Goal: Task Accomplishment & Management: Complete application form

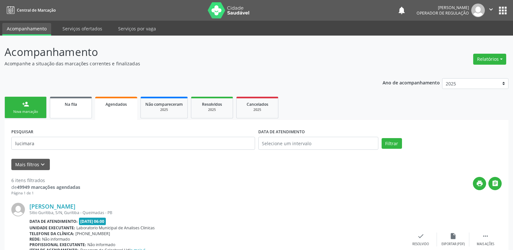
click at [79, 113] on link "Na fila" at bounding box center [71, 108] width 42 height 22
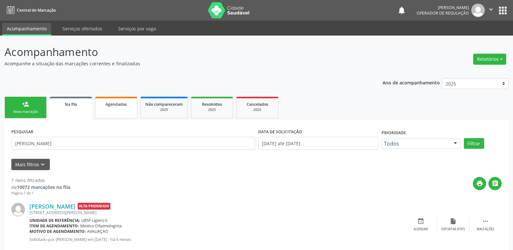
click at [118, 113] on link "Agendados" at bounding box center [116, 108] width 42 height 22
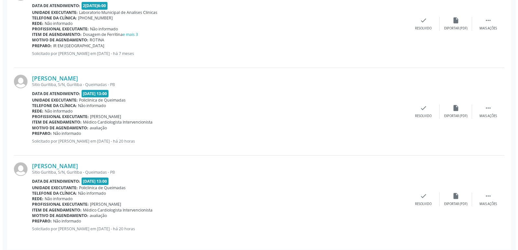
scroll to position [484, 0]
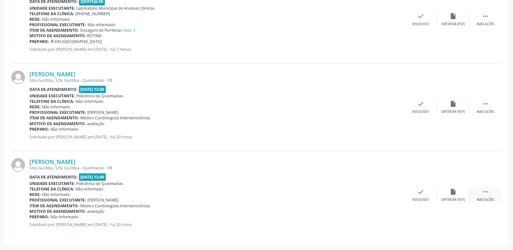
click at [483, 196] on div " Mais ações" at bounding box center [486, 196] width 32 height 14
click at [392, 193] on icon "cancel" at bounding box center [388, 192] width 7 height 7
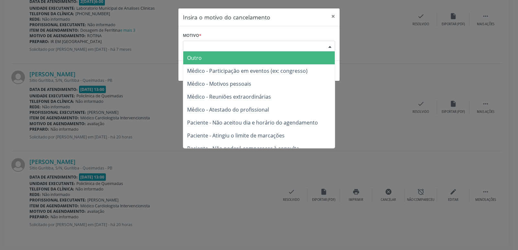
click at [271, 48] on div "Escolha o motivo" at bounding box center [259, 46] width 152 height 11
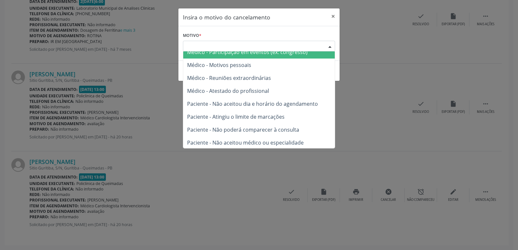
scroll to position [33, 0]
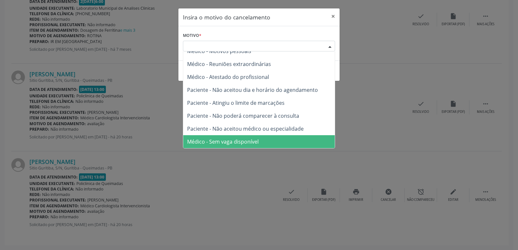
click at [256, 143] on span "Médico - Sem vaga disponível" at bounding box center [223, 141] width 72 height 7
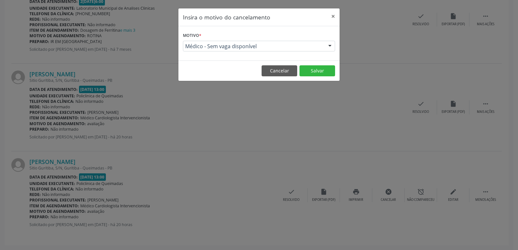
click at [318, 63] on footer "Cancelar Salvar" at bounding box center [258, 71] width 161 height 20
click at [320, 66] on button "Salvar" at bounding box center [318, 70] width 36 height 11
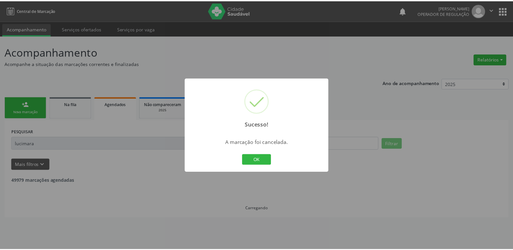
scroll to position [0, 0]
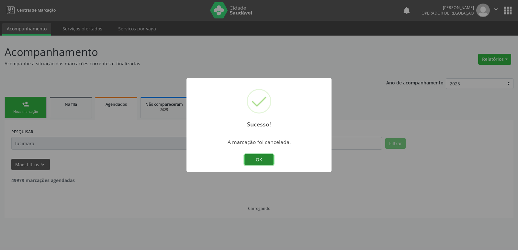
click at [264, 158] on button "OK" at bounding box center [259, 160] width 29 height 11
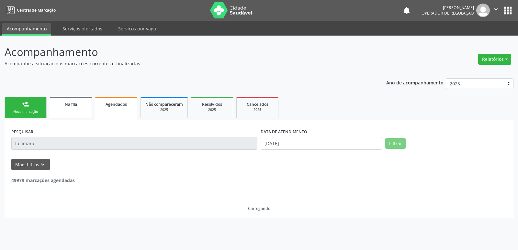
click at [70, 112] on link "Na fila" at bounding box center [71, 108] width 42 height 22
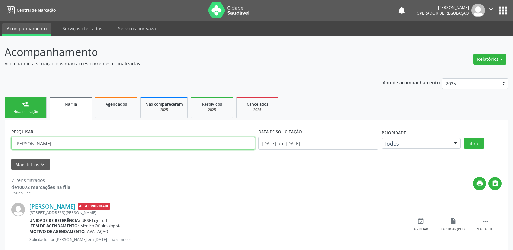
click at [77, 139] on input "[PERSON_NAME]" at bounding box center [133, 143] width 244 height 13
drag, startPoint x: 77, startPoint y: 139, endPoint x: 0, endPoint y: 136, distance: 77.5
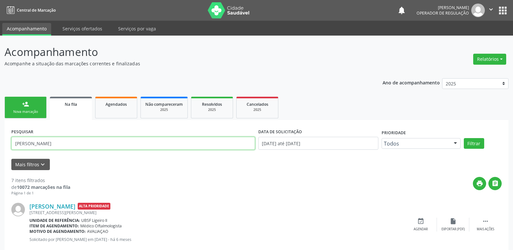
click at [464, 138] on button "Filtrar" at bounding box center [474, 143] width 20 height 11
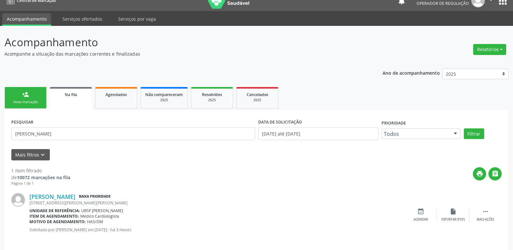
scroll to position [15, 0]
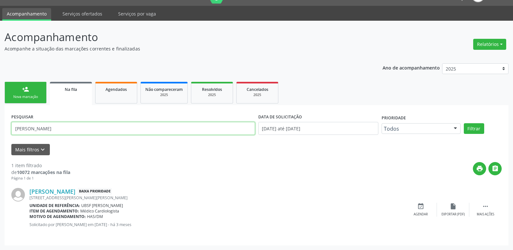
click at [89, 122] on input "[PERSON_NAME]" at bounding box center [133, 128] width 244 height 13
type input "[PERSON_NAME]"
click at [464, 123] on button "Filtrar" at bounding box center [474, 128] width 20 height 11
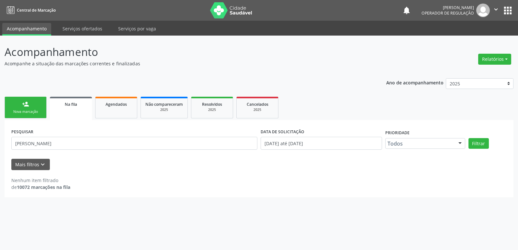
click at [30, 102] on link "person_add Nova marcação" at bounding box center [26, 108] width 42 height 22
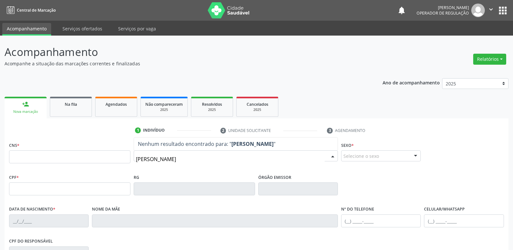
type input "[PERSON_NAME]"
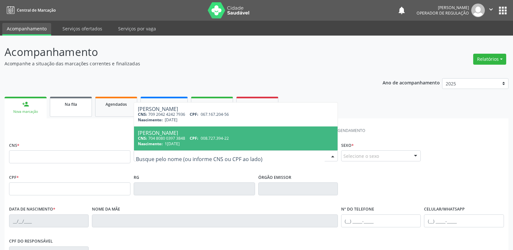
click at [82, 110] on link "Na fila" at bounding box center [71, 107] width 42 height 20
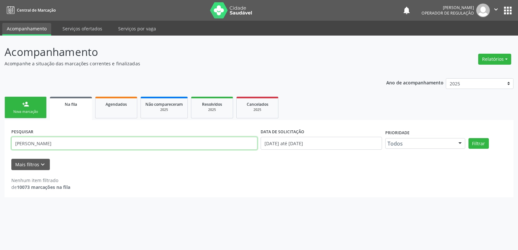
click at [71, 144] on input "marcia ferreira lima" at bounding box center [134, 143] width 246 height 13
type input "marcia ferreira"
click at [469, 138] on button "Filtrar" at bounding box center [479, 143] width 20 height 11
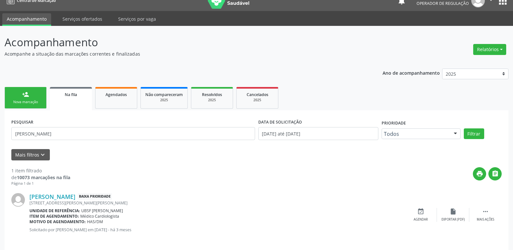
scroll to position [15, 0]
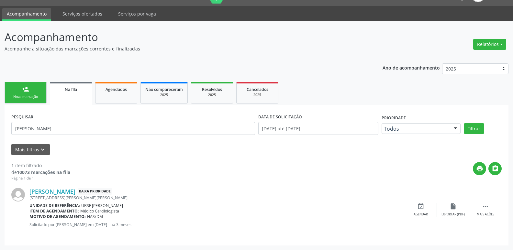
click at [33, 96] on div "Nova marcação" at bounding box center [25, 97] width 32 height 5
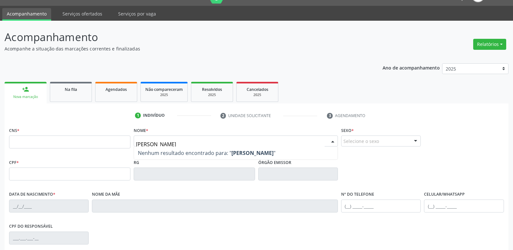
type input "marcia ferre"
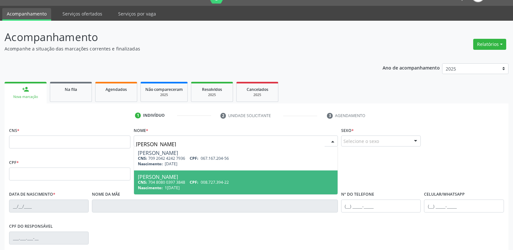
click at [221, 177] on div "Marcia Ferreira de Lima" at bounding box center [236, 177] width 196 height 5
type input "704 8080 0397 3848"
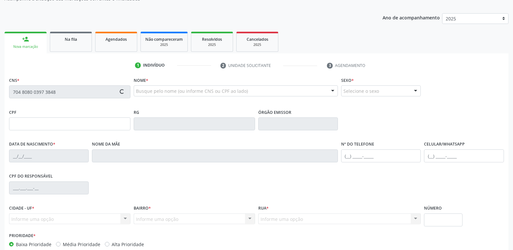
scroll to position [101, 0]
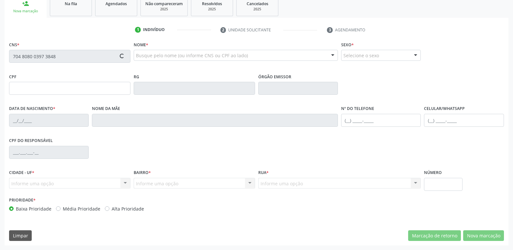
type input "008.727.394-22"
type input "14/09/1971"
type input "Clotilde Ferreira de Lima"
type input "(83) 99195-7443"
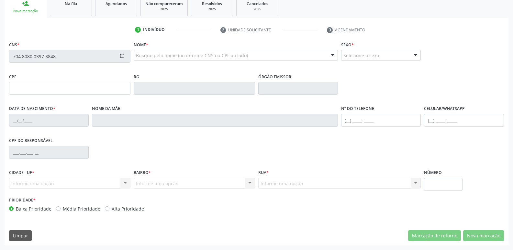
type input "485"
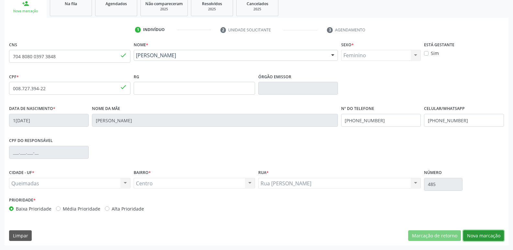
click at [490, 233] on button "Nova marcação" at bounding box center [484, 236] width 41 height 11
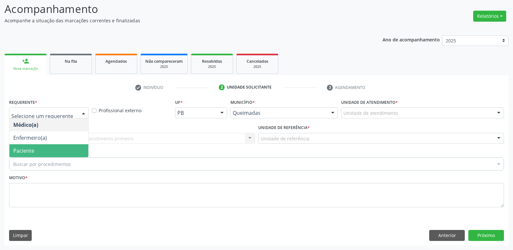
drag, startPoint x: 42, startPoint y: 148, endPoint x: 47, endPoint y: 144, distance: 6.0
click at [42, 148] on span "Paciente" at bounding box center [48, 150] width 79 height 13
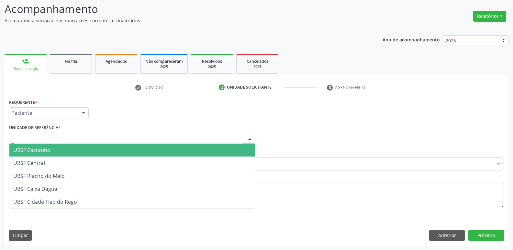
type input "ce"
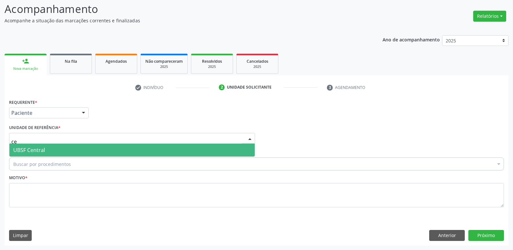
click at [49, 150] on span "UBSF Central" at bounding box center [132, 150] width 246 height 13
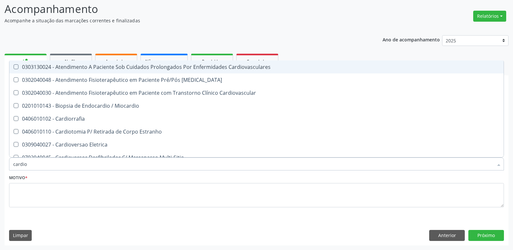
type input "cardiol"
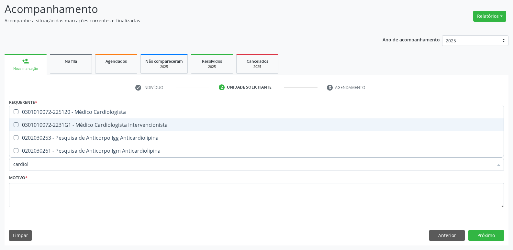
click at [66, 125] on div "0301010072-2231G1 - Médico Cardiologista Intervencionista" at bounding box center [256, 124] width 487 height 5
checkbox Intervencionista "true"
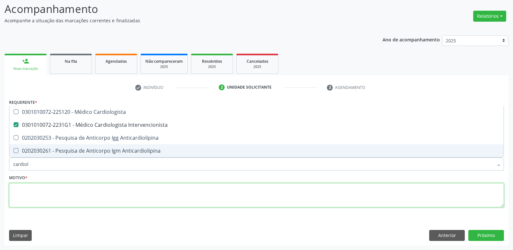
click at [49, 194] on textarea at bounding box center [256, 195] width 495 height 25
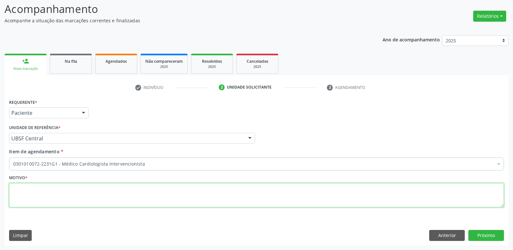
paste textarea "avaliação"
type textarea "avaliação"
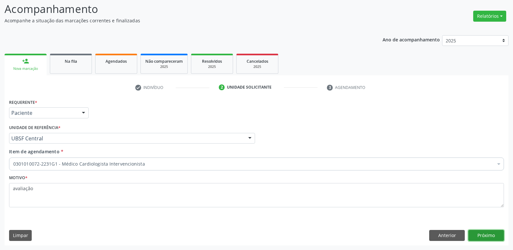
click at [486, 235] on button "Próximo" at bounding box center [487, 235] width 36 height 11
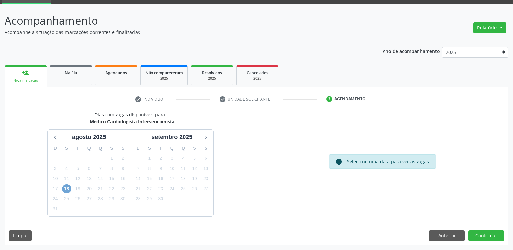
click at [70, 187] on span "18" at bounding box center [66, 189] width 9 height 9
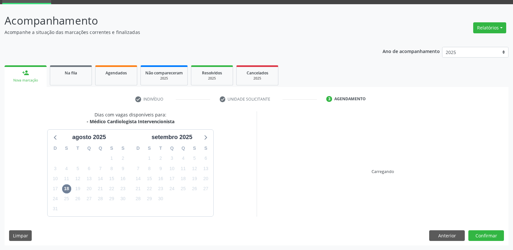
click at [447, 218] on div "Dias com vagas disponíveis para: - Médico Cardiologista Intervencionista agosto…" at bounding box center [257, 178] width 504 height 134
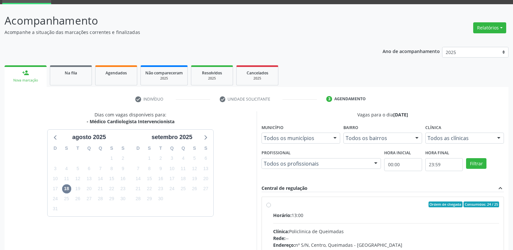
drag, startPoint x: 447, startPoint y: 218, endPoint x: 445, endPoint y: 206, distance: 12.8
click at [444, 211] on label "Ordem de chegada Consumidos: 24 / 25 Horário: 13:00 Clínica: Policlinica de Que…" at bounding box center [386, 251] width 226 height 99
click at [271, 208] on input "Ordem de chegada Consumidos: 24 / 25 Horário: 13:00 Clínica: Policlinica de Que…" at bounding box center [269, 205] width 5 height 6
radio input "true"
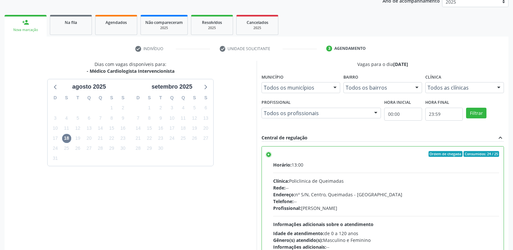
scroll to position [137, 0]
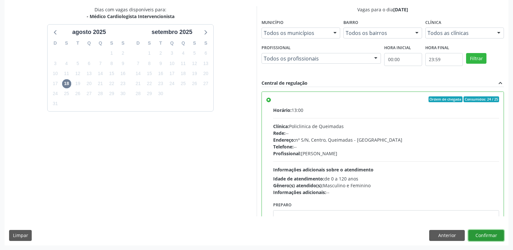
click at [478, 231] on button "Confirmar" at bounding box center [487, 235] width 36 height 11
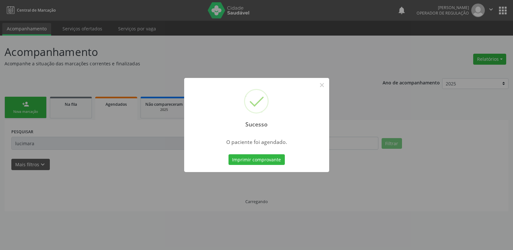
scroll to position [0, 0]
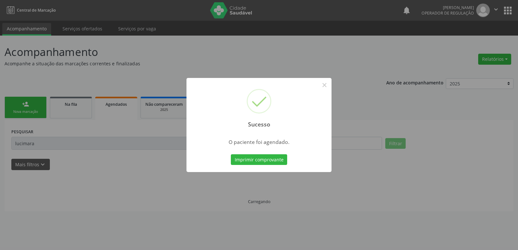
click at [231, 155] on button "Imprimir comprovante" at bounding box center [259, 160] width 56 height 11
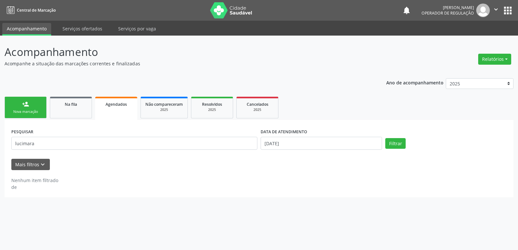
click at [39, 108] on link "person_add Nova marcação" at bounding box center [26, 108] width 42 height 22
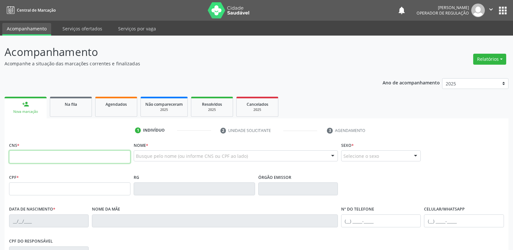
click at [33, 151] on input "text" at bounding box center [69, 157] width 121 height 13
click at [85, 109] on link "Na fila" at bounding box center [71, 107] width 42 height 20
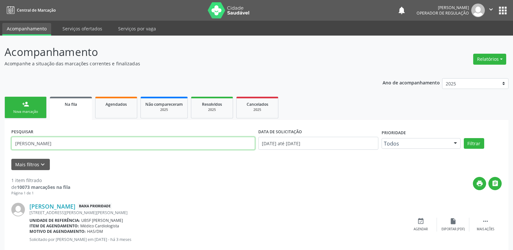
drag, startPoint x: 54, startPoint y: 143, endPoint x: 0, endPoint y: 120, distance: 58.2
click at [0, 120] on div "Acompanhamento Acompanhe a situação das marcações correntes e finalizadas Relat…" at bounding box center [256, 151] width 513 height 230
type input "moises modesto"
click at [464, 138] on button "Filtrar" at bounding box center [474, 143] width 20 height 11
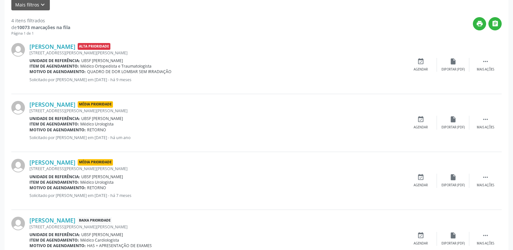
scroll to position [162, 0]
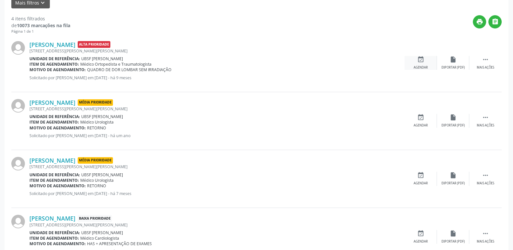
click at [418, 65] on div "Agendar" at bounding box center [421, 67] width 14 height 5
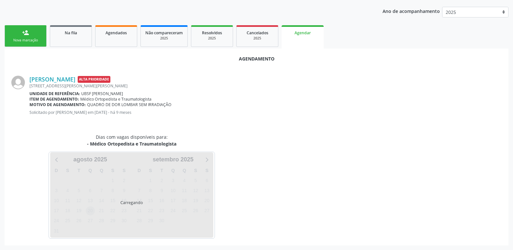
scroll to position [87, 0]
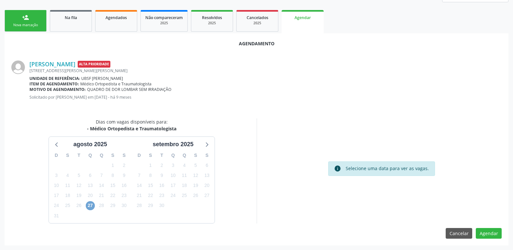
click at [90, 207] on span "27" at bounding box center [90, 205] width 9 height 9
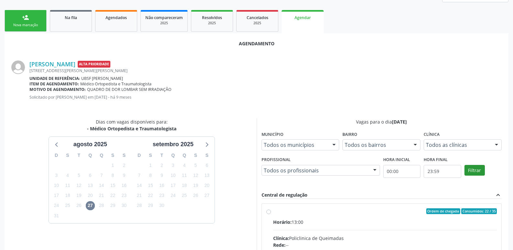
drag, startPoint x: 484, startPoint y: 221, endPoint x: 468, endPoint y: 172, distance: 50.6
click at [483, 219] on div "Horário: 13:00" at bounding box center [385, 222] width 224 height 7
click at [271, 214] on input "Ordem de chegada Consumidos: 22 / 35 Horário: 13:00 Clínica: Policlinica de Que…" at bounding box center [269, 212] width 5 height 6
radio input "true"
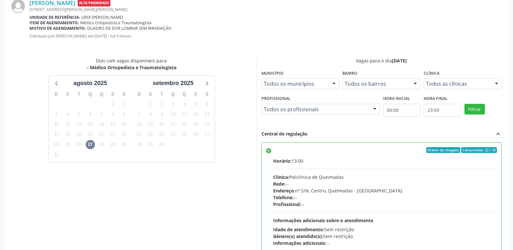
scroll to position [192, 0]
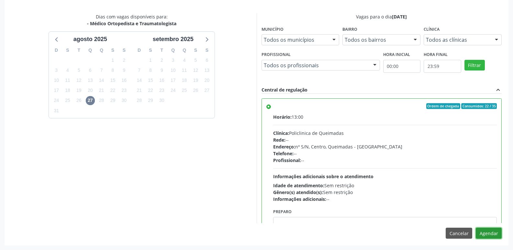
click at [484, 233] on button "Agendar" at bounding box center [489, 233] width 26 height 11
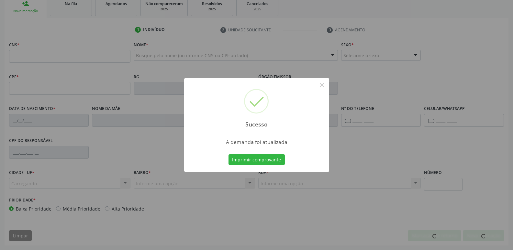
scroll to position [101, 0]
click at [229, 155] on button "Imprimir comprovante" at bounding box center [257, 160] width 56 height 11
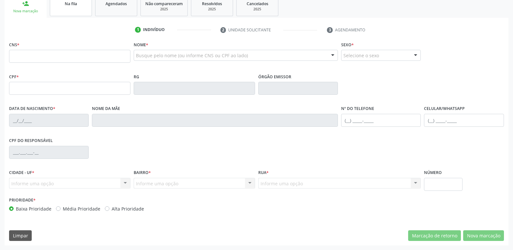
click at [80, 14] on link "Na fila" at bounding box center [71, 6] width 42 height 20
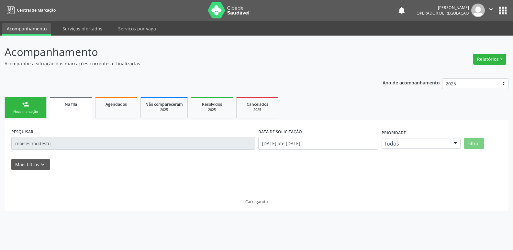
scroll to position [0, 0]
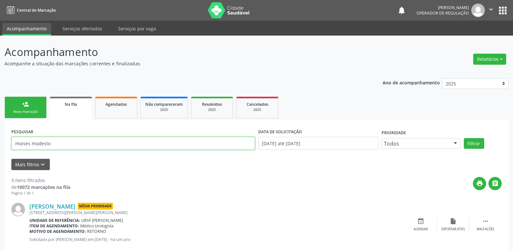
drag, startPoint x: 67, startPoint y: 137, endPoint x: 0, endPoint y: 101, distance: 76.7
click at [0, 101] on div "Acompanhamento Acompanhe a situação das marcações correntes e finalizadas Relat…" at bounding box center [256, 209] width 513 height 346
type input "700004882304702"
click at [464, 138] on button "Filtrar" at bounding box center [474, 143] width 20 height 11
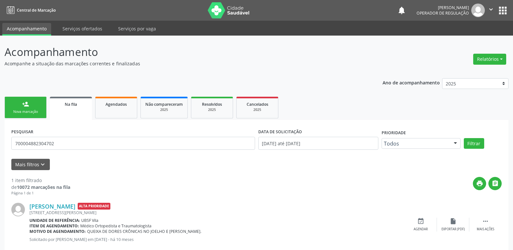
scroll to position [15, 0]
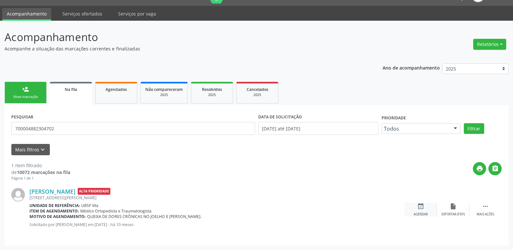
click at [416, 207] on div "event_available Agendar" at bounding box center [421, 210] width 32 height 14
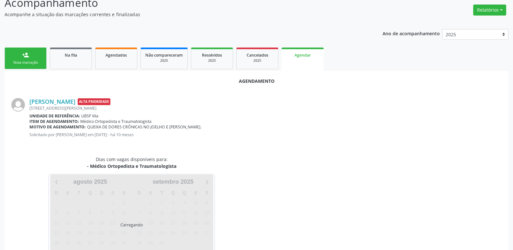
scroll to position [72, 0]
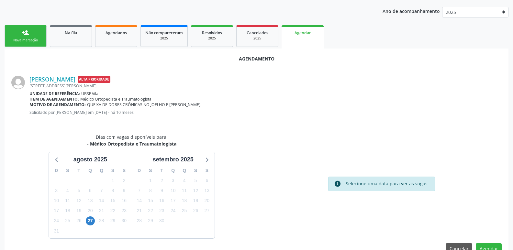
click at [85, 224] on div "27" at bounding box center [90, 221] width 11 height 10
click at [93, 223] on span "27" at bounding box center [90, 221] width 9 height 9
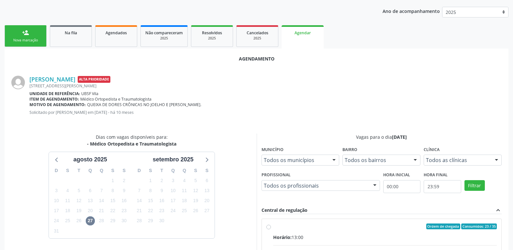
radio input "true"
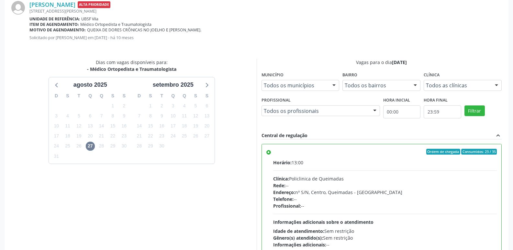
scroll to position [192, 0]
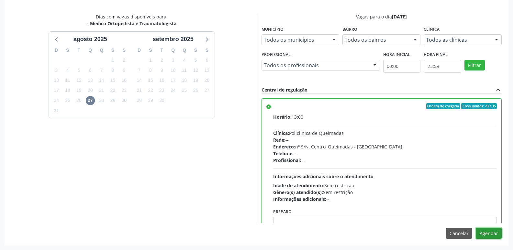
click at [493, 230] on button "Agendar" at bounding box center [489, 233] width 26 height 11
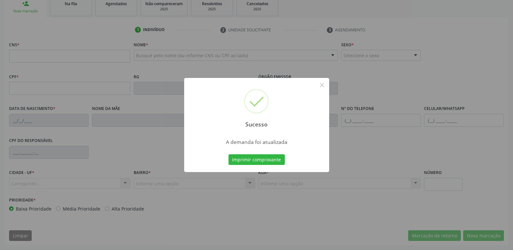
scroll to position [101, 0]
click at [229, 155] on button "Imprimir comprovante" at bounding box center [257, 160] width 56 height 11
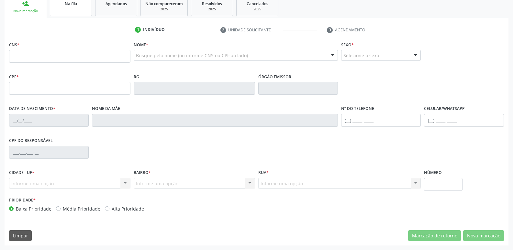
click at [81, 12] on link "Na fila" at bounding box center [71, 6] width 42 height 20
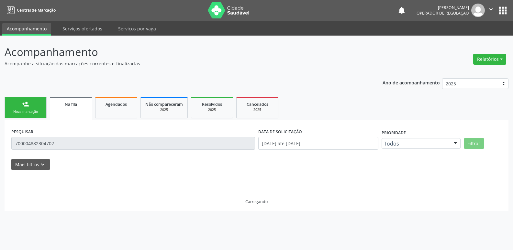
scroll to position [0, 0]
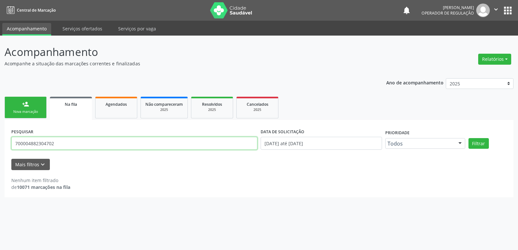
click at [66, 149] on input "700004882304702" at bounding box center [134, 143] width 246 height 13
click at [469, 138] on button "Filtrar" at bounding box center [479, 143] width 20 height 11
click at [32, 144] on input "700304872342740" at bounding box center [134, 143] width 246 height 13
type input "700304972342740"
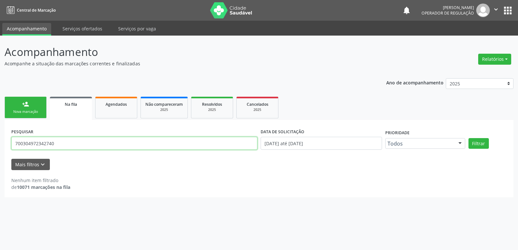
click at [469, 138] on button "Filtrar" at bounding box center [479, 143] width 20 height 11
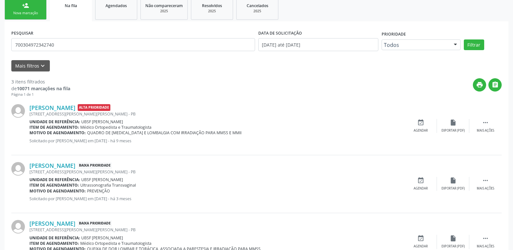
scroll to position [131, 0]
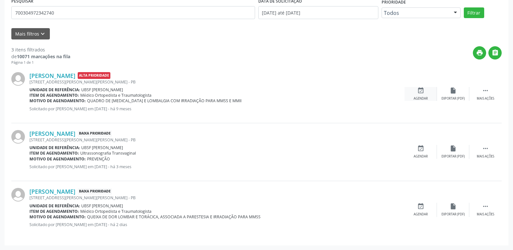
click at [425, 90] on div "event_available Agendar" at bounding box center [421, 94] width 32 height 14
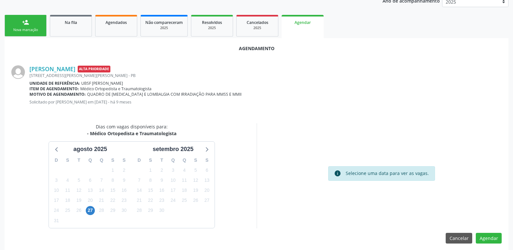
scroll to position [87, 0]
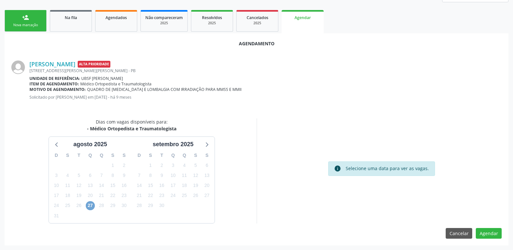
click at [90, 208] on span "27" at bounding box center [90, 205] width 9 height 9
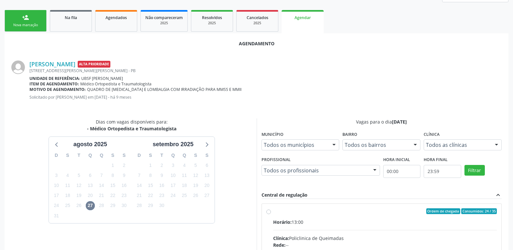
drag, startPoint x: 371, startPoint y: 220, endPoint x: 414, endPoint y: 200, distance: 48.0
click at [376, 219] on div "Horário: 13:00" at bounding box center [385, 222] width 224 height 7
click at [271, 214] on input "Ordem de chegada Consumidos: 24 / 35 Horário: 13:00 Clínica: Policlinica de Que…" at bounding box center [269, 212] width 5 height 6
radio input "true"
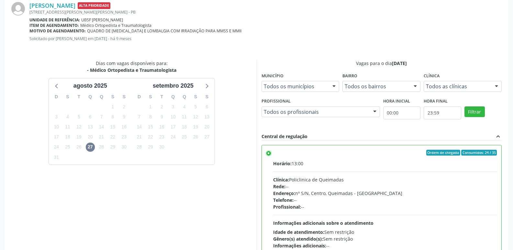
scroll to position [192, 0]
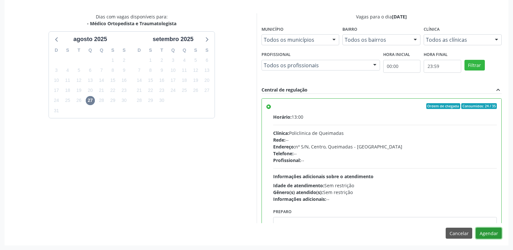
drag, startPoint x: 490, startPoint y: 231, endPoint x: 485, endPoint y: 229, distance: 5.7
click at [485, 229] on button "Agendar" at bounding box center [489, 233] width 26 height 11
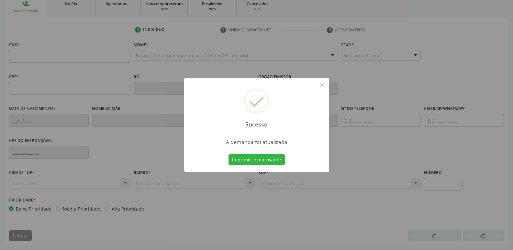
scroll to position [101, 0]
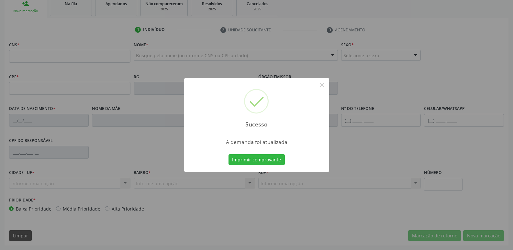
click at [229, 155] on button "Imprimir comprovante" at bounding box center [257, 160] width 56 height 11
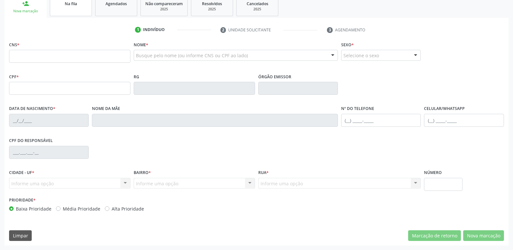
click at [68, 5] on span "Na fila" at bounding box center [71, 4] width 12 height 6
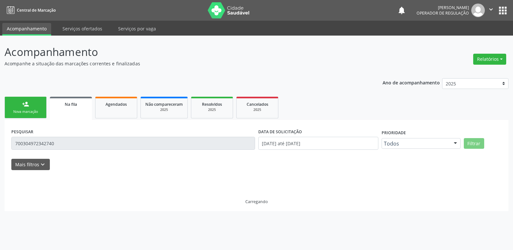
scroll to position [0, 0]
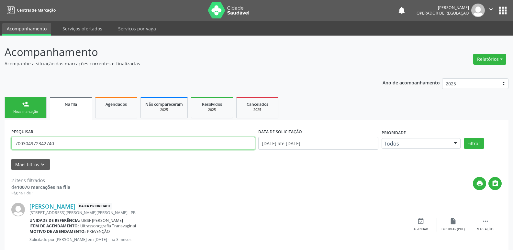
drag, startPoint x: 63, startPoint y: 141, endPoint x: 0, endPoint y: 132, distance: 63.8
click at [0, 132] on div "Acompanhamento Acompanhe a situação das marcações correntes e finalizadas Relat…" at bounding box center [256, 180] width 513 height 288
type input "708403271363664"
click at [464, 138] on button "Filtrar" at bounding box center [474, 143] width 20 height 11
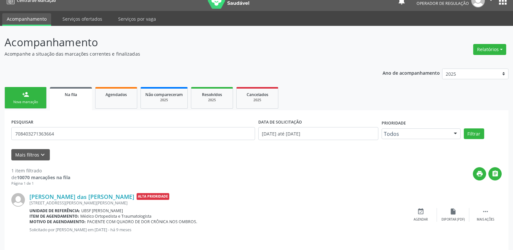
scroll to position [15, 0]
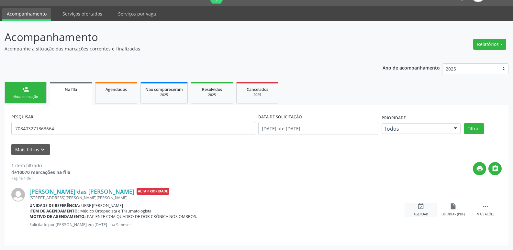
click at [427, 208] on div "event_available Agendar" at bounding box center [421, 210] width 32 height 14
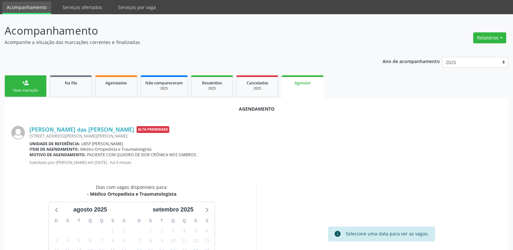
scroll to position [87, 0]
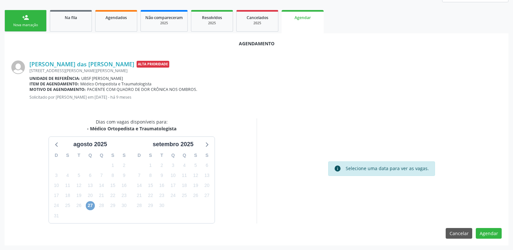
click at [91, 208] on span "27" at bounding box center [90, 205] width 9 height 9
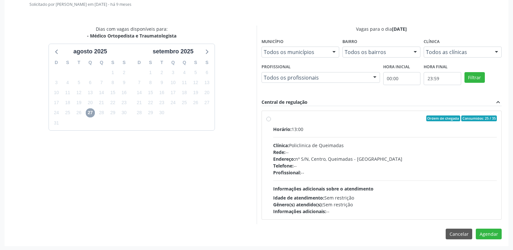
scroll to position [180, 0]
click at [429, 164] on div "Telefone: --" at bounding box center [385, 165] width 224 height 7
click at [271, 121] on input "Ordem de chegada Consumidos: 25 / 35 Horário: 13:00 Clínica: Policlinica de Que…" at bounding box center [269, 118] width 5 height 6
radio input "true"
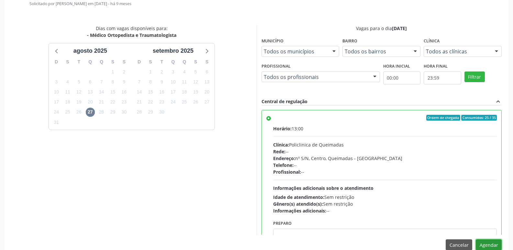
click at [485, 247] on button "Agendar" at bounding box center [489, 245] width 26 height 11
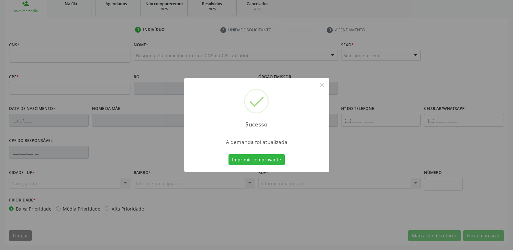
scroll to position [101, 0]
click at [229, 155] on button "Imprimir comprovante" at bounding box center [257, 160] width 56 height 11
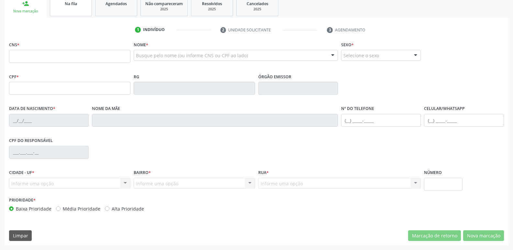
click at [65, 5] on span "Na fila" at bounding box center [71, 4] width 12 height 6
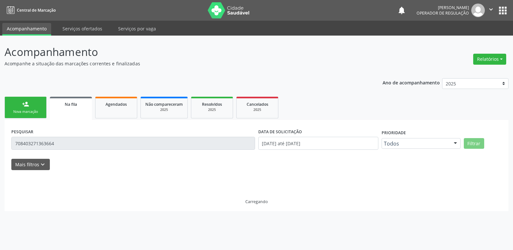
scroll to position [0, 0]
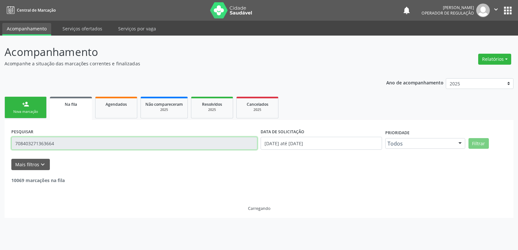
click at [80, 143] on input "708403271363664" at bounding box center [134, 143] width 246 height 13
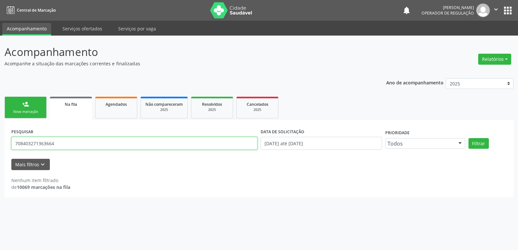
click at [80, 143] on input "708403271363664" at bounding box center [134, 143] width 246 height 13
type input "708200650875344"
click at [469, 138] on button "Filtrar" at bounding box center [479, 143] width 20 height 11
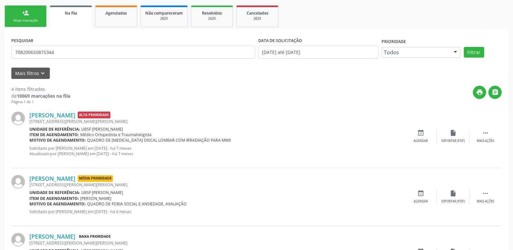
scroll to position [97, 0]
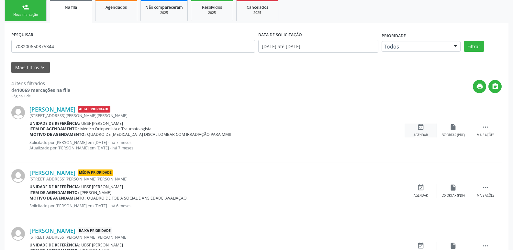
click at [427, 130] on div "event_available Agendar" at bounding box center [421, 131] width 32 height 14
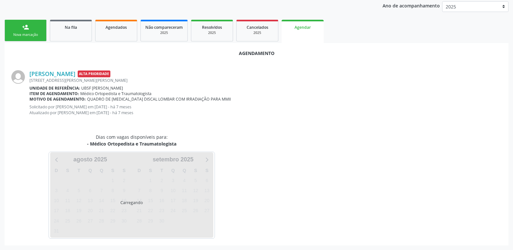
scroll to position [92, 0]
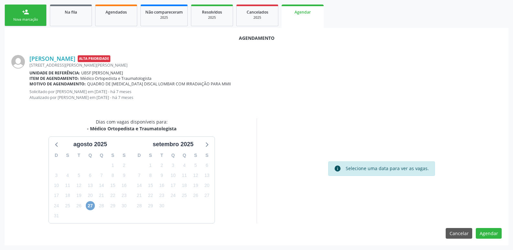
click at [91, 202] on span "27" at bounding box center [90, 205] width 9 height 9
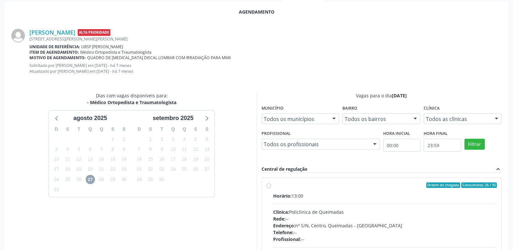
scroll to position [186, 0]
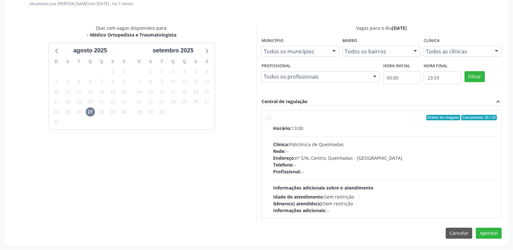
drag, startPoint x: 445, startPoint y: 151, endPoint x: 449, endPoint y: 157, distance: 7.6
click at [445, 152] on div "Rede: --" at bounding box center [385, 151] width 224 height 7
click at [271, 121] on input "Ordem de chegada Consumidos: 26 / 35 Horário: 13:00 Clínica: Policlinica de Que…" at bounding box center [269, 118] width 5 height 6
radio input "true"
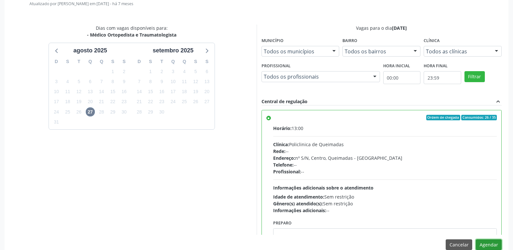
click at [490, 246] on button "Agendar" at bounding box center [489, 245] width 26 height 11
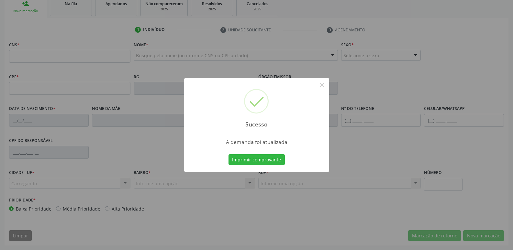
scroll to position [101, 0]
click at [229, 155] on button "Imprimir comprovante" at bounding box center [257, 160] width 56 height 11
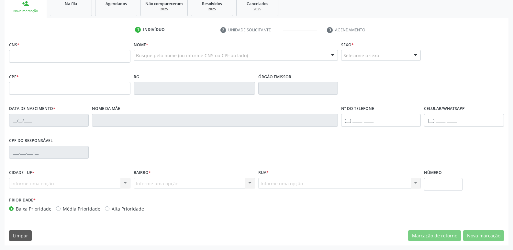
click at [62, 17] on ul "person_add Nova marcação Na fila Agendados Não compareceram 2025 Resolvidos 202…" at bounding box center [257, 5] width 504 height 23
click at [59, 11] on link "Na fila" at bounding box center [71, 6] width 42 height 20
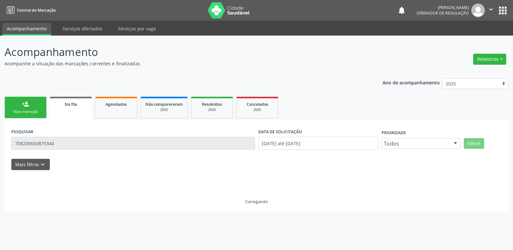
scroll to position [0, 0]
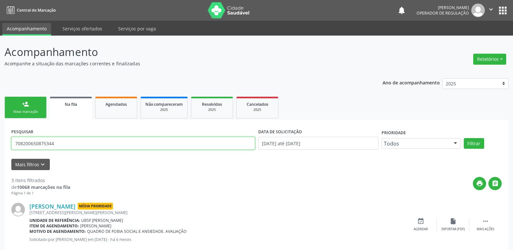
click at [63, 146] on input "708200650875344" at bounding box center [133, 143] width 244 height 13
type input "700004948407202"
click at [464, 138] on button "Filtrar" at bounding box center [474, 143] width 20 height 11
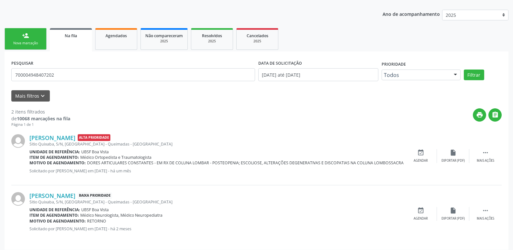
scroll to position [73, 0]
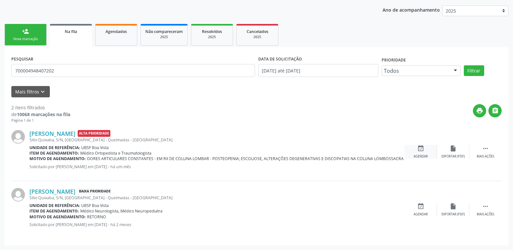
click at [424, 153] on div "event_available Agendar" at bounding box center [421, 152] width 32 height 14
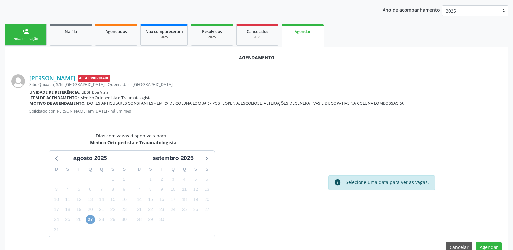
click at [92, 217] on span "27" at bounding box center [90, 219] width 9 height 9
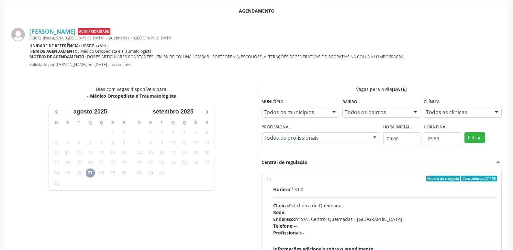
scroll to position [180, 0]
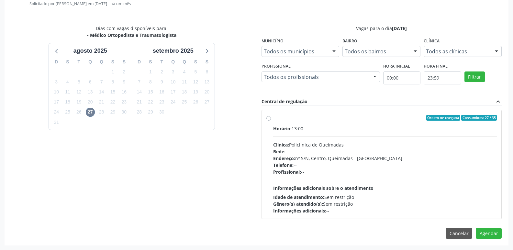
click at [441, 194] on div "Idade de atendimento: Sem restrição" at bounding box center [385, 197] width 224 height 7
click at [271, 121] on input "Ordem de chegada Consumidos: 27 / 35 Horário: 13:00 Clínica: Policlinica de Que…" at bounding box center [269, 118] width 5 height 6
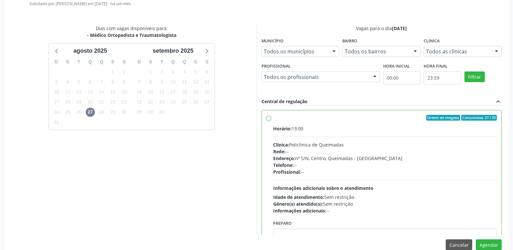
radio input "true"
click at [490, 241] on button "Agendar" at bounding box center [489, 245] width 26 height 11
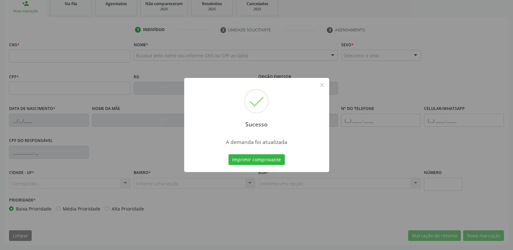
scroll to position [101, 0]
click at [229, 155] on button "Imprimir comprovante" at bounding box center [257, 160] width 56 height 11
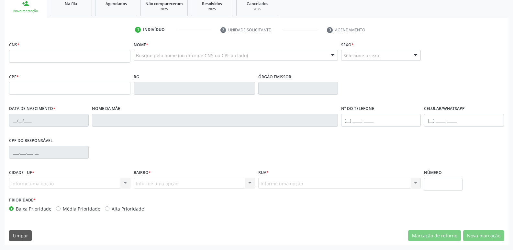
click at [72, 18] on div "1 Indivíduo 2 Unidade solicitante 3 Agendamento CNS * Nome * Busque pelo nome (…" at bounding box center [257, 132] width 504 height 228
click at [75, 10] on link "Na fila" at bounding box center [71, 6] width 42 height 20
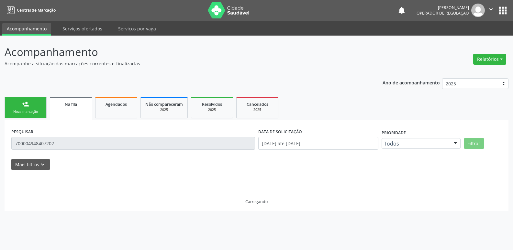
scroll to position [0, 0]
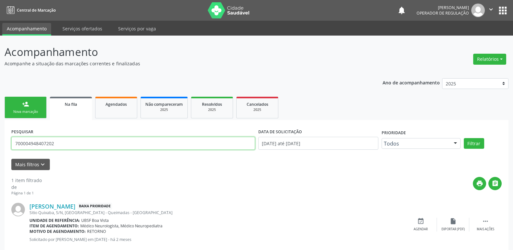
click at [63, 143] on input "700004948407202" at bounding box center [133, 143] width 244 height 13
type input "708804724751110"
click at [464, 138] on button "Filtrar" at bounding box center [474, 143] width 20 height 11
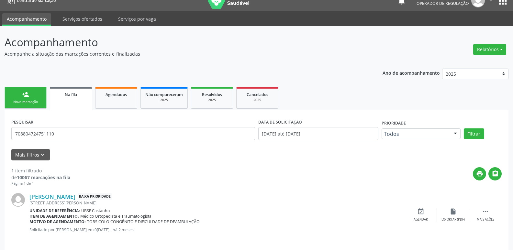
scroll to position [15, 0]
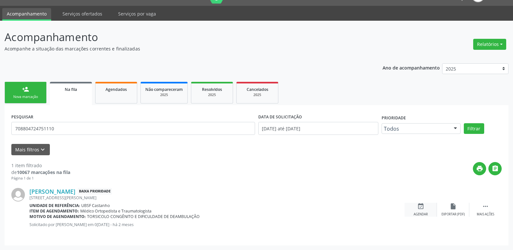
click at [421, 207] on icon "event_available" at bounding box center [421, 206] width 7 height 7
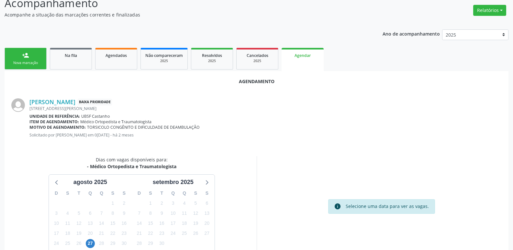
scroll to position [87, 0]
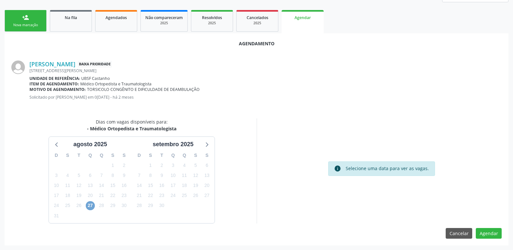
click at [88, 204] on span "27" at bounding box center [90, 205] width 9 height 9
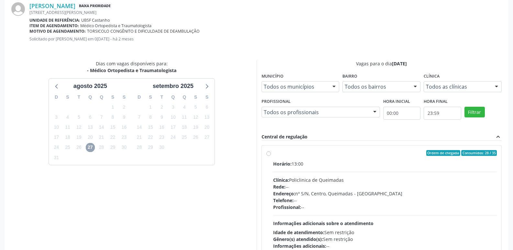
scroll to position [180, 0]
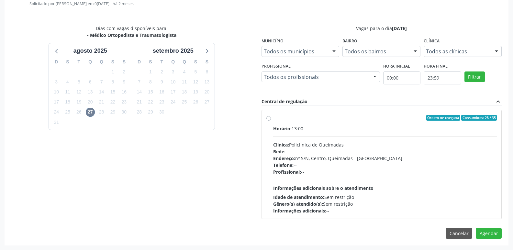
click at [410, 151] on div "Rede: --" at bounding box center [385, 151] width 224 height 7
click at [271, 121] on input "Ordem de chegada Consumidos: 28 / 35 Horário: 13:00 Clínica: Policlinica de Que…" at bounding box center [269, 118] width 5 height 6
radio input "true"
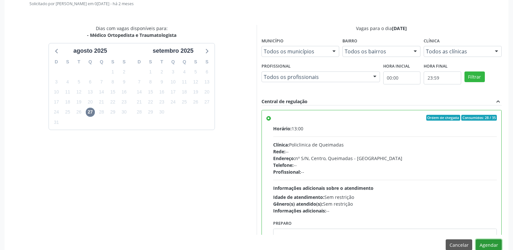
click at [486, 245] on button "Agendar" at bounding box center [489, 245] width 26 height 11
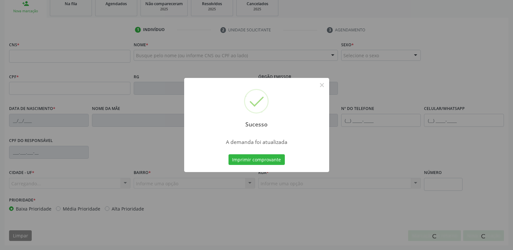
scroll to position [101, 0]
click at [229, 155] on button "Imprimir comprovante" at bounding box center [257, 160] width 56 height 11
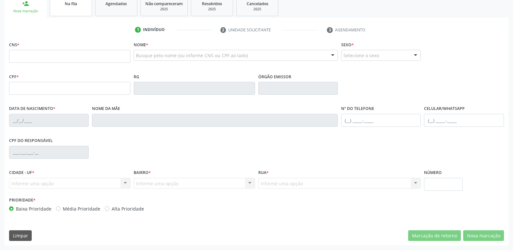
click at [68, 6] on div "Na fila" at bounding box center [71, 3] width 32 height 7
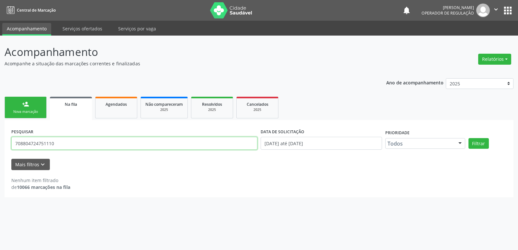
drag, startPoint x: 72, startPoint y: 145, endPoint x: 0, endPoint y: 133, distance: 72.6
click at [0, 139] on div "Acompanhamento Acompanhe a situação das marcações correntes e finalizadas Relat…" at bounding box center [259, 143] width 518 height 215
type input "702307169281714"
click at [469, 138] on button "Filtrar" at bounding box center [479, 143] width 20 height 11
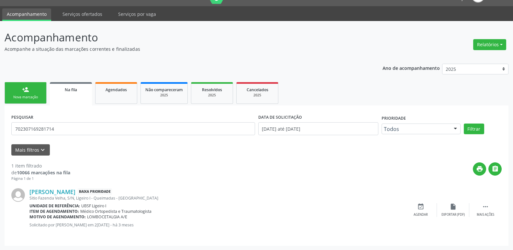
scroll to position [15, 0]
click at [419, 206] on icon "event_available" at bounding box center [421, 206] width 7 height 7
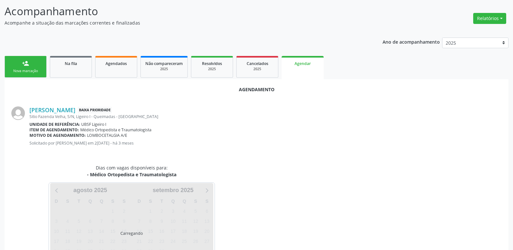
scroll to position [72, 0]
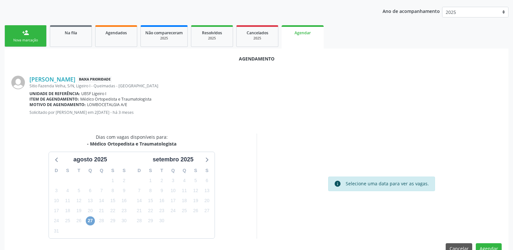
click at [89, 221] on span "27" at bounding box center [90, 221] width 9 height 9
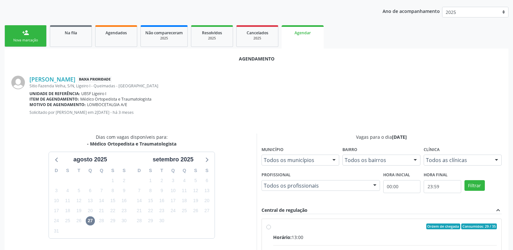
click at [271, 230] on input "Ordem de chegada Consumidos: 29 / 35 Horário: 13:00 Clínica: Policlinica de Que…" at bounding box center [269, 227] width 5 height 6
radio input "true"
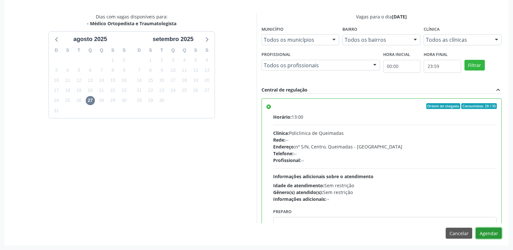
click at [483, 232] on button "Agendar" at bounding box center [489, 233] width 26 height 11
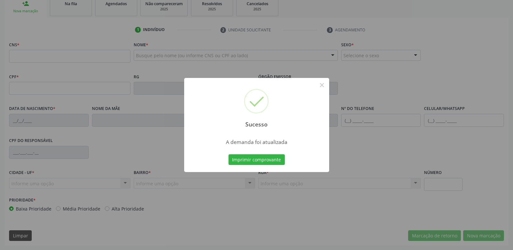
click at [229, 155] on button "Imprimir comprovante" at bounding box center [257, 160] width 56 height 11
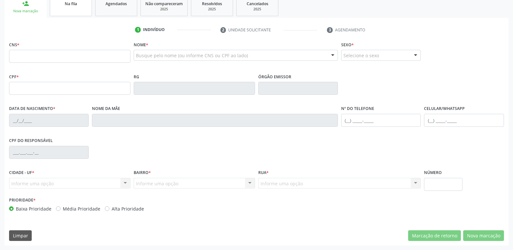
click at [67, 13] on link "Na fila" at bounding box center [71, 6] width 42 height 20
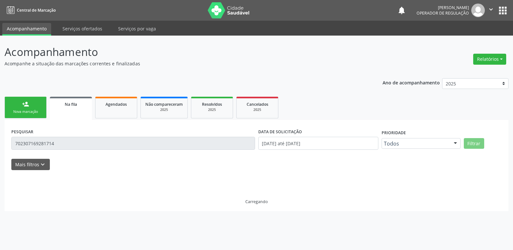
scroll to position [0, 0]
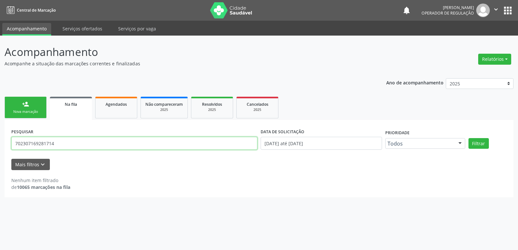
click at [75, 143] on input "702307169281714" at bounding box center [134, 143] width 246 height 13
type input "702102760236897"
click at [469, 138] on button "Filtrar" at bounding box center [479, 143] width 20 height 11
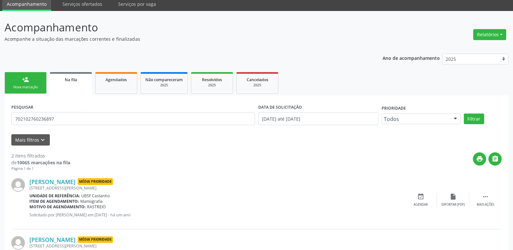
scroll to position [73, 0]
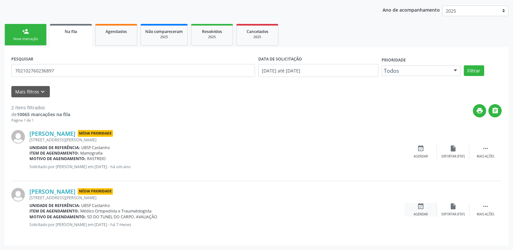
click at [422, 208] on icon "event_available" at bounding box center [421, 206] width 7 height 7
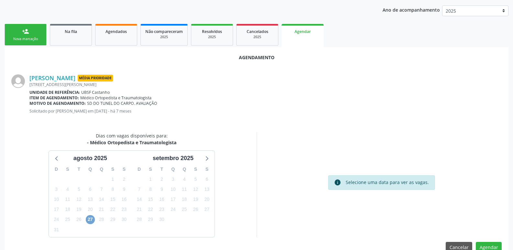
click at [92, 220] on span "27" at bounding box center [90, 219] width 9 height 9
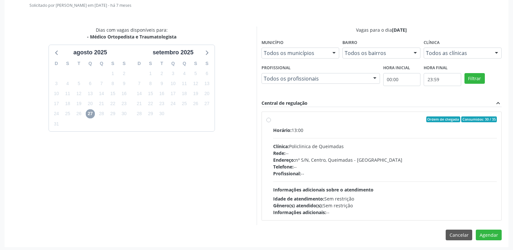
scroll to position [180, 0]
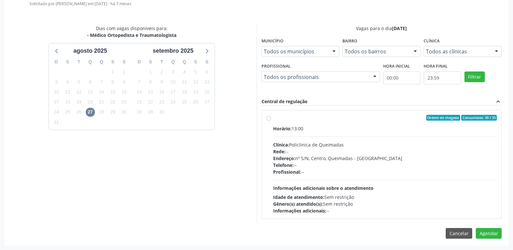
click at [402, 172] on div "Profissional: --" at bounding box center [385, 172] width 224 height 7
click at [271, 121] on input "Ordem de chegada Consumidos: 30 / 35 Horário: 13:00 Clínica: Policlinica de Que…" at bounding box center [269, 118] width 5 height 6
radio input "true"
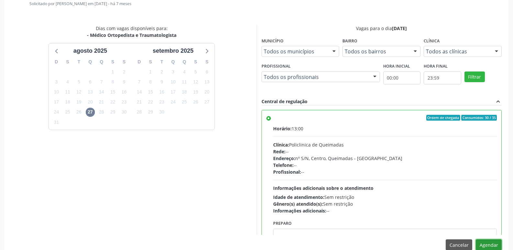
click at [488, 246] on button "Agendar" at bounding box center [489, 245] width 26 height 11
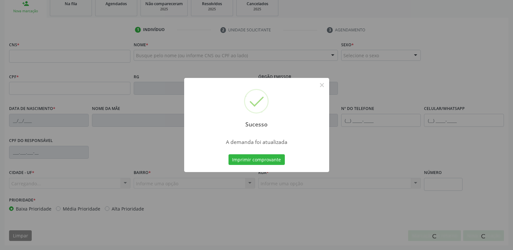
scroll to position [101, 0]
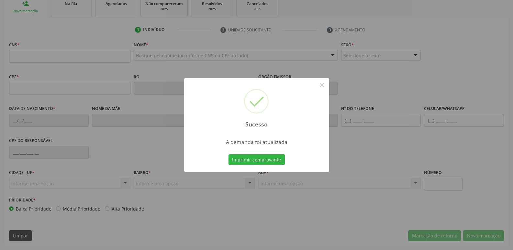
click at [229, 155] on button "Imprimir comprovante" at bounding box center [257, 160] width 56 height 11
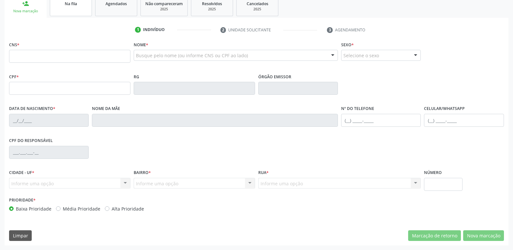
click at [78, 11] on link "Na fila" at bounding box center [71, 6] width 42 height 20
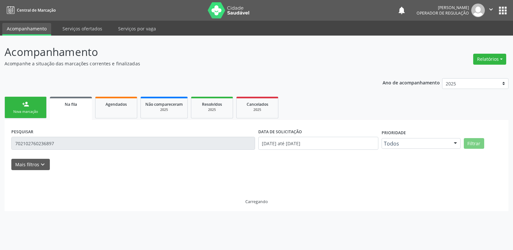
scroll to position [0, 0]
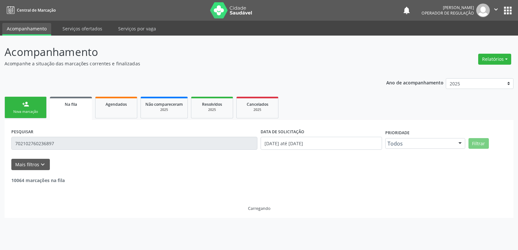
click at [45, 145] on input "702102760236897" at bounding box center [134, 143] width 246 height 13
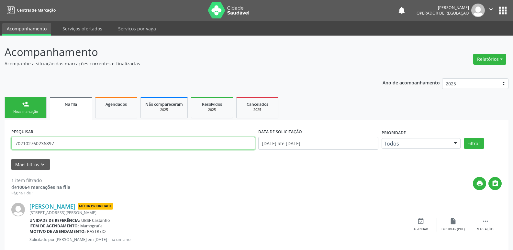
click at [70, 143] on input "702102760236897" at bounding box center [133, 143] width 244 height 13
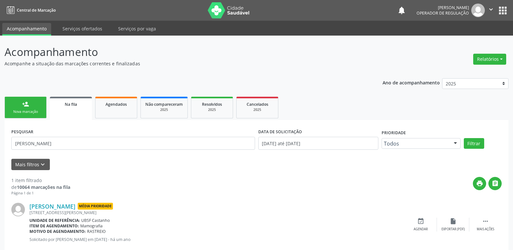
type input "sulamita cort"
click at [464, 138] on button "Filtrar" at bounding box center [474, 143] width 20 height 11
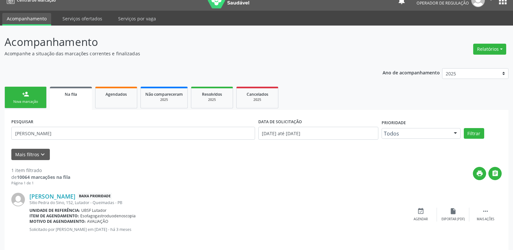
scroll to position [15, 0]
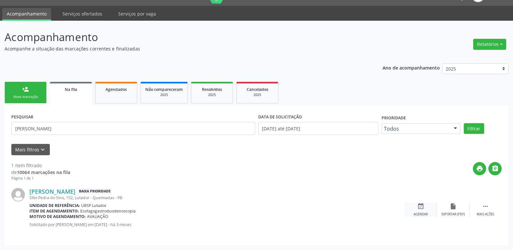
drag, startPoint x: 418, startPoint y: 211, endPoint x: 393, endPoint y: 209, distance: 24.3
click at [417, 210] on div "event_available Agendar" at bounding box center [421, 210] width 32 height 14
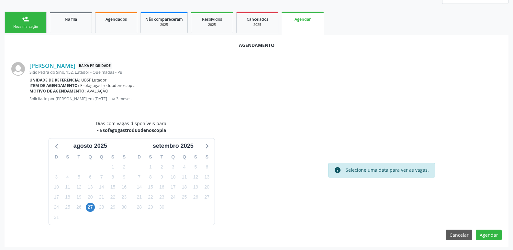
scroll to position [87, 0]
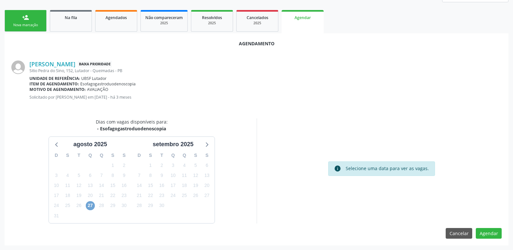
click at [94, 203] on span "27" at bounding box center [90, 205] width 9 height 9
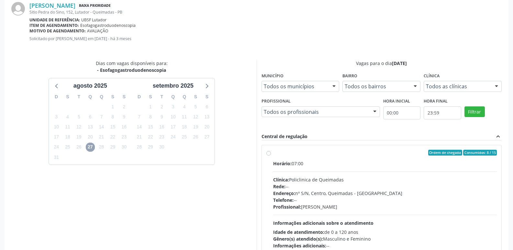
scroll to position [180, 0]
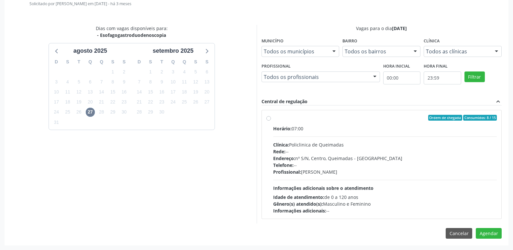
click at [383, 153] on div "Rede: --" at bounding box center [385, 151] width 224 height 7
click at [271, 121] on input "Ordem de chegada Consumidos: 8 / 15 Horário: 07:00 Clínica: Policlinica de Quei…" at bounding box center [269, 118] width 5 height 6
radio input "true"
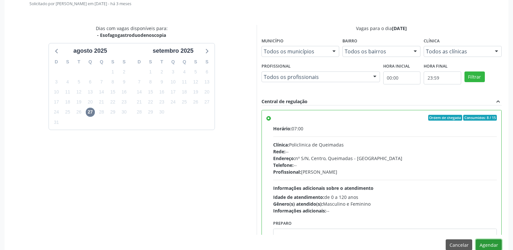
click at [495, 244] on button "Agendar" at bounding box center [489, 245] width 26 height 11
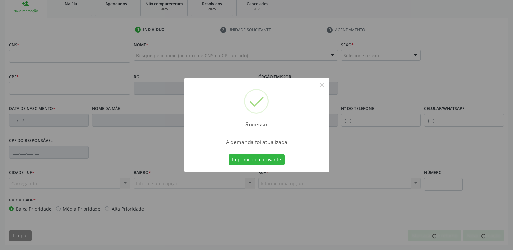
scroll to position [101, 0]
click at [229, 155] on button "Imprimir comprovante" at bounding box center [257, 160] width 56 height 11
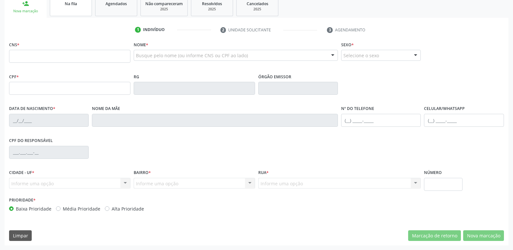
click at [66, 4] on span "Na fila" at bounding box center [71, 4] width 12 height 6
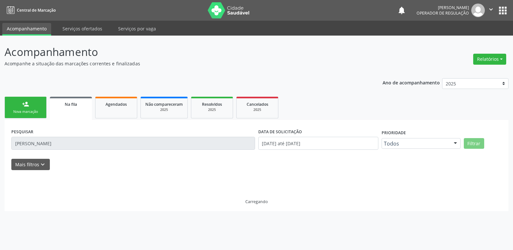
scroll to position [0, 0]
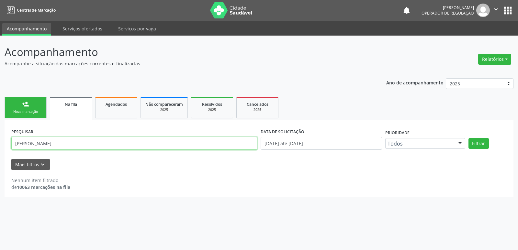
click at [65, 142] on input "sulamita cort" at bounding box center [134, 143] width 246 height 13
drag, startPoint x: 65, startPoint y: 142, endPoint x: 0, endPoint y: 142, distance: 65.4
click at [0, 142] on div "Acompanhamento Acompanhe a situação das marcações correntes e finalizadas Relat…" at bounding box center [259, 143] width 518 height 215
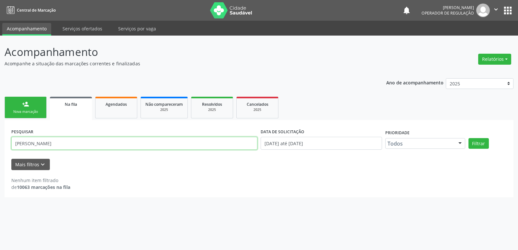
type input "olga maria"
click at [469, 138] on button "Filtrar" at bounding box center [479, 143] width 20 height 11
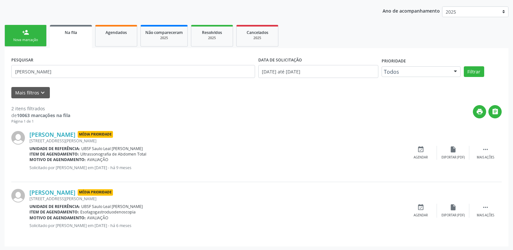
scroll to position [73, 0]
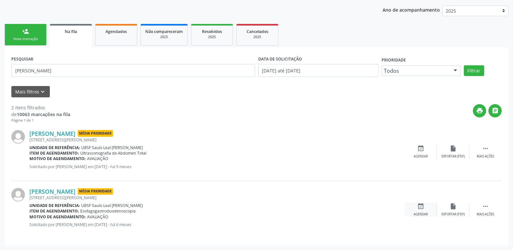
click at [416, 207] on div "event_available Agendar" at bounding box center [421, 210] width 32 height 14
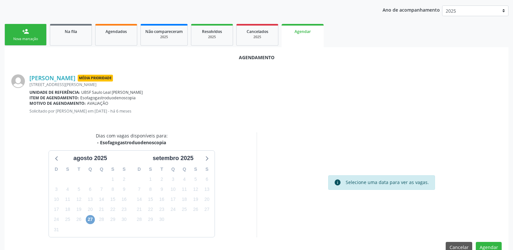
click at [90, 221] on span "27" at bounding box center [90, 219] width 9 height 9
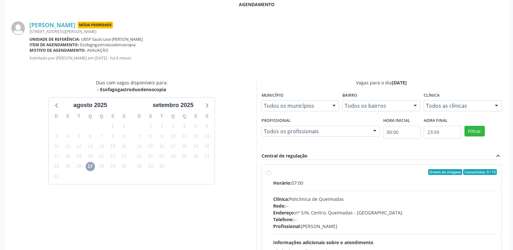
scroll to position [180, 0]
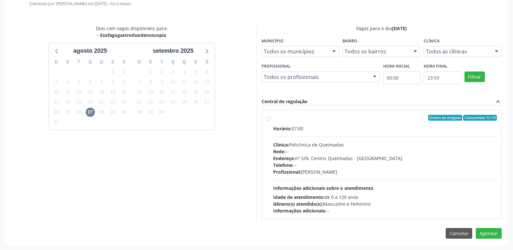
click at [445, 191] on div "Horário: 07:00 Clínica: Policlinica de Queimadas Rede: -- Endereço: nº S/N, Cen…" at bounding box center [385, 169] width 224 height 89
click at [271, 121] on input "Ordem de chegada Consumidos: 9 / 15 Horário: 07:00 Clínica: Policlinica de Quei…" at bounding box center [269, 118] width 5 height 6
radio input "true"
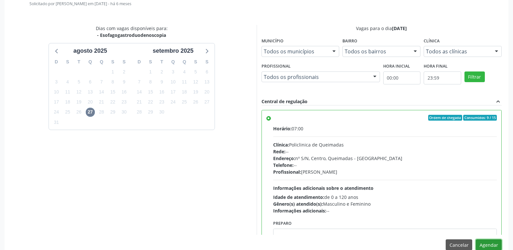
click at [489, 244] on button "Agendar" at bounding box center [489, 245] width 26 height 11
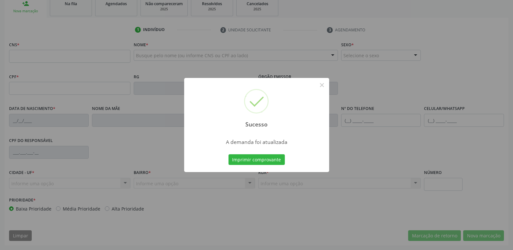
scroll to position [101, 0]
click at [229, 155] on button "Imprimir comprovante" at bounding box center [257, 160] width 56 height 11
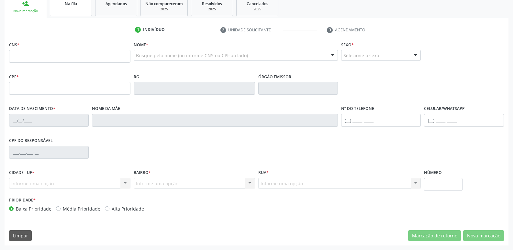
click at [72, 12] on link "Na fila" at bounding box center [71, 6] width 42 height 20
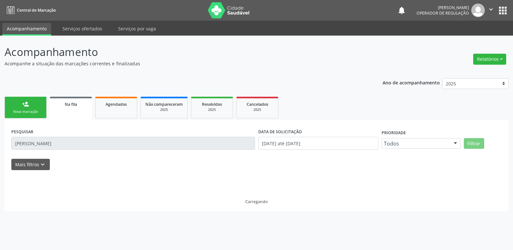
scroll to position [0, 0]
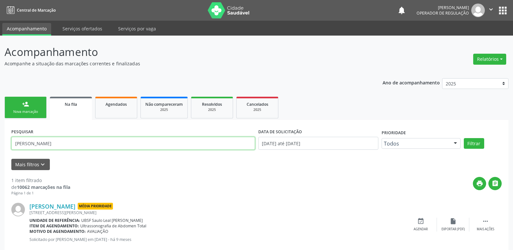
drag, startPoint x: 46, startPoint y: 144, endPoint x: 0, endPoint y: 153, distance: 47.1
click at [0, 153] on div "Acompanhamento Acompanhe a situação das marcações correntes e finalizadas Relat…" at bounding box center [256, 151] width 513 height 230
type input "705002895903552"
click at [464, 138] on button "Filtrar" at bounding box center [474, 143] width 20 height 11
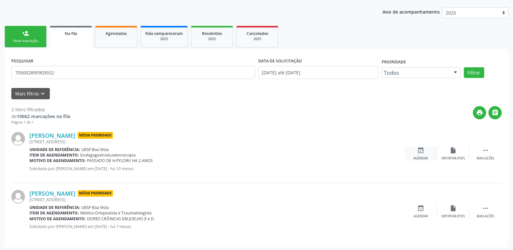
scroll to position [73, 0]
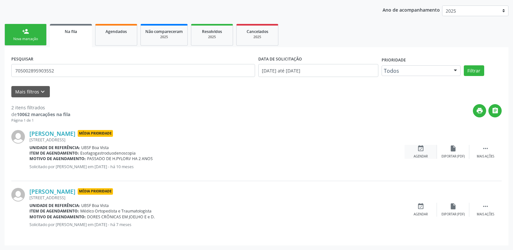
click at [429, 149] on div "event_available Agendar" at bounding box center [421, 152] width 32 height 14
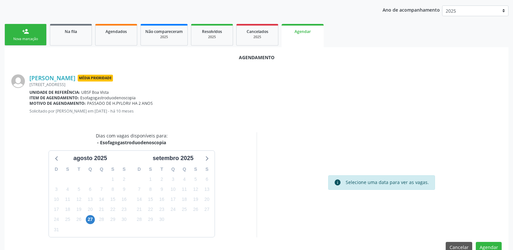
click at [87, 224] on div "27" at bounding box center [90, 220] width 9 height 10
click at [96, 216] on div "27" at bounding box center [90, 220] width 11 height 10
click at [93, 219] on span "27" at bounding box center [90, 219] width 9 height 9
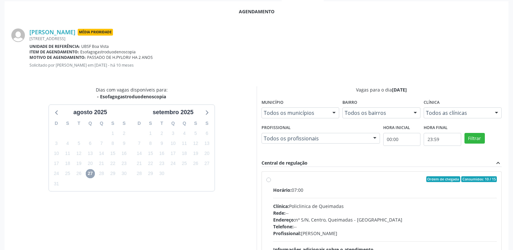
scroll to position [180, 0]
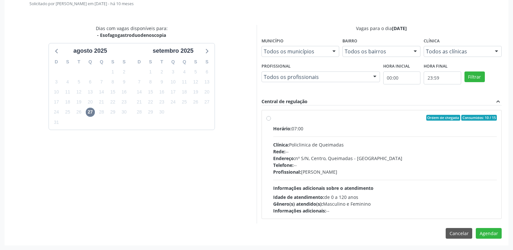
click at [469, 182] on div "Horário: 07:00 Clínica: Policlinica de Queimadas Rede: -- Endereço: nº S/N, Cen…" at bounding box center [385, 169] width 224 height 89
click at [271, 121] on input "Ordem de chegada Consumidos: 10 / 15 Horário: 07:00 Clínica: Policlinica de Que…" at bounding box center [269, 118] width 5 height 6
radio input "true"
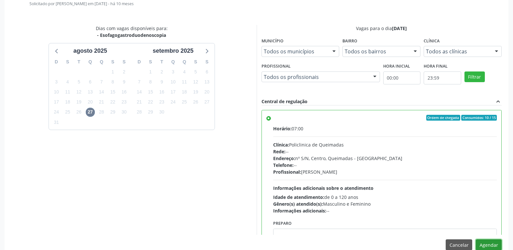
click at [485, 244] on button "Agendar" at bounding box center [489, 245] width 26 height 11
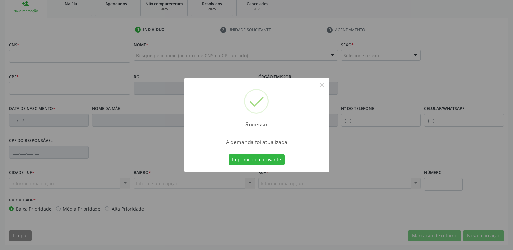
scroll to position [101, 0]
click at [229, 155] on button "Imprimir comprovante" at bounding box center [257, 160] width 56 height 11
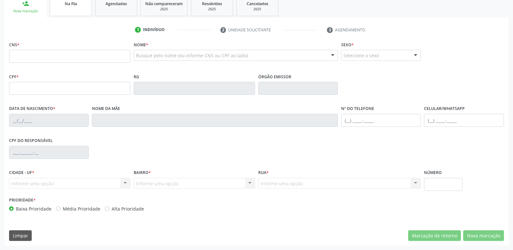
click at [70, 7] on link "Na fila" at bounding box center [71, 6] width 42 height 20
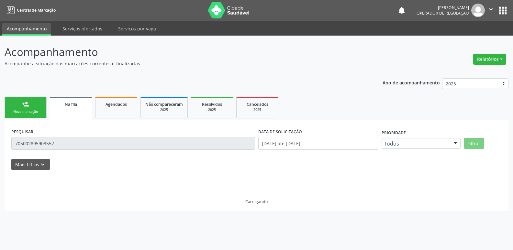
scroll to position [0, 0]
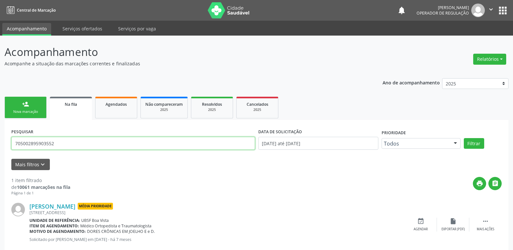
click at [68, 143] on input "705002895903552" at bounding box center [133, 143] width 244 height 13
type input "joelma ferreira da s"
click at [464, 138] on button "Filtrar" at bounding box center [474, 143] width 20 height 11
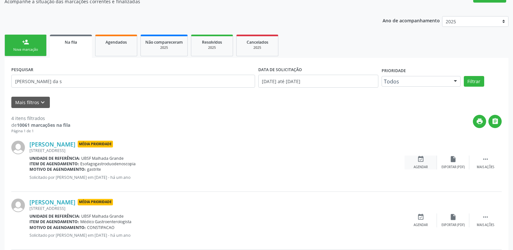
scroll to position [65, 0]
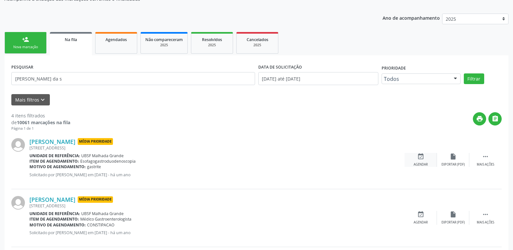
click at [425, 161] on div "event_available Agendar" at bounding box center [421, 160] width 32 height 14
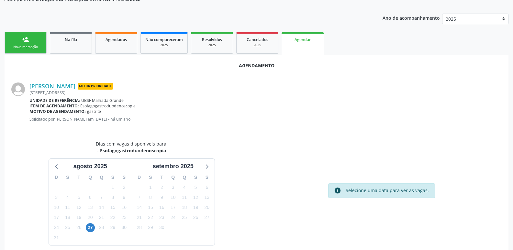
click at [94, 223] on div "20" at bounding box center [90, 218] width 9 height 10
click at [90, 228] on span "27" at bounding box center [90, 228] width 9 height 9
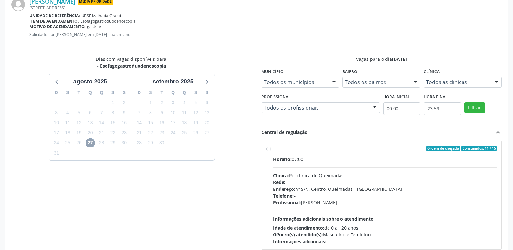
scroll to position [180, 0]
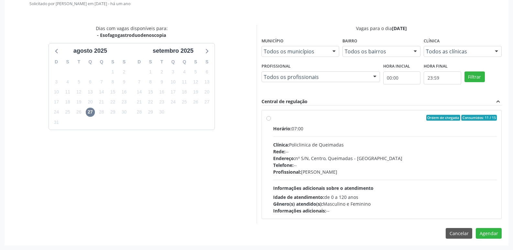
click at [451, 187] on div "Horário: 07:00 Clínica: Policlinica de Queimadas Rede: -- Endereço: nº S/N, Cen…" at bounding box center [385, 169] width 224 height 89
click at [271, 121] on input "Ordem de chegada Consumidos: 11 / 15 Horário: 07:00 Clínica: Policlinica de Que…" at bounding box center [269, 118] width 5 height 6
radio input "true"
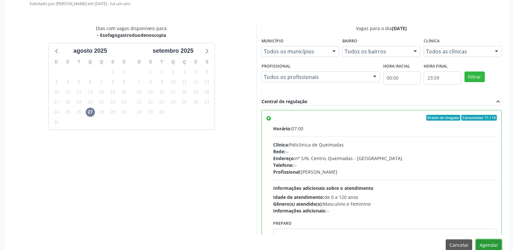
click at [492, 246] on button "Agendar" at bounding box center [489, 245] width 26 height 11
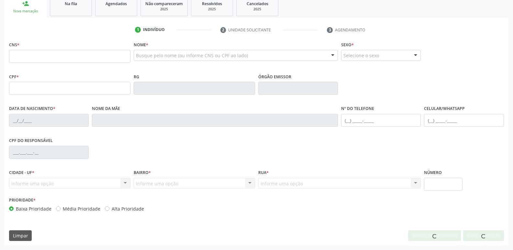
scroll to position [101, 0]
click at [69, 6] on span "Na fila" at bounding box center [71, 4] width 12 height 6
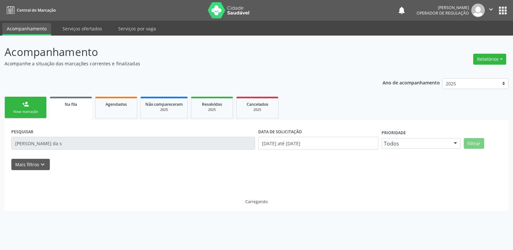
scroll to position [0, 0]
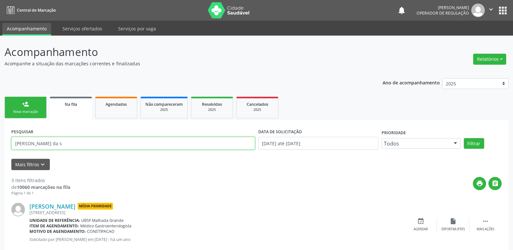
click at [68, 144] on input "joelma ferreira da s" at bounding box center [133, 143] width 244 height 13
type input "705002688386552"
click at [464, 138] on button "Filtrar" at bounding box center [474, 143] width 20 height 11
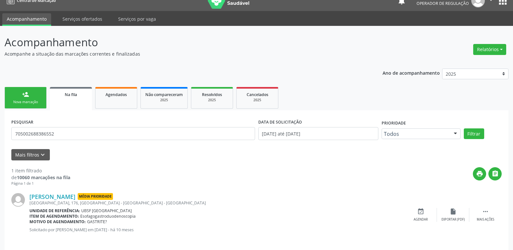
scroll to position [15, 0]
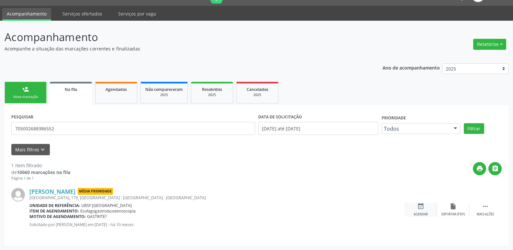
click at [424, 208] on icon "event_available" at bounding box center [421, 206] width 7 height 7
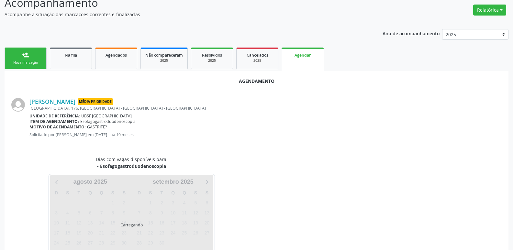
scroll to position [72, 0]
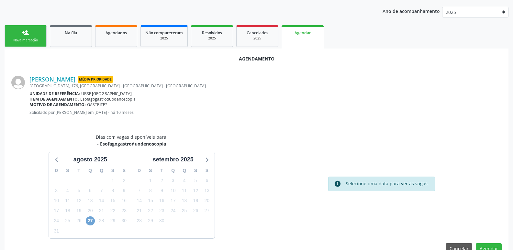
click at [90, 221] on span "27" at bounding box center [90, 221] width 9 height 9
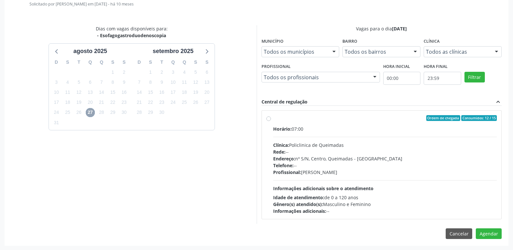
scroll to position [180, 0]
click at [428, 190] on div "Horário: 07:00 Clínica: Policlinica de Queimadas Rede: -- Endereço: nº S/N, Cen…" at bounding box center [385, 169] width 224 height 89
click at [271, 121] on input "Ordem de chegada Consumidos: 12 / 15 Horário: 07:00 Clínica: Policlinica de Que…" at bounding box center [269, 118] width 5 height 6
radio input "true"
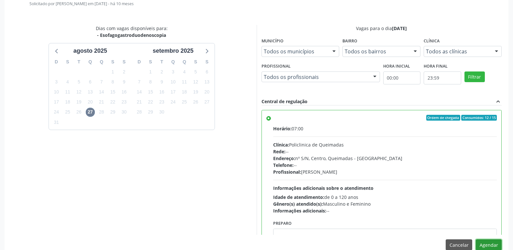
click at [480, 244] on button "Agendar" at bounding box center [489, 245] width 26 height 11
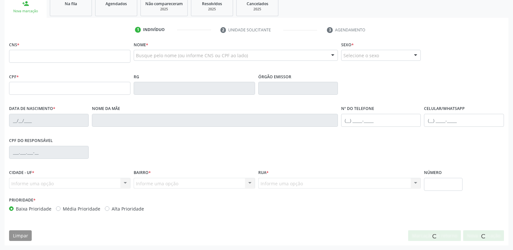
scroll to position [101, 0]
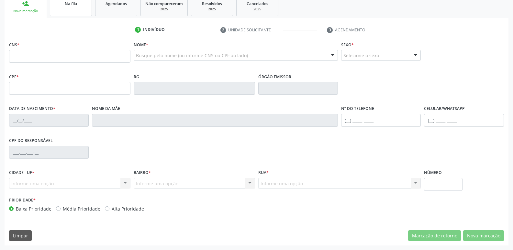
click at [74, 15] on link "Na fila" at bounding box center [71, 6] width 42 height 20
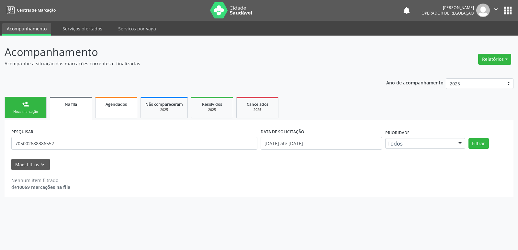
click at [116, 111] on link "Agendados" at bounding box center [116, 108] width 42 height 22
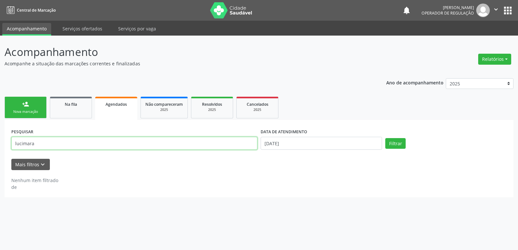
click at [92, 143] on input "lucimara" at bounding box center [134, 143] width 246 height 13
type input "paloma"
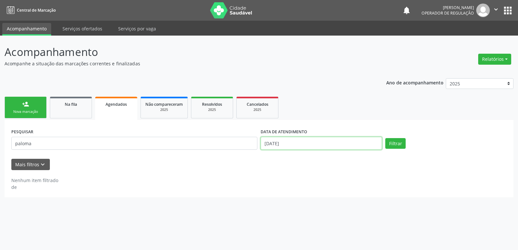
click at [288, 139] on input "[DATE]" at bounding box center [321, 143] width 121 height 13
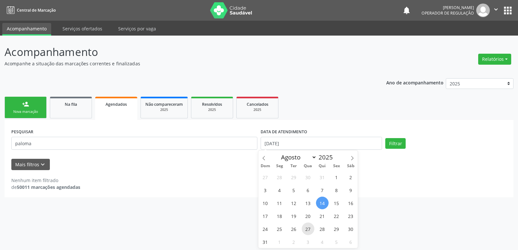
click at [308, 229] on span "27" at bounding box center [308, 229] width 13 height 13
type input "[DATE]"
click at [389, 142] on button "Filtrar" at bounding box center [395, 143] width 20 height 11
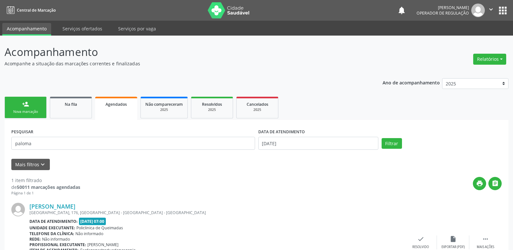
scroll to position [50, 0]
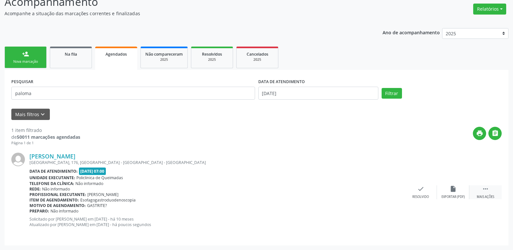
click at [485, 195] on div "Mais ações" at bounding box center [485, 197] width 17 height 5
click at [353, 189] on icon "print" at bounding box center [356, 189] width 7 height 7
click at [63, 63] on link "Na fila" at bounding box center [71, 58] width 42 height 22
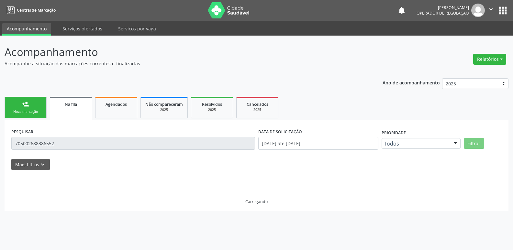
scroll to position [0, 0]
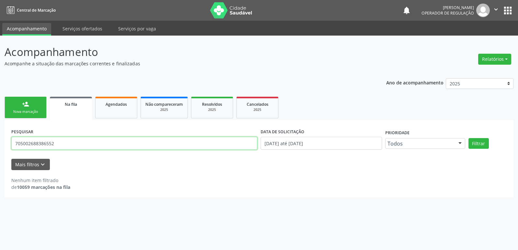
drag, startPoint x: 61, startPoint y: 144, endPoint x: 0, endPoint y: 85, distance: 85.0
click at [0, 85] on div "Acompanhamento Acompanhe a situação das marcações correntes e finalizadas Relat…" at bounding box center [259, 143] width 518 height 215
type input "700505569209956"
click at [469, 138] on button "Filtrar" at bounding box center [479, 143] width 20 height 11
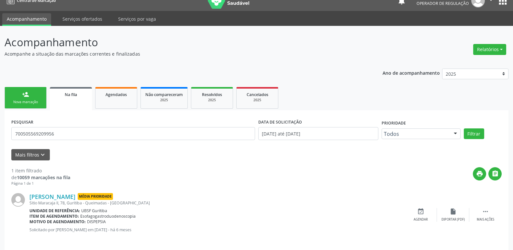
scroll to position [15, 0]
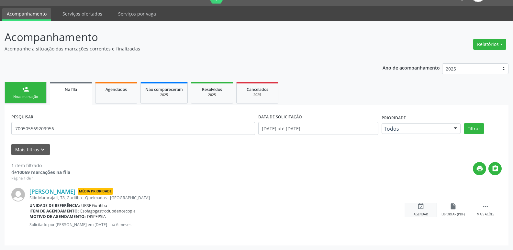
click at [419, 210] on icon "event_available" at bounding box center [421, 206] width 7 height 7
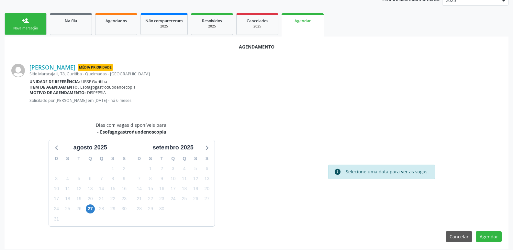
scroll to position [87, 0]
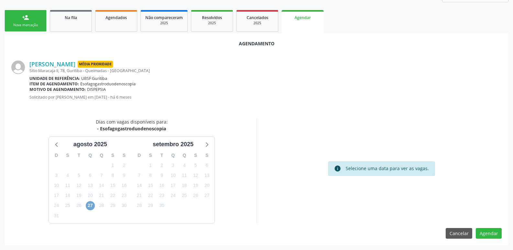
click at [88, 209] on span "27" at bounding box center [90, 205] width 9 height 9
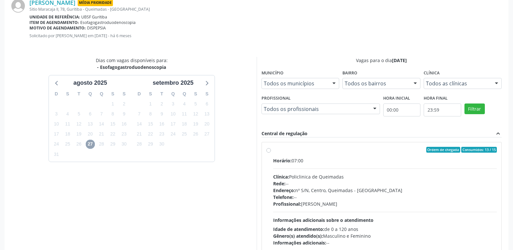
scroll to position [180, 0]
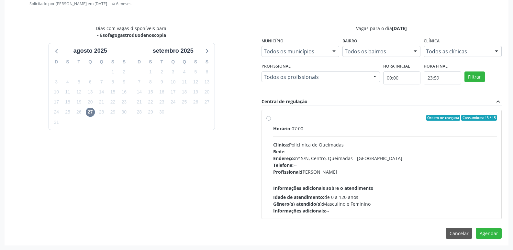
click at [419, 152] on div "Rede: --" at bounding box center [385, 151] width 224 height 7
click at [271, 121] on input "Ordem de chegada Consumidos: 13 / 15 Horário: 07:00 Clínica: Policlinica de Que…" at bounding box center [269, 118] width 5 height 6
radio input "true"
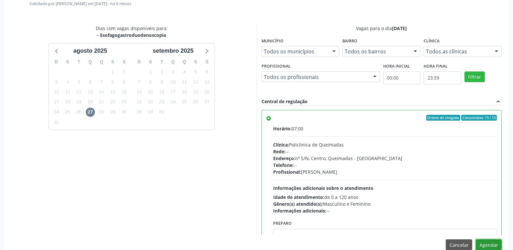
drag, startPoint x: 497, startPoint y: 242, endPoint x: 498, endPoint y: 214, distance: 27.6
click at [494, 239] on div "Agendamento Ana Paula Silva Nascimento Média Prioridade Sitio Maracaja II, 78, …" at bounding box center [257, 98] width 504 height 317
click at [484, 241] on button "Agendar" at bounding box center [489, 245] width 26 height 11
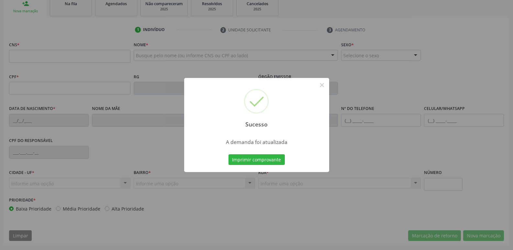
scroll to position [101, 0]
click at [229, 155] on button "Imprimir comprovante" at bounding box center [257, 160] width 56 height 11
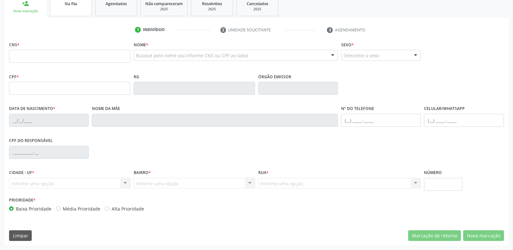
click at [61, 6] on div "Na fila" at bounding box center [71, 3] width 32 height 7
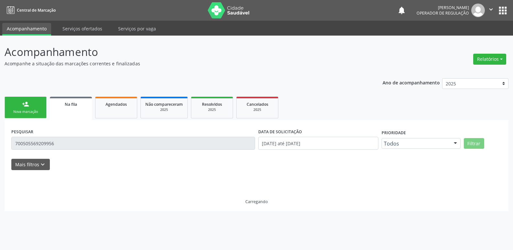
scroll to position [0, 0]
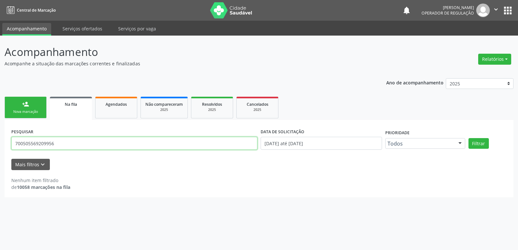
drag, startPoint x: 70, startPoint y: 139, endPoint x: 0, endPoint y: 117, distance: 73.7
click at [0, 117] on div "Acompanhamento Acompanhe a situação das marcações correntes e finalizadas Relat…" at bounding box center [259, 143] width 518 height 215
type input "700009182274503"
click at [469, 138] on button "Filtrar" at bounding box center [479, 143] width 20 height 11
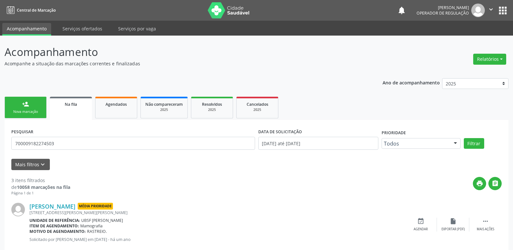
scroll to position [131, 0]
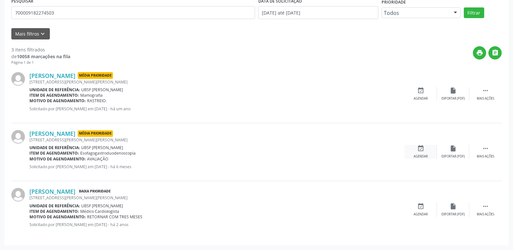
click at [407, 150] on div "event_available Agendar" at bounding box center [421, 152] width 32 height 14
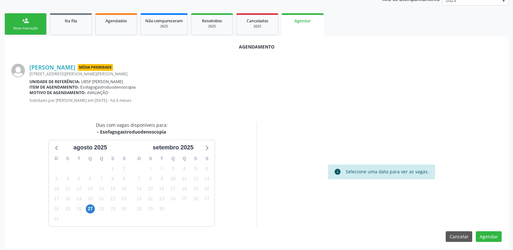
scroll to position [87, 0]
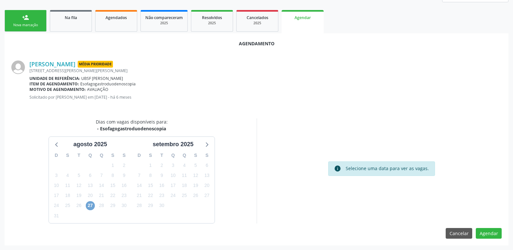
click at [89, 206] on span "27" at bounding box center [90, 205] width 9 height 9
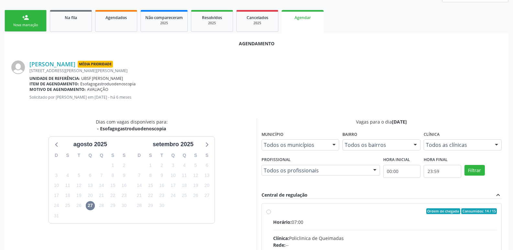
drag, startPoint x: 409, startPoint y: 227, endPoint x: 458, endPoint y: 148, distance: 92.3
radio input "true"
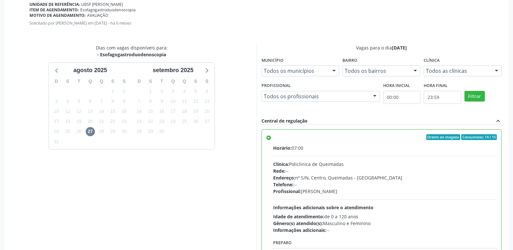
scroll to position [192, 0]
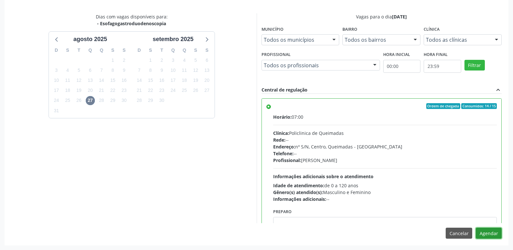
click at [485, 233] on button "Agendar" at bounding box center [489, 233] width 26 height 11
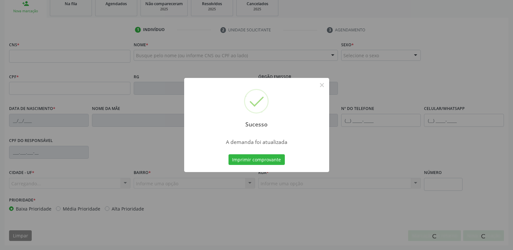
scroll to position [101, 0]
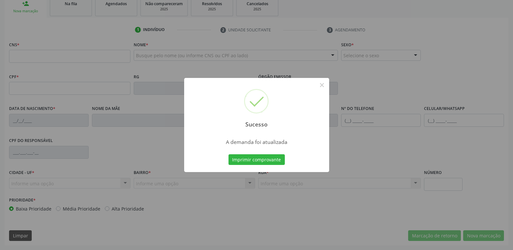
click at [229, 155] on button "Imprimir comprovante" at bounding box center [257, 160] width 56 height 11
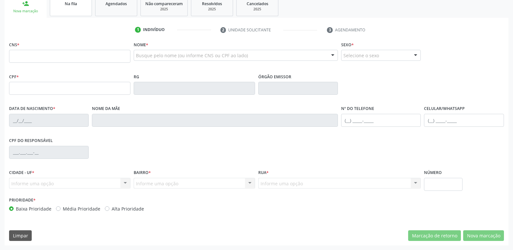
click at [63, 13] on link "Na fila" at bounding box center [71, 6] width 42 height 20
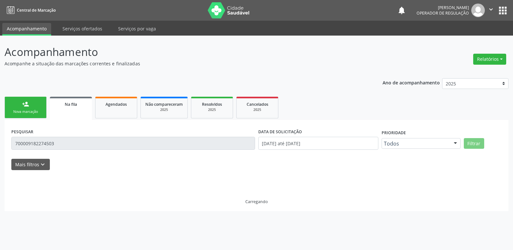
scroll to position [0, 0]
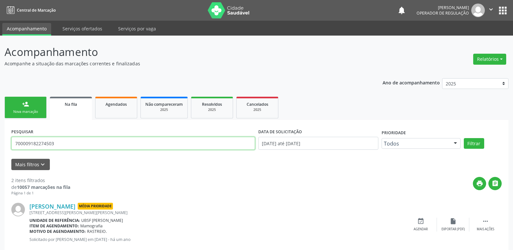
drag, startPoint x: 76, startPoint y: 146, endPoint x: 0, endPoint y: 135, distance: 76.2
click at [0, 139] on div "Acompanhamento Acompanhe a situação das marcações correntes e finalizadas Relat…" at bounding box center [256, 180] width 513 height 288
type input "7"
type input "701202059470014"
click at [464, 138] on button "Filtrar" at bounding box center [474, 143] width 20 height 11
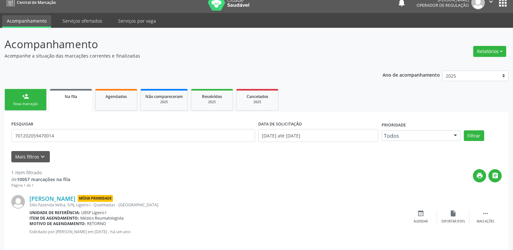
scroll to position [15, 0]
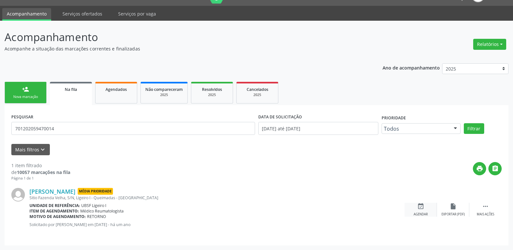
click at [430, 207] on div "event_available Agendar" at bounding box center [421, 210] width 32 height 14
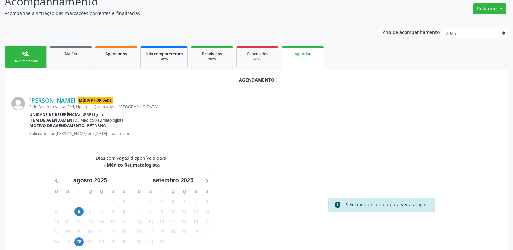
scroll to position [87, 0]
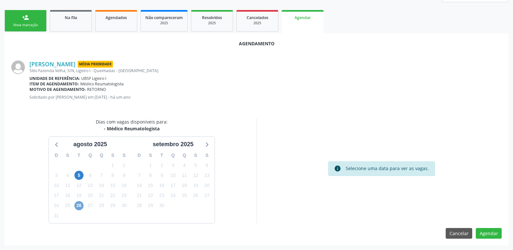
click at [78, 207] on span "26" at bounding box center [79, 205] width 9 height 9
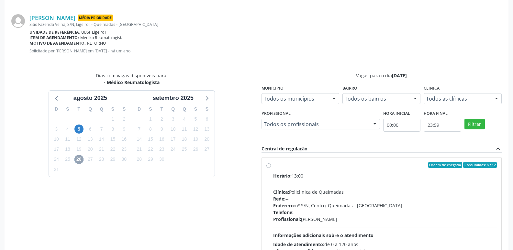
scroll to position [180, 0]
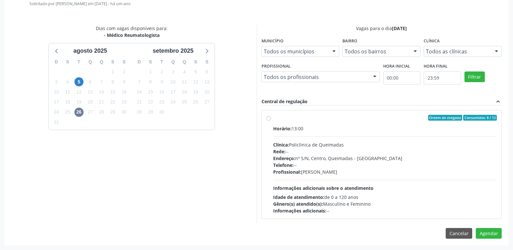
click at [445, 182] on div "Horário: 13:00 Clínica: Policlinica de Queimadas Rede: -- Endereço: nº S/N, Cen…" at bounding box center [385, 169] width 224 height 89
click at [271, 121] on input "Ordem de chegada Consumidos: 8 / 12 Horário: 13:00 Clínica: Policlinica de Quei…" at bounding box center [269, 118] width 5 height 6
radio input "true"
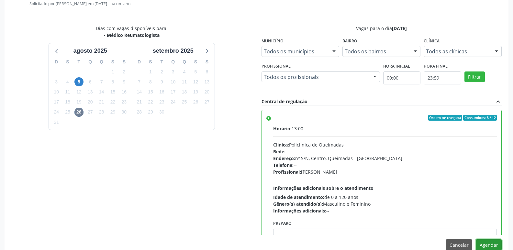
click at [483, 250] on button "Agendar" at bounding box center [489, 245] width 26 height 11
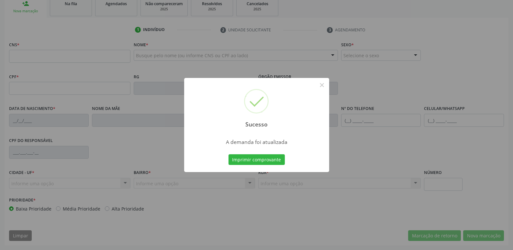
scroll to position [101, 0]
click at [229, 155] on button "Imprimir comprovante" at bounding box center [257, 160] width 56 height 11
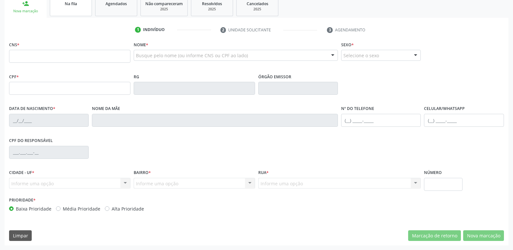
click at [84, 14] on link "Na fila" at bounding box center [71, 6] width 42 height 20
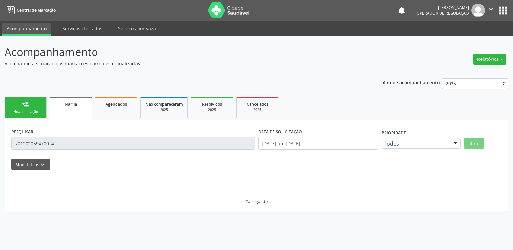
scroll to position [0, 0]
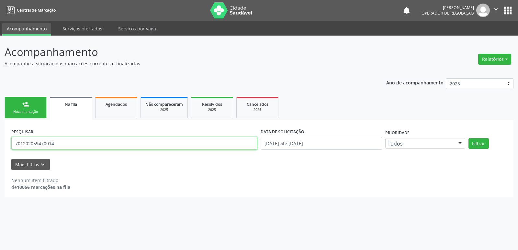
drag, startPoint x: 74, startPoint y: 146, endPoint x: 0, endPoint y: 134, distance: 74.8
click at [0, 135] on div "Acompanhamento Acompanhe a situação das marcações correntes e finalizadas Relat…" at bounding box center [259, 143] width 518 height 215
type input "708204179776543"
click at [469, 138] on button "Filtrar" at bounding box center [479, 143] width 20 height 11
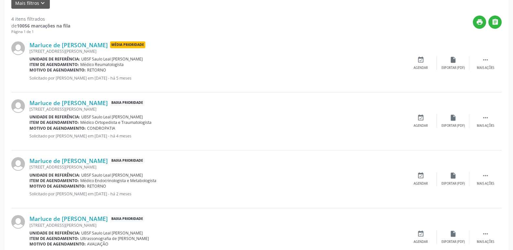
scroll to position [162, 0]
click at [414, 65] on div "Agendar" at bounding box center [421, 67] width 14 height 5
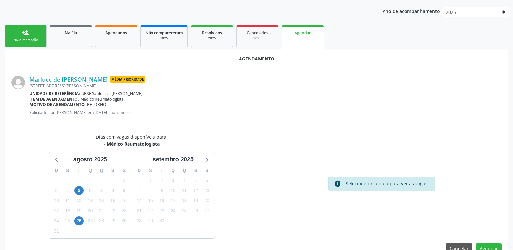
scroll to position [87, 0]
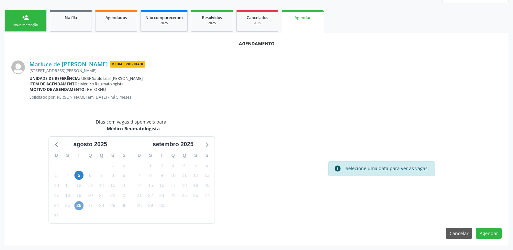
click at [75, 205] on span "26" at bounding box center [79, 205] width 9 height 9
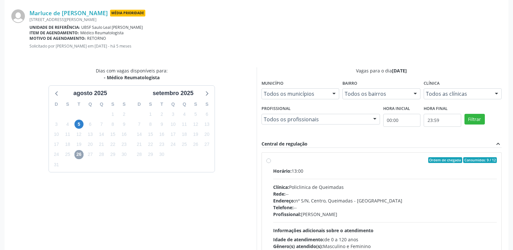
scroll to position [180, 0]
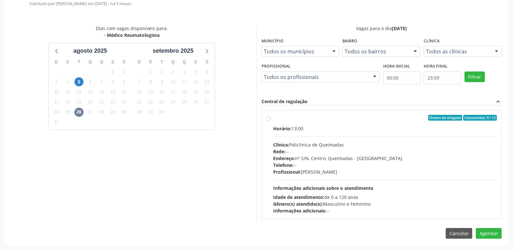
drag, startPoint x: 445, startPoint y: 169, endPoint x: 518, endPoint y: 234, distance: 97.3
click at [450, 174] on div "Profissional: Andrezza Virni Pereira Nobrega" at bounding box center [385, 172] width 224 height 7
click at [271, 121] on input "Ordem de chegada Consumidos: 9 / 12 Horário: 13:00 Clínica: Policlinica de Quei…" at bounding box center [269, 118] width 5 height 6
radio input "true"
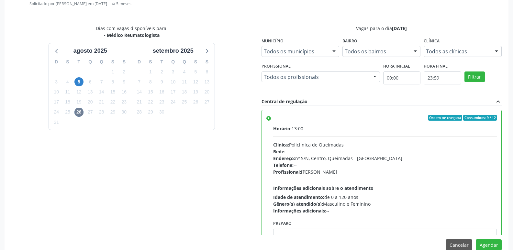
click at [487, 237] on div "Agendamento Marluce de Freitas Barbosa Média Prioridade Rua Ernesto Geisel, 41,…" at bounding box center [257, 98] width 504 height 317
click at [488, 243] on button "Agendar" at bounding box center [489, 245] width 26 height 11
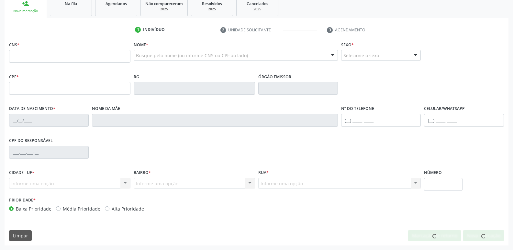
scroll to position [101, 0]
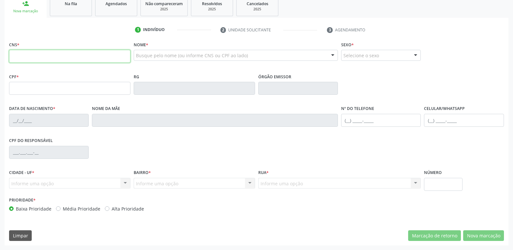
click at [36, 59] on input "text" at bounding box center [69, 56] width 121 height 13
click at [71, 12] on link "Na fila" at bounding box center [71, 6] width 42 height 20
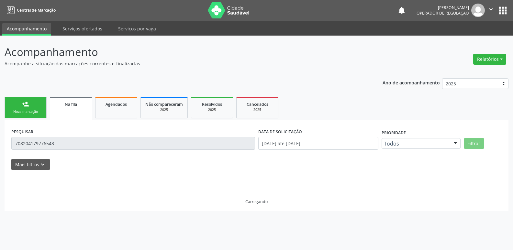
scroll to position [0, 0]
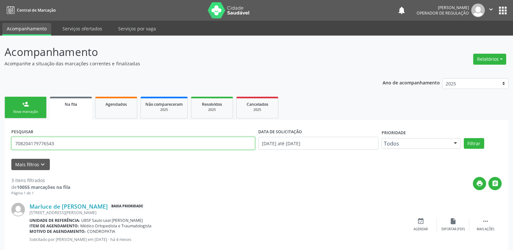
click at [68, 146] on input "708204179776543" at bounding box center [133, 143] width 244 height 13
type input "702902598485273"
click at [464, 138] on button "Filtrar" at bounding box center [474, 143] width 20 height 11
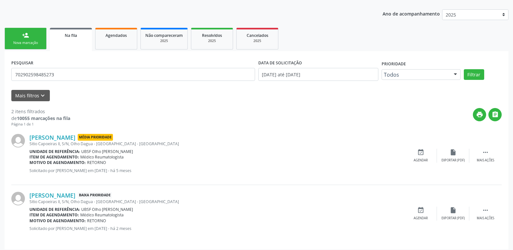
scroll to position [73, 0]
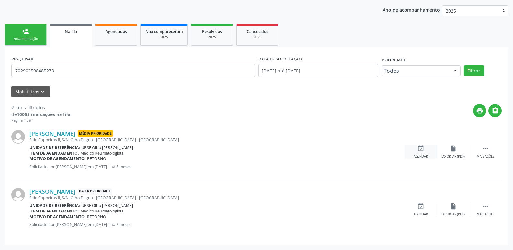
click at [431, 150] on div "event_available Agendar" at bounding box center [421, 152] width 32 height 14
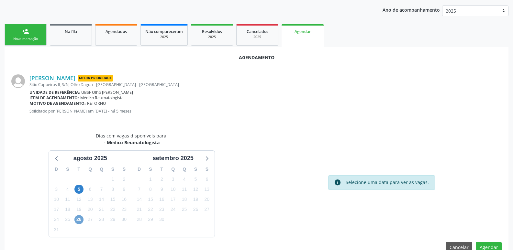
click at [78, 224] on span "26" at bounding box center [79, 219] width 9 height 9
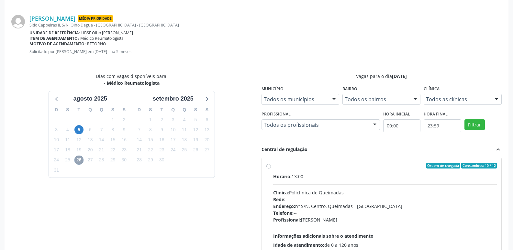
scroll to position [180, 0]
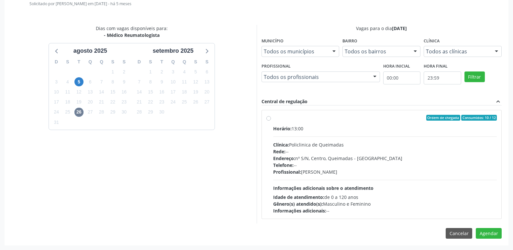
drag, startPoint x: 448, startPoint y: 185, endPoint x: 465, endPoint y: 193, distance: 18.5
click at [465, 193] on div "Horário: 13:00 Clínica: Policlinica de Queimadas Rede: -- Endereço: nº S/N, Cen…" at bounding box center [385, 169] width 224 height 89
radio input "true"
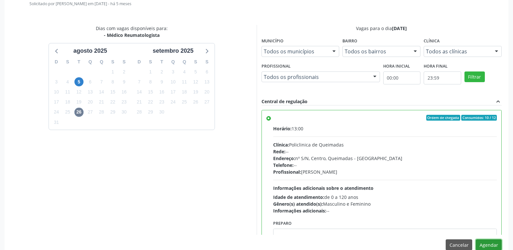
click at [490, 240] on button "Agendar" at bounding box center [489, 245] width 26 height 11
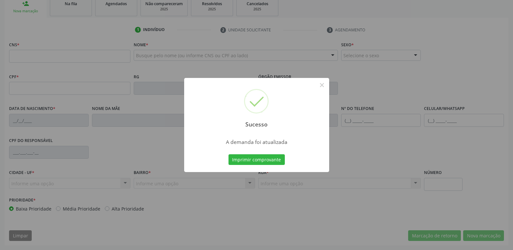
scroll to position [101, 0]
click at [229, 155] on button "Imprimir comprovante" at bounding box center [257, 160] width 56 height 11
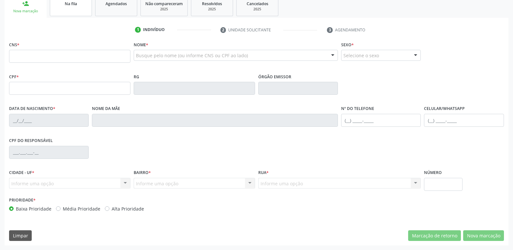
click at [88, 0] on link "Na fila" at bounding box center [71, 6] width 42 height 20
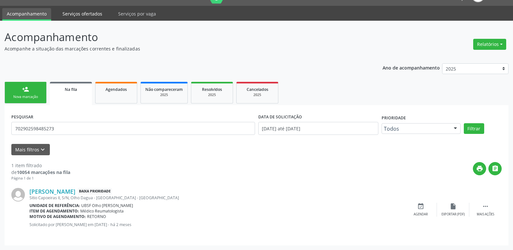
scroll to position [0, 0]
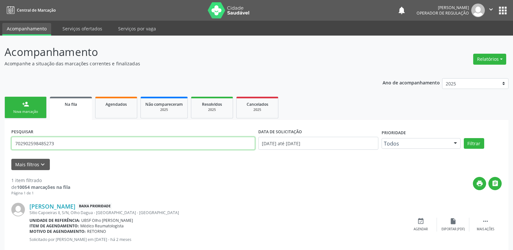
drag, startPoint x: 73, startPoint y: 142, endPoint x: 0, endPoint y: 143, distance: 72.6
click at [0, 143] on div "Acompanhamento Acompanhe a situação das marcações correntes e finalizadas Relat…" at bounding box center [256, 151] width 513 height 230
type input "705004645542651"
click at [464, 138] on button "Filtrar" at bounding box center [474, 143] width 20 height 11
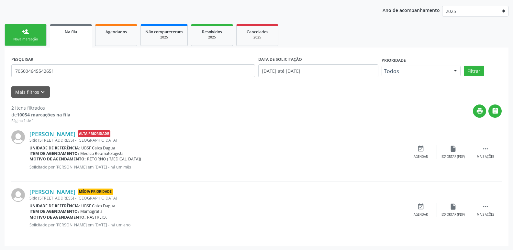
scroll to position [73, 0]
click at [425, 146] on div "event_available Agendar" at bounding box center [421, 152] width 32 height 14
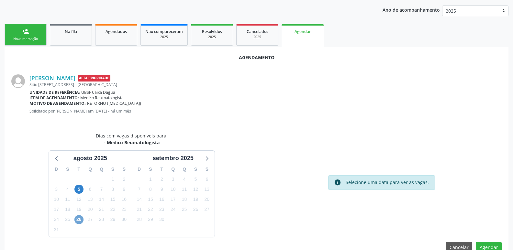
click at [77, 218] on span "26" at bounding box center [79, 219] width 9 height 9
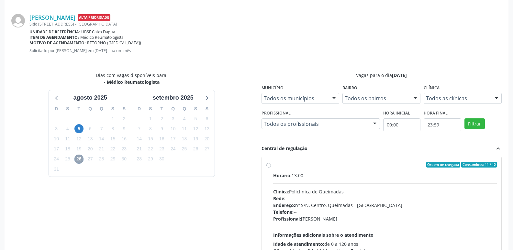
scroll to position [180, 0]
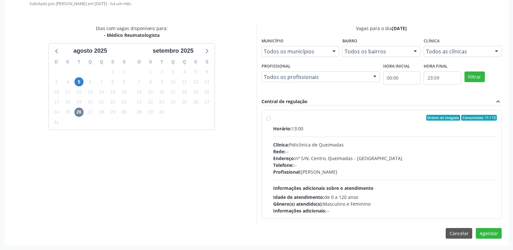
click at [431, 175] on div "Profissional: Andrezza Virni Pereira Nobrega" at bounding box center [385, 172] width 224 height 7
click at [271, 121] on input "Ordem de chegada Consumidos: 11 / 12 Horário: 13:00 Clínica: Policlinica de Que…" at bounding box center [269, 118] width 5 height 6
radio input "true"
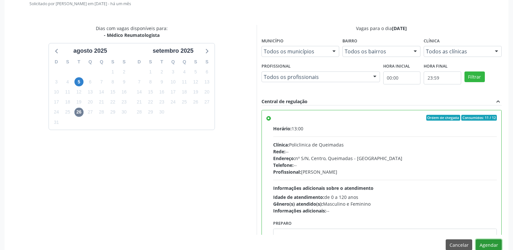
click at [486, 246] on button "Agendar" at bounding box center [489, 245] width 26 height 11
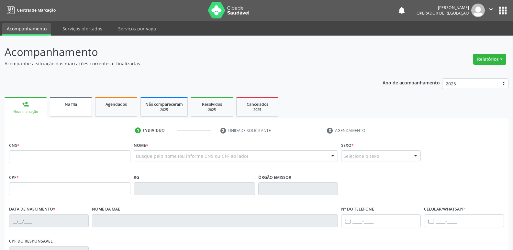
click at [72, 108] on link "Na fila" at bounding box center [71, 107] width 42 height 20
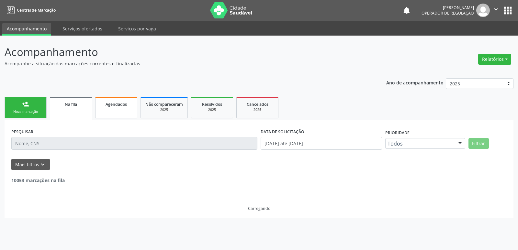
click at [129, 109] on link "Agendados" at bounding box center [116, 108] width 42 height 22
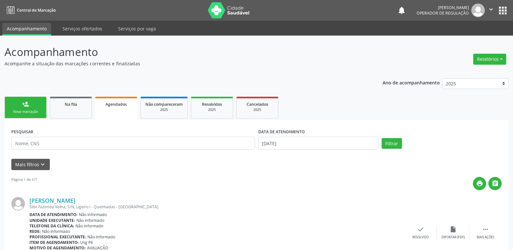
click at [69, 136] on div "PESQUISAR" at bounding box center [133, 141] width 247 height 28
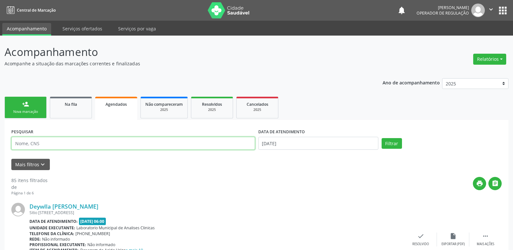
click at [64, 149] on input "text" at bounding box center [133, 143] width 244 height 13
type input "alessandra corr"
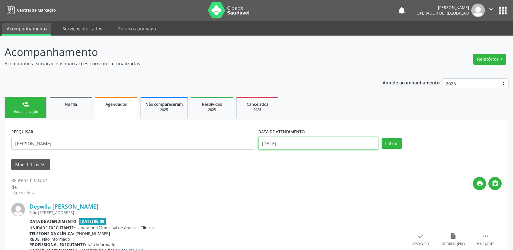
click at [337, 138] on input "[DATE]" at bounding box center [318, 143] width 120 height 13
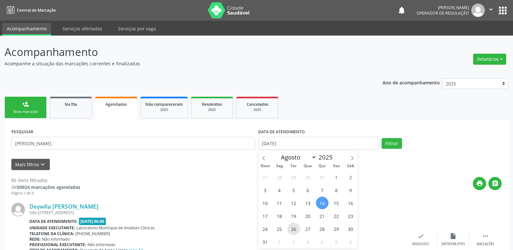
click at [291, 227] on span "26" at bounding box center [294, 229] width 13 height 13
type input "26/08/2025"
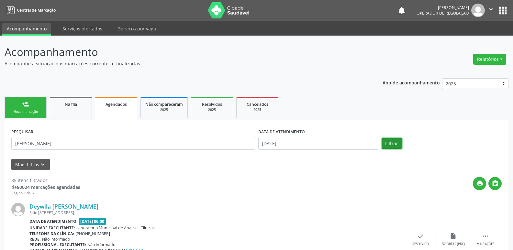
click at [389, 148] on button "Filtrar" at bounding box center [392, 143] width 20 height 11
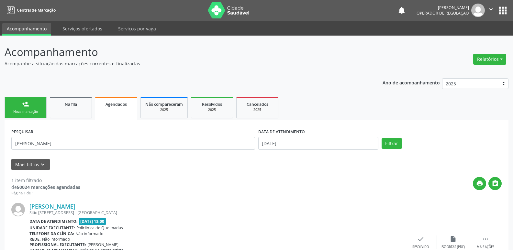
scroll to position [50, 0]
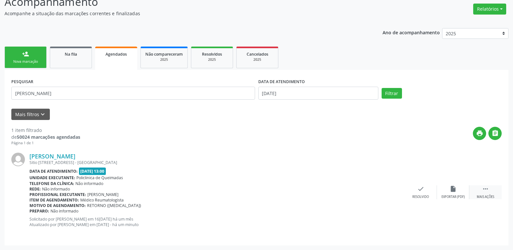
click at [486, 192] on icon "" at bounding box center [485, 189] width 7 height 7
click at [360, 186] on div "print Imprimir" at bounding box center [356, 193] width 32 height 14
click at [64, 59] on link "Na fila" at bounding box center [71, 58] width 42 height 22
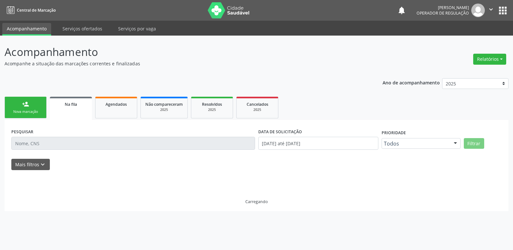
scroll to position [0, 0]
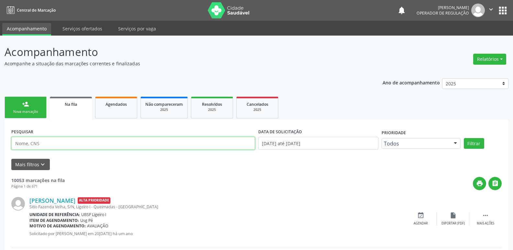
click at [44, 141] on input "text" at bounding box center [133, 143] width 244 height 13
type input "700009554136506"
click at [464, 138] on button "Filtrar" at bounding box center [474, 143] width 20 height 11
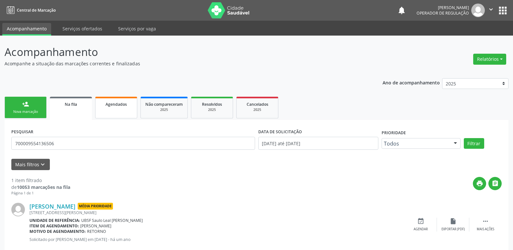
click at [112, 111] on link "Agendados" at bounding box center [116, 108] width 42 height 22
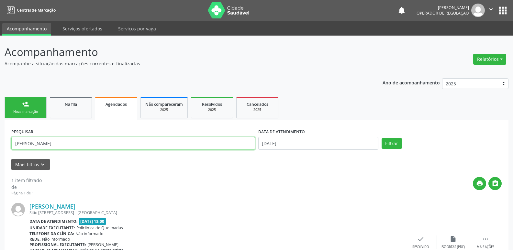
click at [61, 142] on input "alessandra corr" at bounding box center [133, 143] width 244 height 13
drag, startPoint x: 61, startPoint y: 142, endPoint x: 0, endPoint y: 143, distance: 61.2
click at [0, 143] on div "Acompanhamento Acompanhe a situação das marcações correntes e finalizadas Relat…" at bounding box center [256, 168] width 513 height 265
type input "700705966331780"
click at [382, 138] on button "Filtrar" at bounding box center [392, 143] width 20 height 11
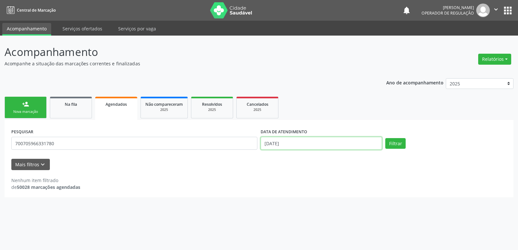
drag, startPoint x: 304, startPoint y: 145, endPoint x: 292, endPoint y: 146, distance: 12.7
click at [303, 145] on input "[DATE]" at bounding box center [321, 143] width 121 height 13
click at [385, 138] on button "Filtrar" at bounding box center [395, 143] width 20 height 11
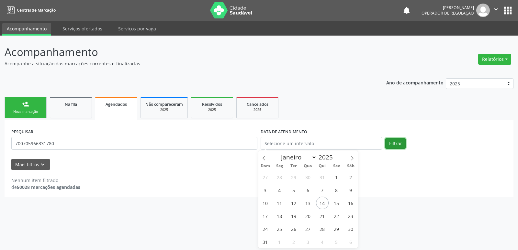
click at [396, 142] on button "Filtrar" at bounding box center [395, 143] width 20 height 11
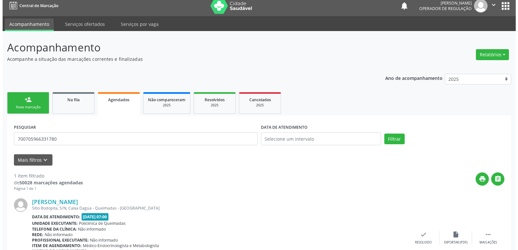
scroll to position [50, 0]
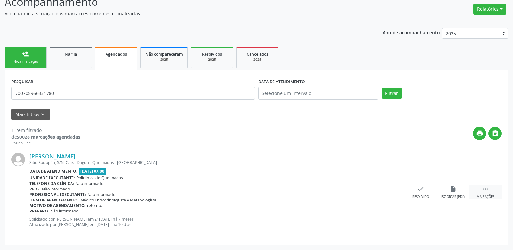
click at [485, 193] on div " Mais ações" at bounding box center [486, 193] width 32 height 14
click at [393, 191] on div "cancel Cancelar" at bounding box center [389, 193] width 32 height 14
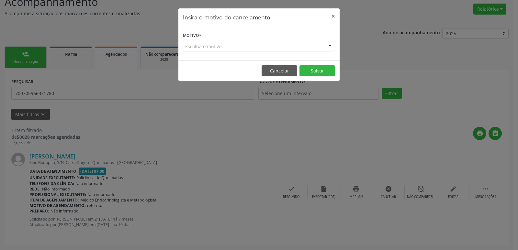
click at [268, 49] on div "Escolha o motivo" at bounding box center [259, 46] width 152 height 11
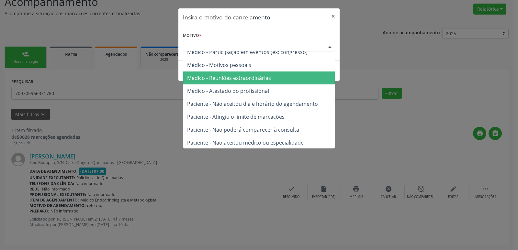
scroll to position [33, 0]
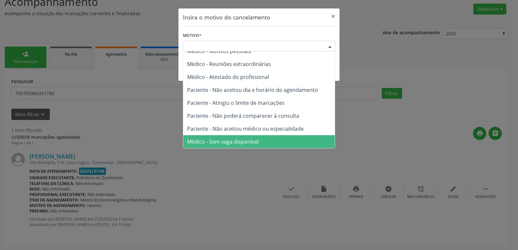
click at [254, 146] on span "Médico - Sem vaga disponível" at bounding box center [259, 141] width 152 height 13
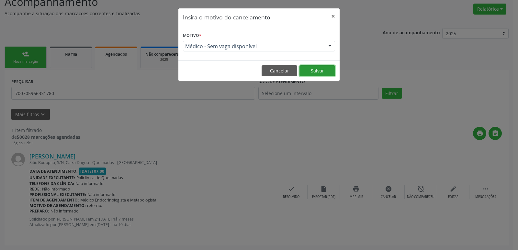
click at [320, 71] on button "Salvar" at bounding box center [318, 70] width 36 height 11
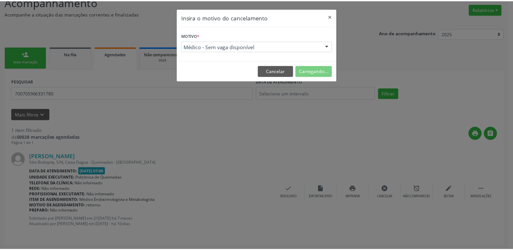
scroll to position [0, 0]
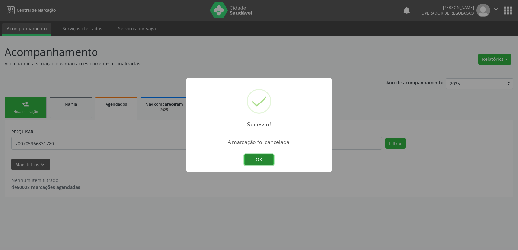
click at [262, 160] on button "OK" at bounding box center [259, 160] width 29 height 11
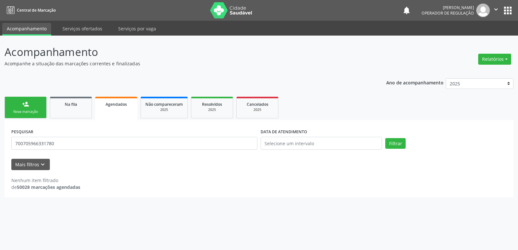
click at [13, 104] on link "person_add Nova marcação" at bounding box center [26, 108] width 42 height 22
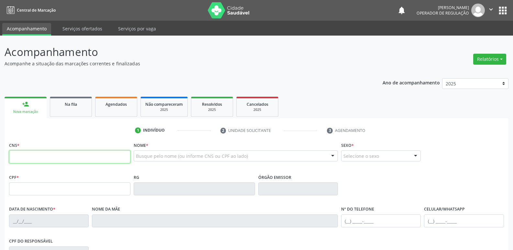
click at [40, 161] on input "text" at bounding box center [69, 157] width 121 height 13
type input "705 2034 5282 6574"
type input "044.919.814-69"
type input "24/10/1962"
type input "Cicera Cavalcante Araujo"
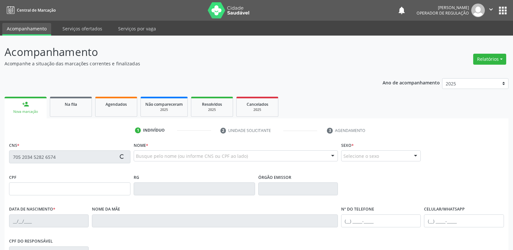
type input "(83) 99176-2134"
type input "065.348.584-01"
type input "S/N"
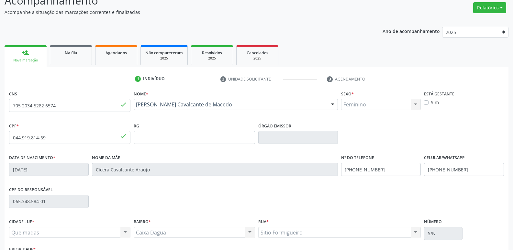
scroll to position [101, 0]
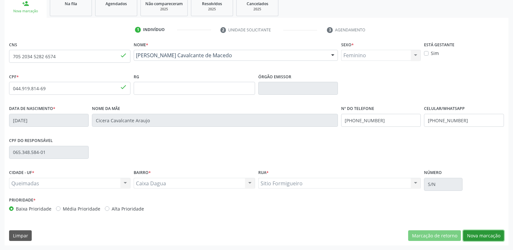
drag, startPoint x: 478, startPoint y: 233, endPoint x: 466, endPoint y: 233, distance: 12.6
click at [478, 234] on button "Nova marcação" at bounding box center [484, 236] width 41 height 11
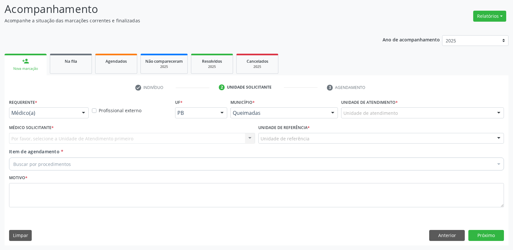
drag, startPoint x: 58, startPoint y: 113, endPoint x: 50, endPoint y: 135, distance: 23.2
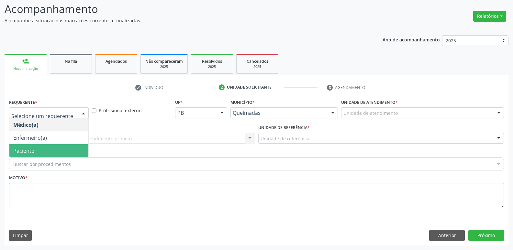
click at [41, 148] on span "Paciente" at bounding box center [48, 150] width 79 height 13
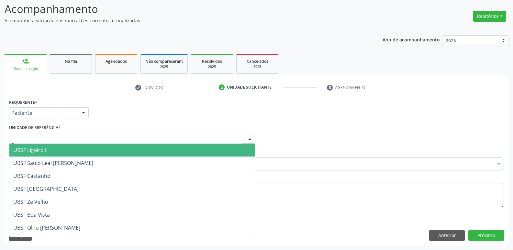
type input "ca"
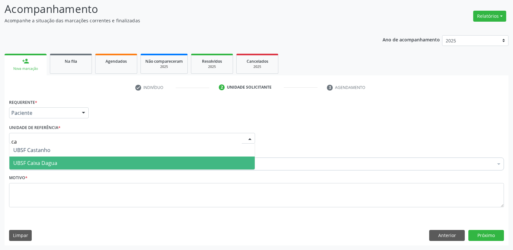
click at [50, 165] on span "UBSF Caixa Dagua" at bounding box center [35, 163] width 44 height 7
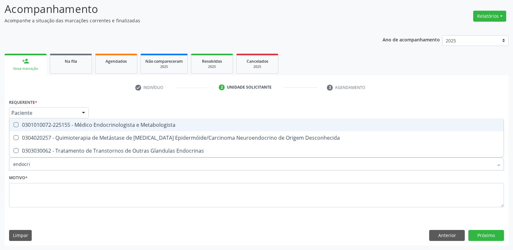
type input "endocrin"
click at [101, 122] on div "0301010072-225155 - Médico Endocrinologista e Metabologista" at bounding box center [256, 124] width 487 height 5
checkbox Metabologista "true"
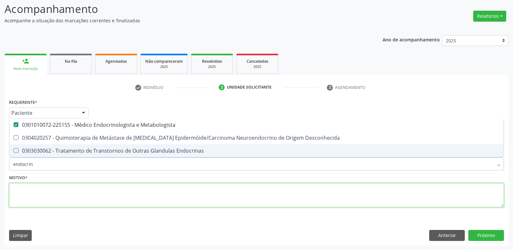
click at [21, 196] on textarea at bounding box center [256, 195] width 495 height 25
checkbox Desconhecida "true"
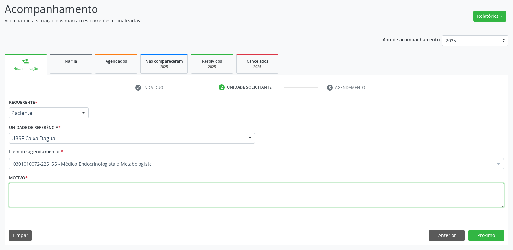
paste textarea "avaliação"
type textarea "avaliação"
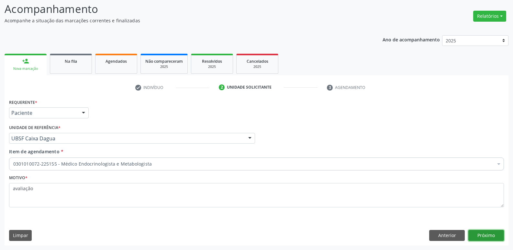
click at [475, 232] on button "Próximo" at bounding box center [487, 235] width 36 height 11
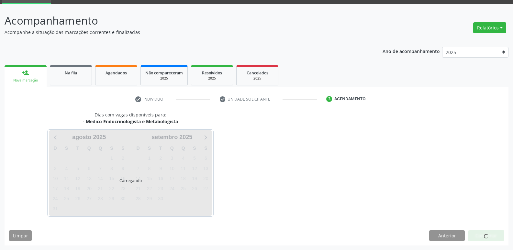
scroll to position [31, 0]
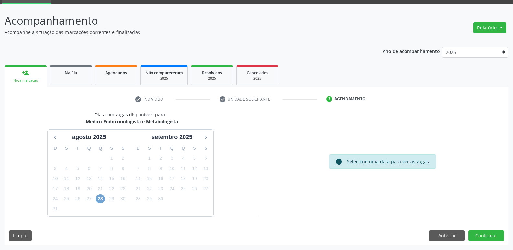
click at [103, 199] on span "28" at bounding box center [100, 199] width 9 height 9
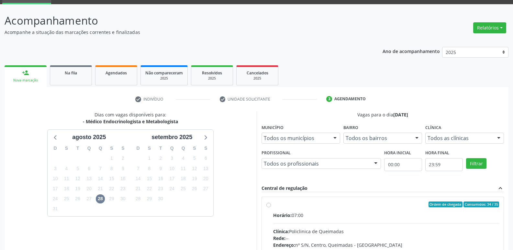
drag, startPoint x: 465, startPoint y: 223, endPoint x: 464, endPoint y: 187, distance: 35.6
click at [271, 208] on input "Ordem de chegada Consumidos: 34 / 35 Horário: 07:00 Clínica: Policlinica de Que…" at bounding box center [269, 205] width 5 height 6
radio input "true"
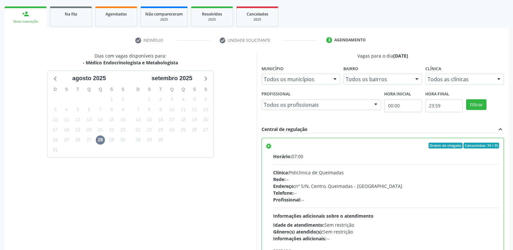
scroll to position [137, 0]
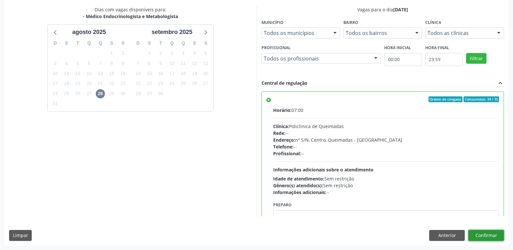
click at [487, 231] on button "Confirmar" at bounding box center [487, 235] width 36 height 11
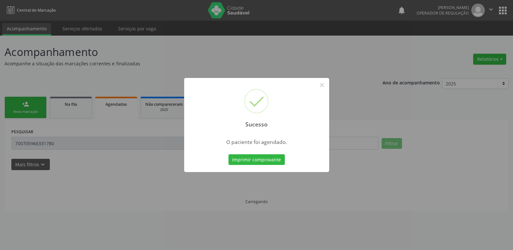
scroll to position [0, 0]
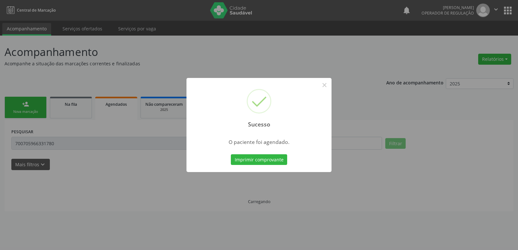
click at [231, 155] on button "Imprimir comprovante" at bounding box center [259, 160] width 56 height 11
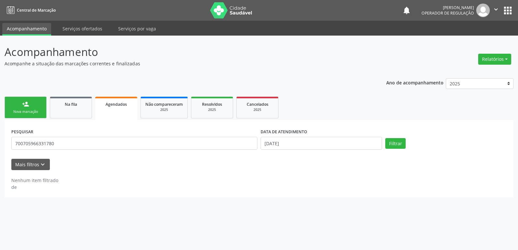
click at [39, 114] on div "Nova marcação" at bounding box center [25, 111] width 32 height 5
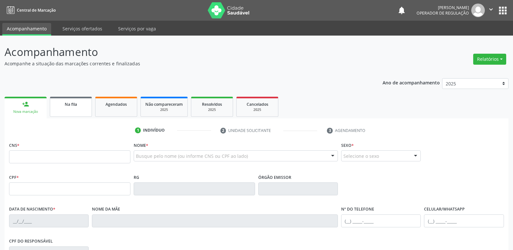
click at [77, 107] on div "Na fila" at bounding box center [71, 104] width 32 height 7
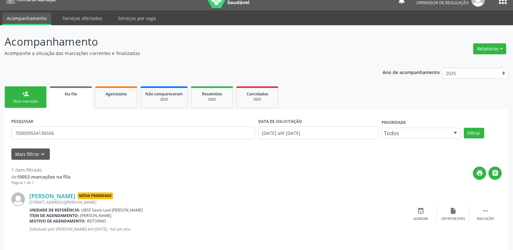
scroll to position [15, 0]
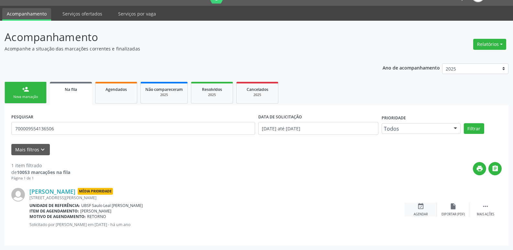
click at [417, 207] on div "event_available Agendar" at bounding box center [421, 210] width 32 height 14
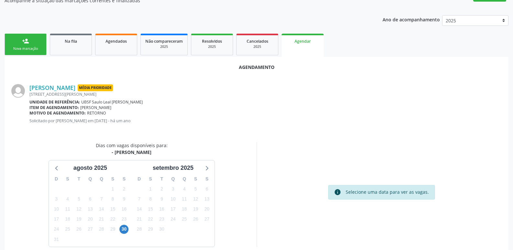
scroll to position [87, 0]
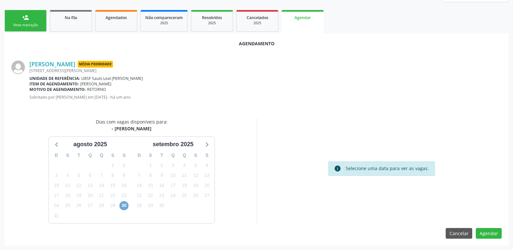
click at [122, 205] on span "30" at bounding box center [124, 205] width 9 height 9
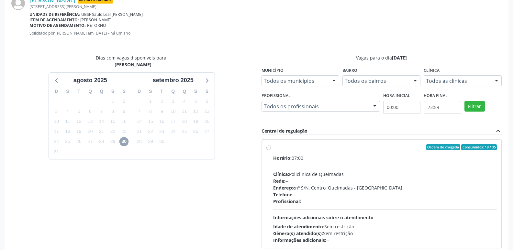
scroll to position [180, 0]
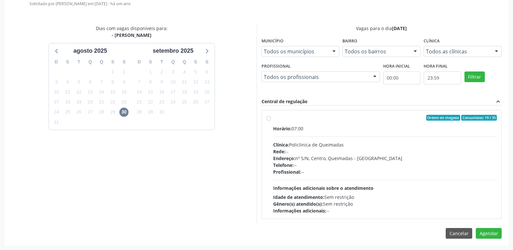
drag, startPoint x: 457, startPoint y: 166, endPoint x: 482, endPoint y: 194, distance: 37.9
click at [465, 168] on div "Telefone: --" at bounding box center [385, 165] width 224 height 7
click at [271, 121] on input "Ordem de chegada Consumidos: 19 / 35 Horário: 07:00 Clínica: Policlinica de Que…" at bounding box center [269, 118] width 5 height 6
radio input "true"
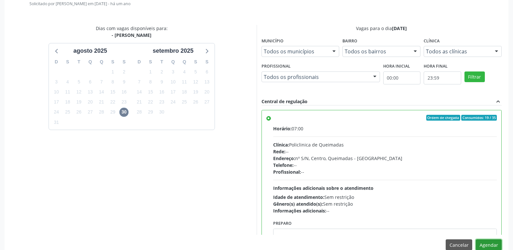
click at [489, 245] on button "Agendar" at bounding box center [489, 245] width 26 height 11
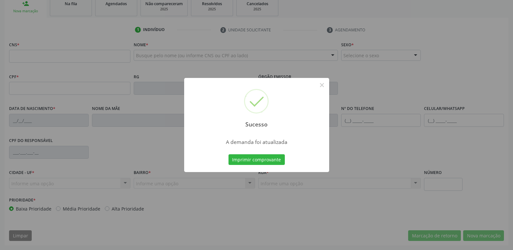
scroll to position [101, 0]
click at [229, 155] on button "Imprimir comprovante" at bounding box center [257, 160] width 56 height 11
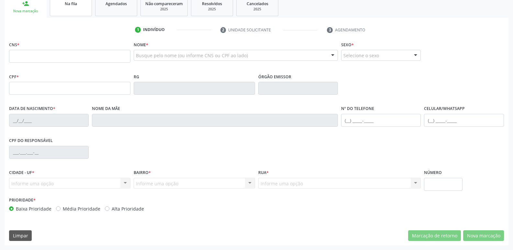
click at [67, 6] on span "Na fila" at bounding box center [71, 4] width 12 height 6
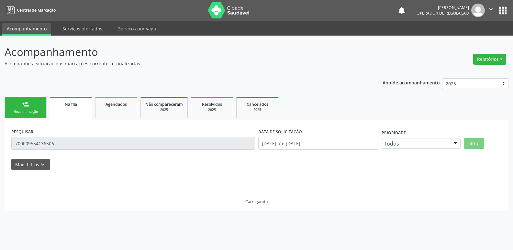
scroll to position [0, 0]
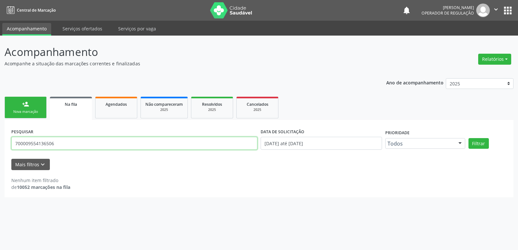
click at [87, 145] on input "700009554136506" at bounding box center [134, 143] width 246 height 13
type input "707500223248190"
click at [469, 138] on button "Filtrar" at bounding box center [479, 143] width 20 height 11
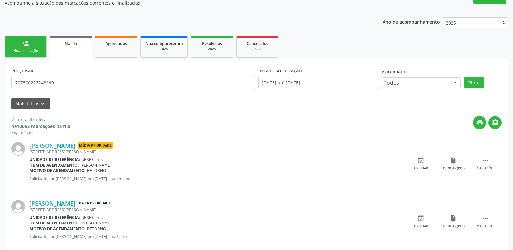
scroll to position [73, 0]
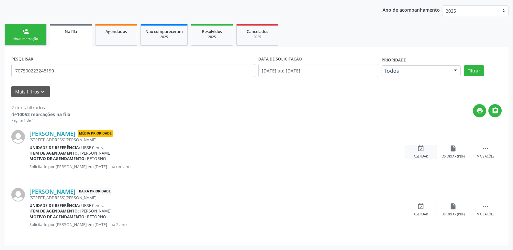
click at [423, 151] on icon "event_available" at bounding box center [421, 148] width 7 height 7
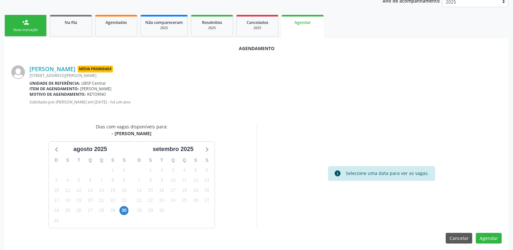
scroll to position [87, 0]
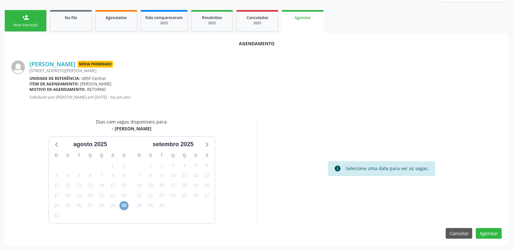
click at [125, 205] on span "30" at bounding box center [124, 205] width 9 height 9
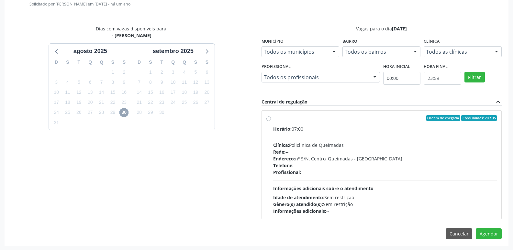
scroll to position [180, 0]
drag, startPoint x: 466, startPoint y: 149, endPoint x: 473, endPoint y: 169, distance: 20.8
click at [466, 149] on div "Rede: --" at bounding box center [385, 151] width 224 height 7
click at [271, 121] on input "Ordem de chegada Consumidos: 20 / 35 Horário: 07:00 Clínica: Policlinica de Que…" at bounding box center [269, 118] width 5 height 6
radio input "true"
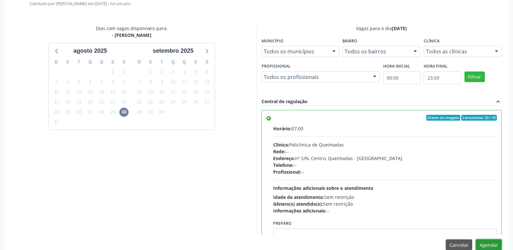
click at [489, 243] on button "Agendar" at bounding box center [489, 245] width 26 height 11
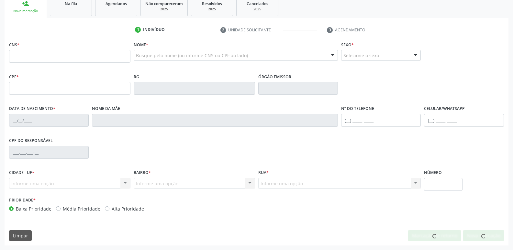
scroll to position [101, 0]
click at [57, 12] on link "Na fila" at bounding box center [71, 6] width 42 height 20
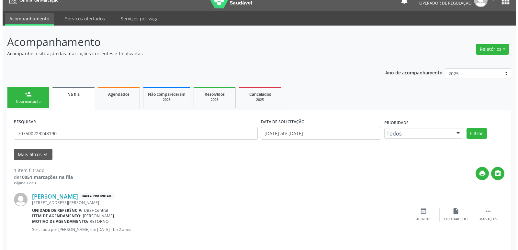
scroll to position [15, 0]
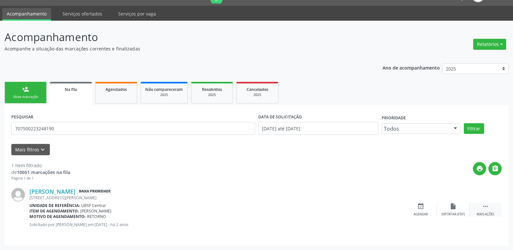
drag, startPoint x: 491, startPoint y: 210, endPoint x: 482, endPoint y: 208, distance: 8.8
click at [490, 210] on div " Mais ações" at bounding box center [486, 210] width 32 height 14
click at [423, 210] on div "cancel Cancelar" at bounding box center [421, 210] width 32 height 14
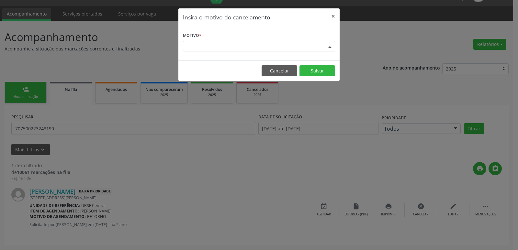
click at [272, 49] on div "Escolha o motivo" at bounding box center [259, 46] width 152 height 11
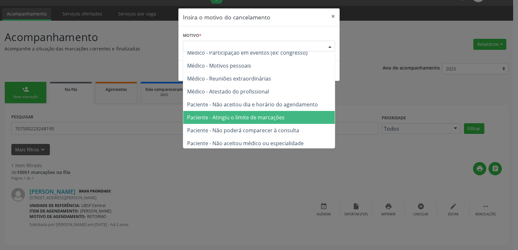
scroll to position [33, 0]
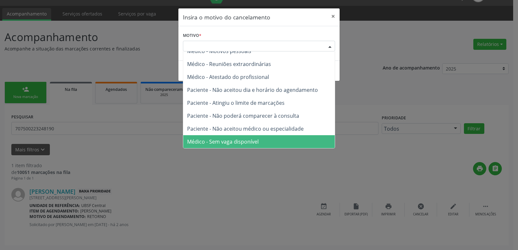
click at [250, 142] on span "Médico - Sem vaga disponível" at bounding box center [223, 141] width 72 height 7
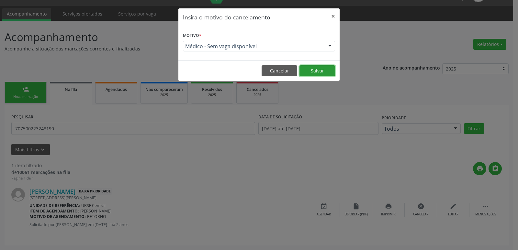
click at [324, 73] on button "Salvar" at bounding box center [318, 70] width 36 height 11
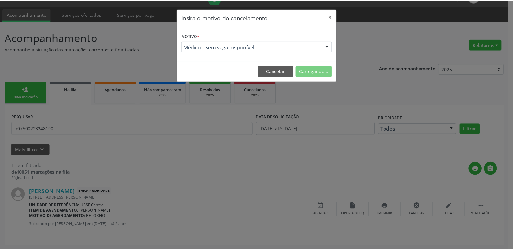
scroll to position [0, 0]
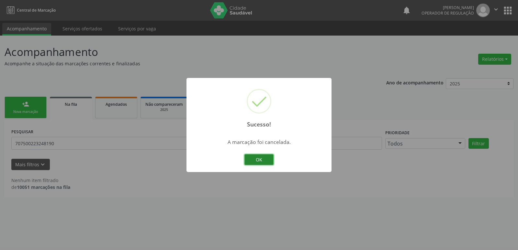
click at [263, 156] on button "OK" at bounding box center [259, 160] width 29 height 11
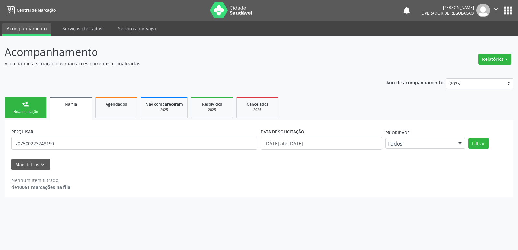
click at [79, 135] on div "PESQUISAR 707500223248190" at bounding box center [134, 141] width 249 height 28
click at [77, 143] on input "707500223248190" at bounding box center [134, 143] width 246 height 13
type input "707009895229439"
click at [469, 138] on button "Filtrar" at bounding box center [479, 143] width 20 height 11
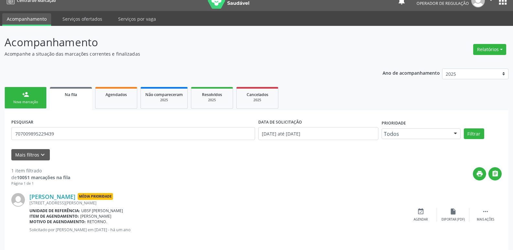
scroll to position [15, 0]
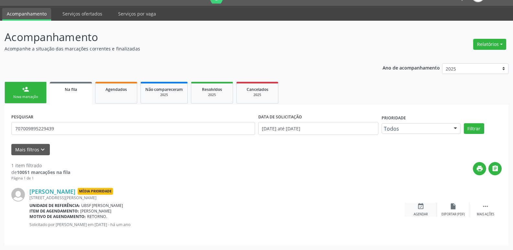
click at [426, 212] on div "event_available Agendar" at bounding box center [421, 210] width 32 height 14
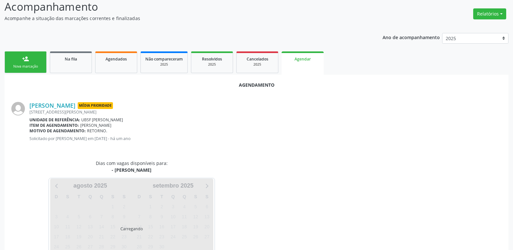
scroll to position [72, 0]
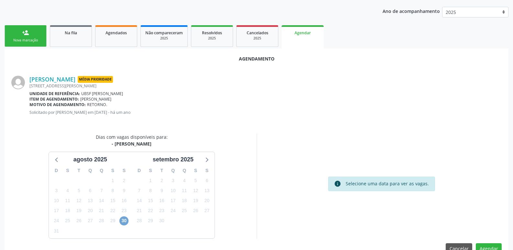
click at [123, 221] on span "30" at bounding box center [124, 221] width 9 height 9
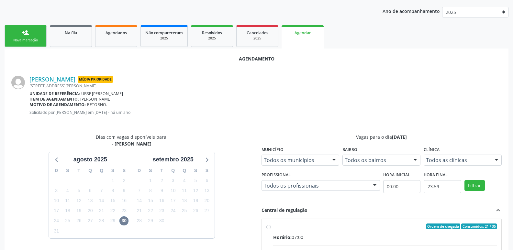
drag, startPoint x: 457, startPoint y: 235, endPoint x: 470, endPoint y: 201, distance: 36.4
click at [271, 230] on input "Ordem de chegada Consumidos: 21 / 35 Horário: 07:00 Clínica: Policlinica de Que…" at bounding box center [269, 227] width 5 height 6
radio input "true"
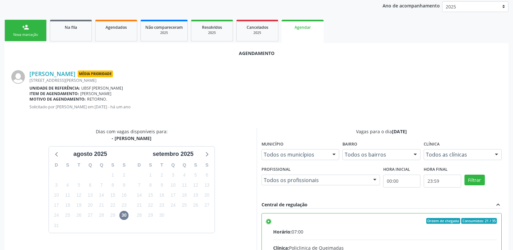
scroll to position [192, 0]
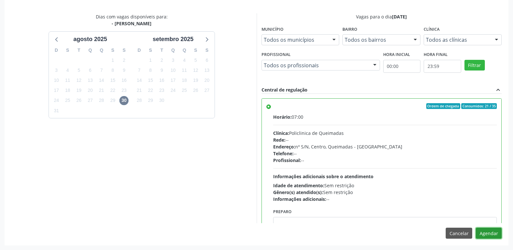
click at [486, 234] on button "Agendar" at bounding box center [489, 233] width 26 height 11
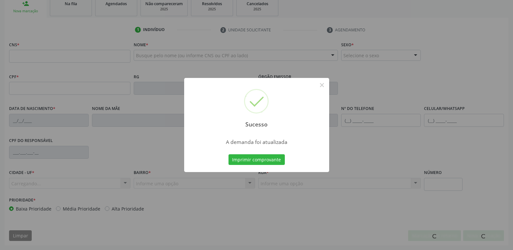
scroll to position [101, 0]
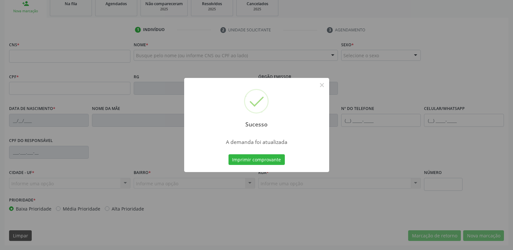
click at [229, 155] on button "Imprimir comprovante" at bounding box center [257, 160] width 56 height 11
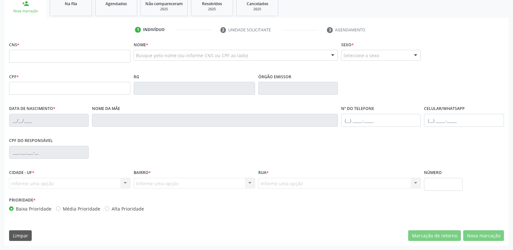
drag, startPoint x: 57, startPoint y: 7, endPoint x: 71, endPoint y: 69, distance: 63.1
click at [57, 8] on link "Na fila" at bounding box center [71, 6] width 42 height 20
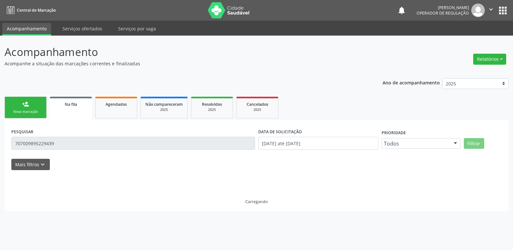
scroll to position [0, 0]
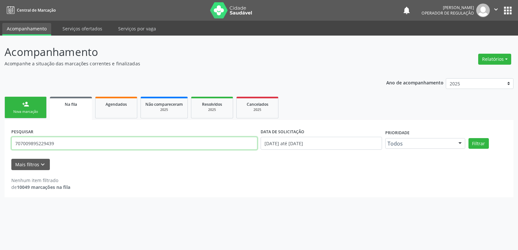
click at [58, 145] on input "707009895229439" at bounding box center [134, 143] width 246 height 13
type input "705803475100434"
click at [469, 138] on button "Filtrar" at bounding box center [479, 143] width 20 height 11
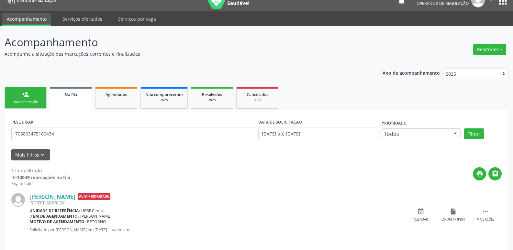
scroll to position [15, 0]
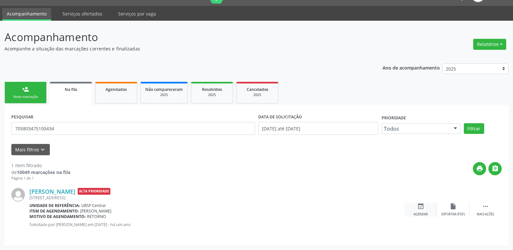
click at [423, 204] on icon "event_available" at bounding box center [421, 206] width 7 height 7
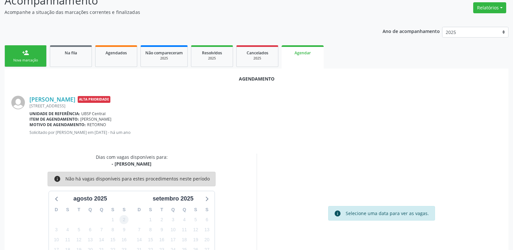
scroll to position [72, 0]
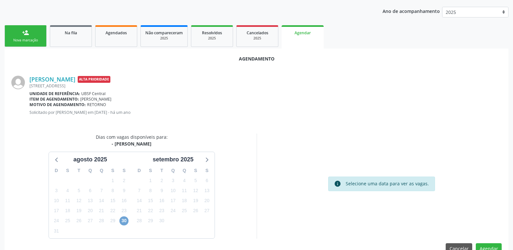
click at [126, 222] on span "30" at bounding box center [124, 221] width 9 height 9
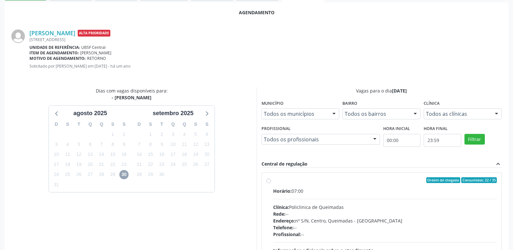
scroll to position [180, 0]
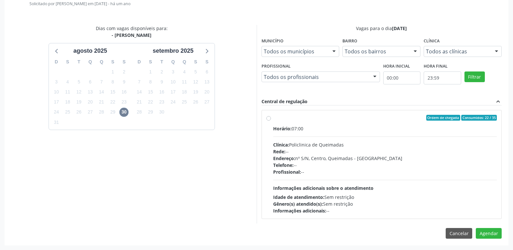
drag, startPoint x: 452, startPoint y: 159, endPoint x: 466, endPoint y: 205, distance: 48.1
click at [450, 162] on div "Horário: 07:00 Clínica: Policlinica de Queimadas Rede: -- Endereço: nº S/N, Cen…" at bounding box center [385, 169] width 224 height 89
radio input "true"
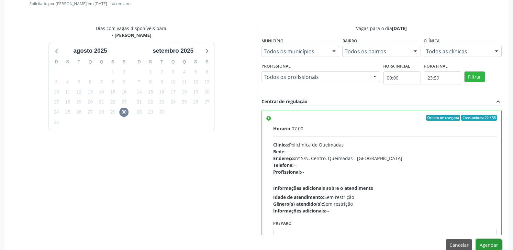
click at [484, 246] on button "Agendar" at bounding box center [489, 245] width 26 height 11
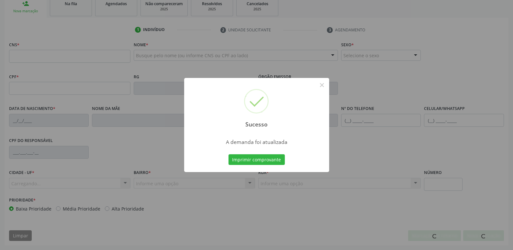
scroll to position [101, 0]
click at [229, 155] on button "Imprimir comprovante" at bounding box center [257, 160] width 56 height 11
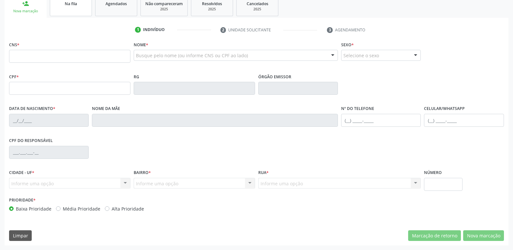
click at [63, 8] on link "Na fila" at bounding box center [71, 6] width 42 height 20
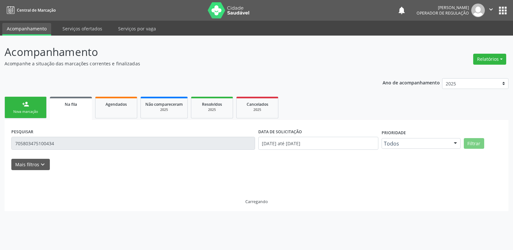
scroll to position [0, 0]
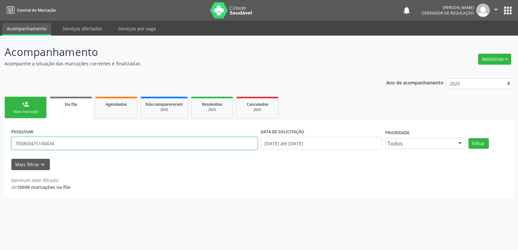
click at [68, 137] on input "705803475100434" at bounding box center [134, 143] width 246 height 13
type input "708408715643863"
click at [469, 138] on button "Filtrar" at bounding box center [479, 143] width 20 height 11
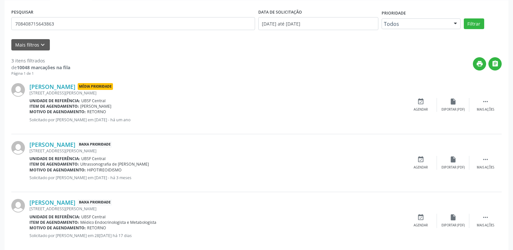
scroll to position [131, 0]
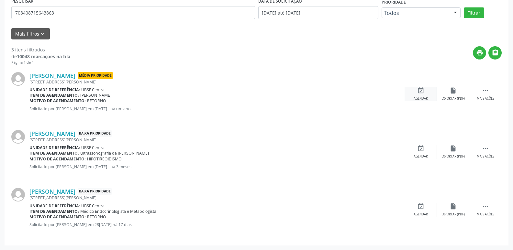
click at [424, 90] on icon "event_available" at bounding box center [421, 90] width 7 height 7
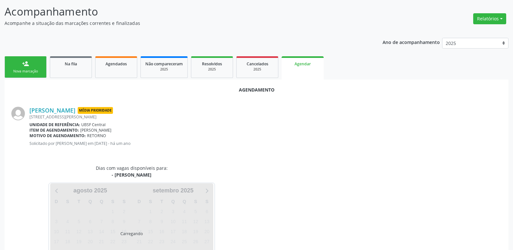
scroll to position [72, 0]
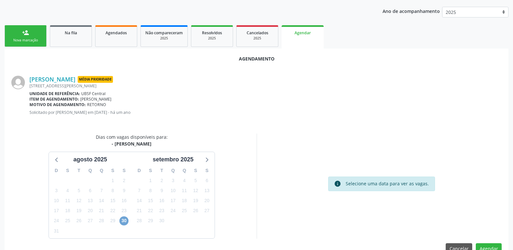
click at [122, 221] on span "30" at bounding box center [124, 221] width 9 height 9
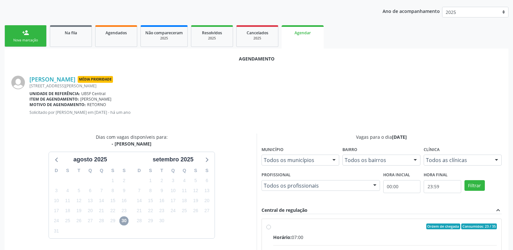
scroll to position [180, 0]
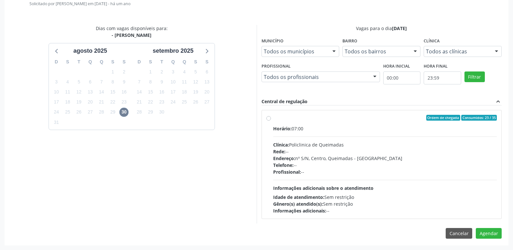
drag, startPoint x: 465, startPoint y: 170, endPoint x: 518, endPoint y: 224, distance: 76.3
click at [470, 174] on div "Profissional: --" at bounding box center [385, 172] width 224 height 7
click at [271, 121] on input "Ordem de chegada Consumidos: 23 / 35 Horário: 07:00 Clínica: Policlinica de Que…" at bounding box center [269, 118] width 5 height 6
radio input "true"
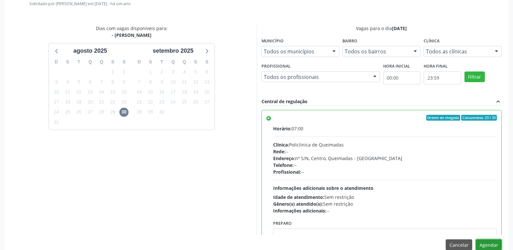
click at [485, 240] on button "Agendar" at bounding box center [489, 245] width 26 height 11
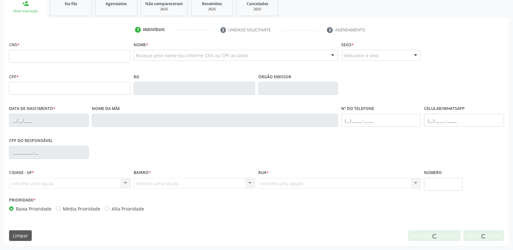
scroll to position [101, 0]
click at [59, 13] on link "Na fila" at bounding box center [71, 6] width 42 height 20
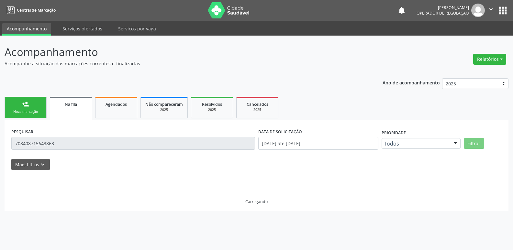
scroll to position [0, 0]
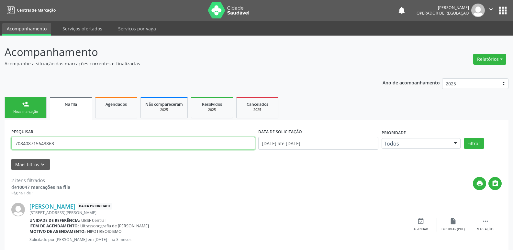
click at [67, 140] on input "708408715643863" at bounding box center [133, 143] width 244 height 13
click at [69, 141] on input "708408715643863" at bounding box center [133, 143] width 244 height 13
type input "700603993341766"
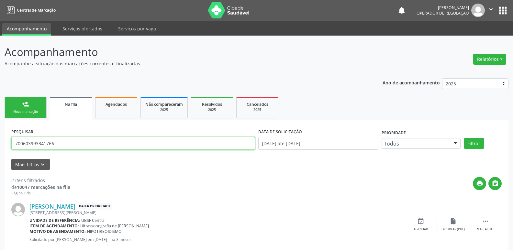
click at [464, 138] on button "Filtrar" at bounding box center [474, 143] width 20 height 11
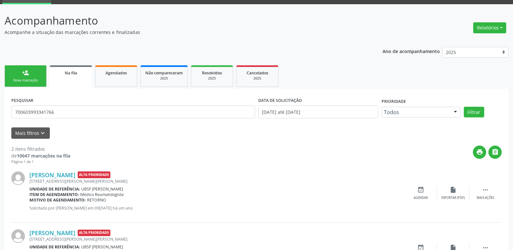
scroll to position [73, 0]
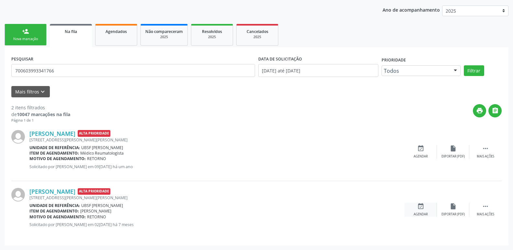
click at [427, 204] on div "event_available Agendar" at bounding box center [421, 210] width 32 height 14
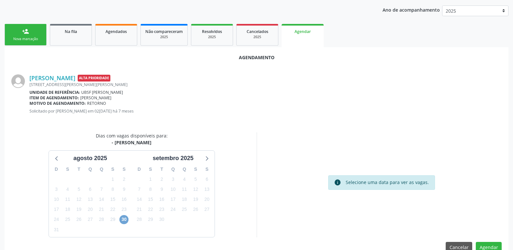
click at [124, 219] on span "30" at bounding box center [124, 219] width 9 height 9
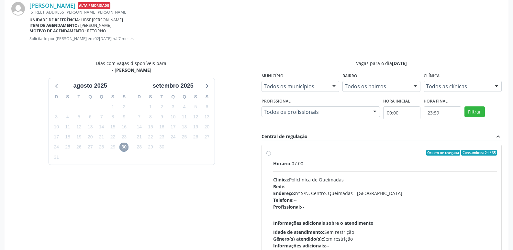
scroll to position [180, 0]
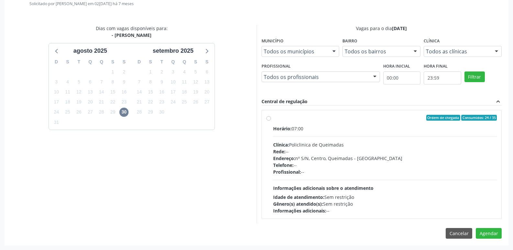
drag, startPoint x: 433, startPoint y: 179, endPoint x: 441, endPoint y: 188, distance: 11.5
click at [433, 179] on div "Horário: 07:00 Clínica: Policlinica de Queimadas Rede: -- Endereço: nº S/N, Cen…" at bounding box center [385, 169] width 224 height 89
click at [271, 121] on input "Ordem de chegada Consumidos: 24 / 35 Horário: 07:00 Clínica: Policlinica de Que…" at bounding box center [269, 118] width 5 height 6
radio input "true"
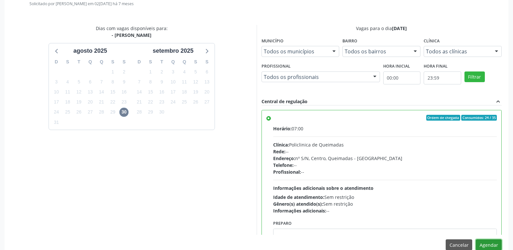
click at [481, 244] on button "Agendar" at bounding box center [489, 245] width 26 height 11
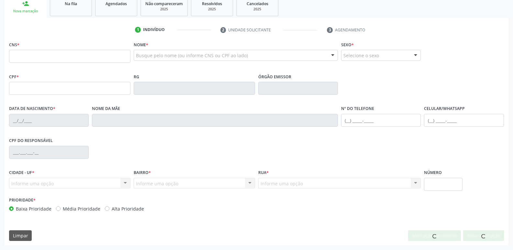
scroll to position [101, 0]
click at [64, 9] on link "Na fila" at bounding box center [71, 6] width 42 height 20
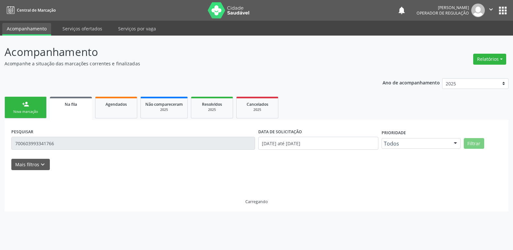
scroll to position [0, 0]
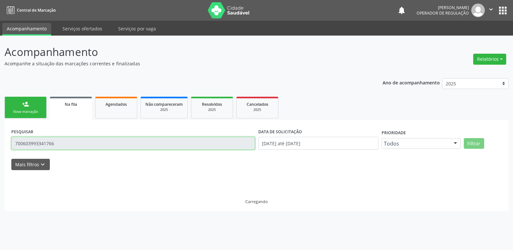
click at [64, 143] on input "700603993341766" at bounding box center [133, 143] width 244 height 13
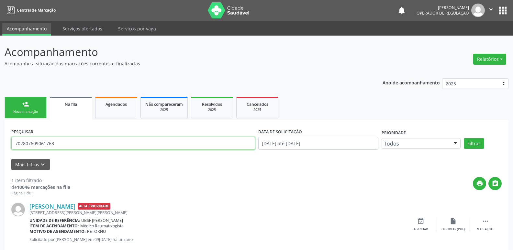
type input "702807609061763"
click at [464, 138] on button "Filtrar" at bounding box center [474, 143] width 20 height 11
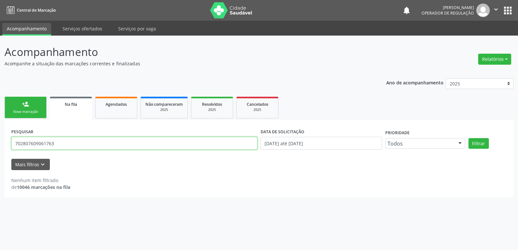
click at [34, 141] on input "702807609061763" at bounding box center [134, 143] width 246 height 13
click at [22, 116] on link "person_add Nova marcação" at bounding box center [26, 108] width 42 height 22
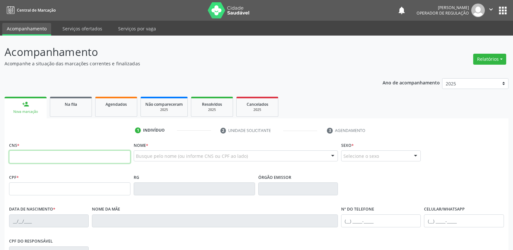
drag, startPoint x: 57, startPoint y: 153, endPoint x: 45, endPoint y: 130, distance: 26.1
click at [57, 153] on input "text" at bounding box center [69, 157] width 121 height 13
type input "702 8076 0906 1763"
type input "376.934.174-00"
type input "04/05/1960"
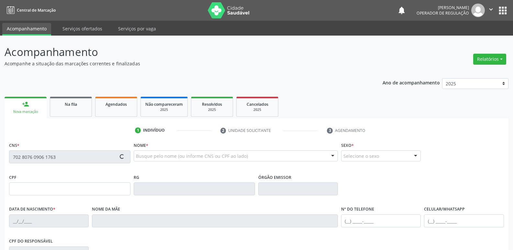
type input "Ignacia de Farias Normandia"
type input "(83) 99105-9180"
type input "106.676.914-13"
type input "137"
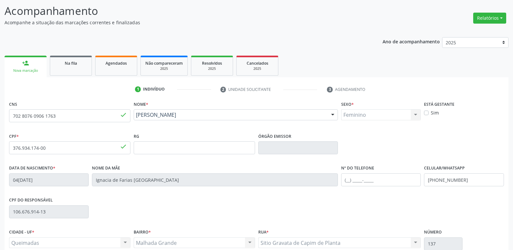
scroll to position [101, 0]
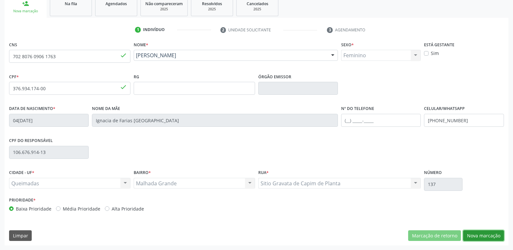
click at [486, 233] on button "Nova marcação" at bounding box center [484, 236] width 41 height 11
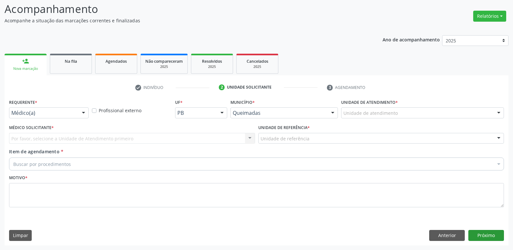
scroll to position [43, 0]
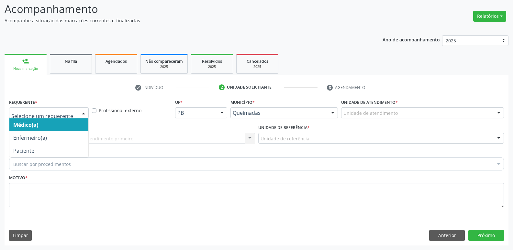
drag, startPoint x: 80, startPoint y: 111, endPoint x: 63, endPoint y: 138, distance: 31.6
click at [79, 112] on div at bounding box center [84, 113] width 10 height 11
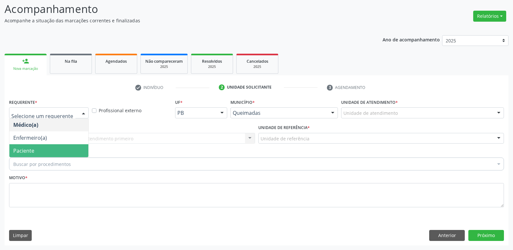
click at [59, 148] on span "Paciente" at bounding box center [48, 150] width 79 height 13
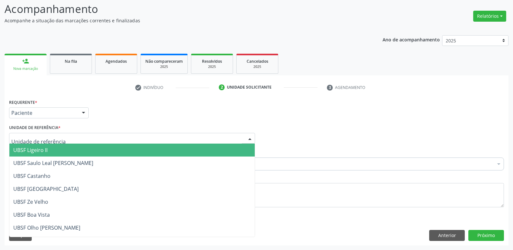
click at [77, 140] on div at bounding box center [132, 138] width 246 height 11
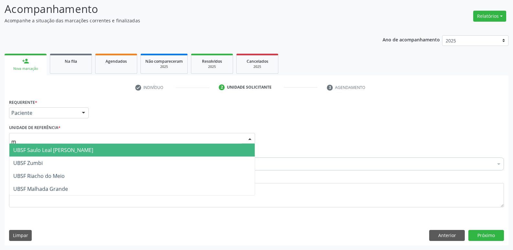
type input "ma"
click at [72, 152] on span "UBSF Malhada Grande" at bounding box center [132, 150] width 246 height 13
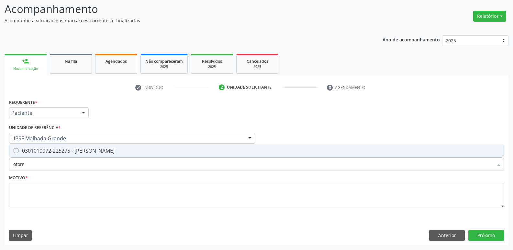
type input "otorri"
click at [61, 153] on div "0301010072-225275 - Médico Otorrinolaringologista" at bounding box center [256, 150] width 487 height 5
checkbox Otorrinolaringologista "true"
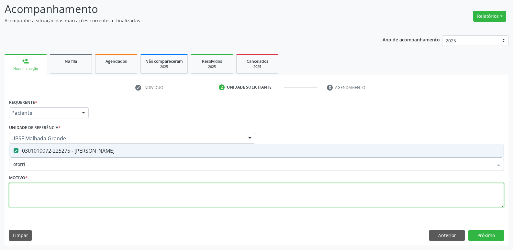
click at [58, 191] on textarea at bounding box center [256, 195] width 495 height 25
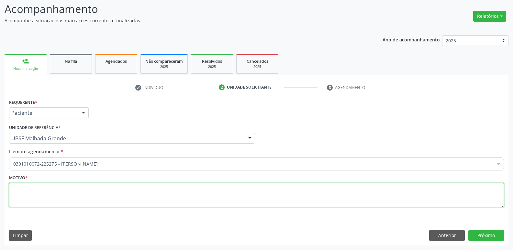
paste textarea "avaliação"
type textarea "avaliação"
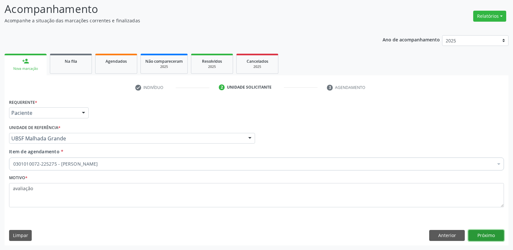
click at [493, 233] on button "Próximo" at bounding box center [487, 235] width 36 height 11
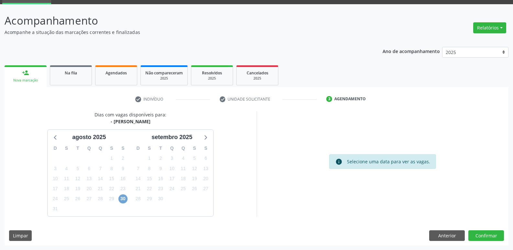
click at [122, 199] on span "30" at bounding box center [123, 199] width 9 height 9
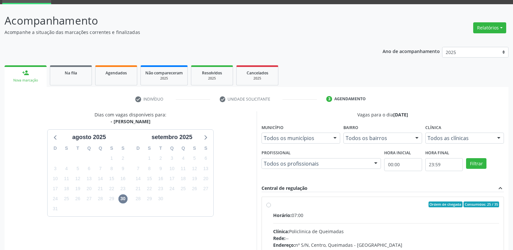
drag, startPoint x: 441, startPoint y: 220, endPoint x: 455, endPoint y: 213, distance: 16.1
radio input "true"
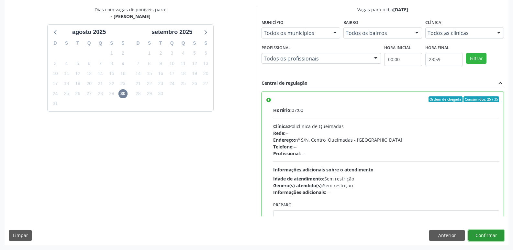
click at [482, 233] on button "Confirmar" at bounding box center [487, 235] width 36 height 11
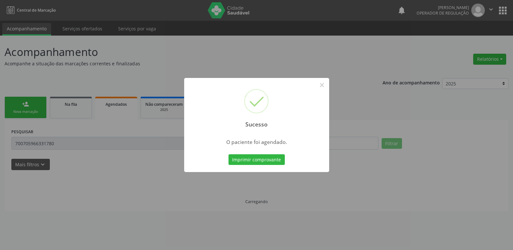
scroll to position [0, 0]
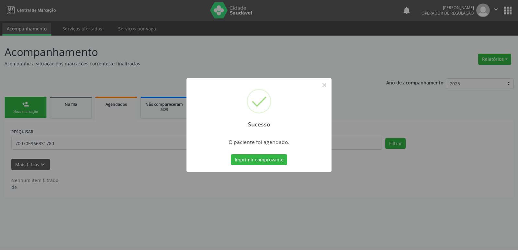
click at [231, 155] on button "Imprimir comprovante" at bounding box center [259, 160] width 56 height 11
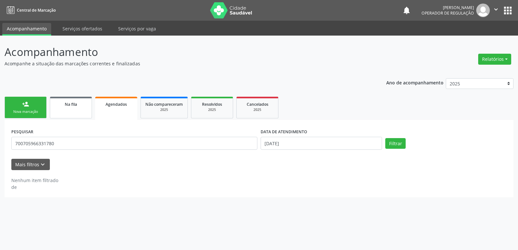
click at [75, 108] on link "Na fila" at bounding box center [71, 108] width 42 height 22
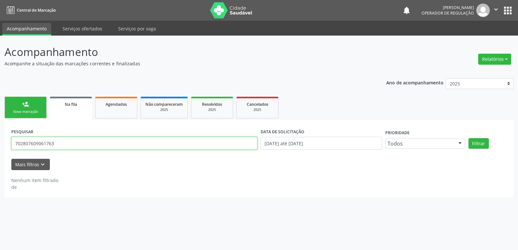
click at [67, 149] on input "702807609061763" at bounding box center [134, 143] width 246 height 13
type input "700508302500550"
click at [469, 138] on button "Filtrar" at bounding box center [479, 143] width 20 height 11
click at [34, 106] on link "person_add Nova marcação" at bounding box center [26, 108] width 42 height 22
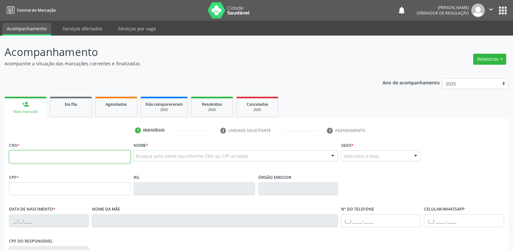
click at [24, 153] on input "text" at bounding box center [69, 157] width 121 height 13
type input "700 5083 0250 0550"
type input "167.729.164-84"
type input "14/03/2015"
type input "Claudia Narciso Gomes da Silva"
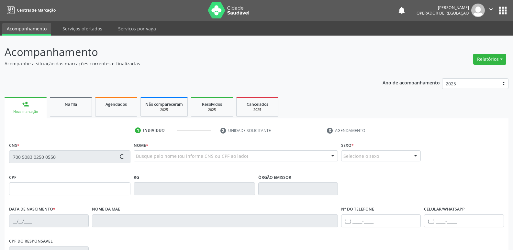
type input "(83) 99136-3473"
type input "112.442.304-48"
type input "S/N"
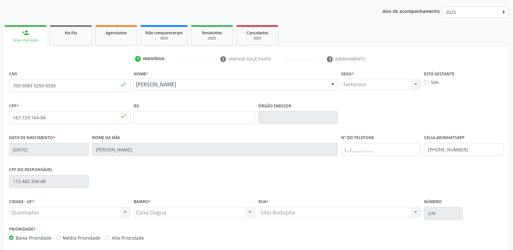
scroll to position [101, 0]
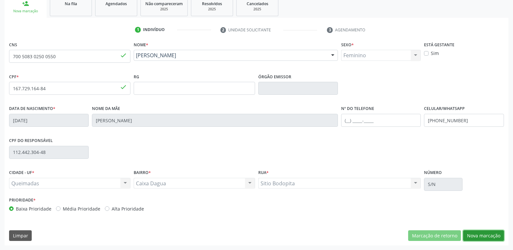
click at [489, 235] on button "Nova marcação" at bounding box center [484, 236] width 41 height 11
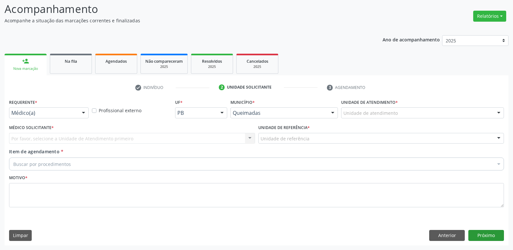
scroll to position [43, 0]
drag, startPoint x: 75, startPoint y: 107, endPoint x: 45, endPoint y: 141, distance: 45.0
click at [71, 111] on div "Requerente * Médico(a) Médico(a) Enfermeiro(a) Paciente Nenhum resultado encont…" at bounding box center [49, 107] width 80 height 21
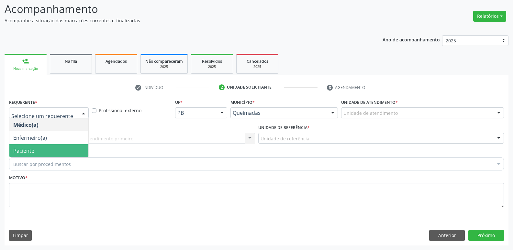
click at [25, 153] on span "Paciente" at bounding box center [23, 150] width 21 height 7
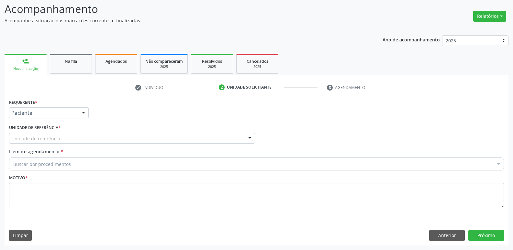
drag, startPoint x: 44, startPoint y: 132, endPoint x: 42, endPoint y: 139, distance: 7.6
click at [43, 135] on div "Unidade de referência * Unidade de referência UBSF Ligeiro II UBSF Saulo Leal E…" at bounding box center [132, 133] width 246 height 21
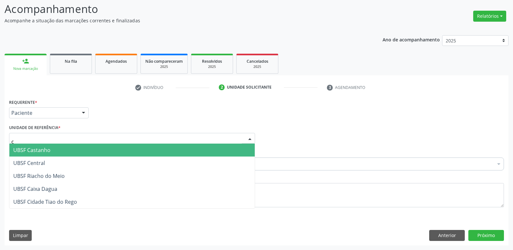
type input "ca"
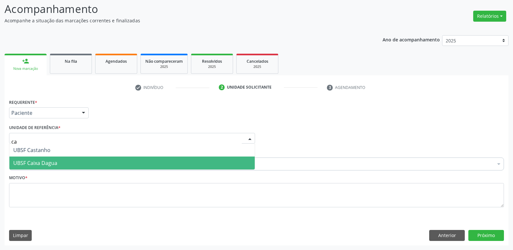
click at [49, 161] on span "UBSF Caixa Dagua" at bounding box center [35, 163] width 44 height 7
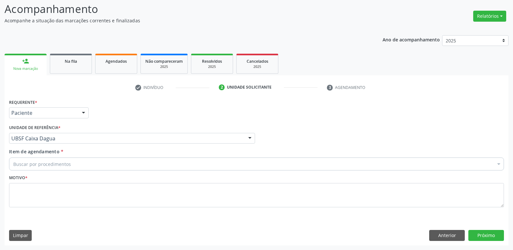
click at [45, 159] on div "Buscar por procedimentos" at bounding box center [256, 164] width 495 height 13
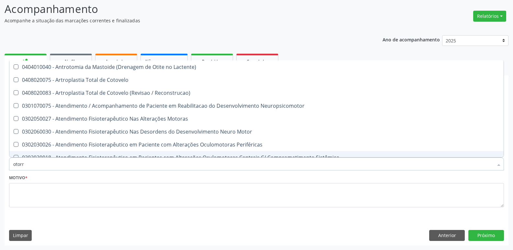
type input "otorri"
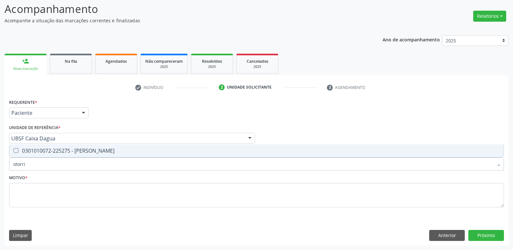
drag, startPoint x: 45, startPoint y: 151, endPoint x: 45, endPoint y: 166, distance: 14.3
click at [45, 152] on div "0301010072-225275 - Médico Otorrinolaringologista" at bounding box center [256, 150] width 487 height 5
checkbox Otorrinolaringologista "true"
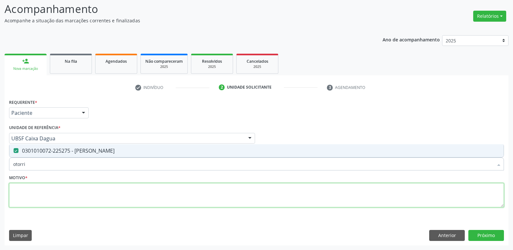
click at [38, 190] on textarea at bounding box center [256, 195] width 495 height 25
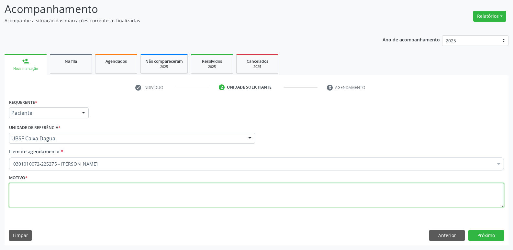
paste textarea "avaliação"
type textarea "avaliação"
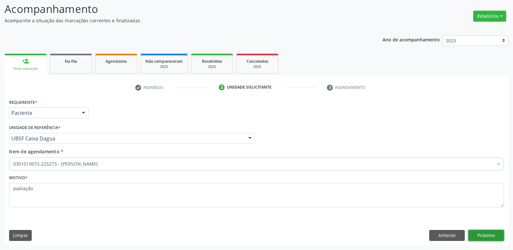
click at [493, 235] on button "Próximo" at bounding box center [487, 235] width 36 height 11
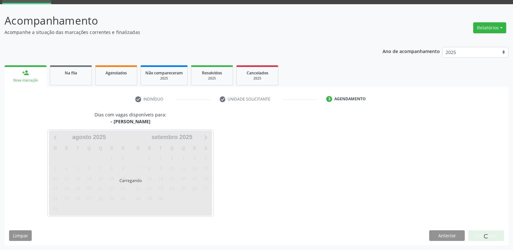
scroll to position [31, 0]
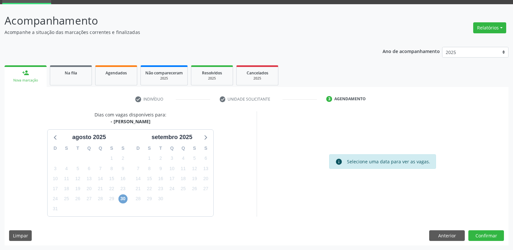
click at [126, 199] on span "30" at bounding box center [123, 199] width 9 height 9
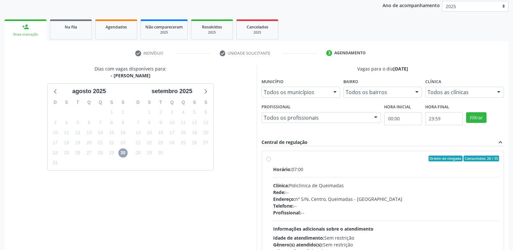
scroll to position [125, 0]
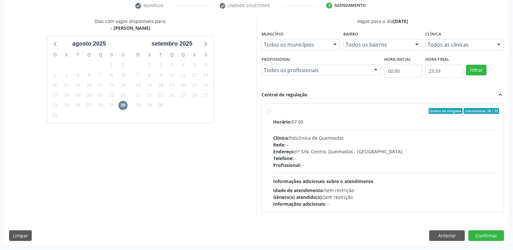
click at [435, 183] on div "Horário: 07:00 Clínica: Policlinica de Queimadas Rede: -- Endereço: nº S/N, Cen…" at bounding box center [386, 163] width 226 height 89
click at [271, 114] on input "Ordem de chegada Consumidos: 26 / 35 Horário: 07:00 Clínica: Policlinica de Que…" at bounding box center [269, 111] width 5 height 6
radio input "true"
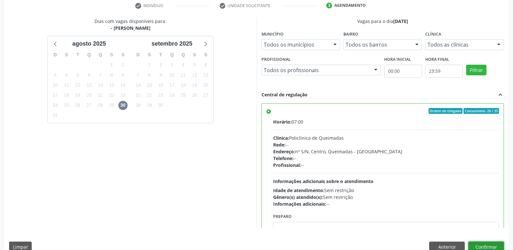
click at [479, 243] on button "Confirmar" at bounding box center [487, 247] width 36 height 11
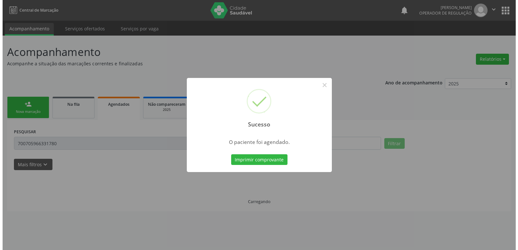
scroll to position [0, 0]
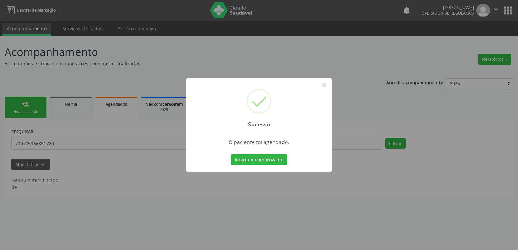
click at [231, 155] on button "Imprimir comprovante" at bounding box center [259, 160] width 56 height 11
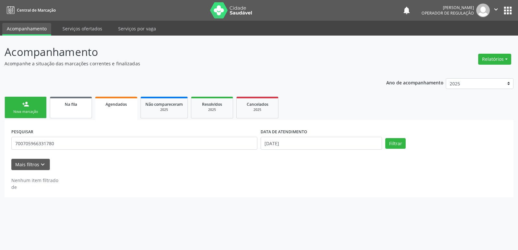
click at [65, 107] on span "Na fila" at bounding box center [71, 105] width 12 height 6
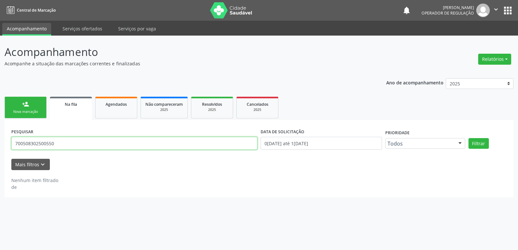
click at [63, 143] on input "700508302500550" at bounding box center [134, 143] width 246 height 13
click at [469, 138] on button "Filtrar" at bounding box center [479, 143] width 20 height 11
click at [78, 141] on input "7042002281603898" at bounding box center [134, 143] width 246 height 13
type input "704200228160389"
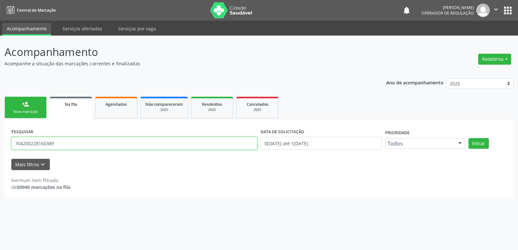
click at [469, 138] on button "Filtrar" at bounding box center [479, 143] width 20 height 11
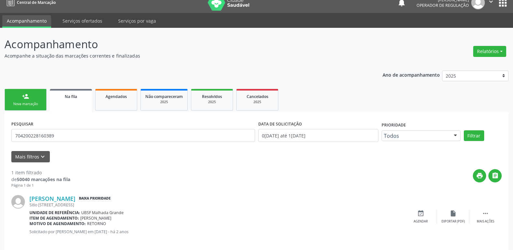
scroll to position [15, 0]
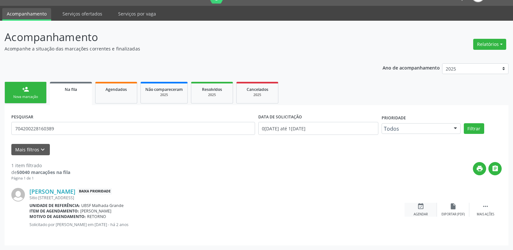
drag, startPoint x: 419, startPoint y: 207, endPoint x: 413, endPoint y: 201, distance: 8.7
click at [419, 207] on icon "event_available" at bounding box center [421, 206] width 7 height 7
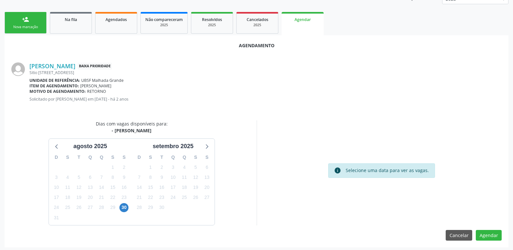
scroll to position [87, 0]
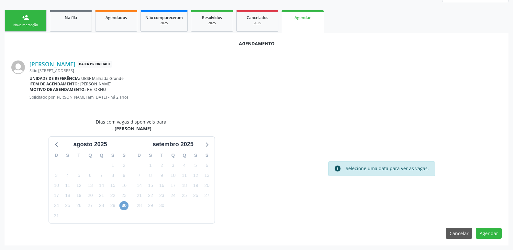
click at [124, 206] on span "30" at bounding box center [124, 205] width 9 height 9
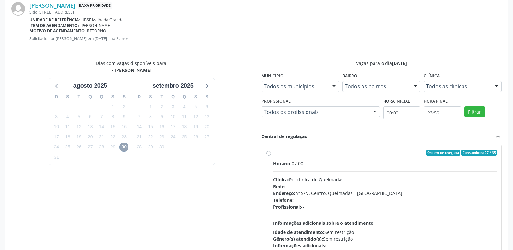
scroll to position [180, 0]
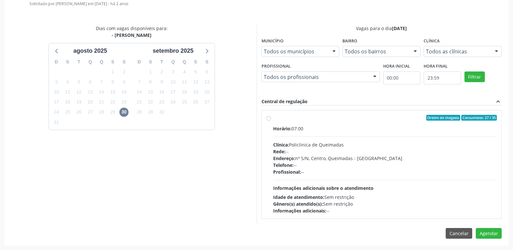
drag, startPoint x: 453, startPoint y: 188, endPoint x: 477, endPoint y: 212, distance: 33.7
click at [454, 190] on div "Horário: 07:00 Clínica: Policlinica de Queimadas Rede: -- Endereço: nº S/N, Cen…" at bounding box center [385, 169] width 224 height 89
click at [271, 121] on input "Ordem de chegada Consumidos: 27 / 35 Horário: 07:00 Clínica: Policlinica de Que…" at bounding box center [269, 118] width 5 height 6
radio input "true"
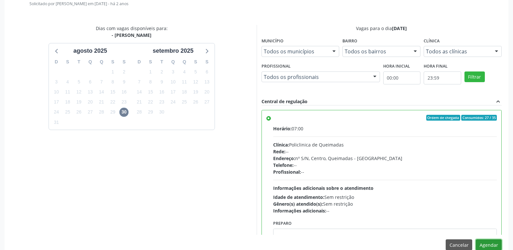
click at [484, 248] on button "Agendar" at bounding box center [489, 245] width 26 height 11
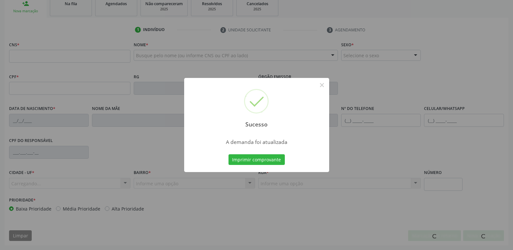
scroll to position [101, 0]
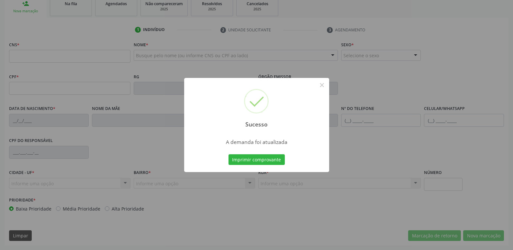
click at [229, 155] on button "Imprimir comprovante" at bounding box center [257, 160] width 56 height 11
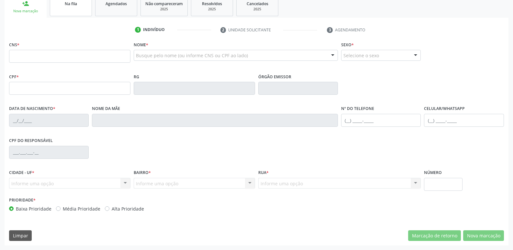
click at [75, 5] on span "Na fila" at bounding box center [71, 4] width 12 height 6
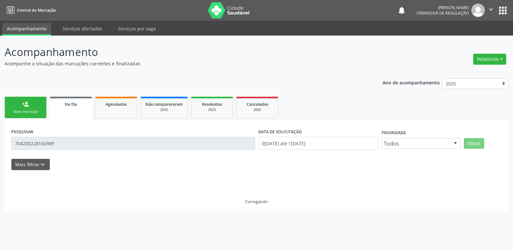
scroll to position [0, 0]
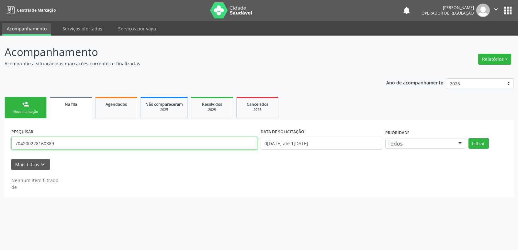
click at [61, 144] on input "704200228160389" at bounding box center [134, 143] width 246 height 13
type input "700204910566026"
click at [469, 138] on button "Filtrar" at bounding box center [479, 143] width 20 height 11
click at [32, 140] on input "700204910566026" at bounding box center [134, 143] width 246 height 13
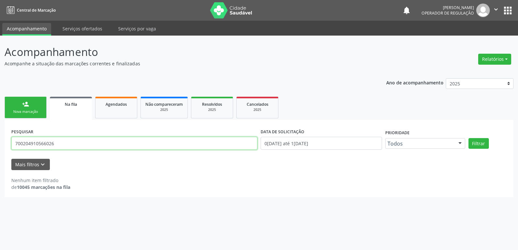
click at [43, 141] on input "700204910566026" at bounding box center [134, 143] width 246 height 13
click at [33, 111] on div "Nova marcação" at bounding box center [25, 111] width 32 height 5
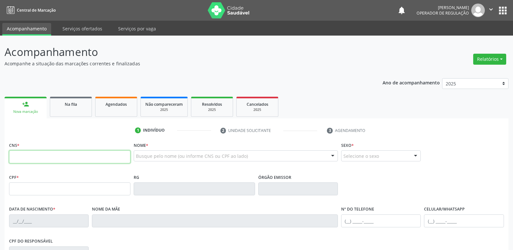
click at [40, 155] on input "text" at bounding box center [69, 157] width 121 height 13
type input "700 2049 1056 6026"
type input "602.845.284-04"
type input "08/07/1948"
type input "Maria Barbosa da Costa"
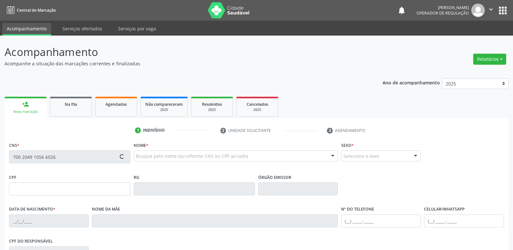
type input "(83) 99111-3252"
type input "S/N"
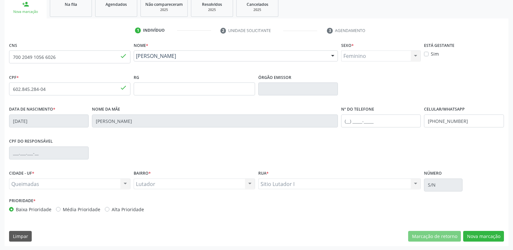
scroll to position [101, 0]
click at [472, 235] on button "Nova marcação" at bounding box center [484, 236] width 41 height 11
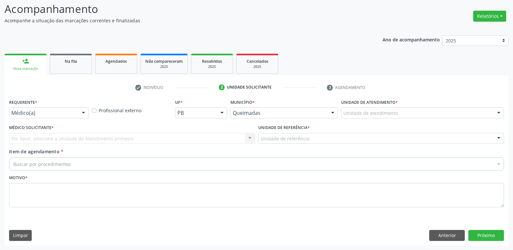
click at [50, 117] on div "Médico(a)" at bounding box center [49, 113] width 80 height 11
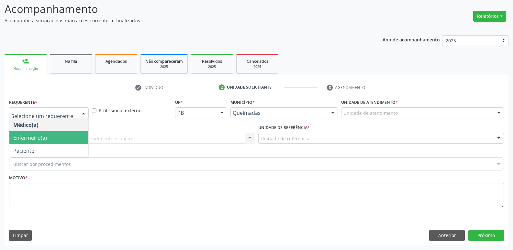
drag, startPoint x: 47, startPoint y: 143, endPoint x: 44, endPoint y: 145, distance: 3.9
click at [45, 145] on ul "Médico(a) Enfermeiro(a) Paciente Nenhum resultado encontrado para: " " Não há n…" at bounding box center [48, 138] width 79 height 39
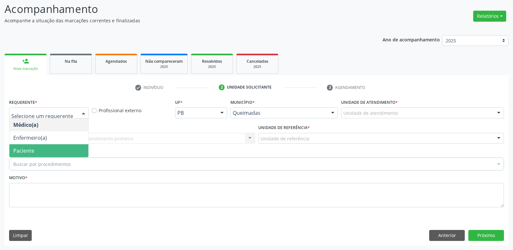
click at [42, 146] on span "Paciente" at bounding box center [48, 150] width 79 height 13
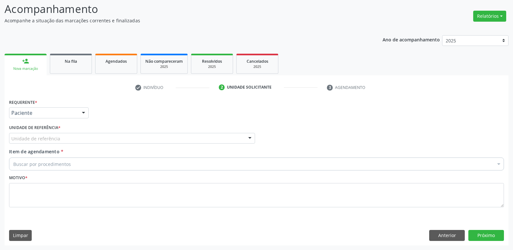
click at [61, 140] on div "Unidade de referência" at bounding box center [132, 138] width 246 height 11
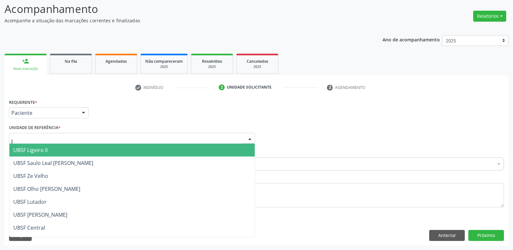
type input "lu"
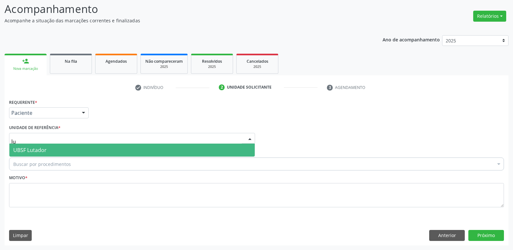
drag, startPoint x: 49, startPoint y: 149, endPoint x: 48, endPoint y: 155, distance: 5.5
click at [48, 149] on span "UBSF Lutador" at bounding box center [132, 150] width 246 height 13
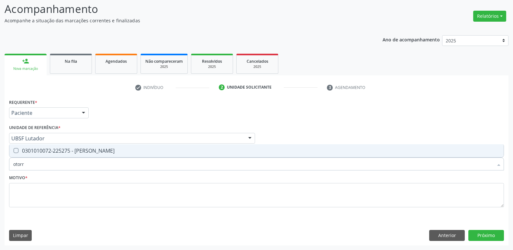
type input "otorri"
drag, startPoint x: 88, startPoint y: 150, endPoint x: 83, endPoint y: 153, distance: 5.5
click at [85, 151] on div "0301010072-225275 - Médico Otorrinolaringologista" at bounding box center [256, 150] width 487 height 5
checkbox Otorrinolaringologista "true"
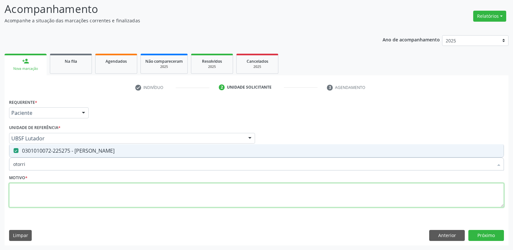
click at [65, 189] on textarea at bounding box center [256, 195] width 495 height 25
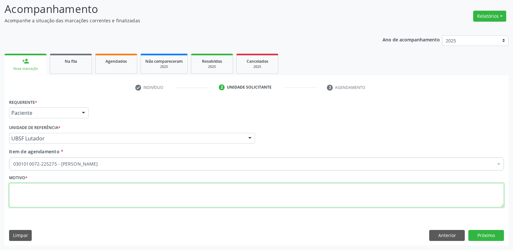
paste textarea "avaliação"
type textarea "avaliação"
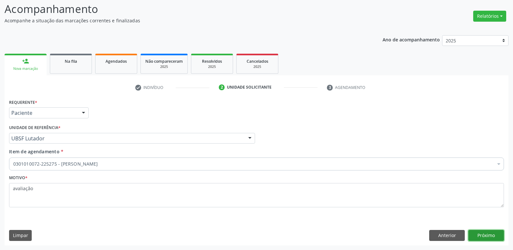
click at [493, 236] on button "Próximo" at bounding box center [487, 235] width 36 height 11
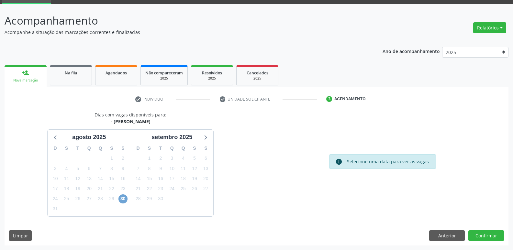
click at [119, 201] on span "30" at bounding box center [123, 199] width 9 height 9
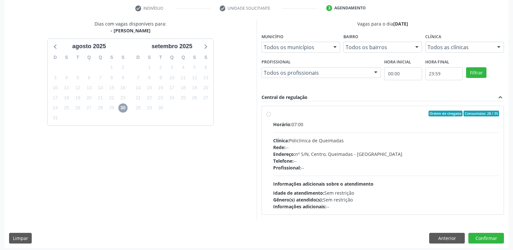
scroll to position [125, 0]
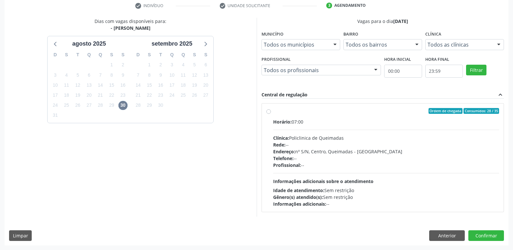
click at [414, 182] on div "Horário: 07:00 Clínica: Policlinica de Queimadas Rede: -- Endereço: nº S/N, Cen…" at bounding box center [386, 163] width 226 height 89
click at [271, 114] on input "Ordem de chegada Consumidos: 28 / 35 Horário: 07:00 Clínica: Policlinica de Que…" at bounding box center [269, 111] width 5 height 6
radio input "true"
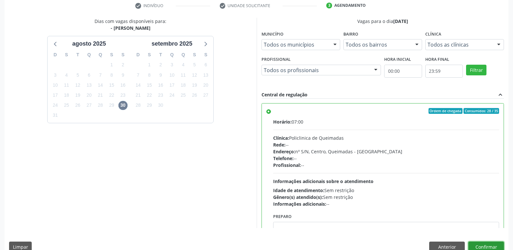
click at [483, 245] on button "Confirmar" at bounding box center [487, 247] width 36 height 11
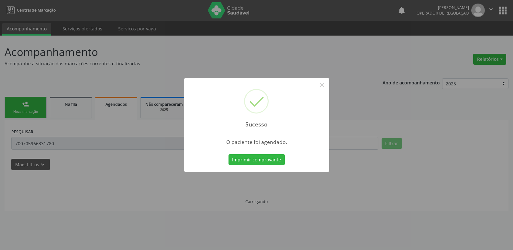
scroll to position [0, 0]
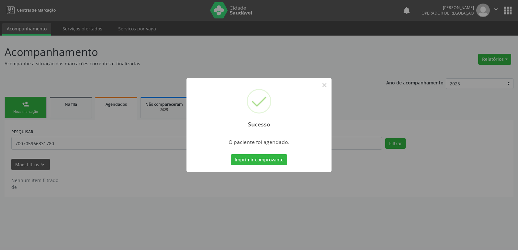
click at [231, 155] on button "Imprimir comprovante" at bounding box center [259, 160] width 56 height 11
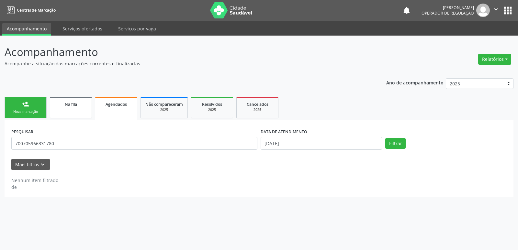
click at [77, 114] on link "Na fila" at bounding box center [71, 108] width 42 height 22
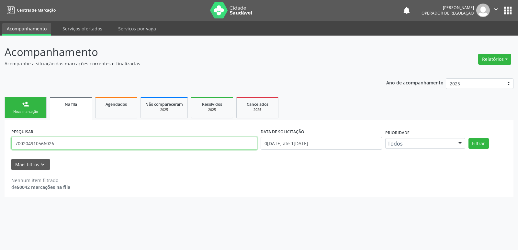
click at [65, 144] on input "700204910566026" at bounding box center [134, 143] width 246 height 13
drag, startPoint x: 61, startPoint y: 148, endPoint x: 0, endPoint y: 125, distance: 64.6
click at [0, 125] on div "Acompanhamento Acompanhe a situação das marcações correntes e finalizadas Relat…" at bounding box center [259, 143] width 518 height 215
type input "705409415765692"
click at [469, 138] on button "Filtrar" at bounding box center [479, 143] width 20 height 11
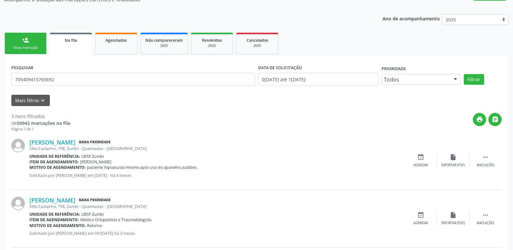
scroll to position [65, 0]
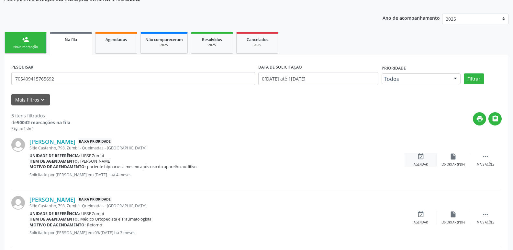
click at [414, 160] on div "event_available Agendar" at bounding box center [421, 160] width 32 height 14
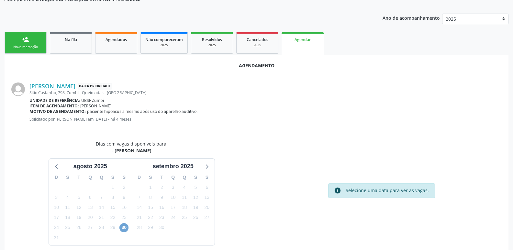
drag, startPoint x: 127, startPoint y: 229, endPoint x: 121, endPoint y: 224, distance: 8.0
click at [127, 229] on span "30" at bounding box center [124, 228] width 9 height 9
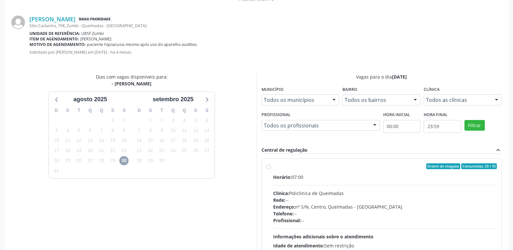
scroll to position [180, 0]
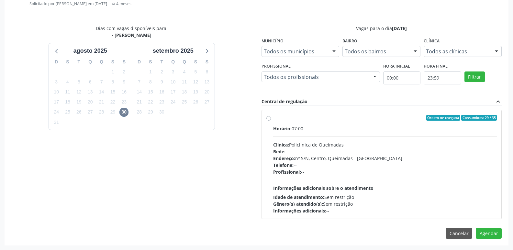
drag, startPoint x: 433, startPoint y: 202, endPoint x: 473, endPoint y: 214, distance: 40.8
click at [449, 206] on div "Gênero(s) atendido(s): Sem restrição" at bounding box center [385, 204] width 224 height 7
click at [271, 121] on input "Ordem de chegada Consumidos: 29 / 35 Horário: 07:00 Clínica: Policlinica de Que…" at bounding box center [269, 118] width 5 height 6
radio input "true"
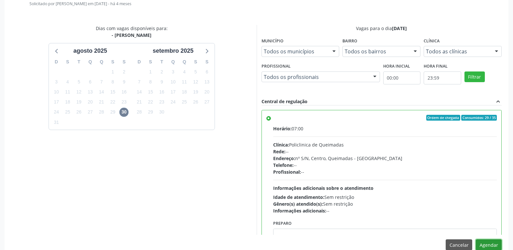
click at [490, 246] on button "Agendar" at bounding box center [489, 245] width 26 height 11
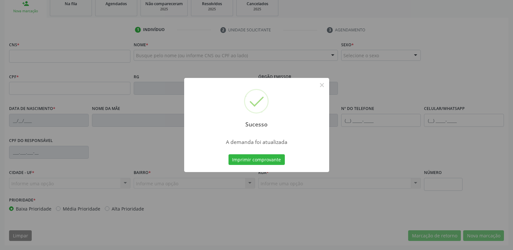
scroll to position [101, 0]
click at [229, 155] on button "Imprimir comprovante" at bounding box center [257, 160] width 56 height 11
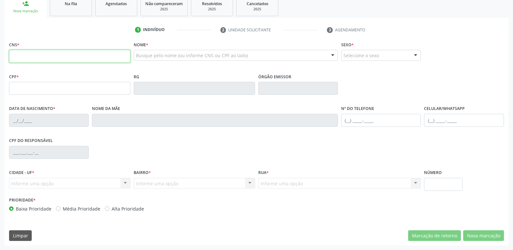
drag, startPoint x: 42, startPoint y: 56, endPoint x: 38, endPoint y: 54, distance: 4.3
click at [42, 56] on input "text" at bounding box center [69, 56] width 121 height 13
click at [78, 11] on link "Na fila" at bounding box center [71, 6] width 42 height 20
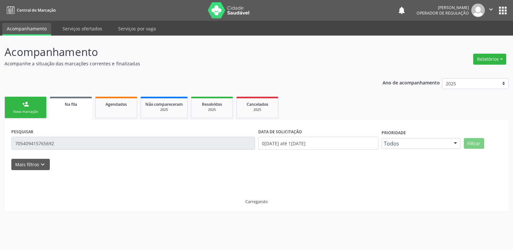
scroll to position [0, 0]
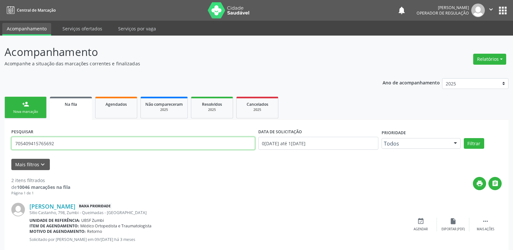
click at [72, 140] on input "705409415765692" at bounding box center [133, 143] width 244 height 13
click at [71, 140] on input "705409415765692" at bounding box center [133, 143] width 244 height 13
click at [464, 138] on button "Filtrar" at bounding box center [474, 143] width 20 height 11
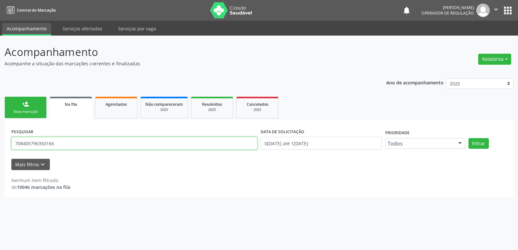
click at [34, 144] on input "708405796350166" at bounding box center [134, 143] width 246 height 13
click at [40, 143] on input "708405796350166" at bounding box center [134, 143] width 246 height 13
type input "708405796530166"
click at [469, 138] on button "Filtrar" at bounding box center [479, 143] width 20 height 11
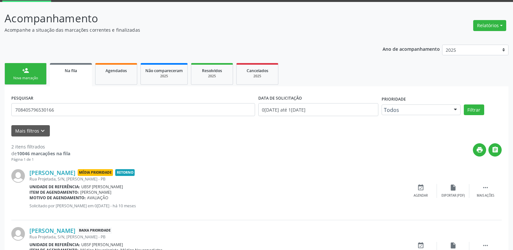
scroll to position [73, 0]
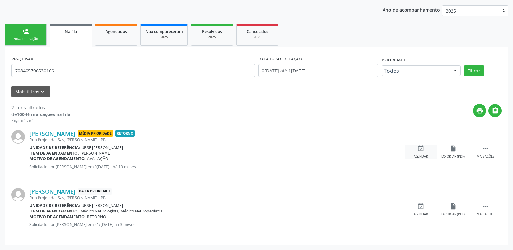
click at [429, 153] on div "event_available Agendar" at bounding box center [421, 152] width 32 height 14
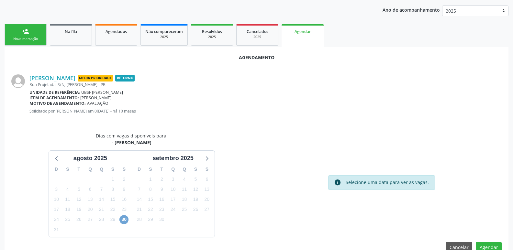
drag, startPoint x: 125, startPoint y: 220, endPoint x: 116, endPoint y: 206, distance: 17.1
click at [124, 220] on span "30" at bounding box center [124, 219] width 9 height 9
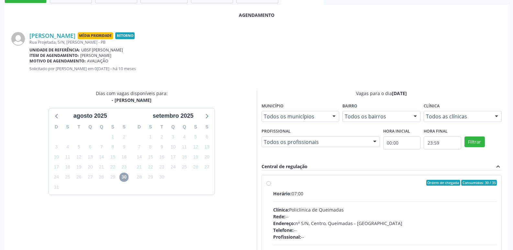
scroll to position [180, 0]
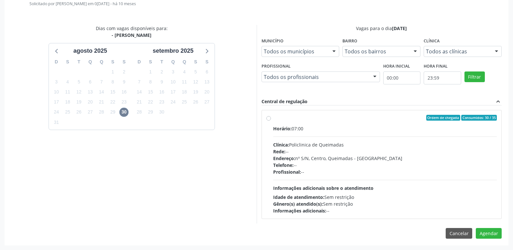
drag, startPoint x: 500, startPoint y: 201, endPoint x: 491, endPoint y: 213, distance: 14.8
click at [500, 202] on div "Ordem de chegada Consumidos: 30 / 35 Horário: 07:00 Clínica: Policlinica de Que…" at bounding box center [382, 164] width 240 height 109
radio input "true"
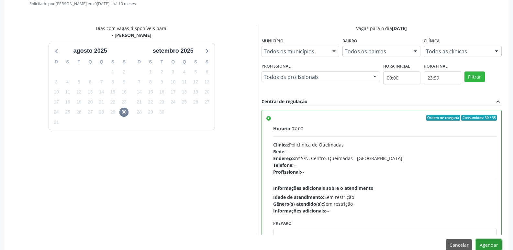
click at [483, 242] on button "Agendar" at bounding box center [489, 245] width 26 height 11
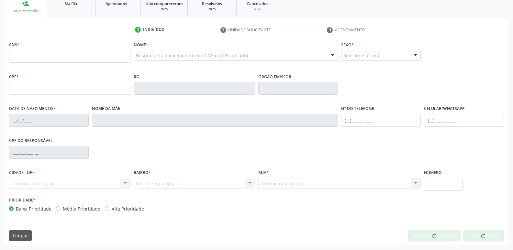
scroll to position [101, 0]
click at [70, 7] on link "Na fila" at bounding box center [71, 6] width 42 height 20
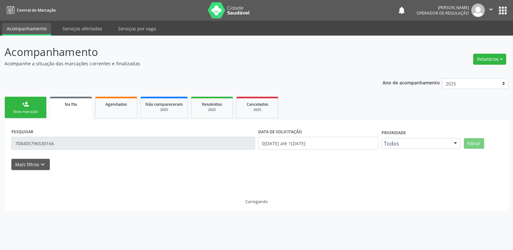
scroll to position [0, 0]
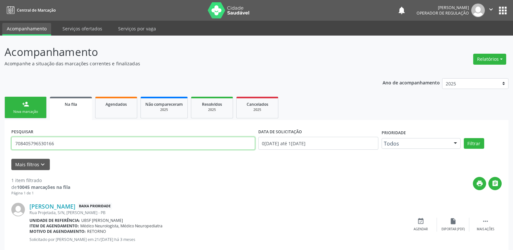
drag, startPoint x: 67, startPoint y: 141, endPoint x: 0, endPoint y: 118, distance: 70.7
click at [0, 118] on div "Acompanhamento Acompanhe a situação das marcações correntes e finalizadas Relat…" at bounding box center [256, 151] width 513 height 230
type input "706809297223326"
click at [464, 138] on button "Filtrar" at bounding box center [474, 143] width 20 height 11
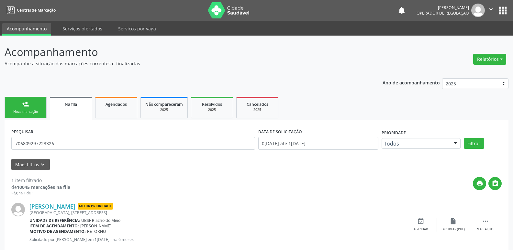
scroll to position [15, 0]
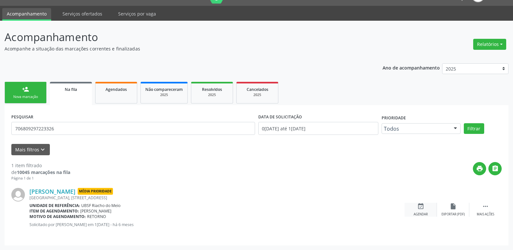
click at [418, 211] on div "event_available Agendar" at bounding box center [421, 210] width 32 height 14
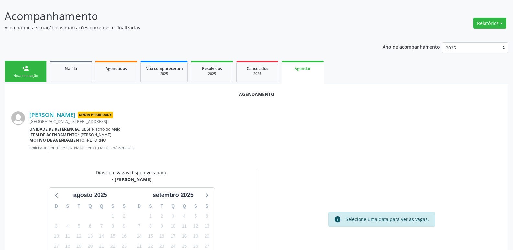
scroll to position [87, 0]
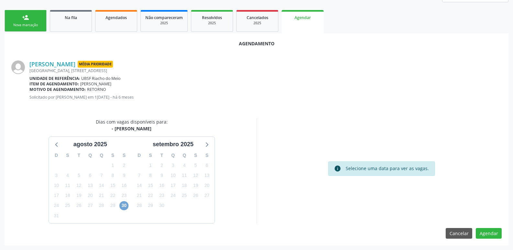
click at [122, 209] on span "30" at bounding box center [124, 205] width 9 height 9
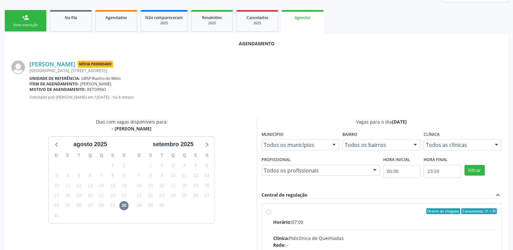
drag, startPoint x: 421, startPoint y: 216, endPoint x: 425, endPoint y: 212, distance: 5.7
click at [271, 214] on input "Ordem de chegada Consumidos: 31 / 35 Horário: 07:00 Clínica: Policlinica de Que…" at bounding box center [269, 212] width 5 height 6
radio input "true"
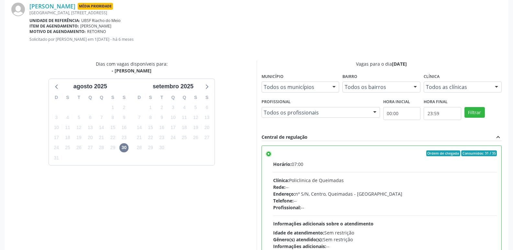
scroll to position [192, 0]
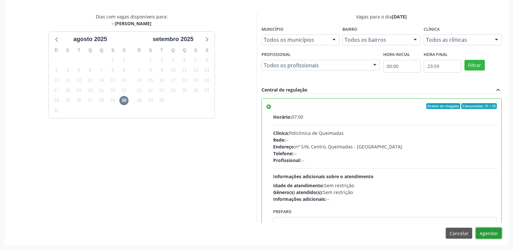
click at [483, 231] on button "Agendar" at bounding box center [489, 233] width 26 height 11
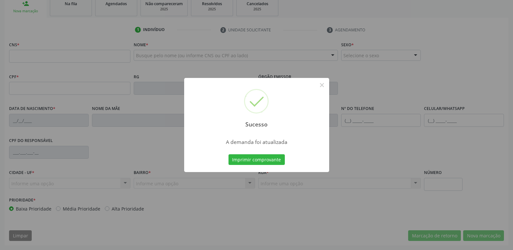
scroll to position [101, 0]
click at [229, 155] on button "Imprimir comprovante" at bounding box center [257, 160] width 56 height 11
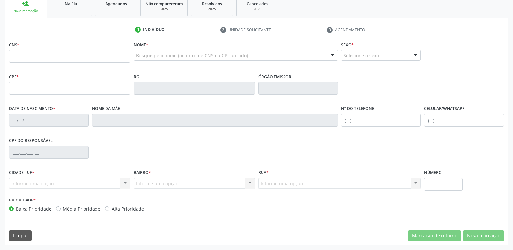
click at [68, 7] on link "Na fila" at bounding box center [71, 6] width 42 height 20
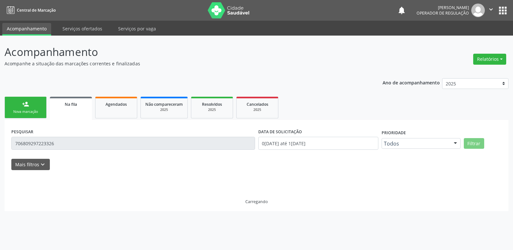
scroll to position [0, 0]
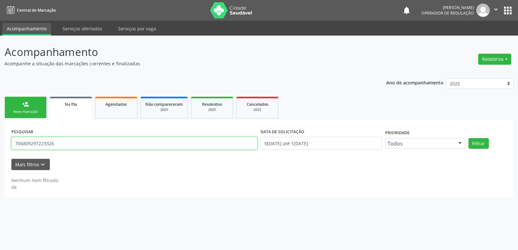
click at [73, 145] on input "706809297223326" at bounding box center [134, 143] width 246 height 13
type input "700801444975185"
click at [469, 138] on button "Filtrar" at bounding box center [479, 143] width 20 height 11
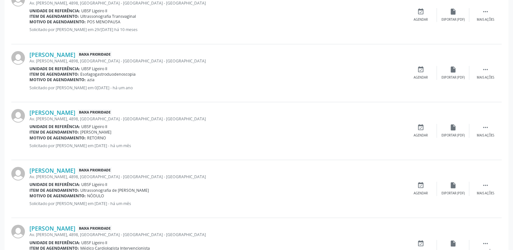
scroll to position [453, 0]
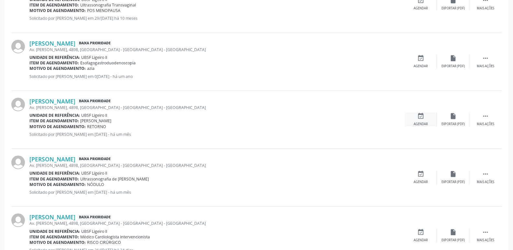
click at [417, 121] on div "event_available Agendar" at bounding box center [421, 120] width 32 height 14
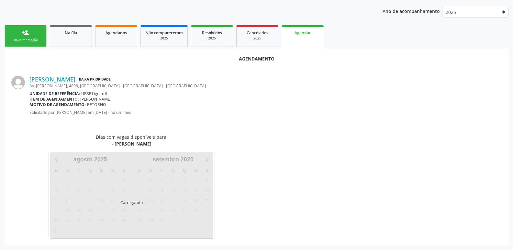
scroll to position [87, 0]
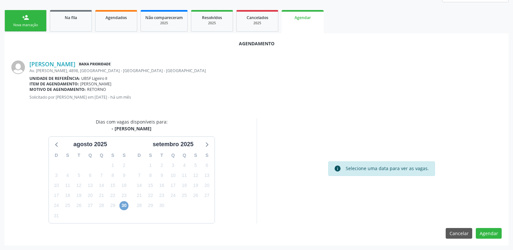
click at [124, 205] on span "30" at bounding box center [124, 205] width 9 height 9
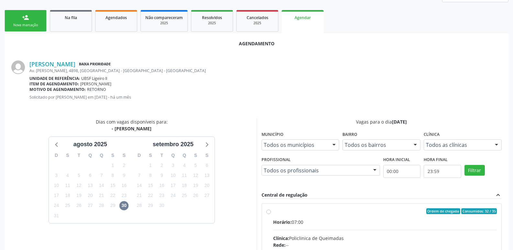
drag, startPoint x: 412, startPoint y: 227, endPoint x: 428, endPoint y: 217, distance: 18.6
radio input "true"
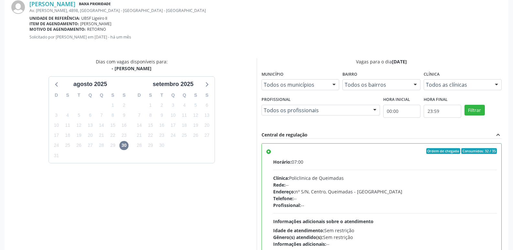
scroll to position [192, 0]
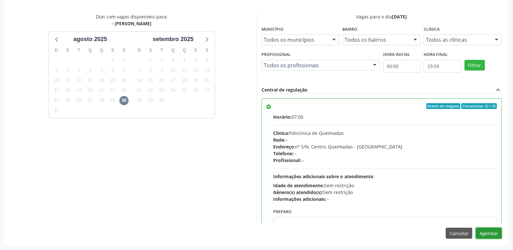
click at [485, 236] on button "Agendar" at bounding box center [489, 233] width 26 height 11
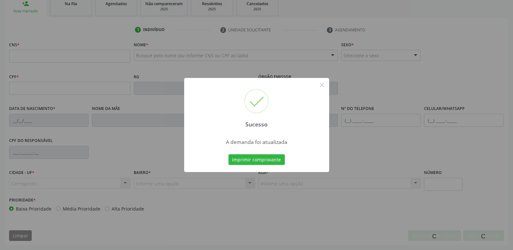
scroll to position [101, 0]
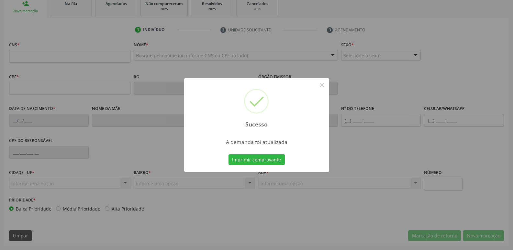
click at [229, 155] on button "Imprimir comprovante" at bounding box center [257, 160] width 56 height 11
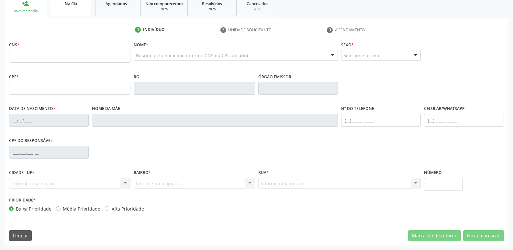
click at [72, 3] on span "Na fila" at bounding box center [71, 4] width 12 height 6
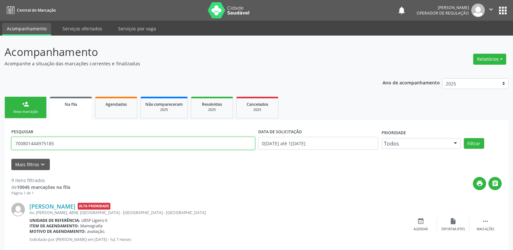
drag, startPoint x: 63, startPoint y: 144, endPoint x: 2, endPoint y: 100, distance: 75.9
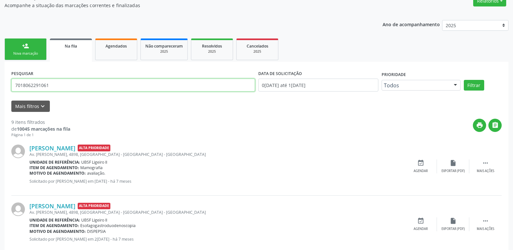
scroll to position [65, 0]
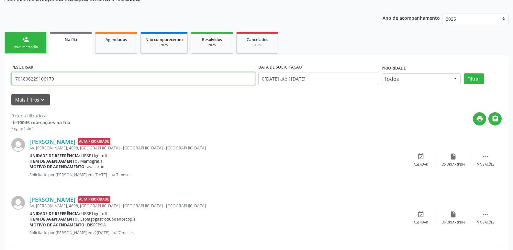
type input "701806229106170"
click at [464, 74] on button "Filtrar" at bounding box center [474, 79] width 20 height 11
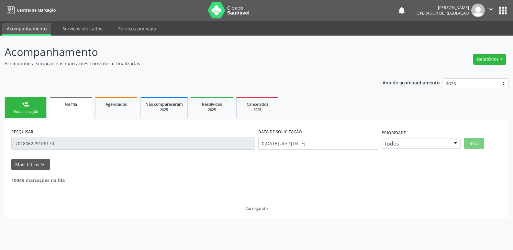
scroll to position [0, 0]
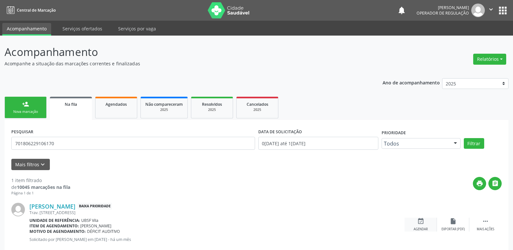
click at [425, 221] on div "event_available Agendar" at bounding box center [421, 225] width 32 height 14
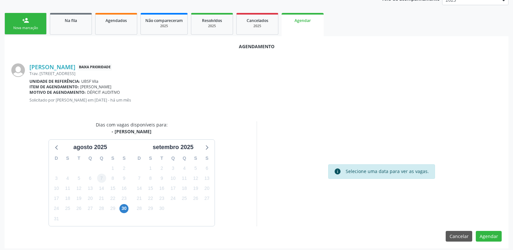
scroll to position [87, 0]
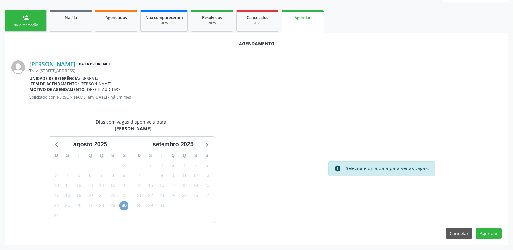
click at [124, 208] on span "30" at bounding box center [124, 205] width 9 height 9
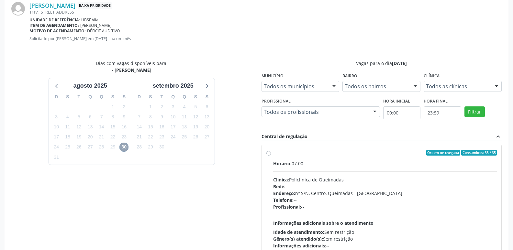
scroll to position [180, 0]
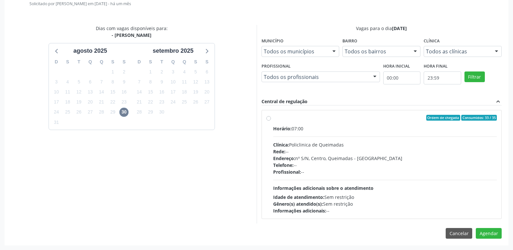
drag, startPoint x: 474, startPoint y: 187, endPoint x: 496, endPoint y: 221, distance: 40.2
click at [475, 188] on div "Horário: 07:00 Clínica: Policlinica de Queimadas Rede: -- Endereço: nº S/N, Cen…" at bounding box center [385, 169] width 224 height 89
click at [271, 121] on input "Ordem de chegada Consumidos: 33 / 35 Horário: 07:00 Clínica: Policlinica de Que…" at bounding box center [269, 118] width 5 height 6
radio input "true"
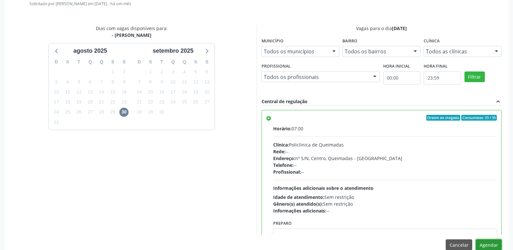
click at [485, 240] on button "Agendar" at bounding box center [489, 245] width 26 height 11
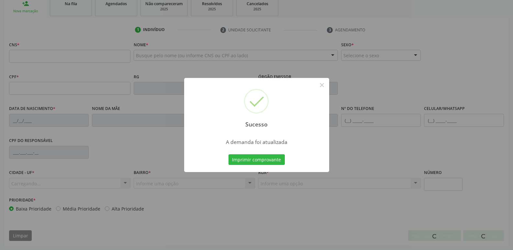
scroll to position [101, 0]
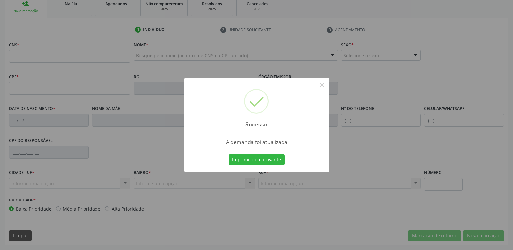
click at [229, 155] on button "Imprimir comprovante" at bounding box center [257, 160] width 56 height 11
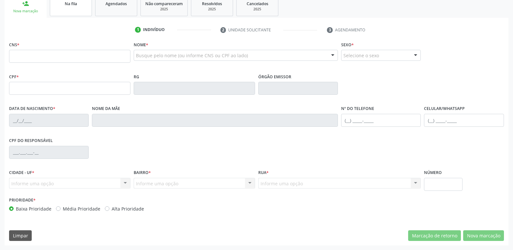
click at [64, 3] on div "Na fila" at bounding box center [71, 3] width 32 height 7
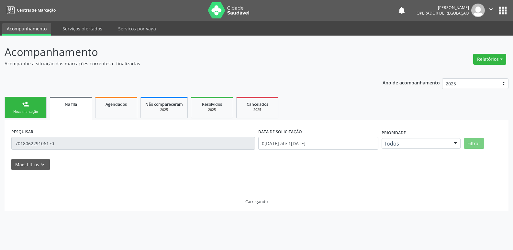
scroll to position [0, 0]
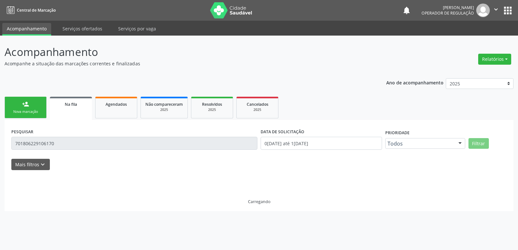
click at [68, 141] on input "701806229106170" at bounding box center [134, 143] width 246 height 13
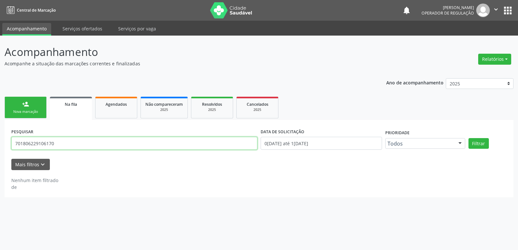
click at [68, 141] on input "701806229106170" at bounding box center [134, 143] width 246 height 13
type input "704009338924464"
click at [469, 138] on button "Filtrar" at bounding box center [479, 143] width 20 height 11
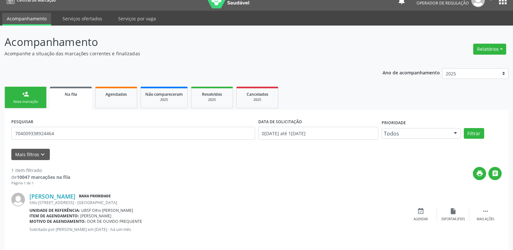
scroll to position [15, 0]
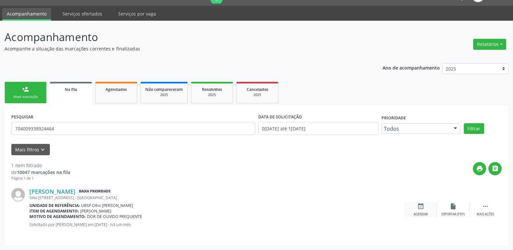
click at [420, 207] on icon "event_available" at bounding box center [421, 206] width 7 height 7
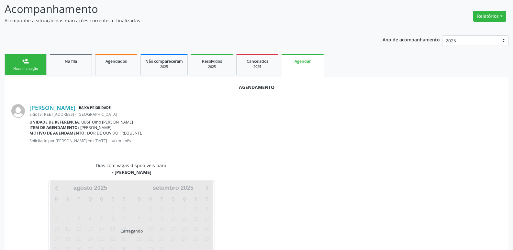
scroll to position [72, 0]
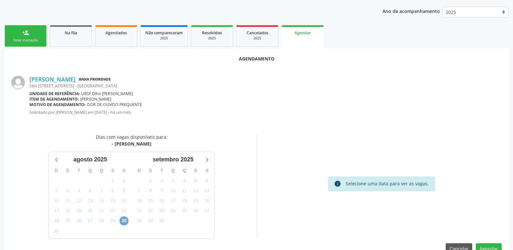
drag, startPoint x: 125, startPoint y: 223, endPoint x: 118, endPoint y: 210, distance: 15.1
click at [124, 222] on span "30" at bounding box center [124, 221] width 9 height 9
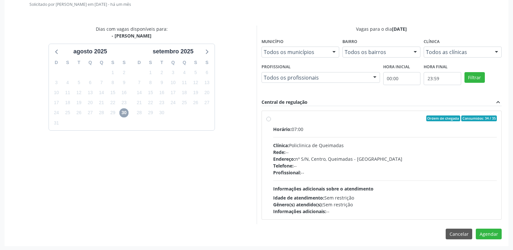
scroll to position [180, 0]
click at [448, 203] on div "Gênero(s) atendido(s): Sem restrição" at bounding box center [385, 204] width 224 height 7
click at [271, 121] on input "Ordem de chegada Consumidos: 34 / 35 Horário: 07:00 Clínica: Policlinica de Que…" at bounding box center [269, 118] width 5 height 6
radio input "true"
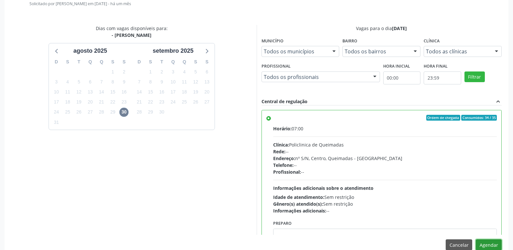
click at [487, 246] on button "Agendar" at bounding box center [489, 245] width 26 height 11
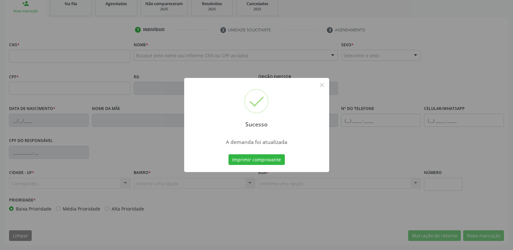
scroll to position [101, 0]
click at [229, 155] on button "Imprimir comprovante" at bounding box center [257, 160] width 56 height 11
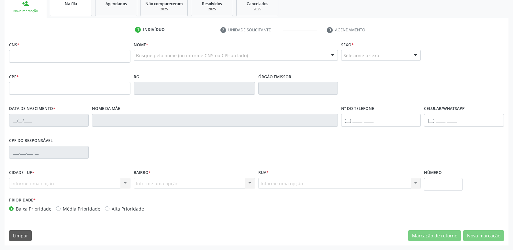
click at [67, 9] on link "Na fila" at bounding box center [71, 6] width 42 height 20
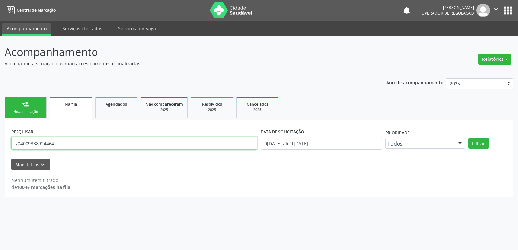
click at [66, 139] on input "704009338924464" at bounding box center [134, 143] width 246 height 13
click at [17, 114] on div "Nova marcação" at bounding box center [25, 111] width 32 height 5
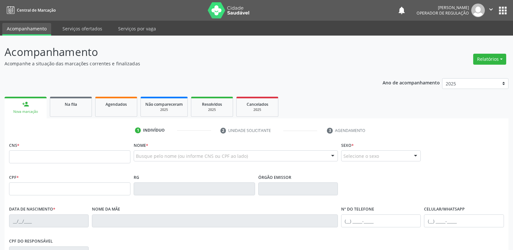
drag, startPoint x: 80, startPoint y: 166, endPoint x: 76, endPoint y: 157, distance: 9.3
click at [77, 165] on fieldset "CNS *" at bounding box center [69, 155] width 121 height 28
click at [78, 149] on div "CNS *" at bounding box center [69, 152] width 121 height 23
click at [80, 152] on input "text" at bounding box center [69, 157] width 121 height 13
type input "700 0033 8835 5805"
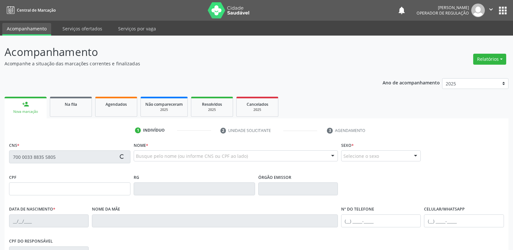
type input "665.313.067-34"
type input "31/07/1960"
type input "Dulcinea da Silva Sabino"
type input "(83) 99988-4917"
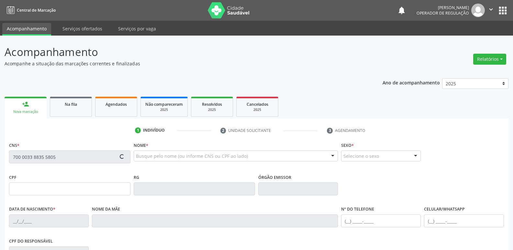
type input "178"
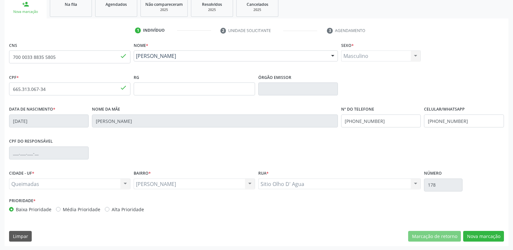
scroll to position [101, 0]
drag, startPoint x: 476, startPoint y: 235, endPoint x: 471, endPoint y: 234, distance: 5.4
click at [476, 235] on button "Nova marcação" at bounding box center [484, 236] width 41 height 11
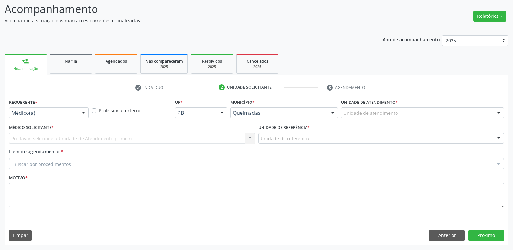
scroll to position [43, 0]
drag, startPoint x: 72, startPoint y: 115, endPoint x: 60, endPoint y: 136, distance: 23.9
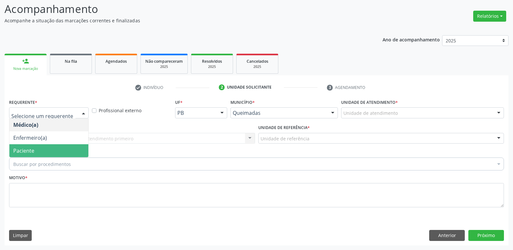
drag, startPoint x: 55, startPoint y: 148, endPoint x: 70, endPoint y: 142, distance: 16.5
click at [54, 147] on span "Paciente" at bounding box center [48, 150] width 79 height 13
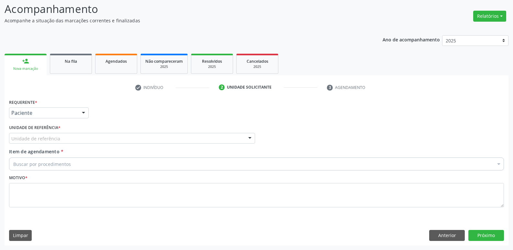
click at [77, 139] on div "Unidade de referência" at bounding box center [132, 138] width 246 height 11
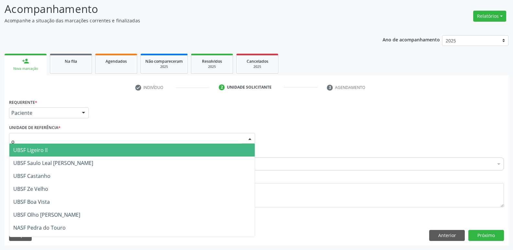
type input "ol"
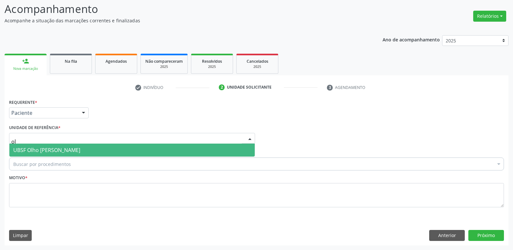
click at [64, 151] on span "UBSF Olho [PERSON_NAME]" at bounding box center [46, 150] width 67 height 7
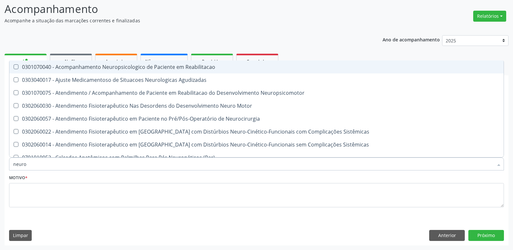
type input "neuroc"
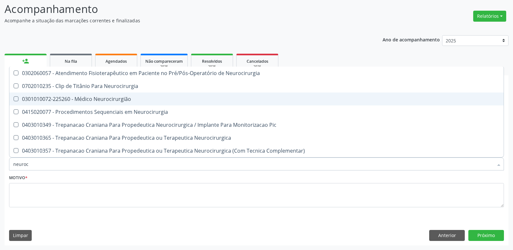
click at [146, 96] on span "0301010072-225260 - Médico Neurocirurgião" at bounding box center [256, 99] width 495 height 13
checkbox Neurocirurgião "true"
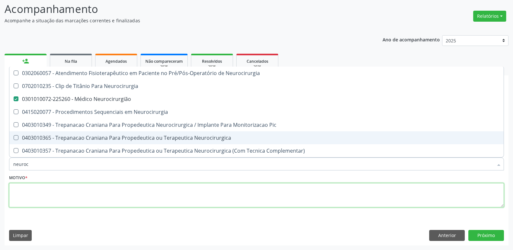
click at [69, 190] on textarea at bounding box center [256, 195] width 495 height 25
checkbox Neurocirurgia "true"
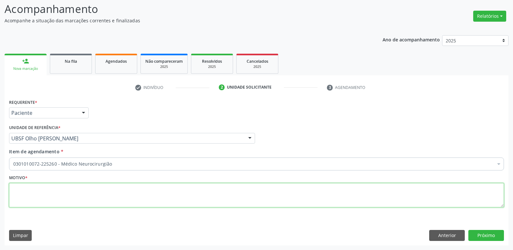
paste textarea "avaliação"
type textarea "avaliação"
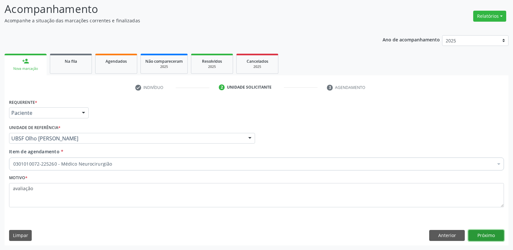
click at [484, 237] on button "Próximo" at bounding box center [487, 235] width 36 height 11
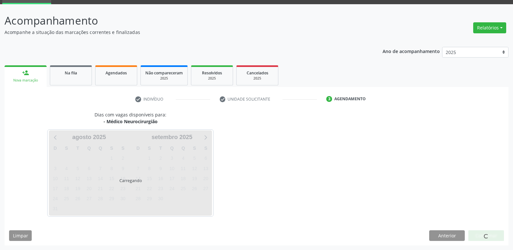
scroll to position [31, 0]
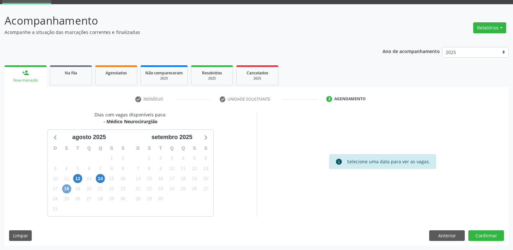
click at [67, 189] on span "18" at bounding box center [66, 189] width 9 height 9
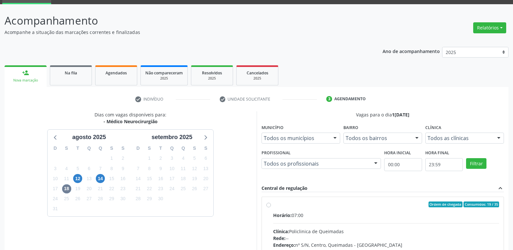
drag, startPoint x: 421, startPoint y: 217, endPoint x: 456, endPoint y: 158, distance: 68.6
click at [424, 209] on label "Ordem de chegada Consumidos: 19 / 35 Horário: 07:00 Clínica: Policlinica de Que…" at bounding box center [386, 251] width 226 height 99
click at [271, 208] on input "Ordem de chegada Consumidos: 19 / 35 Horário: 07:00 Clínica: Policlinica de Que…" at bounding box center [269, 205] width 5 height 6
radio input "true"
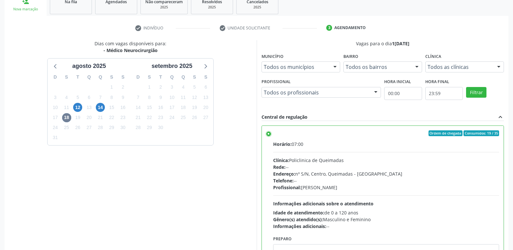
scroll to position [137, 0]
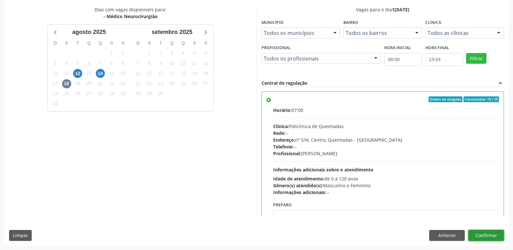
click at [489, 232] on button "Confirmar" at bounding box center [487, 235] width 36 height 11
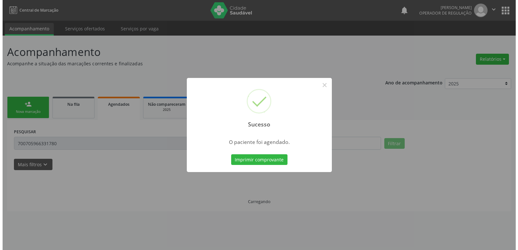
scroll to position [0, 0]
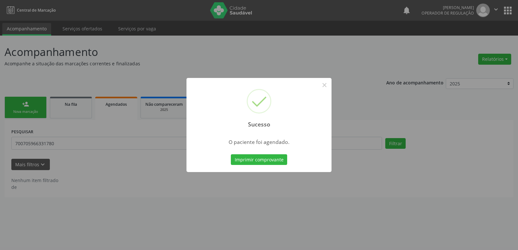
click at [231, 155] on button "Imprimir comprovante" at bounding box center [259, 160] width 56 height 11
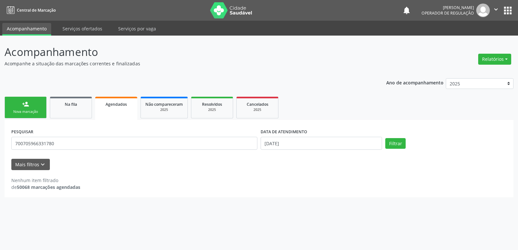
click at [38, 105] on link "person_add Nova marcação" at bounding box center [26, 108] width 42 height 22
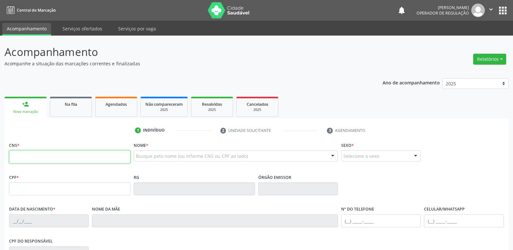
click at [35, 152] on input "text" at bounding box center [69, 157] width 121 height 13
type input "702 6077 7667 0346"
type input "191.337.154-91"
type input "[DATE]"
type input "[PERSON_NAME]"
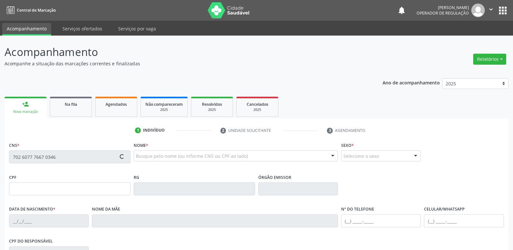
type input "[PHONE_NUMBER]"
type input "97"
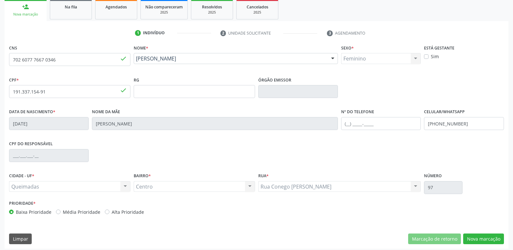
scroll to position [101, 0]
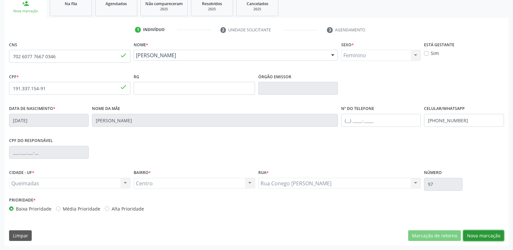
drag, startPoint x: 482, startPoint y: 237, endPoint x: 478, endPoint y: 236, distance: 4.2
click at [480, 236] on button "Nova marcação" at bounding box center [484, 236] width 41 height 11
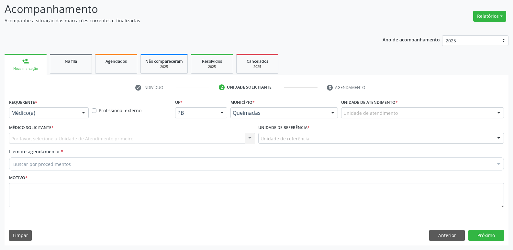
scroll to position [43, 0]
drag, startPoint x: 55, startPoint y: 110, endPoint x: 27, endPoint y: 143, distance: 43.2
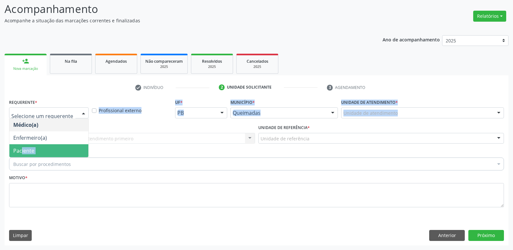
drag, startPoint x: 3, startPoint y: 147, endPoint x: 23, endPoint y: 149, distance: 19.8
click at [22, 149] on div "Acompanhamento Acompanhe a situação das marcações correntes e finalizadas Relat…" at bounding box center [256, 122] width 513 height 258
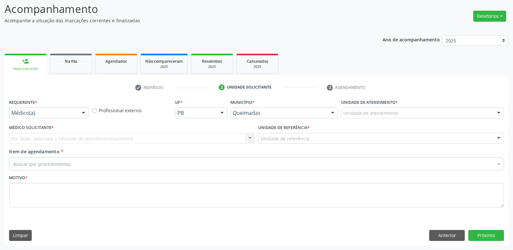
click at [43, 109] on div "Médico(a)" at bounding box center [49, 113] width 80 height 11
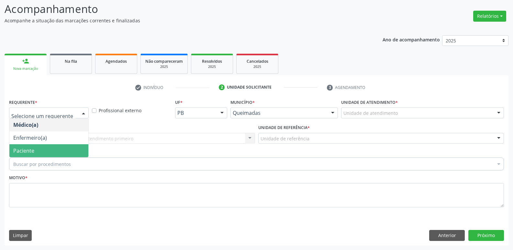
click at [38, 147] on span "Paciente" at bounding box center [48, 150] width 79 height 13
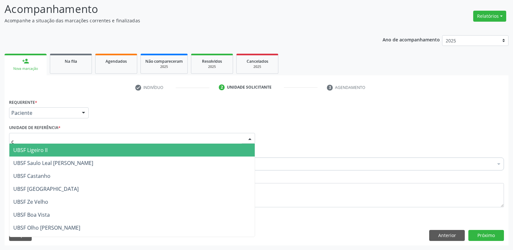
type input "ce"
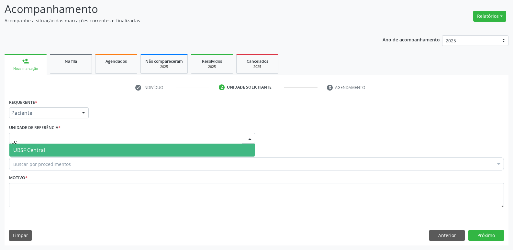
click at [41, 146] on span "UBSF Central" at bounding box center [132, 150] width 246 height 13
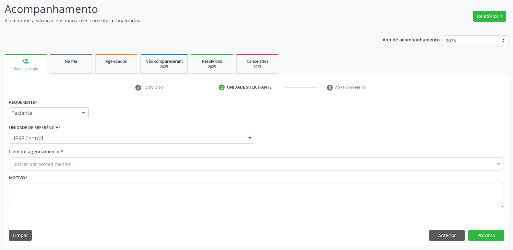
drag, startPoint x: 35, startPoint y: 164, endPoint x: 19, endPoint y: 140, distance: 29.4
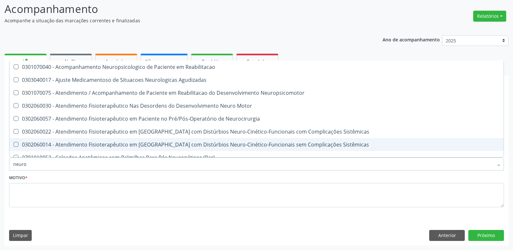
type input "neuroc"
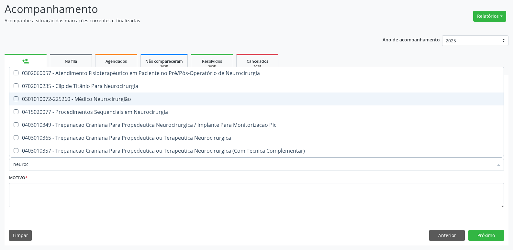
click at [90, 99] on div "0301010072-225260 - Médico Neurocirurgião" at bounding box center [256, 99] width 487 height 5
checkbox Neurocirurgião "true"
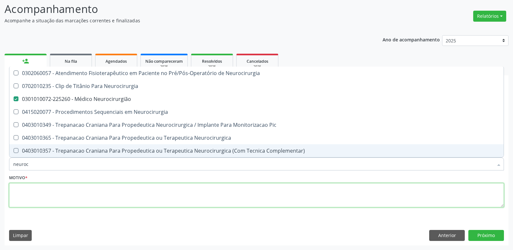
drag, startPoint x: 64, startPoint y: 194, endPoint x: 64, endPoint y: 190, distance: 3.6
click at [63, 194] on textarea at bounding box center [256, 195] width 495 height 25
checkbox Neurocirurgia "true"
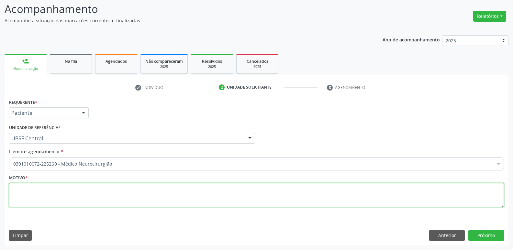
paste textarea "avaliação"
type textarea "avaliação"
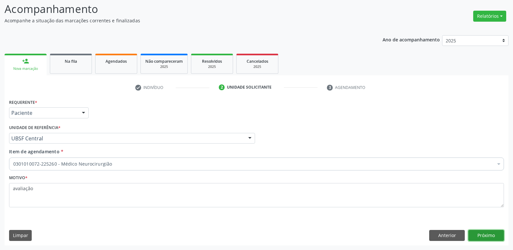
click at [488, 234] on button "Próximo" at bounding box center [487, 235] width 36 height 11
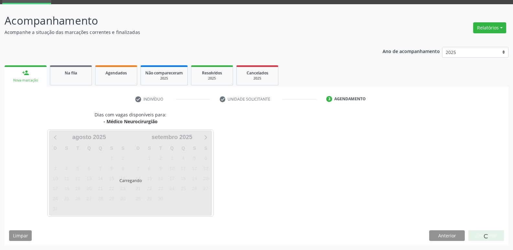
scroll to position [31, 0]
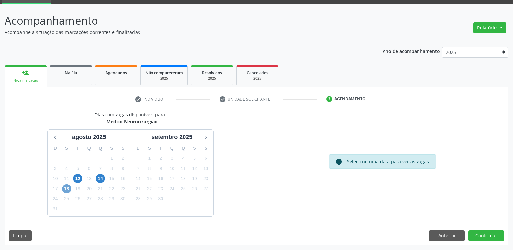
click at [65, 191] on span "18" at bounding box center [66, 189] width 9 height 9
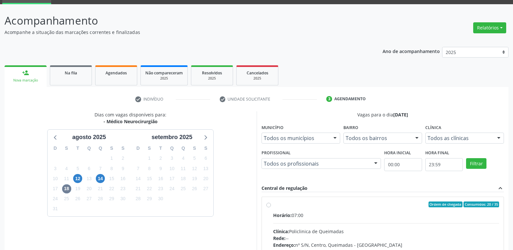
drag, startPoint x: 463, startPoint y: 224, endPoint x: 464, endPoint y: 201, distance: 23.0
radio input "true"
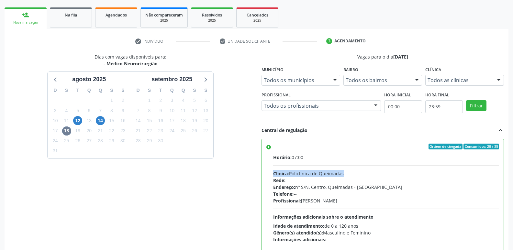
scroll to position [137, 0]
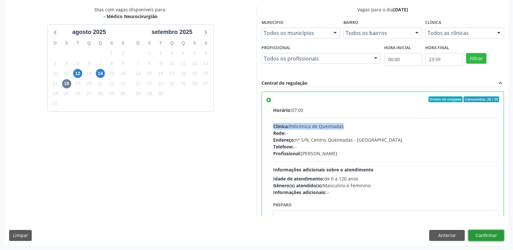
click at [479, 237] on button "Confirmar" at bounding box center [487, 235] width 36 height 11
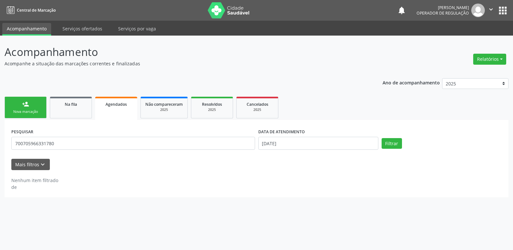
scroll to position [0, 0]
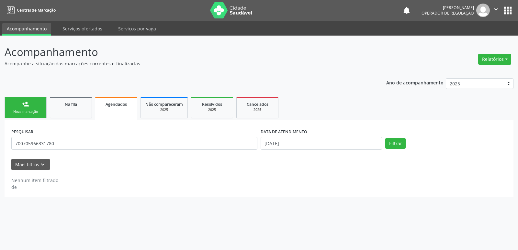
click at [35, 107] on link "person_add Nova marcação" at bounding box center [26, 108] width 42 height 22
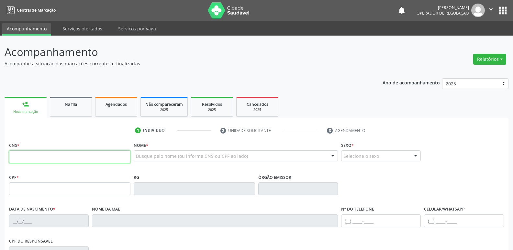
click at [72, 154] on input "text" at bounding box center [69, 157] width 121 height 13
type input "700 0064 3969 5309"
type input "190.947.874-15"
type input "26/04/1946"
type input "Maria Jose Pereira"
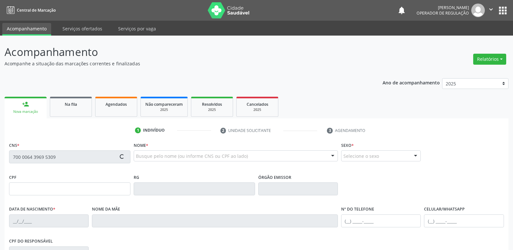
type input "(83) 99134-6293"
type input "100.894.797-00"
type input "S/N"
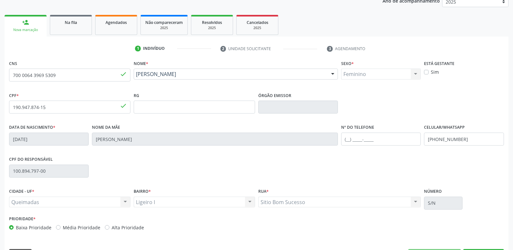
scroll to position [101, 0]
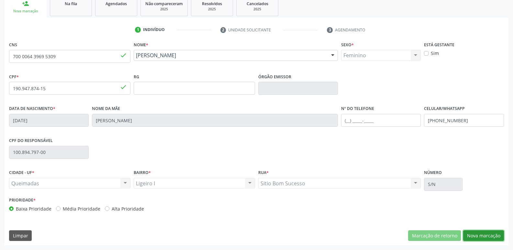
click at [483, 238] on button "Nova marcação" at bounding box center [484, 236] width 41 height 11
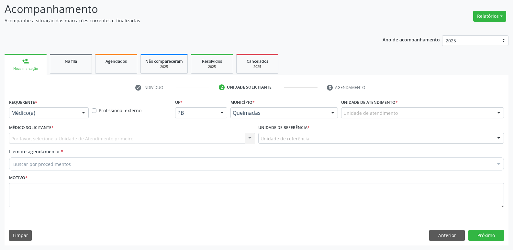
scroll to position [43, 0]
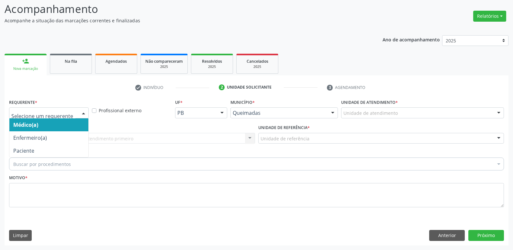
drag, startPoint x: 40, startPoint y: 114, endPoint x: 31, endPoint y: 143, distance: 31.2
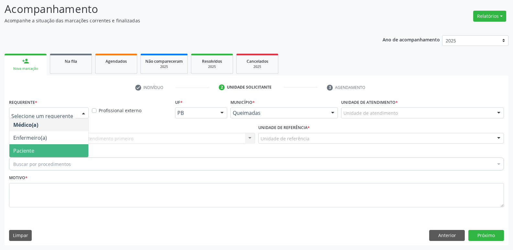
drag, startPoint x: 31, startPoint y: 151, endPoint x: 42, endPoint y: 144, distance: 13.1
click at [35, 148] on span "Paciente" at bounding box center [48, 150] width 79 height 13
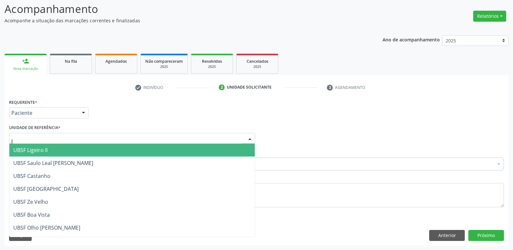
type input "li"
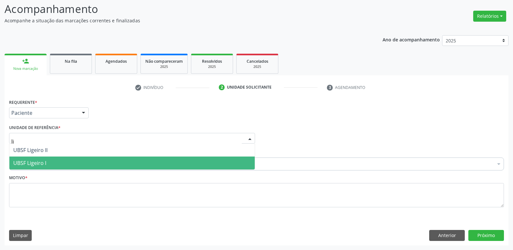
click at [30, 166] on span "UBSF Ligeiro I" at bounding box center [29, 163] width 33 height 7
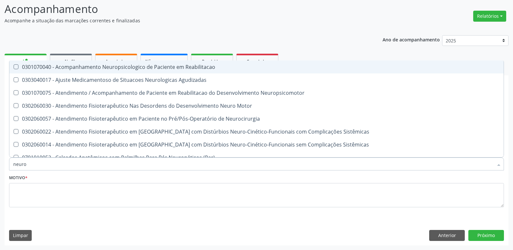
type input "neuroc"
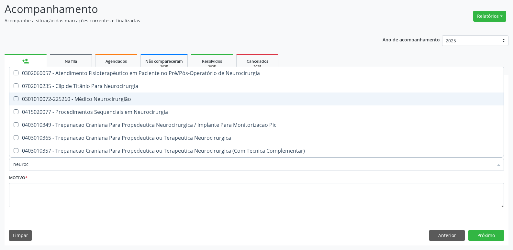
click at [73, 100] on div "0301010072-225260 - Médico Neurocirurgião" at bounding box center [256, 99] width 487 height 5
checkbox Neurocirurgião "true"
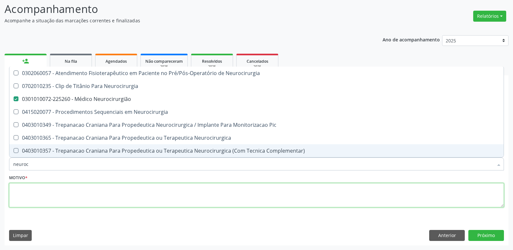
click at [59, 189] on textarea at bounding box center [256, 195] width 495 height 25
checkbox Neurocirurgia "true"
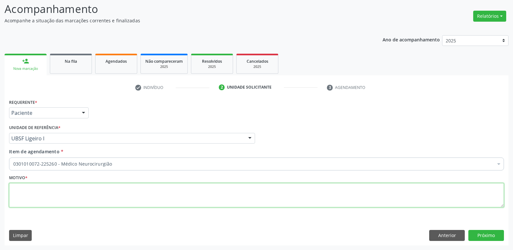
paste textarea "avaliação"
type textarea "avaliação"
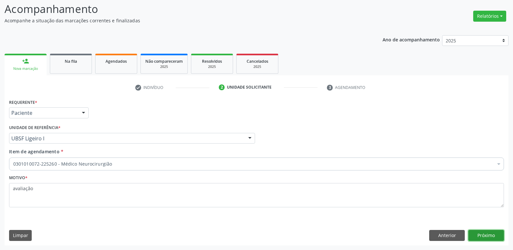
click at [488, 235] on button "Próximo" at bounding box center [487, 235] width 36 height 11
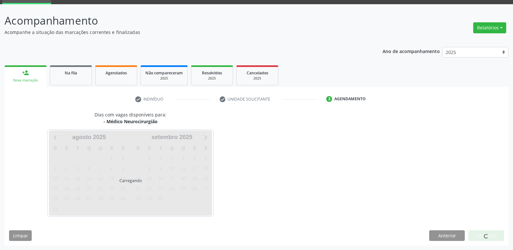
scroll to position [31, 0]
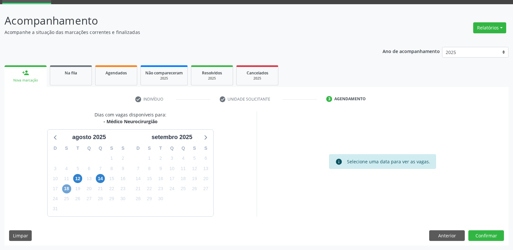
click at [65, 186] on span "18" at bounding box center [66, 189] width 9 height 9
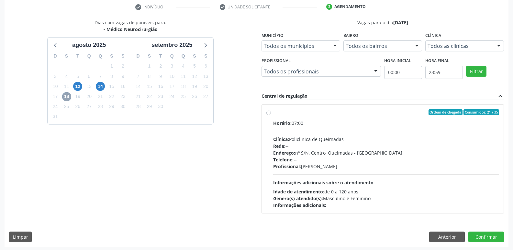
scroll to position [125, 0]
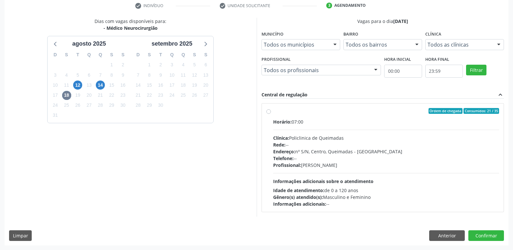
click at [451, 172] on div "Horário: 07:00 Clínica: Policlinica de Queimadas Rede: -- Endereço: nº S/N, Cen…" at bounding box center [386, 163] width 226 height 89
click at [271, 114] on input "Ordem de chegada Consumidos: 21 / 35 Horário: 07:00 Clínica: Policlinica de Que…" at bounding box center [269, 111] width 5 height 6
radio input "true"
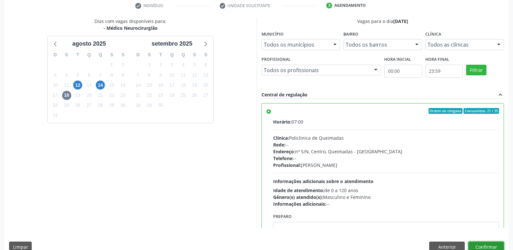
click at [482, 248] on button "Confirmar" at bounding box center [487, 247] width 36 height 11
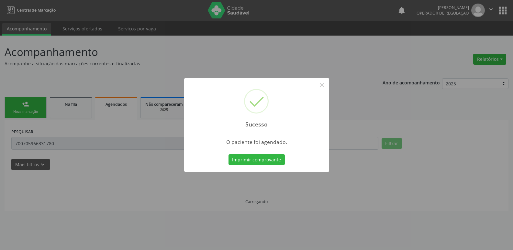
scroll to position [0, 0]
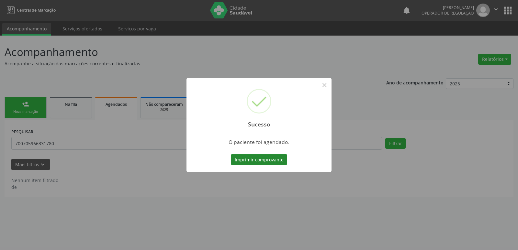
click at [250, 158] on button "Imprimir comprovante" at bounding box center [259, 160] width 56 height 11
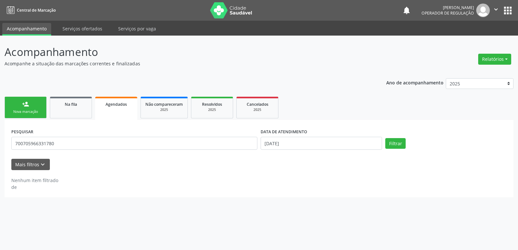
click at [28, 109] on link "person_add Nova marcação" at bounding box center [26, 108] width 42 height 22
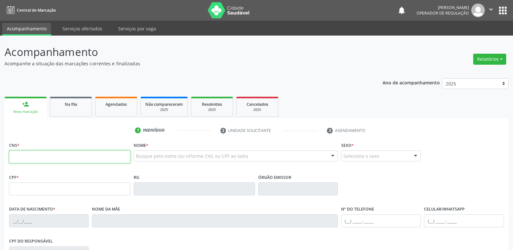
click at [51, 159] on input "text" at bounding box center [69, 157] width 121 height 13
type input "706 5063 9227 7993"
type input "601.538.574-04"
type input "07/03/1955"
type input "Rita Francisca da Silva"
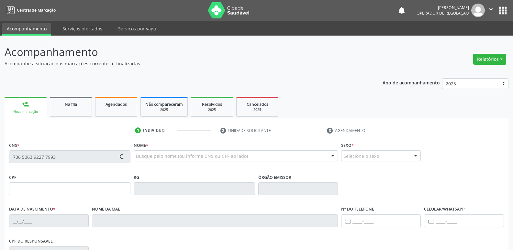
type input "(83) 99162-1323"
type input "35"
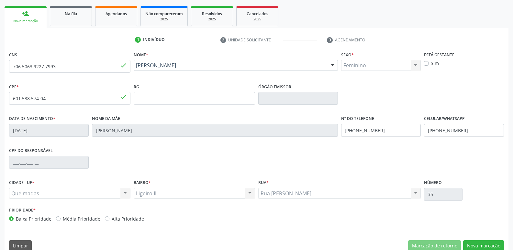
scroll to position [101, 0]
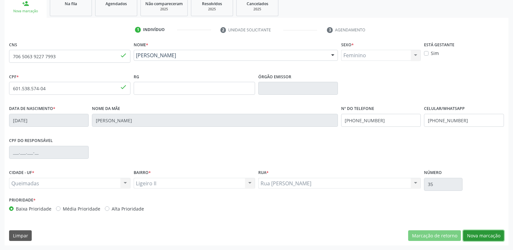
click at [476, 233] on button "Nova marcação" at bounding box center [484, 236] width 41 height 11
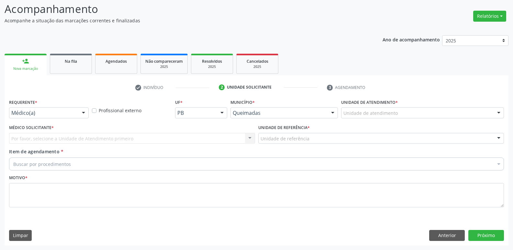
scroll to position [43, 0]
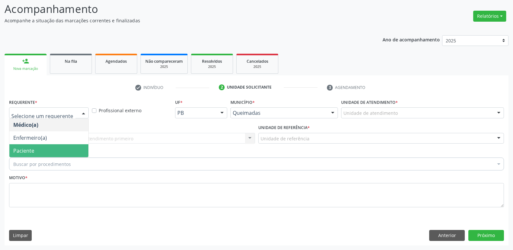
click at [29, 148] on span "Paciente" at bounding box center [23, 150] width 21 height 7
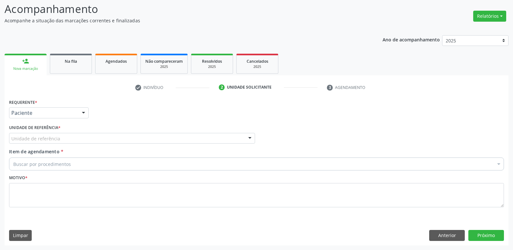
click at [39, 135] on div "Unidade de referência" at bounding box center [132, 138] width 246 height 11
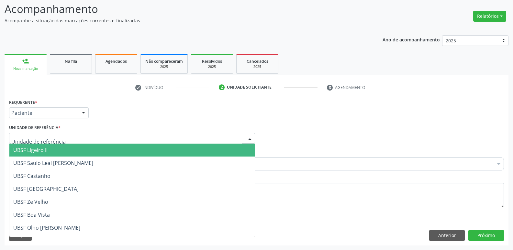
click at [37, 149] on span "UBSF Ligeiro II" at bounding box center [30, 150] width 34 height 7
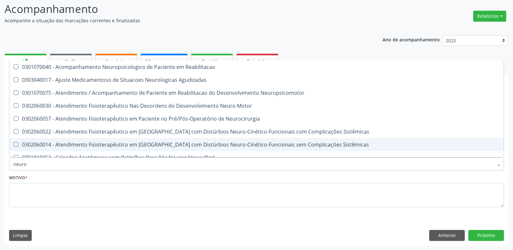
type input "neuroc"
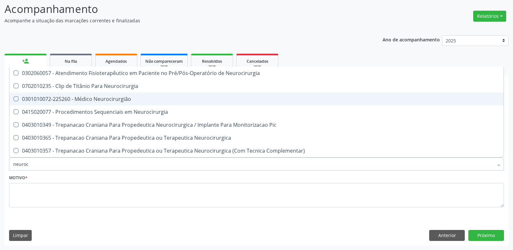
drag, startPoint x: 95, startPoint y: 97, endPoint x: 82, endPoint y: 145, distance: 49.7
click at [95, 98] on div "0301010072-225260 - Médico Neurocirurgião" at bounding box center [256, 99] width 487 height 5
checkbox Neurocirurgião "true"
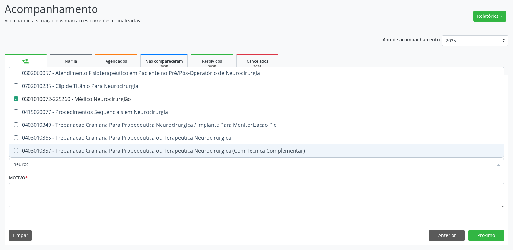
click at [68, 183] on div "Motivo *" at bounding box center [256, 190] width 495 height 34
checkbox Neurocirurgia "true"
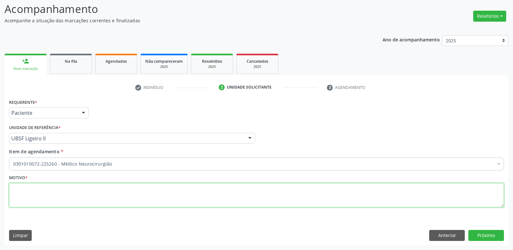
click at [62, 189] on textarea at bounding box center [256, 195] width 495 height 25
paste textarea "avaliação"
type textarea "avaliação"
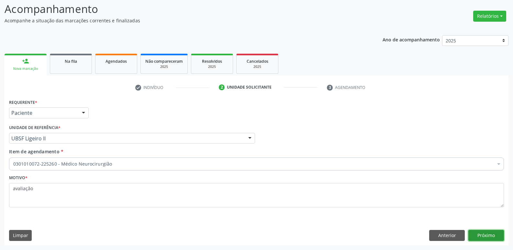
click at [479, 232] on button "Próximo" at bounding box center [487, 235] width 36 height 11
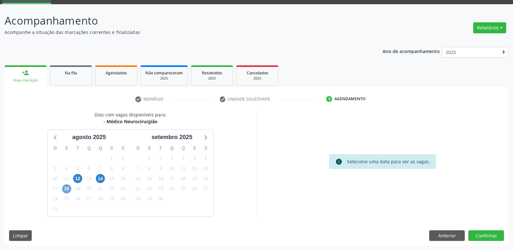
click at [67, 187] on span "18" at bounding box center [66, 189] width 9 height 9
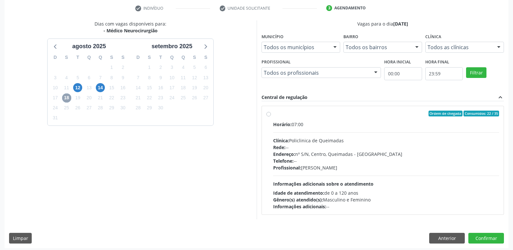
scroll to position [125, 0]
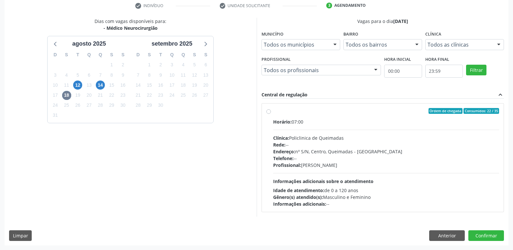
click at [454, 189] on div "Idade de atendimento: de 0 a 120 anos" at bounding box center [386, 190] width 226 height 7
click at [271, 114] on input "Ordem de chegada Consumidos: 22 / 35 Horário: 07:00 Clínica: Policlinica de Que…" at bounding box center [269, 111] width 5 height 6
radio input "true"
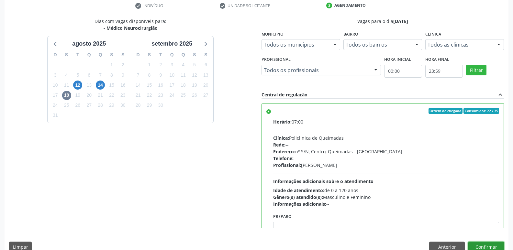
click at [488, 246] on button "Confirmar" at bounding box center [487, 247] width 36 height 11
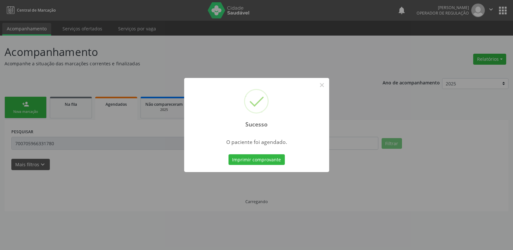
scroll to position [0, 0]
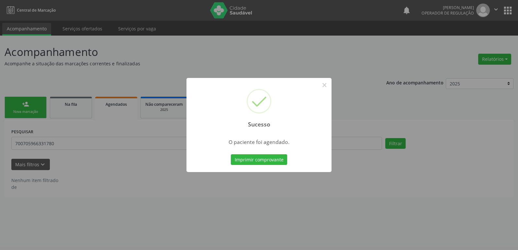
click at [231, 155] on button "Imprimir comprovante" at bounding box center [259, 160] width 56 height 11
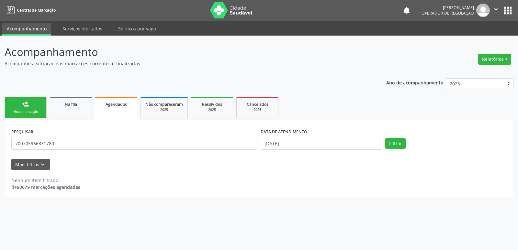
click at [42, 107] on link "person_add Nova marcação" at bounding box center [26, 108] width 42 height 22
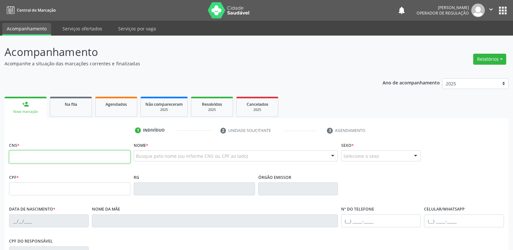
click at [43, 156] on input "text" at bounding box center [69, 157] width 121 height 13
type input "705 4094 8240 1095"
type input "918.215.334-53"
type input "07/07/1965"
type input "Maria de Lourdes da Silva"
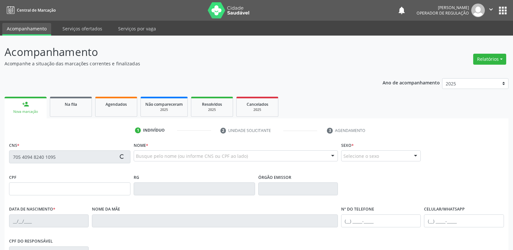
type input "(83) 99152-7743"
type input "043.977.764-07"
type input "4"
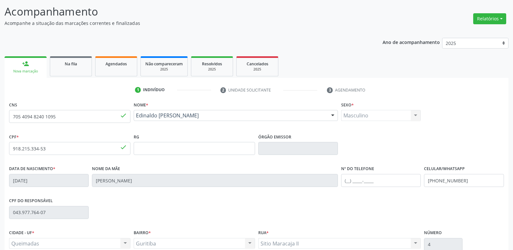
scroll to position [101, 0]
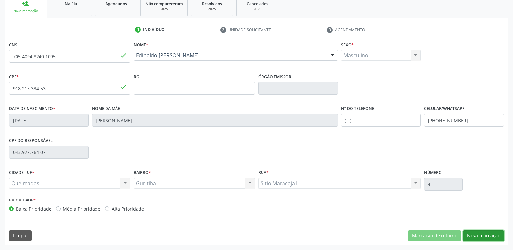
click at [486, 236] on button "Nova marcação" at bounding box center [484, 236] width 41 height 11
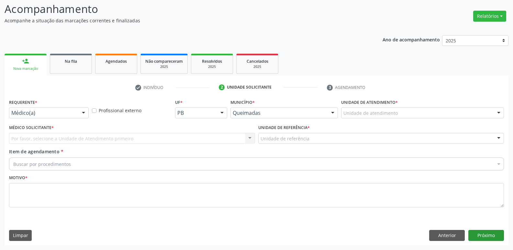
scroll to position [43, 0]
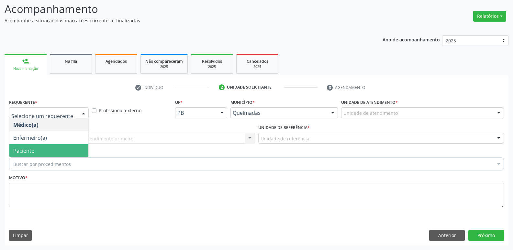
click at [32, 145] on span "Paciente" at bounding box center [48, 150] width 79 height 13
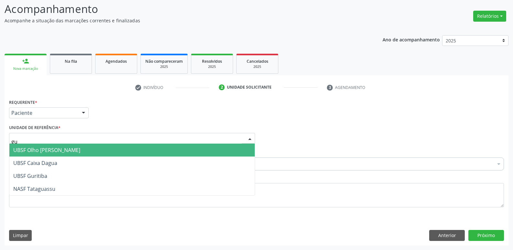
type input "gur"
click at [35, 151] on span "UBSF Guritiba" at bounding box center [30, 150] width 34 height 7
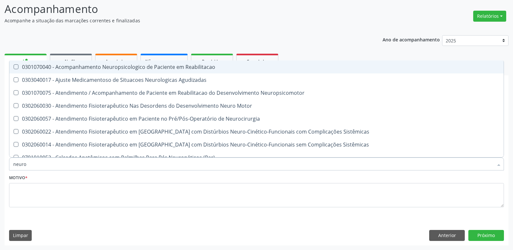
type input "neuroc"
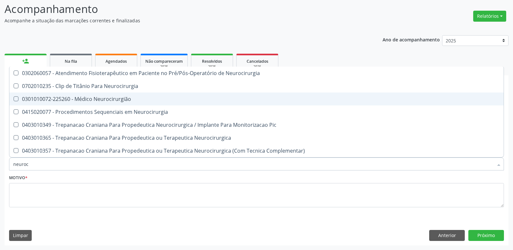
click at [120, 95] on span "0301010072-225260 - Médico Neurocirurgião" at bounding box center [256, 99] width 495 height 13
checkbox Neurocirurgião "true"
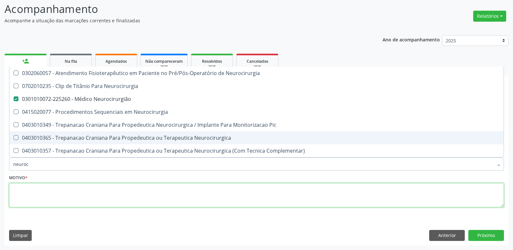
click at [109, 197] on textarea at bounding box center [256, 195] width 495 height 25
paste textarea "avaliação"
checkbox Neurocirurgia "true"
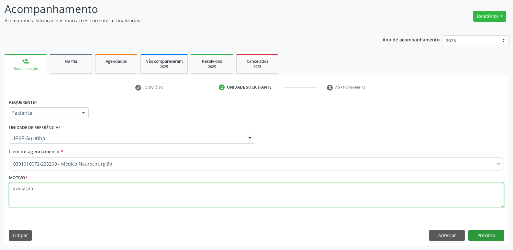
type textarea "avaliação"
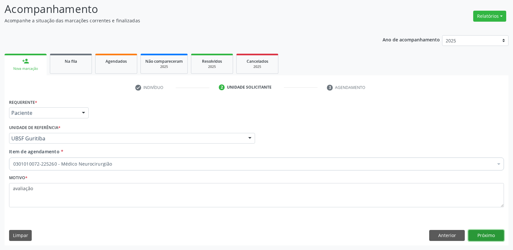
click at [482, 237] on button "Próximo" at bounding box center [487, 235] width 36 height 11
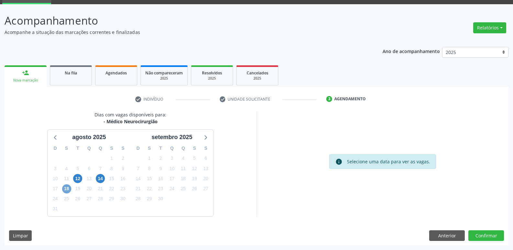
click at [64, 189] on span "18" at bounding box center [66, 189] width 9 height 9
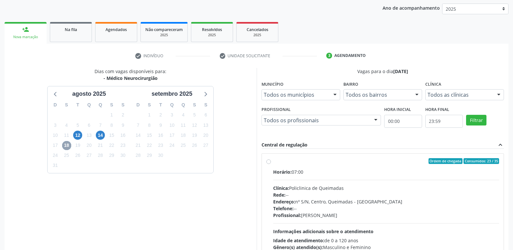
scroll to position [125, 0]
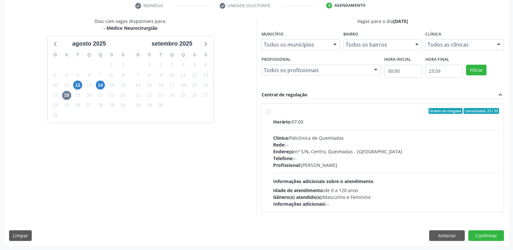
drag, startPoint x: 396, startPoint y: 168, endPoint x: 439, endPoint y: 202, distance: 55.1
click at [402, 170] on div "Horário: 07:00 Clínica: Policlinica de Queimadas Rede: -- Endereço: nº S/N, Cen…" at bounding box center [386, 163] width 226 height 89
radio input "true"
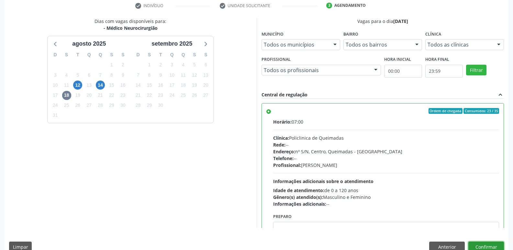
click at [470, 244] on button "Confirmar" at bounding box center [487, 247] width 36 height 11
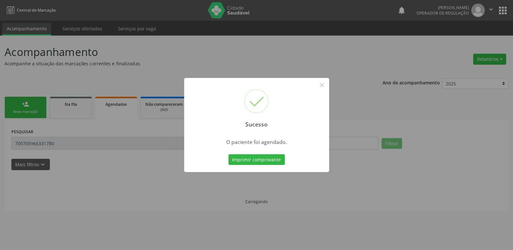
scroll to position [0, 0]
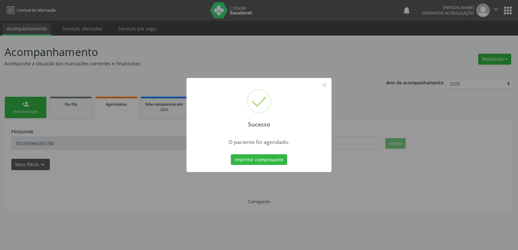
click at [231, 155] on button "Imprimir comprovante" at bounding box center [259, 160] width 56 height 11
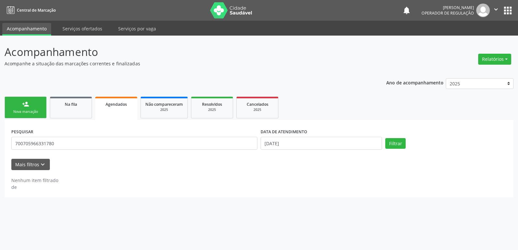
click at [26, 116] on link "person_add Nova marcação" at bounding box center [26, 108] width 42 height 22
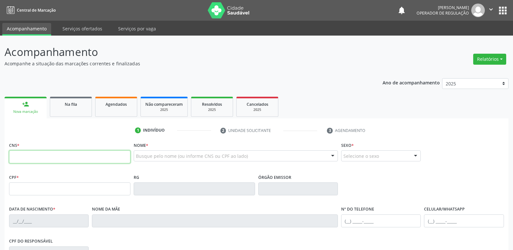
click at [52, 156] on input "text" at bounding box center [69, 157] width 121 height 13
type input "706 8032 6727 3125"
type input "893.159.524-72"
type input "[DATE]"
type input "[PERSON_NAME]"
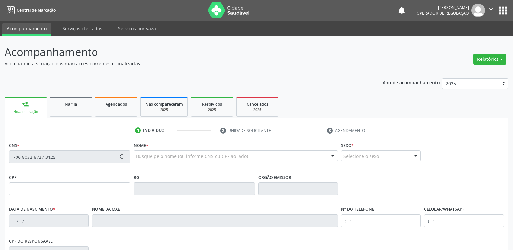
type input "[PHONE_NUMBER]"
type input "S/N"
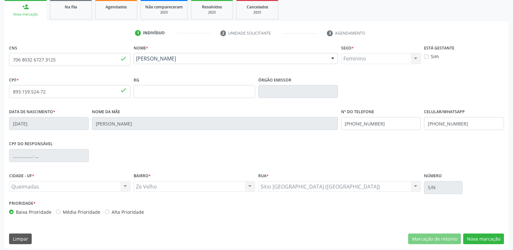
scroll to position [101, 0]
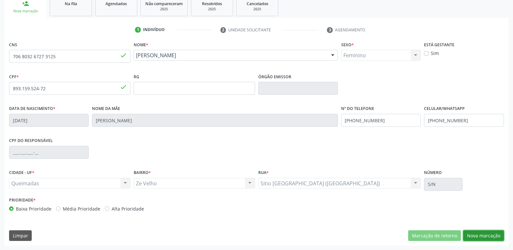
click at [480, 233] on button "Nova marcação" at bounding box center [484, 236] width 41 height 11
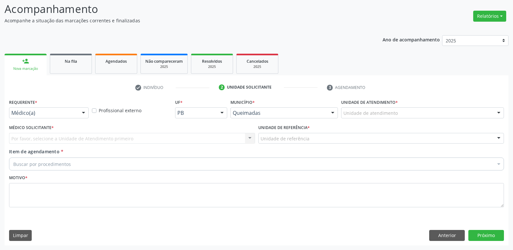
click at [78, 116] on div "Médico(a) Médico(a) Enfermeiro(a) Paciente Nenhum resultado encontrado para: " …" at bounding box center [49, 113] width 80 height 11
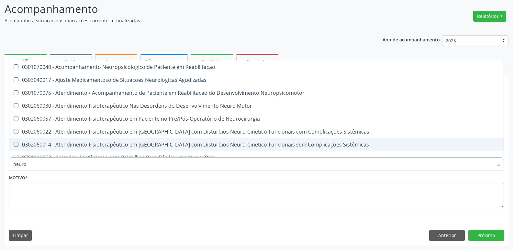
type input "neuroc"
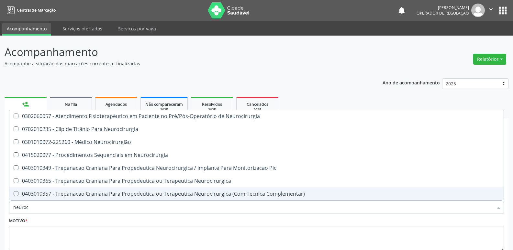
scroll to position [43, 0]
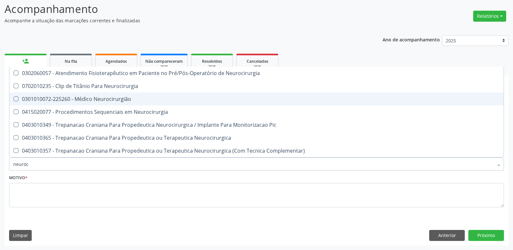
click at [86, 97] on div "0301010072-225260 - Médico Neurocirurgião" at bounding box center [256, 99] width 487 height 5
checkbox Neurocirurgião "true"
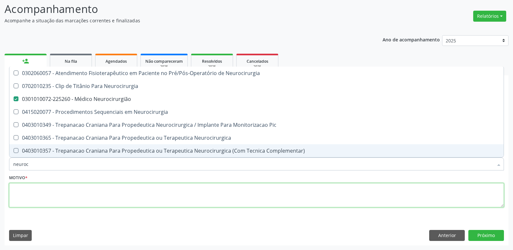
click at [62, 190] on textarea at bounding box center [256, 195] width 495 height 25
paste textarea "avaliação"
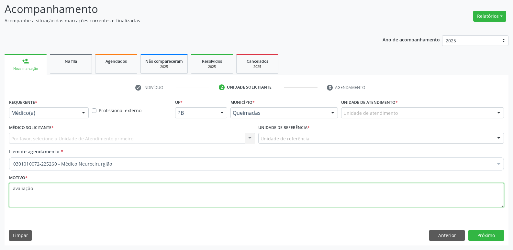
type textarea "avaliação"
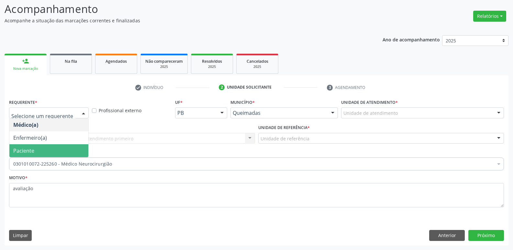
click at [36, 148] on span "Paciente" at bounding box center [48, 150] width 79 height 13
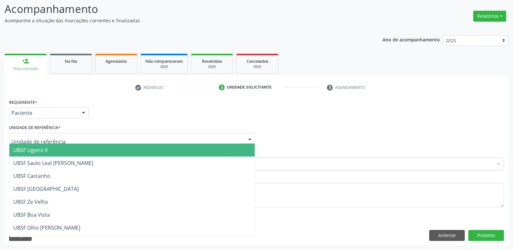
type input "z"
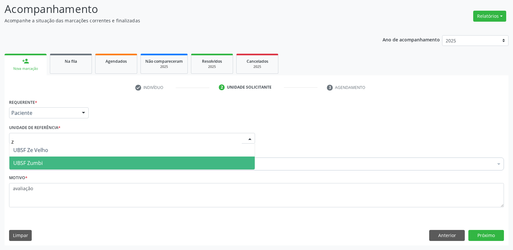
click at [33, 162] on span "UBSF Zumbi" at bounding box center [27, 163] width 29 height 7
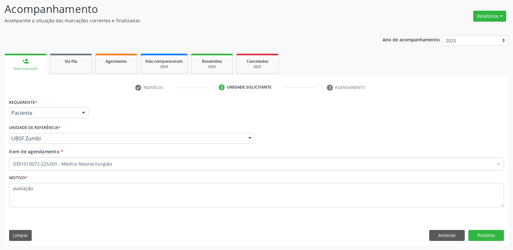
click at [487, 230] on div "Requerente * Paciente Médico(a) Enfermeiro(a) Paciente Nenhum resultado encontr…" at bounding box center [257, 171] width 504 height 148
click at [486, 236] on button "Próximo" at bounding box center [487, 235] width 36 height 11
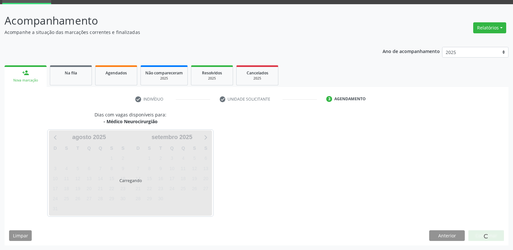
scroll to position [31, 0]
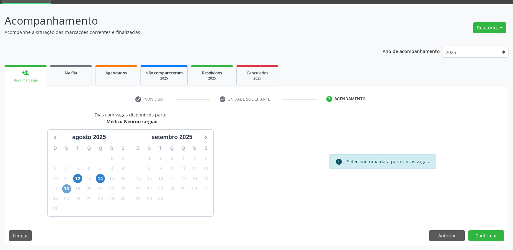
click at [67, 189] on span "18" at bounding box center [66, 189] width 9 height 9
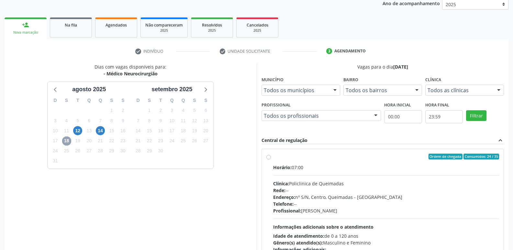
scroll to position [125, 0]
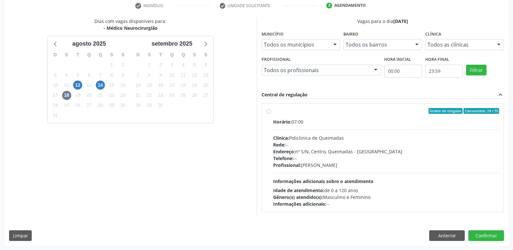
click at [422, 171] on div "Horário: 07:00 Clínica: Policlinica de Queimadas Rede: -- Endereço: nº S/N, Cen…" at bounding box center [386, 163] width 226 height 89
click at [271, 114] on input "Ordem de chegada Consumidos: 24 / 35 Horário: 07:00 Clínica: Policlinica de Que…" at bounding box center [269, 111] width 5 height 6
radio input "true"
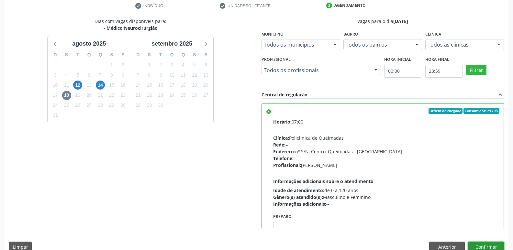
click at [483, 248] on button "Confirmar" at bounding box center [487, 247] width 36 height 11
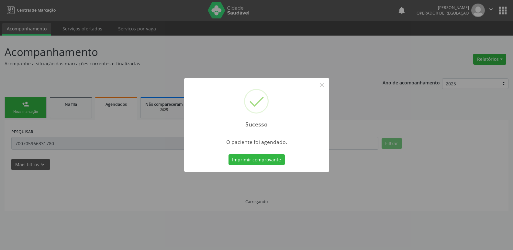
scroll to position [0, 0]
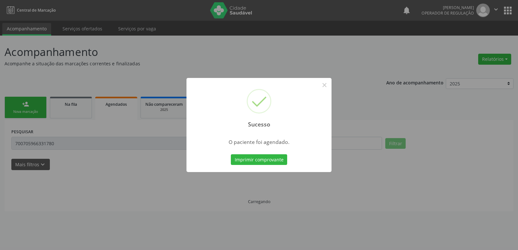
click at [231, 155] on button "Imprimir comprovante" at bounding box center [259, 160] width 56 height 11
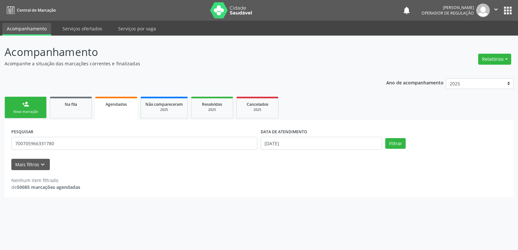
click at [25, 110] on div "Nova marcação" at bounding box center [25, 111] width 32 height 5
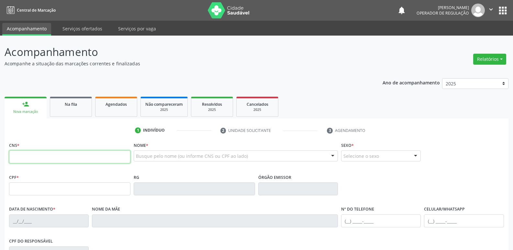
click at [27, 154] on input "text" at bounding box center [69, 157] width 121 height 13
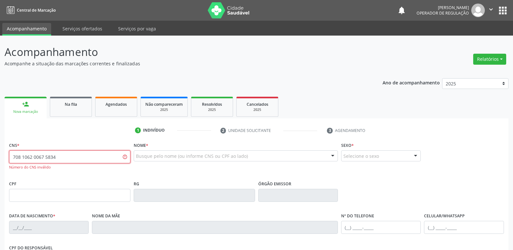
click at [32, 159] on input "708 1062 0067 5834" at bounding box center [69, 157] width 121 height 13
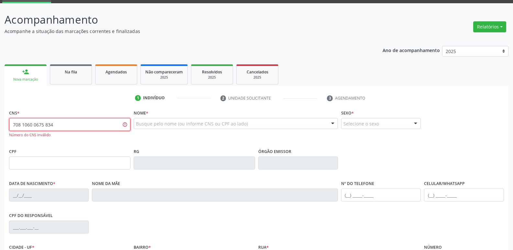
click at [30, 127] on input "708 1060 0675 834" at bounding box center [69, 124] width 121 height 13
type input "708 1065 0067 5834"
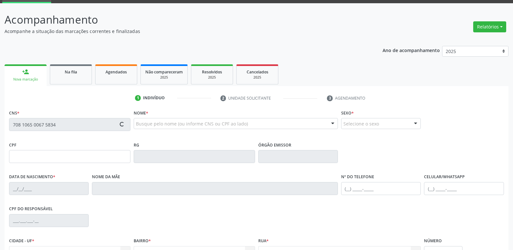
type input "088.108.537-50"
type input "[DATE]"
type input "[PERSON_NAME]"
type input "[PHONE_NUMBER]"
type input "026.411.754-95"
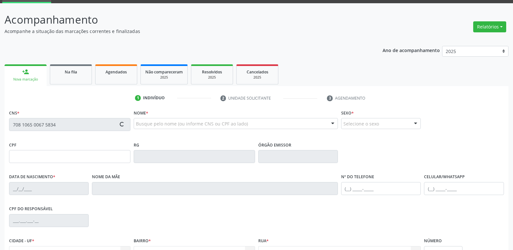
type input "S/N"
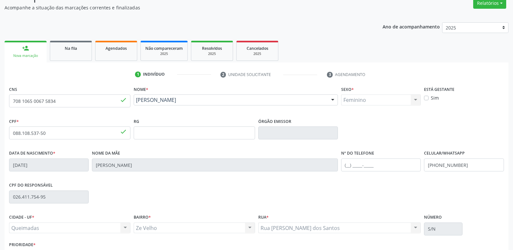
scroll to position [101, 0]
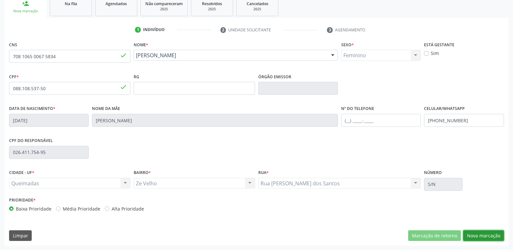
click at [482, 232] on button "Nova marcação" at bounding box center [484, 236] width 41 height 11
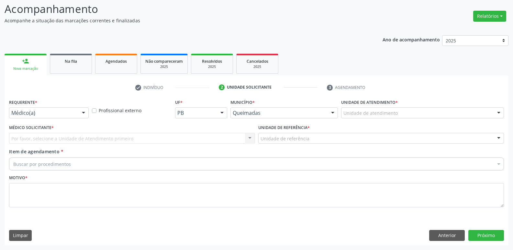
click at [28, 109] on div "Médico(a)" at bounding box center [49, 113] width 80 height 11
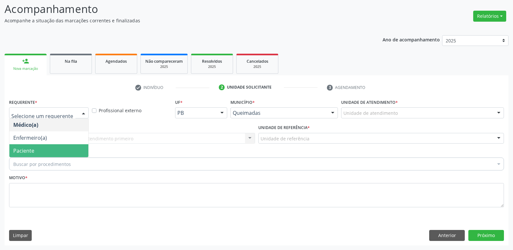
click at [27, 151] on span "Paciente" at bounding box center [23, 150] width 21 height 7
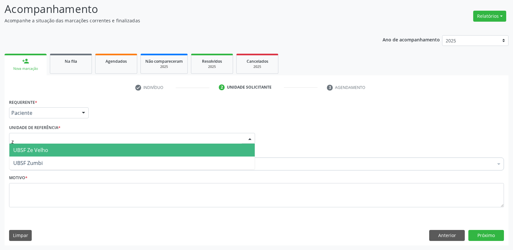
type input "ze"
click at [37, 152] on span "UBSF Ze Velho" at bounding box center [30, 150] width 35 height 7
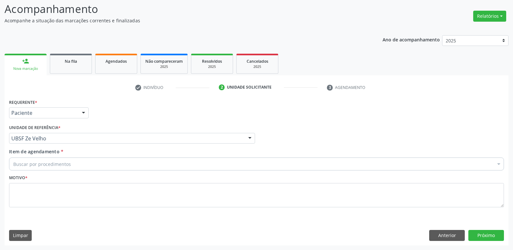
drag, startPoint x: 35, startPoint y: 169, endPoint x: 33, endPoint y: 165, distance: 4.6
click at [33, 169] on div "Buscar por procedimentos" at bounding box center [256, 164] width 495 height 13
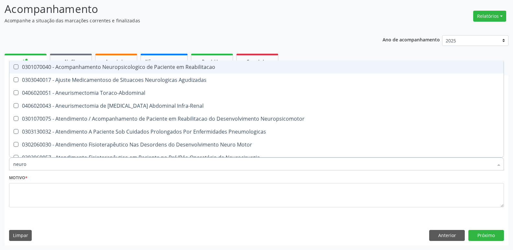
type input "neuroc"
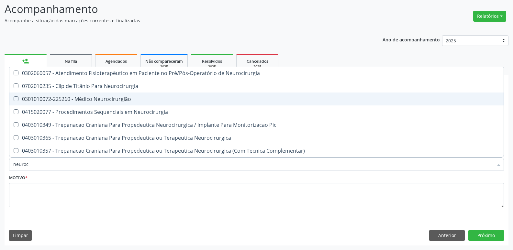
click at [70, 105] on span "0301010072-225260 - Médico Neurocirurgião" at bounding box center [256, 99] width 495 height 13
checkbox Neurocirurgião "true"
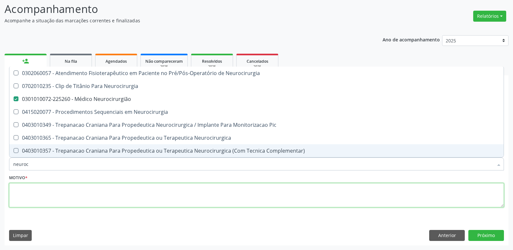
click at [39, 193] on textarea at bounding box center [256, 195] width 495 height 25
paste textarea "avaliação"
checkbox Neurocirurgia "true"
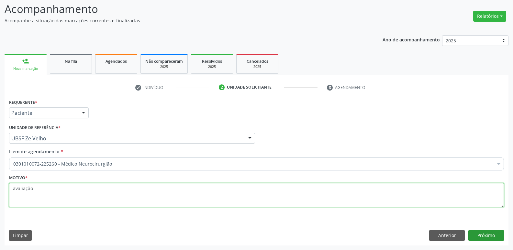
type textarea "avaliação"
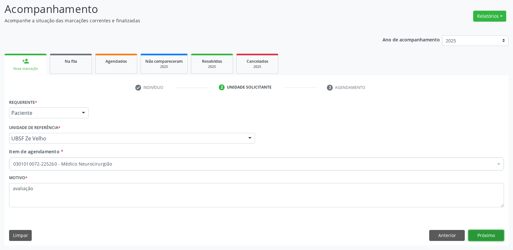
click at [471, 232] on button "Próximo" at bounding box center [487, 235] width 36 height 11
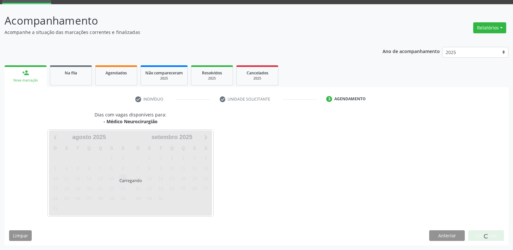
scroll to position [31, 0]
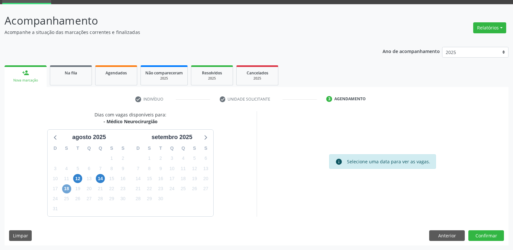
click at [69, 189] on span "18" at bounding box center [66, 189] width 9 height 9
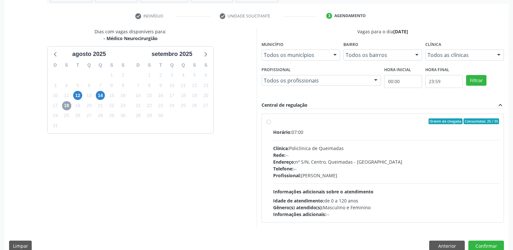
scroll to position [125, 0]
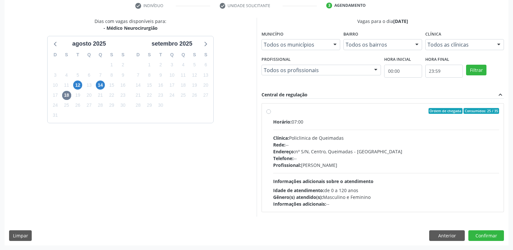
click at [447, 167] on div "Profissional: Tiberio Araujo de Amorim" at bounding box center [386, 165] width 226 height 7
click at [271, 114] on input "Ordem de chegada Consumidos: 25 / 35 Horário: 07:00 Clínica: Policlinica de Que…" at bounding box center [269, 111] width 5 height 6
radio input "true"
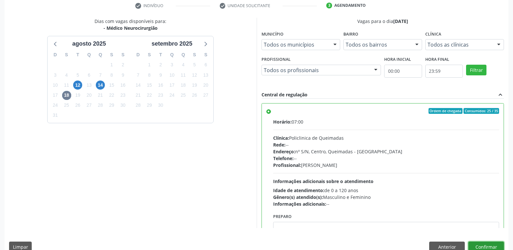
click at [487, 246] on button "Confirmar" at bounding box center [487, 247] width 36 height 11
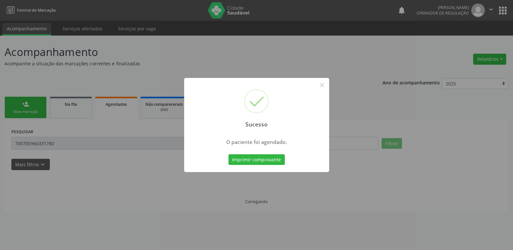
scroll to position [0, 0]
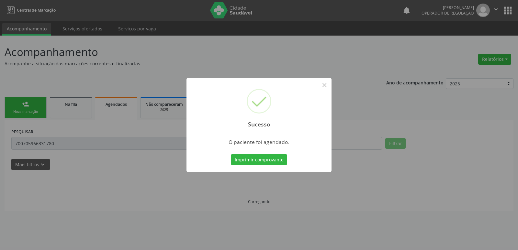
click at [231, 155] on button "Imprimir comprovante" at bounding box center [259, 160] width 56 height 11
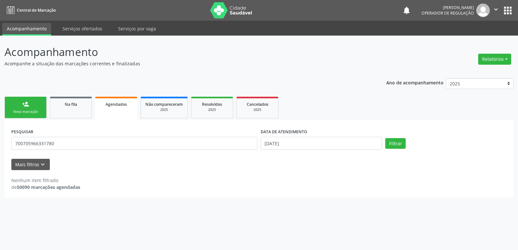
click at [29, 105] on link "person_add Nova marcação" at bounding box center [26, 108] width 42 height 22
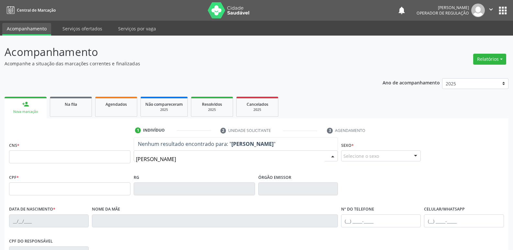
type input "elaine machad"
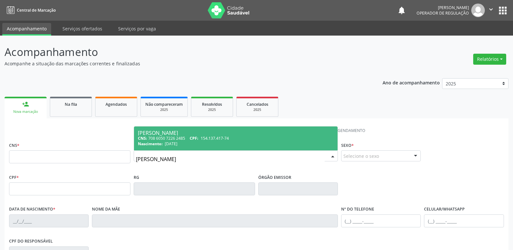
click at [224, 138] on span "154.137.417-74" at bounding box center [215, 139] width 28 height 6
type input "708 6050 7226 2485"
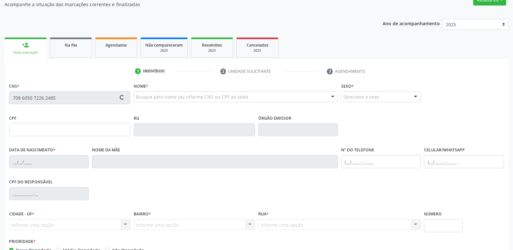
scroll to position [101, 0]
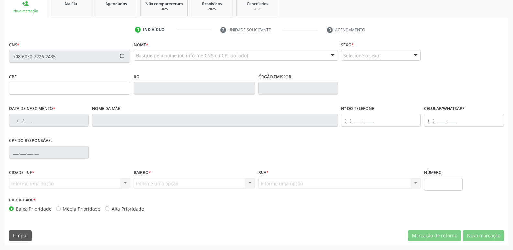
type input "154.137.417-74"
type input "04/02/1994"
type input "Liduina Machado da Silva"
type input "(83) 99968-4535"
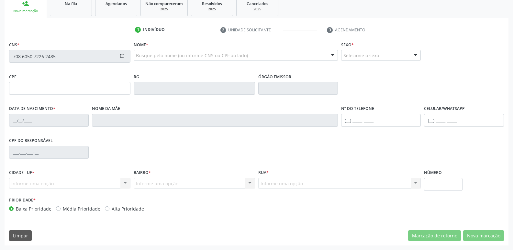
type input "860.269.337-00"
type input "70"
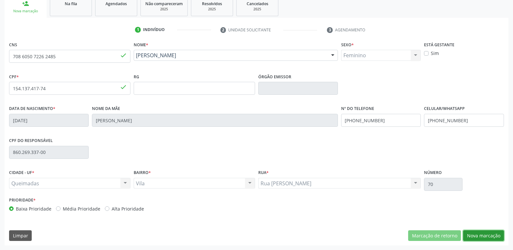
click at [488, 235] on button "Nova marcação" at bounding box center [484, 236] width 41 height 11
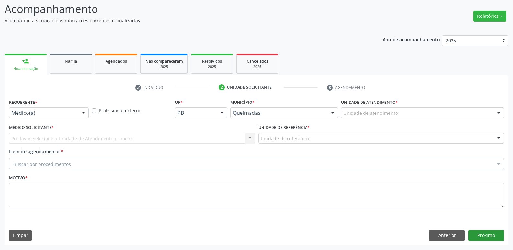
scroll to position [43, 0]
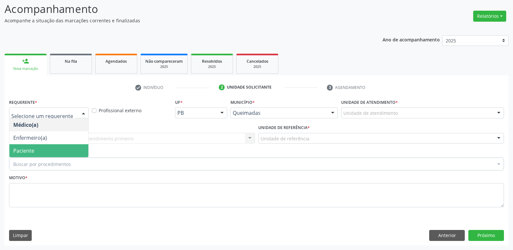
click at [38, 150] on span "Paciente" at bounding box center [48, 150] width 79 height 13
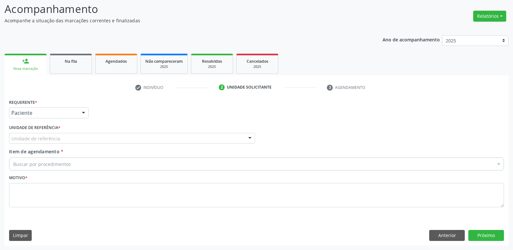
click at [37, 143] on div "Unidade de referência" at bounding box center [132, 138] width 246 height 11
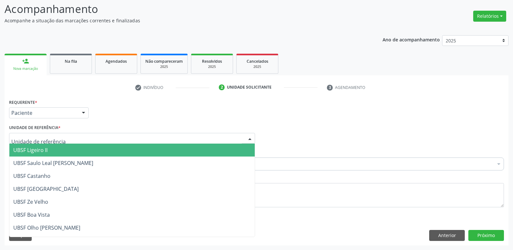
click at [37, 149] on span "UBSF Ligeiro II" at bounding box center [30, 150] width 34 height 7
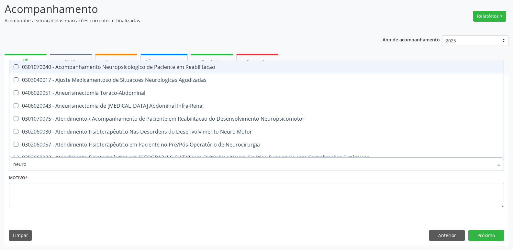
type input "neuroc"
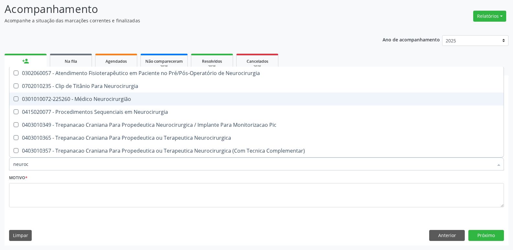
drag, startPoint x: 85, startPoint y: 100, endPoint x: 84, endPoint y: 106, distance: 5.7
click at [84, 103] on span "0301010072-225260 - Médico Neurocirurgião" at bounding box center [256, 99] width 495 height 13
checkbox Neurocirurgião "true"
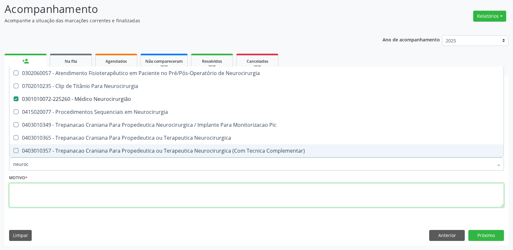
drag, startPoint x: 77, startPoint y: 191, endPoint x: 75, endPoint y: 198, distance: 6.9
click at [76, 191] on textarea at bounding box center [256, 195] width 495 height 25
checkbox Neurocirurgia "true"
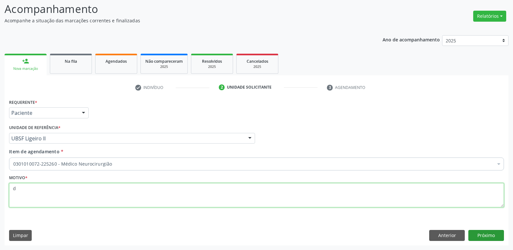
type textarea "d"
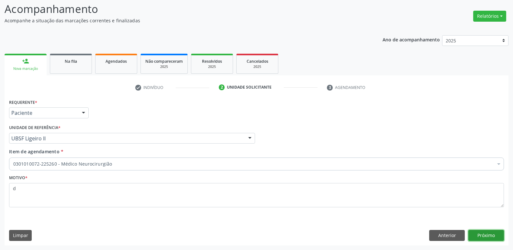
click at [486, 239] on button "Próximo" at bounding box center [487, 235] width 36 height 11
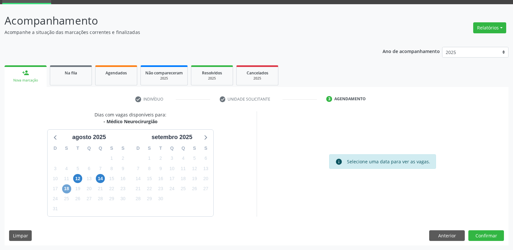
click at [69, 187] on span "18" at bounding box center [66, 189] width 9 height 9
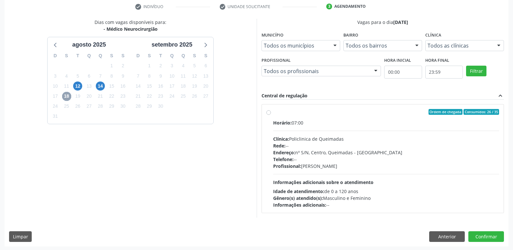
scroll to position [125, 0]
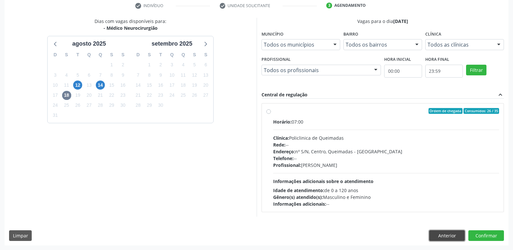
click at [455, 235] on button "Anterior" at bounding box center [448, 236] width 36 height 11
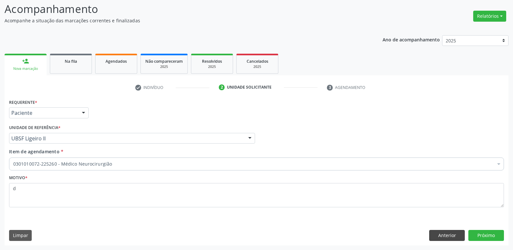
scroll to position [43, 0]
click at [427, 233] on div "Limpar Anterior Próximo" at bounding box center [256, 235] width 495 height 11
click at [435, 235] on button "Anterior" at bounding box center [448, 235] width 36 height 11
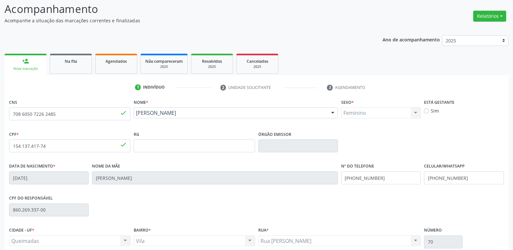
click at [89, 77] on div "1 Indivíduo 2 Unidade solicitante 3 Agendamento CNS 708 6050 7226 2485 done Nom…" at bounding box center [257, 189] width 504 height 228
click at [87, 65] on link "Na fila" at bounding box center [71, 64] width 42 height 20
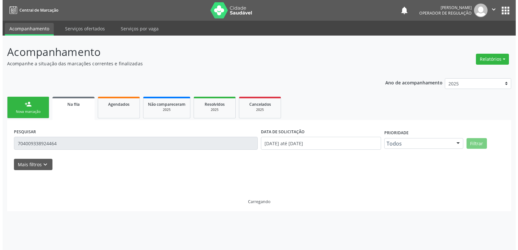
scroll to position [0, 0]
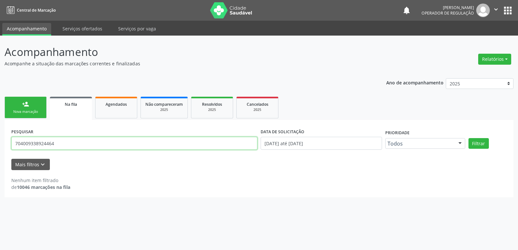
click at [79, 142] on input "704009338924464" at bounding box center [134, 143] width 246 height 13
type input "702003893226681"
click at [469, 138] on button "Filtrar" at bounding box center [479, 143] width 20 height 11
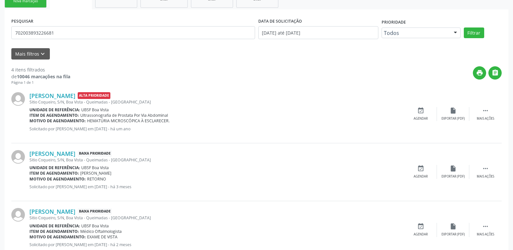
scroll to position [59, 0]
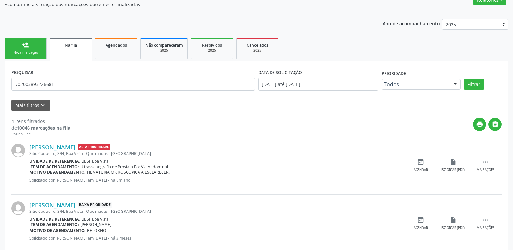
click at [13, 45] on link "person_add Nova marcação" at bounding box center [26, 49] width 42 height 22
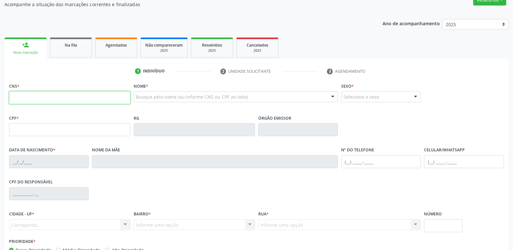
click at [50, 100] on input "text" at bounding box center [69, 97] width 121 height 13
type input "702 0038 9322 6681"
type input "429.501.207-68"
type input "18/10/1949"
type input "Maria Josefa da Conceição"
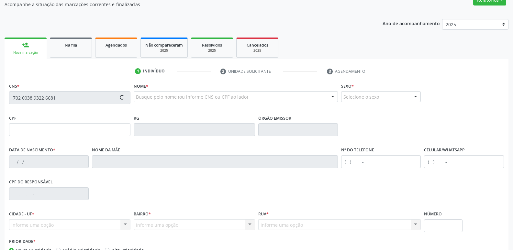
type input "(83) 99179-5136"
type input "S/N"
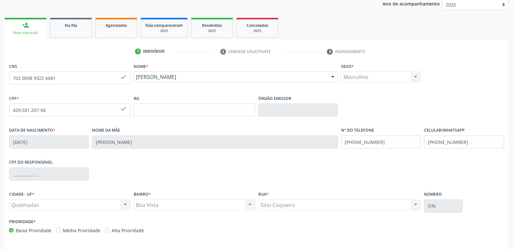
scroll to position [101, 0]
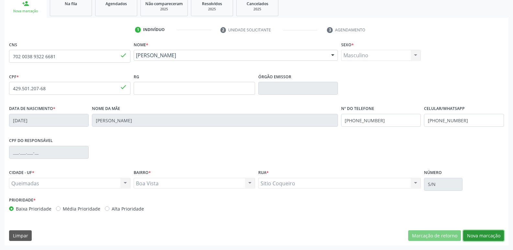
click at [490, 233] on button "Nova marcação" at bounding box center [484, 236] width 41 height 11
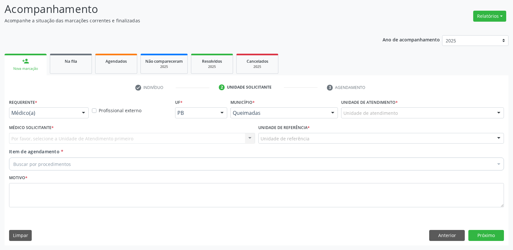
scroll to position [43, 0]
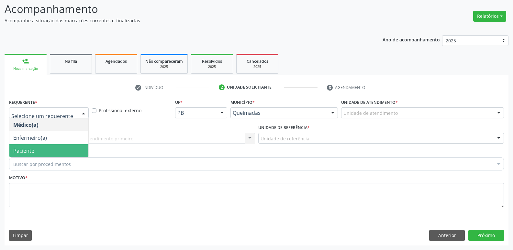
drag, startPoint x: 27, startPoint y: 150, endPoint x: 39, endPoint y: 144, distance: 13.6
click at [28, 150] on span "Paciente" at bounding box center [23, 150] width 21 height 7
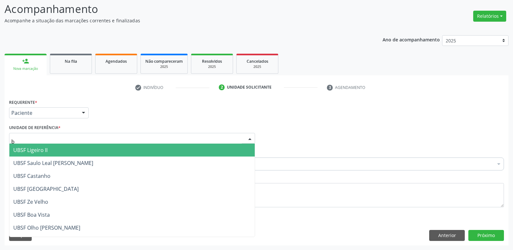
type input "bo"
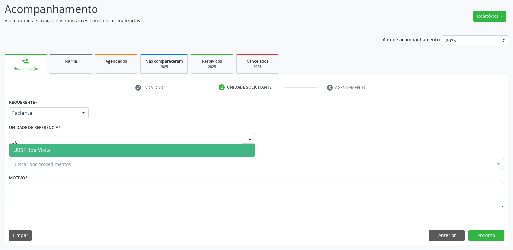
click at [37, 147] on span "UBSF Boa Vista" at bounding box center [31, 150] width 37 height 7
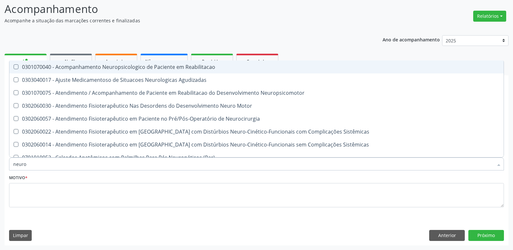
type input "neuroc"
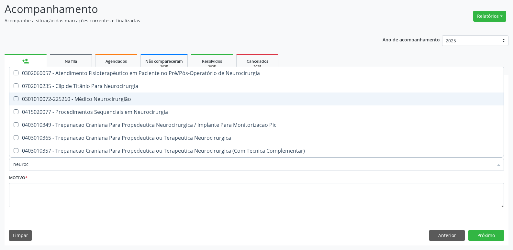
click at [129, 97] on div "0301010072-225260 - Médico Neurocirurgião" at bounding box center [256, 99] width 487 height 5
click at [129, 98] on div "0301010072-225260 - Médico Neurocirurgião" at bounding box center [256, 99] width 487 height 5
checkbox Neurocirurgião "false"
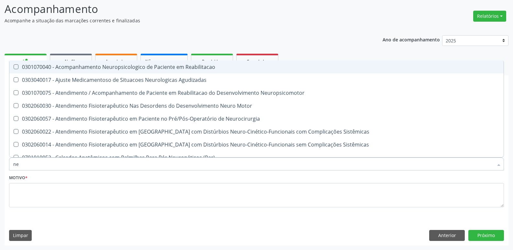
type input "n"
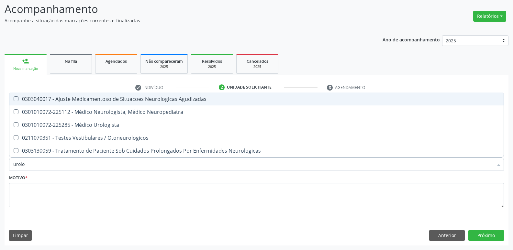
type input "urolog"
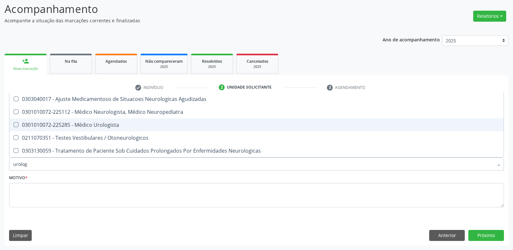
click at [116, 121] on span "0301010072-225285 - Médico Urologista" at bounding box center [256, 125] width 495 height 13
checkbox Urologista "true"
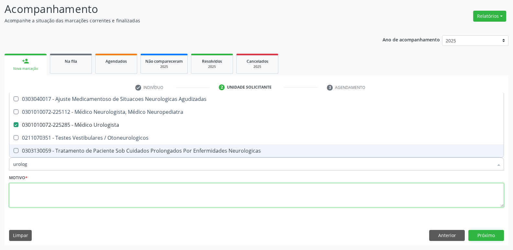
click at [64, 202] on textarea at bounding box center [256, 195] width 495 height 25
paste textarea "avaliação"
type textarea "avaliação"
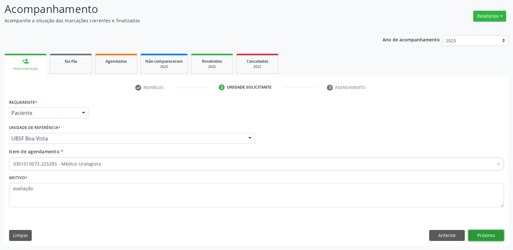
click at [494, 234] on button "Próximo" at bounding box center [487, 235] width 36 height 11
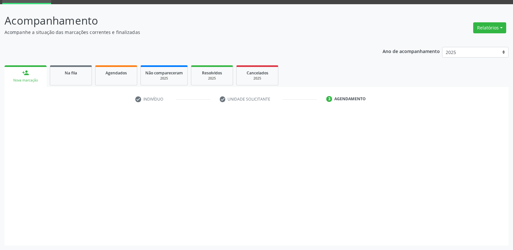
scroll to position [31, 0]
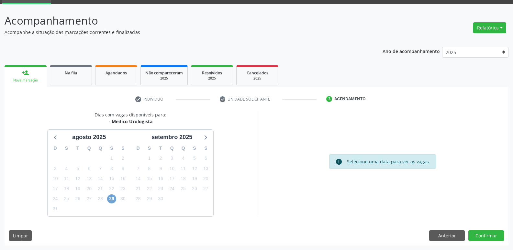
click at [111, 198] on span "29" at bounding box center [111, 199] width 9 height 9
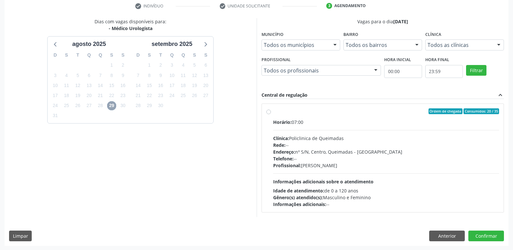
scroll to position [125, 0]
click at [401, 169] on div "Horário: 07:00 Clínica: Policlinica de Queimadas Rede: -- Endereço: nº S/N, Cen…" at bounding box center [386, 163] width 226 height 89
click at [271, 114] on input "Ordem de chegada Consumidos: 20 / 35 Horário: 07:00 Clínica: Policlinica de Que…" at bounding box center [269, 111] width 5 height 6
radio input "true"
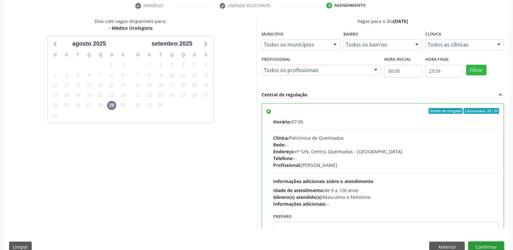
click at [479, 247] on button "Confirmar" at bounding box center [487, 247] width 36 height 11
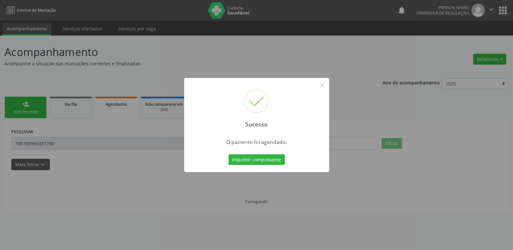
scroll to position [0, 0]
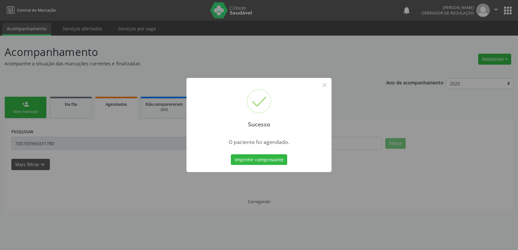
click at [231, 155] on button "Imprimir comprovante" at bounding box center [259, 160] width 56 height 11
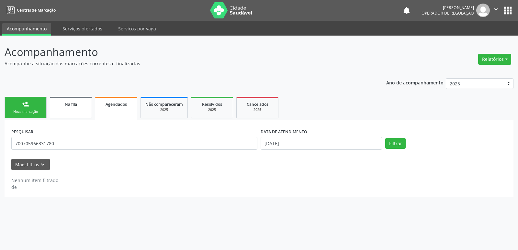
click at [75, 105] on span "Na fila" at bounding box center [71, 105] width 12 height 6
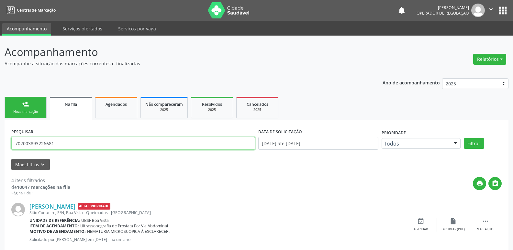
click at [65, 143] on input "702003893226681" at bounding box center [133, 143] width 244 height 13
type input "700008948504201"
click at [464, 138] on button "Filtrar" at bounding box center [474, 143] width 20 height 11
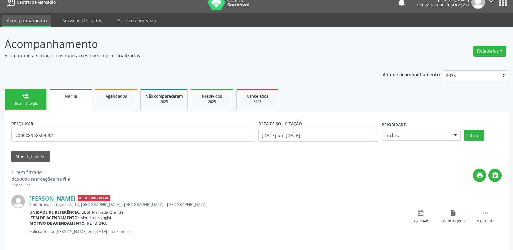
scroll to position [15, 0]
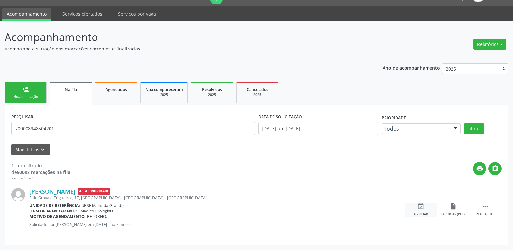
click at [415, 213] on div "Agendar" at bounding box center [421, 214] width 14 height 5
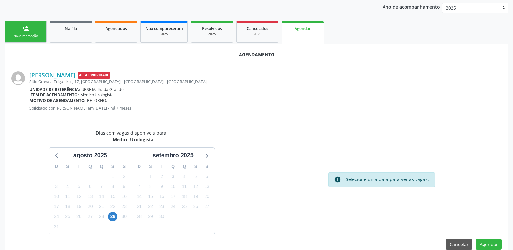
scroll to position [87, 0]
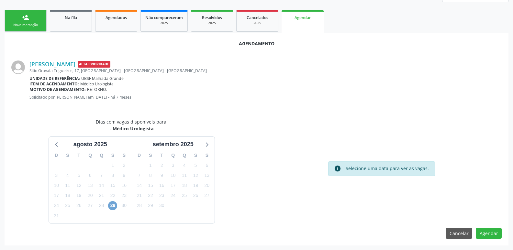
click at [110, 207] on span "29" at bounding box center [112, 205] width 9 height 9
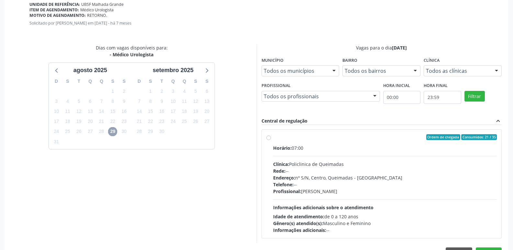
scroll to position [180, 0]
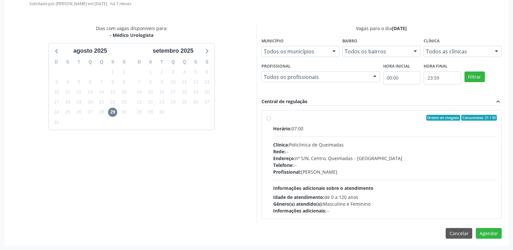
click at [422, 154] on div "Rede: --" at bounding box center [385, 151] width 224 height 7
click at [271, 121] on input "Ordem de chegada Consumidos: 21 / 35 Horário: 07:00 Clínica: Policlinica de Que…" at bounding box center [269, 118] width 5 height 6
radio input "true"
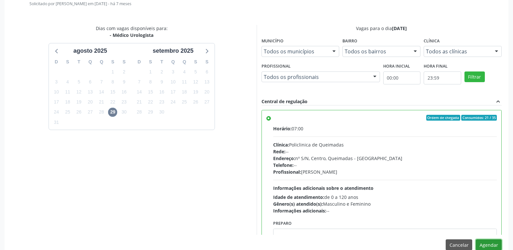
click at [488, 240] on button "Agendar" at bounding box center [489, 245] width 26 height 11
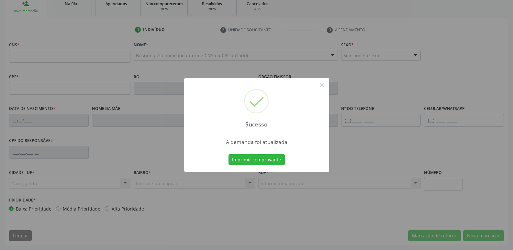
click at [229, 155] on button "Imprimir comprovante" at bounding box center [257, 160] width 56 height 11
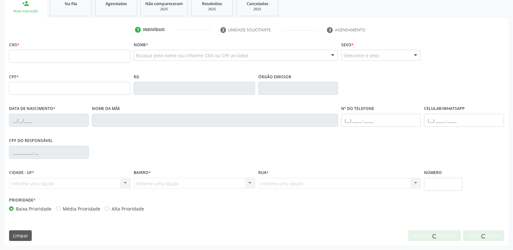
scroll to position [101, 0]
click at [60, 54] on div "Sucesso × A demanda foi atualizada Imprimir comprovante Cancel" at bounding box center [256, 125] width 513 height 250
click at [54, 57] on div "Sucesso × A demanda foi atualizada Imprimir comprovante Cancel" at bounding box center [256, 125] width 513 height 250
click at [81, 58] on div "Sucesso × A demanda foi atualizada Imprimir comprovante Cancel" at bounding box center [256, 125] width 513 height 250
click at [63, 7] on div "Sucesso × A demanda foi atualizada Imprimir comprovante Cancel" at bounding box center [256, 125] width 513 height 250
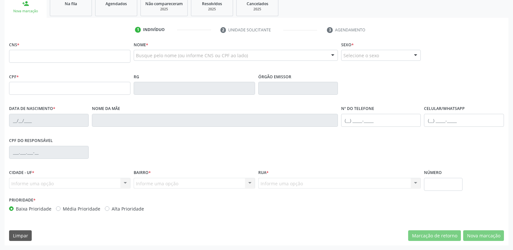
click at [68, 9] on div "Sucesso × A demanda foi atualizada Imprimir comprovante Cancel" at bounding box center [256, 125] width 513 height 250
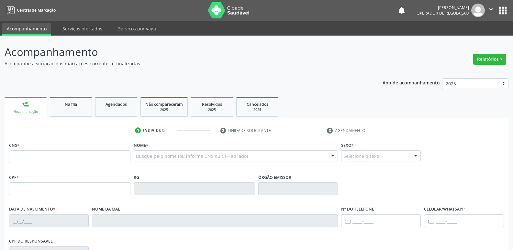
scroll to position [101, 0]
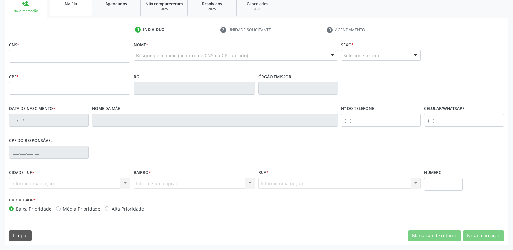
click at [79, 6] on div "Na fila" at bounding box center [71, 3] width 32 height 7
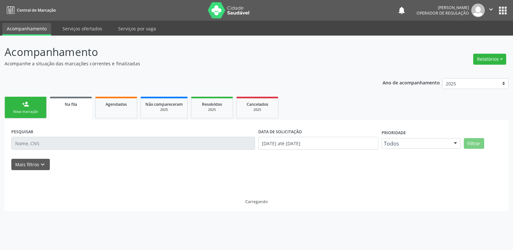
scroll to position [0, 0]
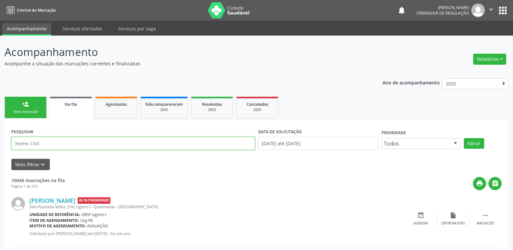
click at [58, 143] on input "text" at bounding box center [133, 143] width 244 height 13
click at [58, 143] on input "70" at bounding box center [133, 143] width 244 height 13
type input "701407639862832"
click at [464, 138] on button "Filtrar" at bounding box center [474, 143] width 20 height 11
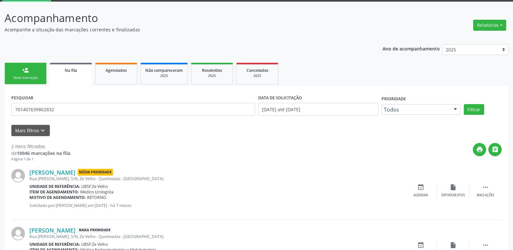
scroll to position [65, 0]
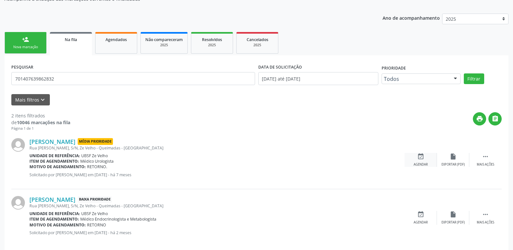
click at [422, 157] on icon "event_available" at bounding box center [421, 156] width 7 height 7
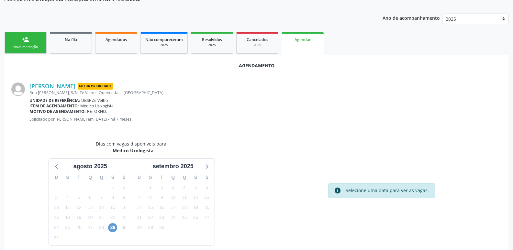
click at [117, 225] on div "D S T Q Q S S 27 28 29 30 31 1 2 3 4 5 6 7 8 9 10 11 12 13 14 15 16 17 18 19 20…" at bounding box center [90, 208] width 83 height 75
click at [114, 227] on span "29" at bounding box center [112, 228] width 9 height 9
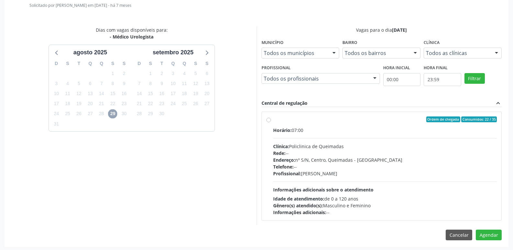
scroll to position [180, 0]
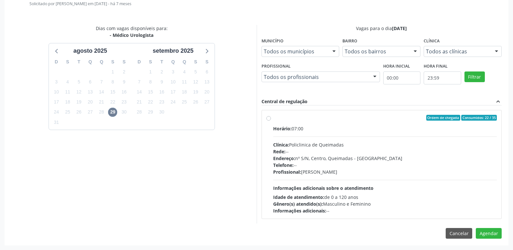
click at [404, 187] on div "Horário: 07:00 Clínica: Policlinica de Queimadas Rede: -- Endereço: nº S/N, Cen…" at bounding box center [385, 169] width 224 height 89
click at [271, 121] on input "Ordem de chegada Consumidos: 22 / 35 Horário: 07:00 Clínica: Policlinica de Que…" at bounding box center [269, 118] width 5 height 6
radio input "true"
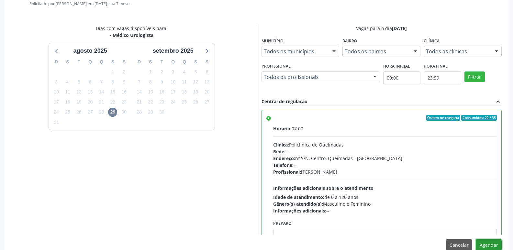
click at [481, 245] on button "Agendar" at bounding box center [489, 245] width 26 height 11
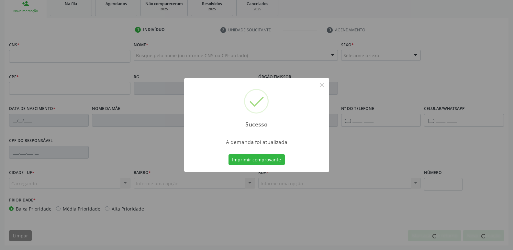
scroll to position [101, 0]
click at [229, 155] on button "Imprimir comprovante" at bounding box center [257, 160] width 56 height 11
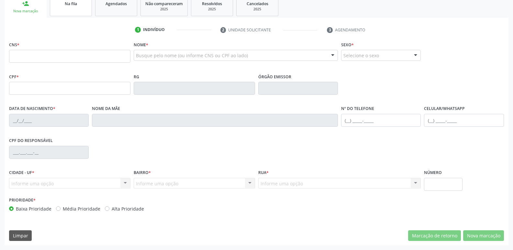
click at [75, 4] on span "Na fila" at bounding box center [71, 4] width 12 height 6
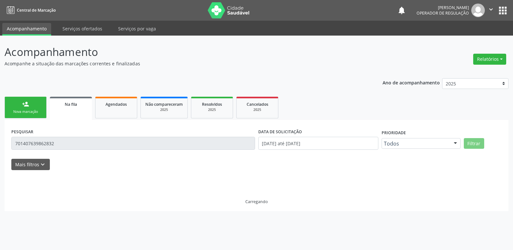
scroll to position [0, 0]
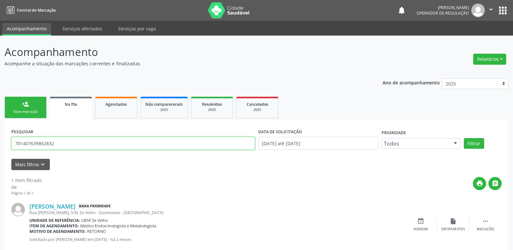
click at [65, 141] on input "701407639862832" at bounding box center [133, 143] width 244 height 13
click at [65, 142] on input "701407639862832" at bounding box center [133, 143] width 244 height 13
type input "700402406140343"
click at [464, 138] on button "Filtrar" at bounding box center [474, 143] width 20 height 11
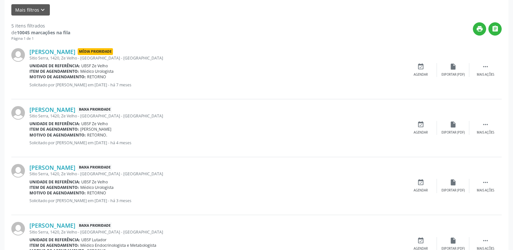
scroll to position [162, 0]
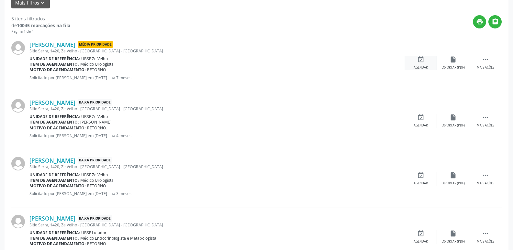
click at [421, 57] on icon "event_available" at bounding box center [421, 59] width 7 height 7
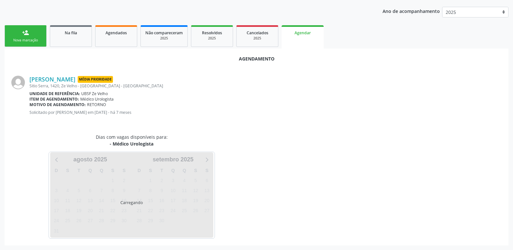
scroll to position [87, 0]
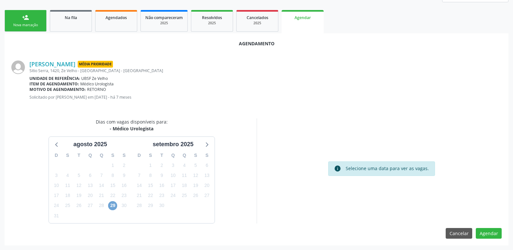
click at [114, 204] on span "29" at bounding box center [112, 205] width 9 height 9
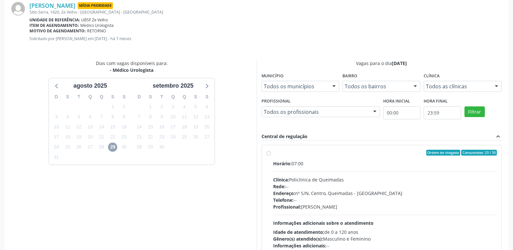
scroll to position [180, 0]
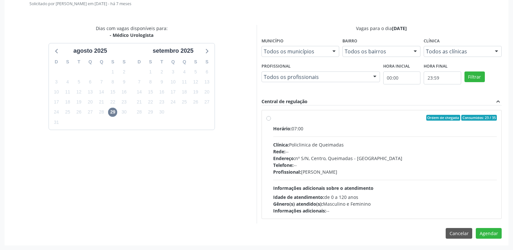
drag, startPoint x: 437, startPoint y: 189, endPoint x: 449, endPoint y: 198, distance: 15.0
click at [439, 192] on div "Horário: 07:00 Clínica: Policlinica de Queimadas Rede: -- Endereço: nº S/N, Cen…" at bounding box center [385, 169] width 224 height 89
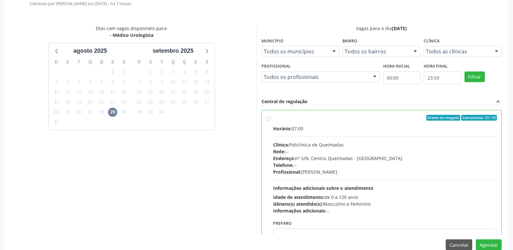
radio input "true"
click at [486, 243] on button "Agendar" at bounding box center [489, 245] width 26 height 11
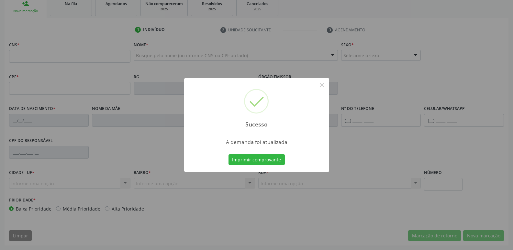
scroll to position [101, 0]
click at [229, 155] on button "Imprimir comprovante" at bounding box center [257, 160] width 56 height 11
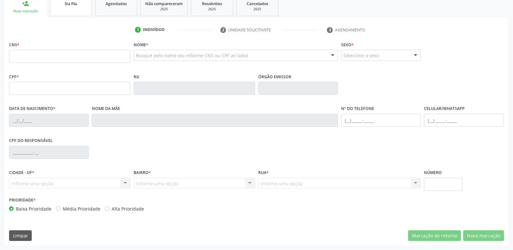
click at [78, 12] on link "Na fila" at bounding box center [71, 6] width 42 height 20
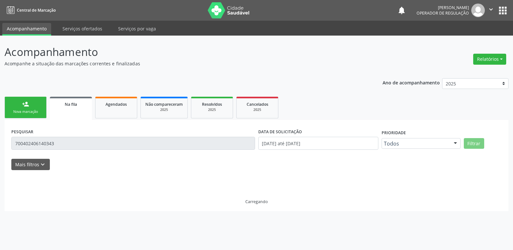
scroll to position [0, 0]
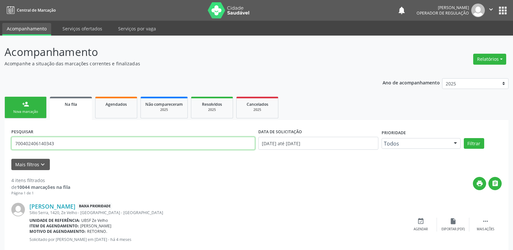
click at [63, 147] on input "700402406140343" at bounding box center [133, 143] width 244 height 13
type input "705001423451355"
click at [464, 138] on button "Filtrar" at bounding box center [474, 143] width 20 height 11
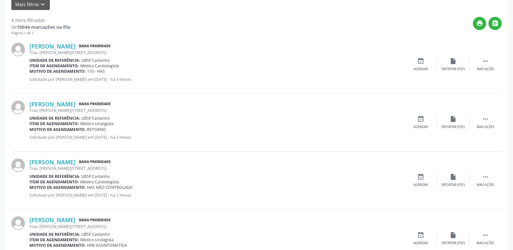
scroll to position [162, 0]
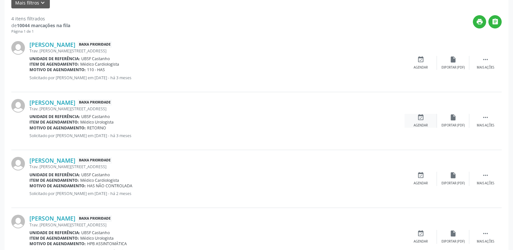
click at [431, 120] on div "event_available Agendar" at bounding box center [421, 121] width 32 height 14
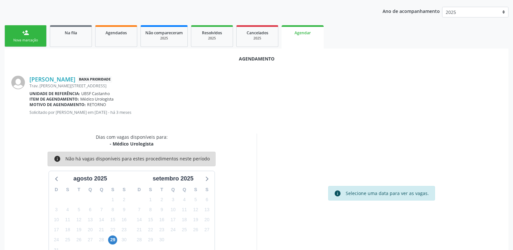
scroll to position [87, 0]
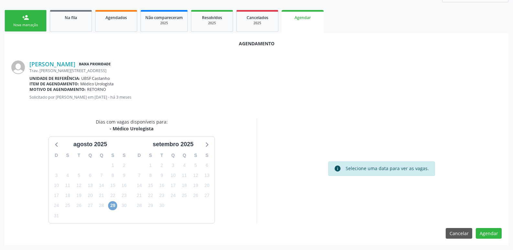
click at [114, 209] on span "29" at bounding box center [112, 205] width 9 height 9
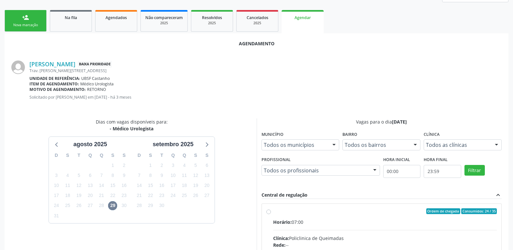
drag, startPoint x: 368, startPoint y: 223, endPoint x: 416, endPoint y: 185, distance: 60.9
click at [370, 222] on div "Horário: 07:00" at bounding box center [385, 222] width 224 height 7
click at [271, 214] on input "Ordem de chegada Consumidos: 24 / 35 Horário: 07:00 Clínica: Policlinica de Que…" at bounding box center [269, 212] width 5 height 6
radio input "true"
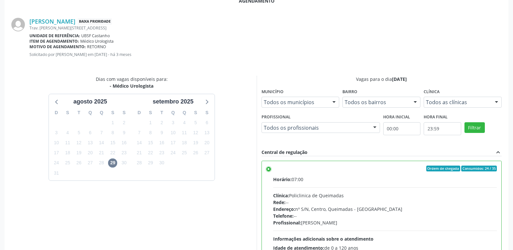
scroll to position [192, 0]
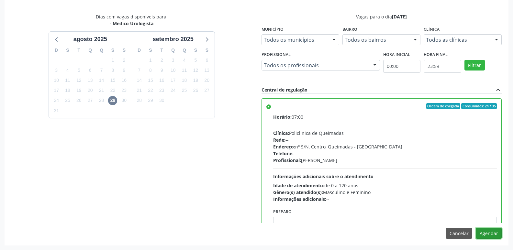
click at [487, 235] on button "Agendar" at bounding box center [489, 233] width 26 height 11
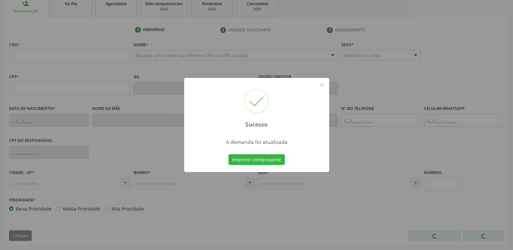
click at [229, 155] on button "Imprimir comprovante" at bounding box center [257, 160] width 56 height 11
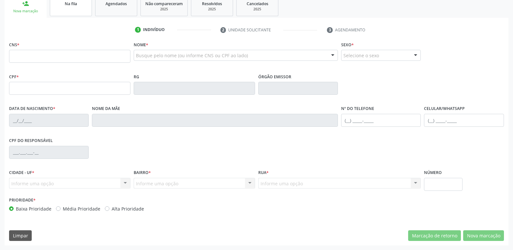
click at [66, 10] on link "Na fila" at bounding box center [71, 6] width 42 height 20
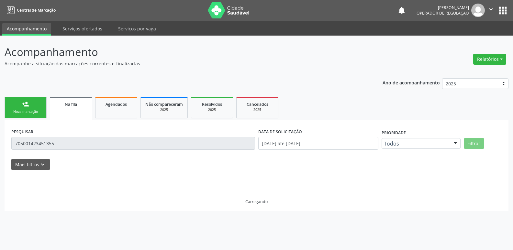
scroll to position [0, 0]
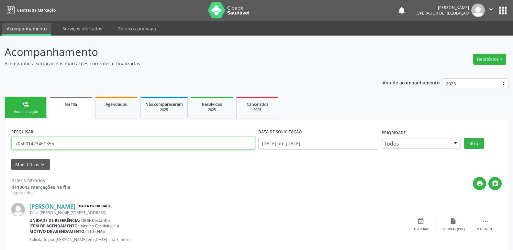
drag, startPoint x: 83, startPoint y: 138, endPoint x: 0, endPoint y: 158, distance: 84.9
click at [0, 158] on div "Acompanhamento Acompanhe a situação das marcações correntes e finalizadas Relat…" at bounding box center [256, 209] width 513 height 346
type input "702305159630110"
click at [464, 138] on button "Filtrar" at bounding box center [474, 143] width 20 height 11
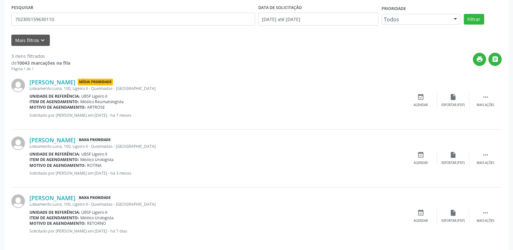
scroll to position [130, 0]
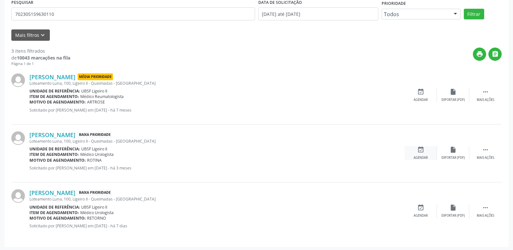
click at [415, 155] on div "event_available Agendar" at bounding box center [421, 153] width 32 height 14
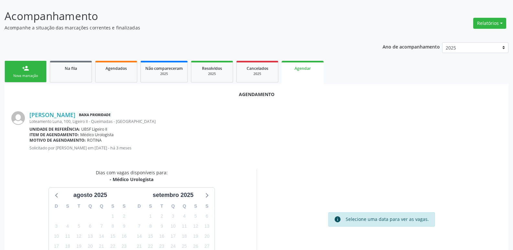
scroll to position [87, 0]
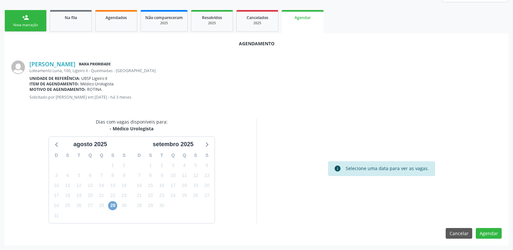
click at [113, 207] on span "29" at bounding box center [112, 205] width 9 height 9
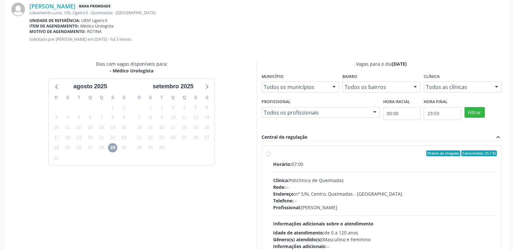
scroll to position [180, 0]
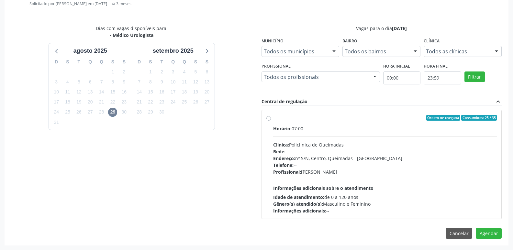
click at [485, 181] on div "Horário: 07:00 Clínica: Policlinica de Queimadas Rede: -- Endereço: nº S/N, Cen…" at bounding box center [385, 169] width 224 height 89
click at [271, 121] on input "Ordem de chegada Consumidos: 25 / 35 Horário: 07:00 Clínica: Policlinica de Que…" at bounding box center [269, 118] width 5 height 6
radio input "true"
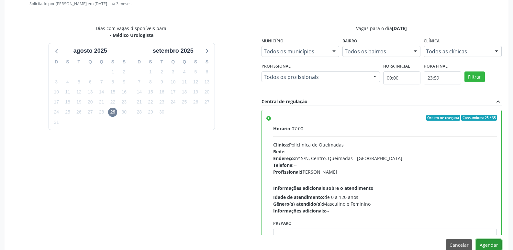
click at [482, 243] on button "Agendar" at bounding box center [489, 245] width 26 height 11
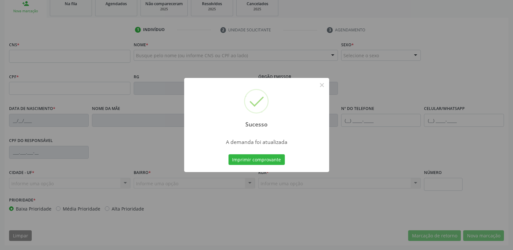
scroll to position [101, 0]
click at [229, 155] on button "Imprimir comprovante" at bounding box center [257, 160] width 56 height 11
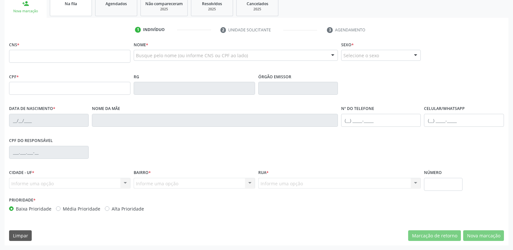
drag, startPoint x: 61, startPoint y: 15, endPoint x: 63, endPoint y: 9, distance: 6.3
click at [61, 15] on link "Na fila" at bounding box center [71, 6] width 42 height 20
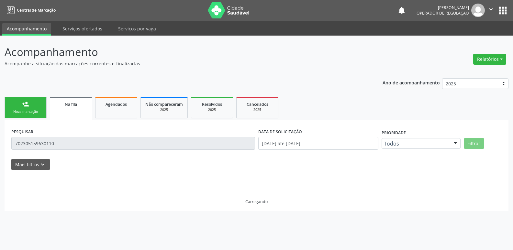
click at [63, 9] on nav "Central de Marcação notifications Elaine Machado da Silva Operador de regulação…" at bounding box center [256, 10] width 513 height 21
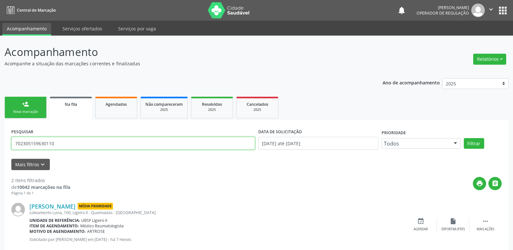
click at [68, 139] on input "702305159630110" at bounding box center [133, 143] width 244 height 13
drag, startPoint x: 68, startPoint y: 139, endPoint x: 67, endPoint y: 130, distance: 9.2
click at [68, 139] on input "702305159630110" at bounding box center [133, 143] width 244 height 13
type input "700404932417943"
click at [464, 138] on button "Filtrar" at bounding box center [474, 143] width 20 height 11
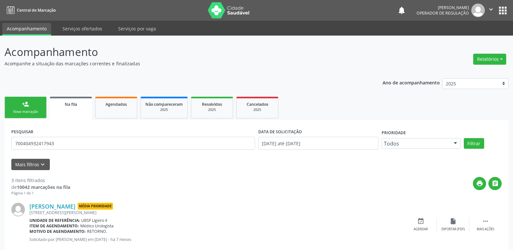
scroll to position [97, 0]
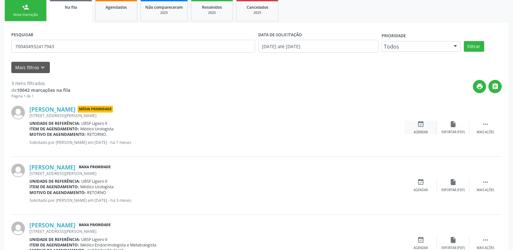
click at [425, 126] on div "event_available Agendar" at bounding box center [421, 128] width 32 height 14
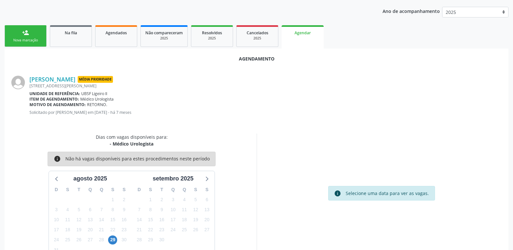
scroll to position [87, 0]
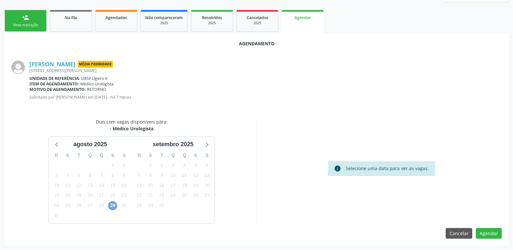
click at [114, 206] on span "29" at bounding box center [112, 205] width 9 height 9
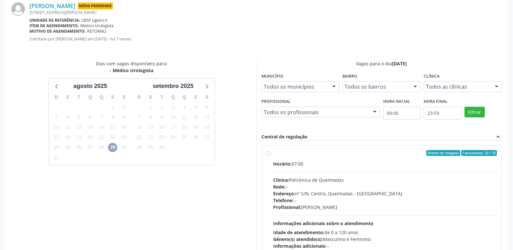
scroll to position [180, 0]
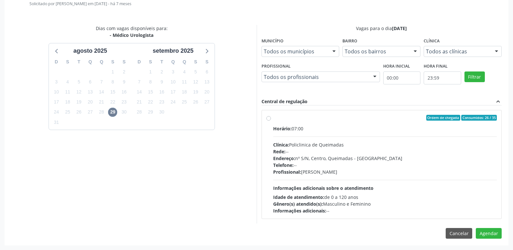
click at [405, 150] on div "Rede: --" at bounding box center [385, 151] width 224 height 7
click at [271, 121] on input "Ordem de chegada Consumidos: 26 / 35 Horário: 07:00 Clínica: Policlinica de Que…" at bounding box center [269, 118] width 5 height 6
radio input "true"
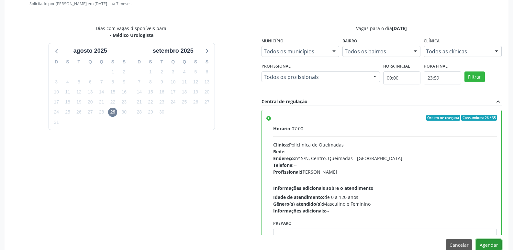
click at [484, 243] on button "Agendar" at bounding box center [489, 245] width 26 height 11
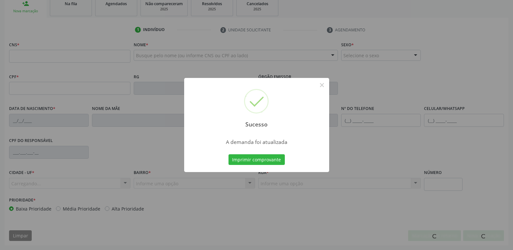
scroll to position [101, 0]
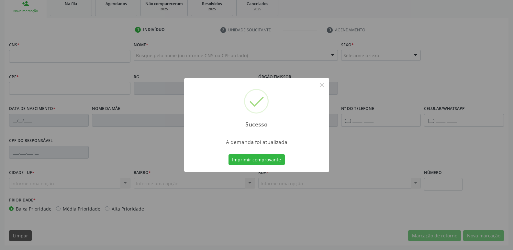
click at [229, 155] on button "Imprimir comprovante" at bounding box center [257, 160] width 56 height 11
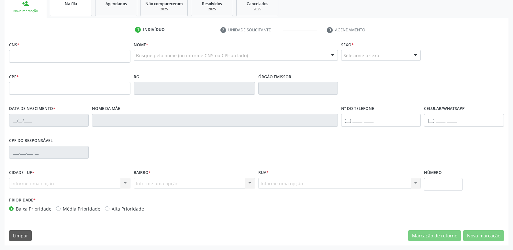
click at [74, 10] on link "Na fila" at bounding box center [71, 6] width 42 height 20
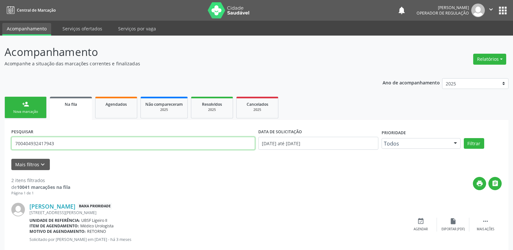
click at [88, 144] on input "700404932417943" at bounding box center [133, 143] width 244 height 13
type input "700003320015502"
click at [464, 138] on button "Filtrar" at bounding box center [474, 143] width 20 height 11
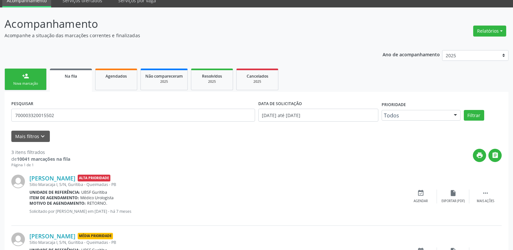
scroll to position [65, 0]
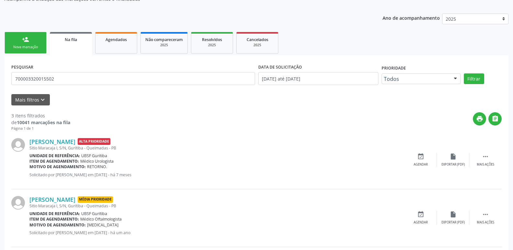
click at [421, 153] on div "Gedeone Aragão Alta Prioridade Sitio Maracaja I, S/N, Guritiba - Queimadas - PB…" at bounding box center [256, 161] width 491 height 58
click at [421, 156] on icon "event_available" at bounding box center [421, 156] width 7 height 7
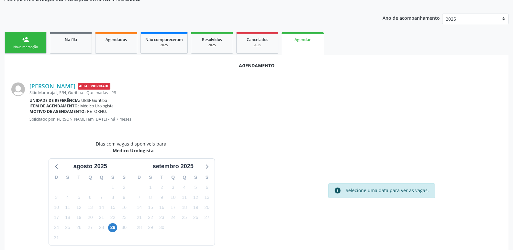
click at [110, 232] on div "29" at bounding box center [112, 228] width 9 height 10
click at [111, 229] on span "29" at bounding box center [112, 228] width 9 height 9
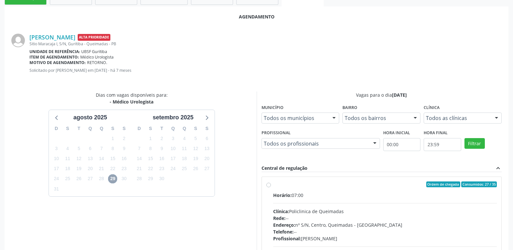
scroll to position [180, 0]
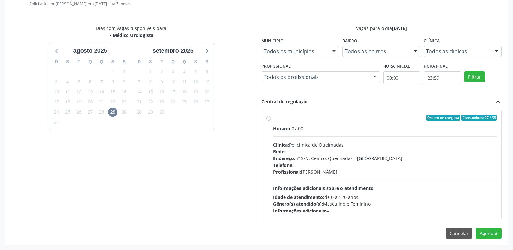
click at [414, 196] on div "Idade de atendimento: de 0 a 120 anos" at bounding box center [385, 197] width 224 height 7
click at [271, 121] on input "Ordem de chegada Consumidos: 27 / 35 Horário: 07:00 Clínica: Policlinica de Que…" at bounding box center [269, 118] width 5 height 6
radio input "true"
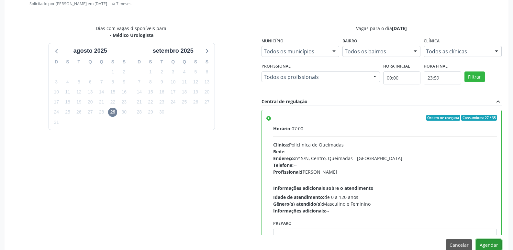
click at [492, 240] on button "Agendar" at bounding box center [489, 245] width 26 height 11
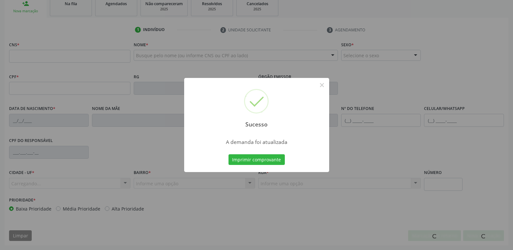
scroll to position [101, 0]
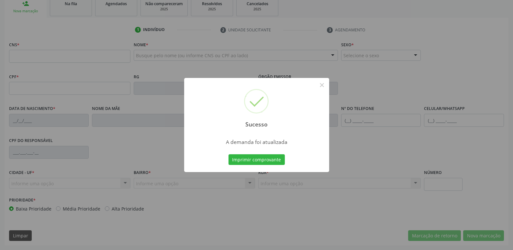
click at [229, 155] on button "Imprimir comprovante" at bounding box center [257, 160] width 56 height 11
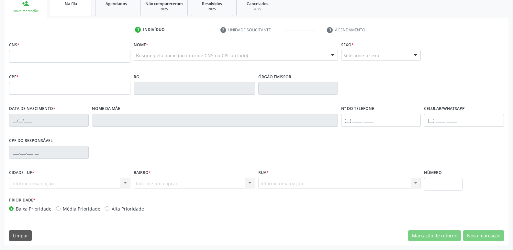
click at [71, 11] on link "Na fila" at bounding box center [71, 6] width 42 height 20
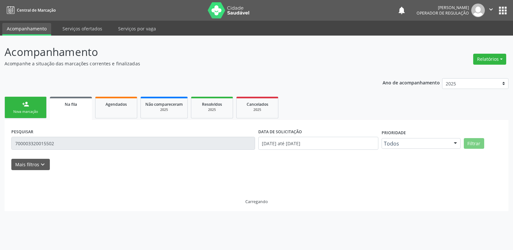
scroll to position [0, 0]
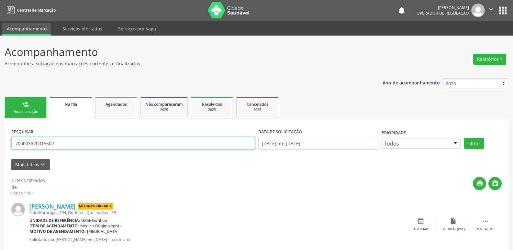
click at [77, 148] on input "700003320015502" at bounding box center [133, 143] width 244 height 13
type input "701206008864914"
click at [464, 138] on button "Filtrar" at bounding box center [474, 143] width 20 height 11
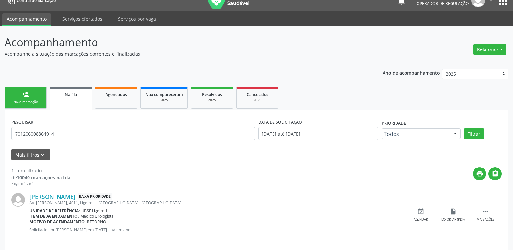
scroll to position [15, 0]
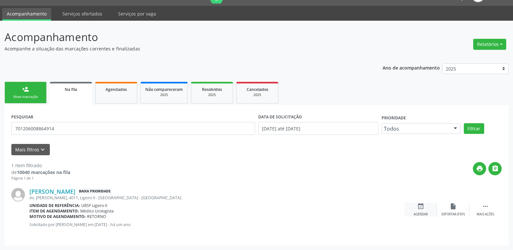
click at [421, 207] on icon "event_available" at bounding box center [421, 206] width 7 height 7
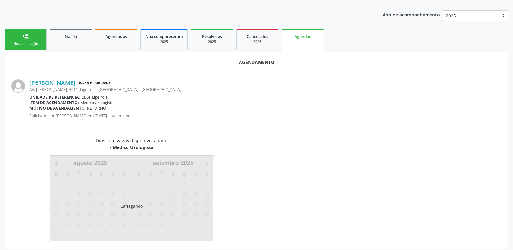
scroll to position [72, 0]
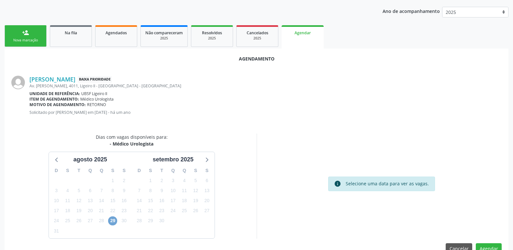
click at [113, 218] on span "29" at bounding box center [112, 221] width 9 height 9
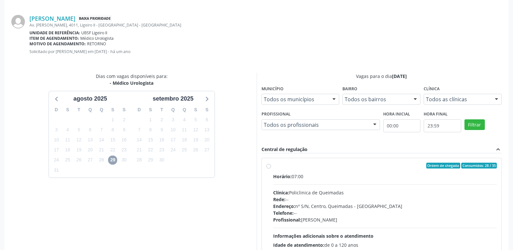
scroll to position [180, 0]
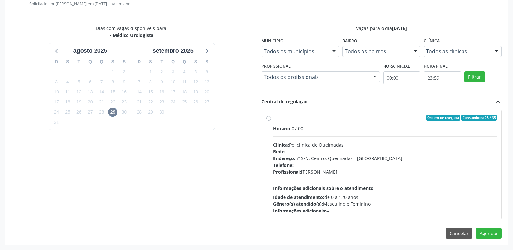
click at [474, 216] on div "Ordem de chegada Consumidos: 28 / 35 Horário: 07:00 Clínica: Policlinica de Que…" at bounding box center [382, 164] width 240 height 109
radio input "true"
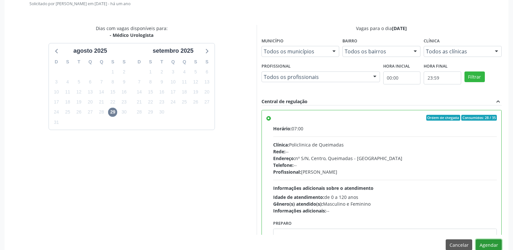
click at [488, 243] on button "Agendar" at bounding box center [489, 245] width 26 height 11
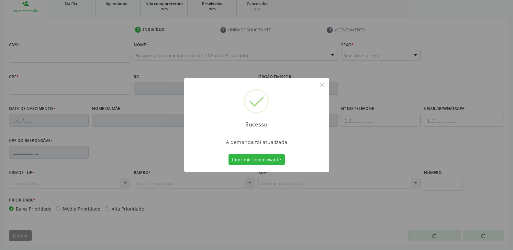
scroll to position [101, 0]
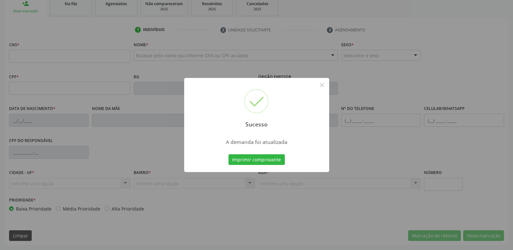
click at [229, 155] on button "Imprimir comprovante" at bounding box center [257, 160] width 56 height 11
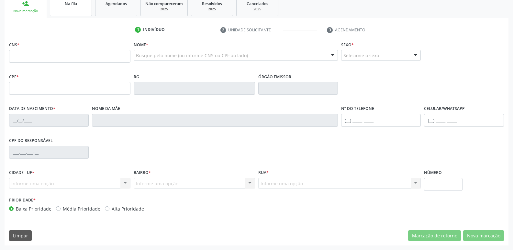
click at [78, 6] on div "Na fila" at bounding box center [71, 3] width 32 height 7
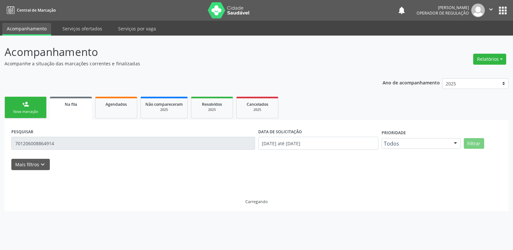
scroll to position [0, 0]
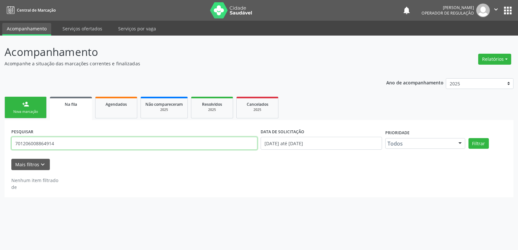
click at [76, 142] on input "701206008864914" at bounding box center [134, 143] width 246 height 13
type input "702607717008144"
click at [469, 138] on button "Filtrar" at bounding box center [479, 143] width 20 height 11
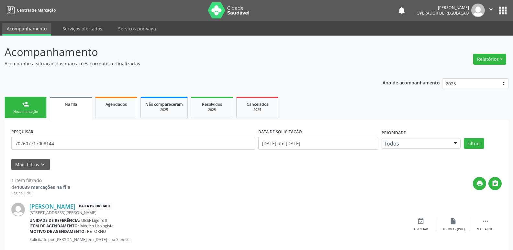
scroll to position [15, 0]
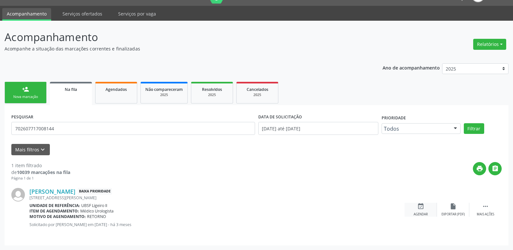
click at [424, 205] on icon "event_available" at bounding box center [421, 206] width 7 height 7
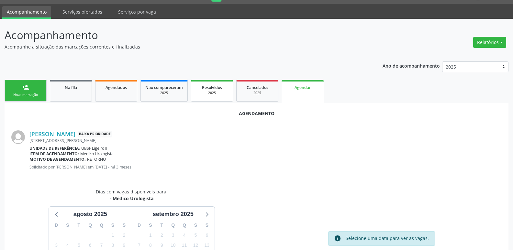
scroll to position [87, 0]
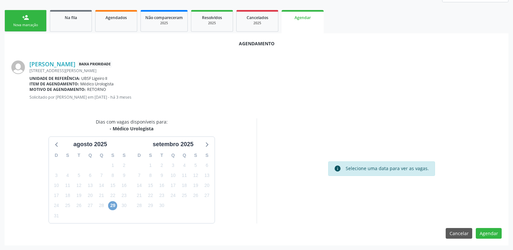
click at [114, 207] on span "29" at bounding box center [112, 205] width 9 height 9
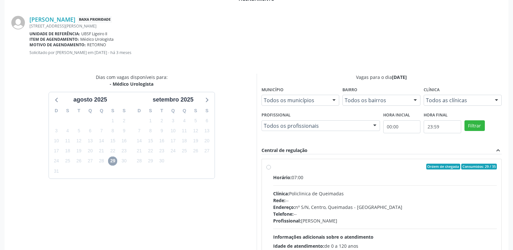
scroll to position [180, 0]
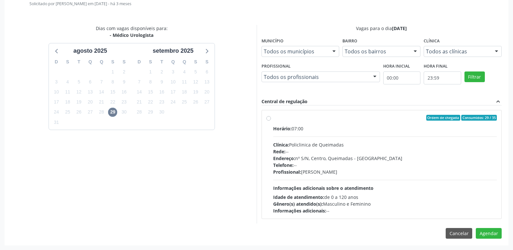
click at [438, 175] on div "Profissional: Ivanclecio de Souza Rodrigues" at bounding box center [385, 172] width 224 height 7
click at [271, 121] on input "Ordem de chegada Consumidos: 29 / 35 Horário: 07:00 Clínica: Policlinica de Que…" at bounding box center [269, 118] width 5 height 6
radio input "true"
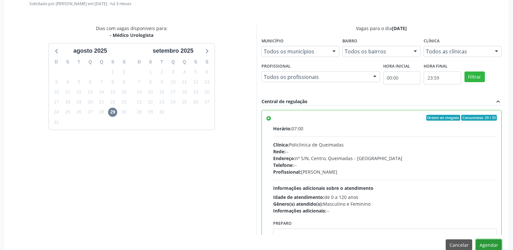
click at [489, 243] on button "Agendar" at bounding box center [489, 245] width 26 height 11
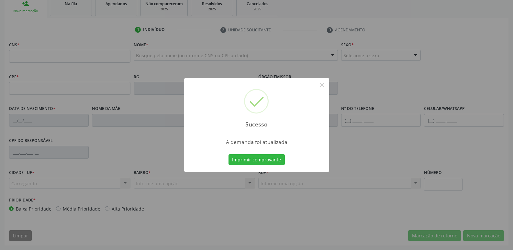
scroll to position [101, 0]
click at [229, 155] on button "Imprimir comprovante" at bounding box center [257, 160] width 56 height 11
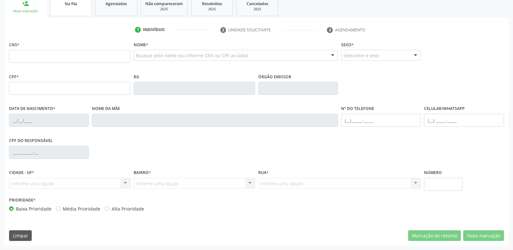
click at [66, 5] on span "Na fila" at bounding box center [71, 4] width 12 height 6
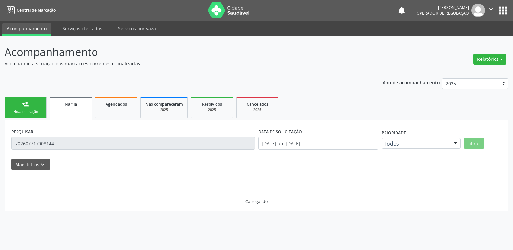
scroll to position [0, 0]
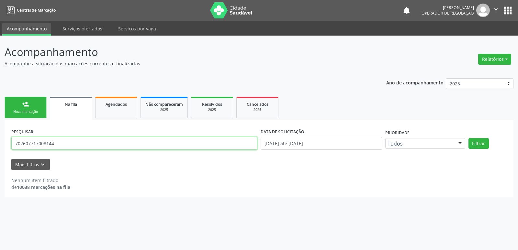
click at [57, 141] on input "702607717008144" at bounding box center [134, 143] width 246 height 13
type input "702506326284739"
click at [469, 138] on button "Filtrar" at bounding box center [479, 143] width 20 height 11
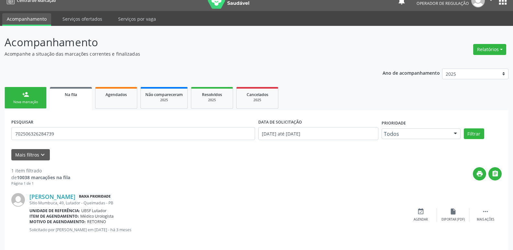
scroll to position [15, 0]
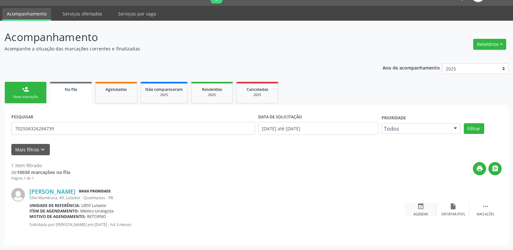
click at [421, 207] on icon "event_available" at bounding box center [421, 206] width 7 height 7
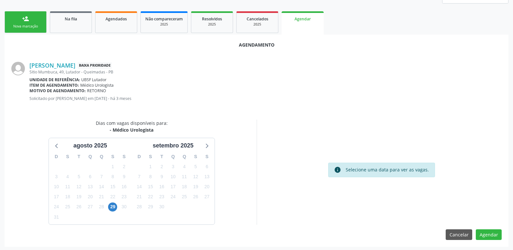
scroll to position [87, 0]
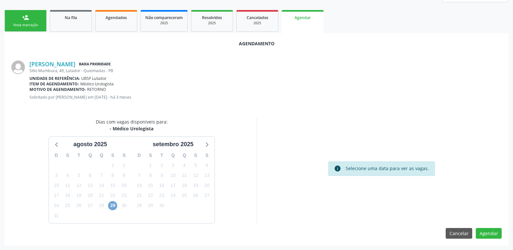
click at [109, 207] on span "29" at bounding box center [112, 205] width 9 height 9
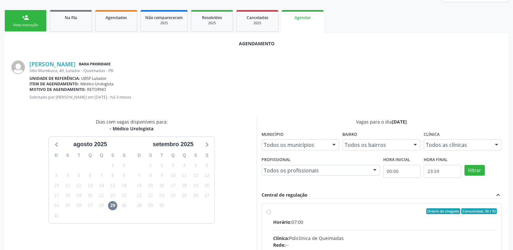
click at [407, 224] on div "Horário: 07:00" at bounding box center [385, 222] width 224 height 7
click at [271, 214] on input "Ordem de chegada Consumidos: 30 / 35 Horário: 07:00 Clínica: Policlinica de Que…" at bounding box center [269, 212] width 5 height 6
radio input "true"
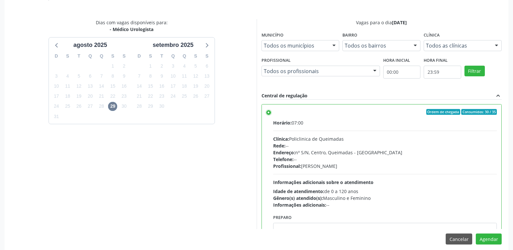
scroll to position [192, 0]
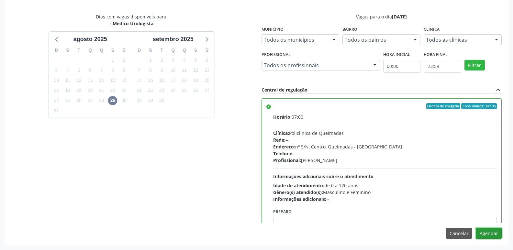
click at [498, 235] on button "Agendar" at bounding box center [489, 233] width 26 height 11
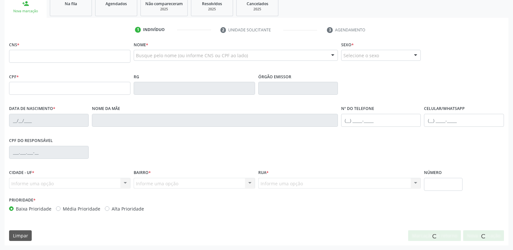
scroll to position [101, 0]
click at [74, 10] on link "Na fila" at bounding box center [71, 6] width 42 height 20
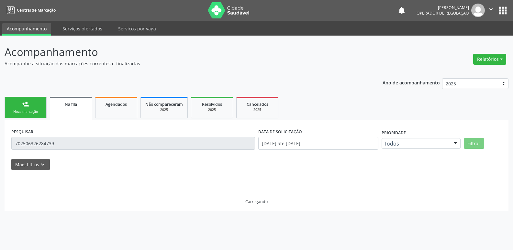
scroll to position [0, 0]
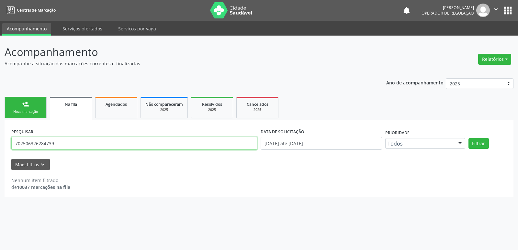
click at [77, 142] on input "702506326284739" at bounding box center [134, 143] width 246 height 13
type input "704204280273087"
click at [469, 138] on button "Filtrar" at bounding box center [479, 143] width 20 height 11
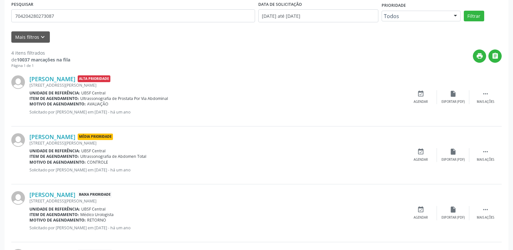
scroll to position [189, 0]
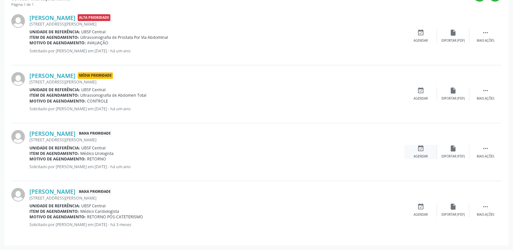
click at [417, 154] on div "event_available Agendar" at bounding box center [421, 152] width 32 height 14
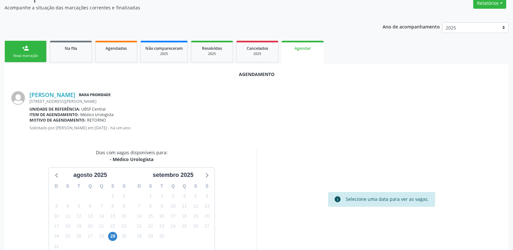
scroll to position [87, 0]
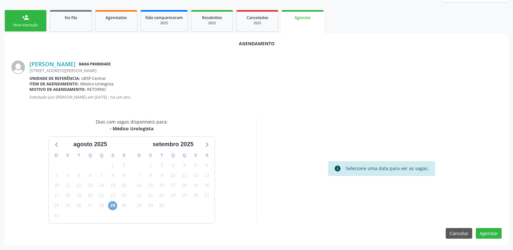
click at [109, 206] on span "29" at bounding box center [112, 205] width 9 height 9
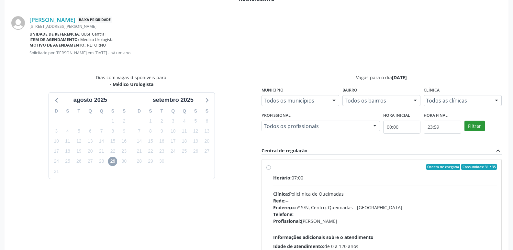
scroll to position [180, 0]
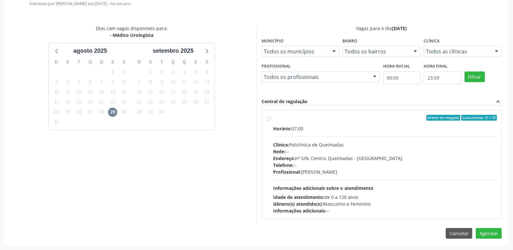
click at [445, 155] on div "Endereço: nº S/N, Centro, Queimadas - PB" at bounding box center [385, 158] width 224 height 7
click at [271, 121] on input "Ordem de chegada Consumidos: 31 / 35 Horário: 07:00 Clínica: Policlinica de Que…" at bounding box center [269, 118] width 5 height 6
radio input "true"
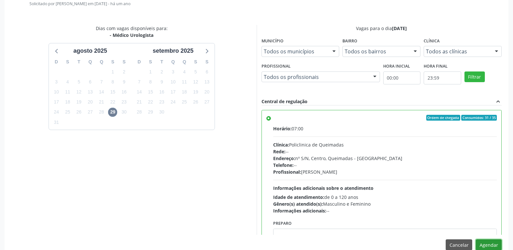
click at [487, 243] on button "Agendar" at bounding box center [489, 245] width 26 height 11
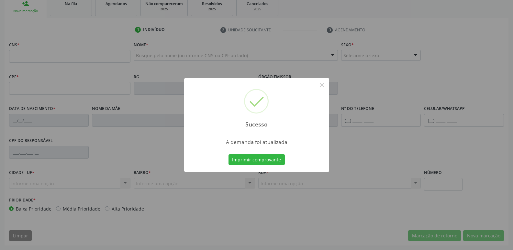
scroll to position [101, 0]
click at [229, 155] on button "Imprimir comprovante" at bounding box center [257, 160] width 56 height 11
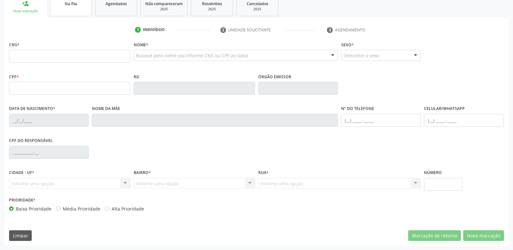
click at [69, 6] on div "Na fila" at bounding box center [71, 3] width 32 height 7
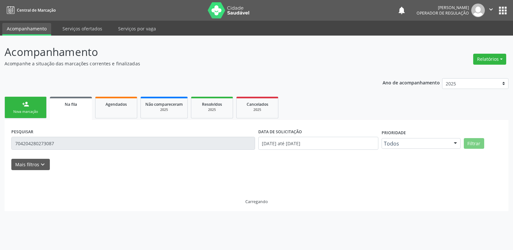
scroll to position [0, 0]
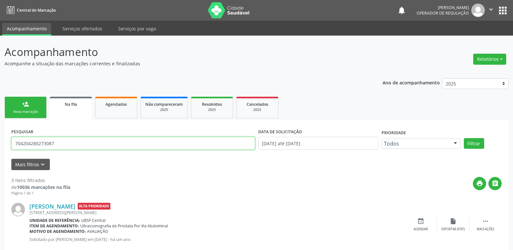
click at [62, 141] on input "704204280273087" at bounding box center [133, 143] width 244 height 13
type input "705002812330150"
click at [464, 138] on button "Filtrar" at bounding box center [474, 143] width 20 height 11
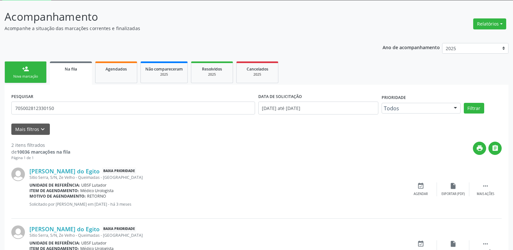
scroll to position [73, 0]
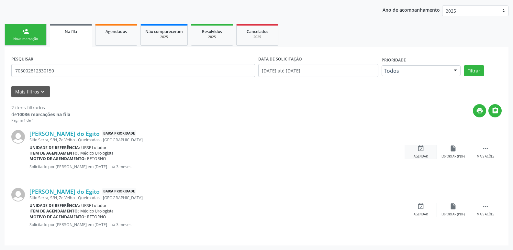
click at [412, 156] on div "event_available Agendar" at bounding box center [421, 152] width 32 height 14
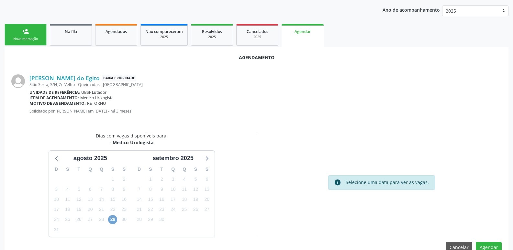
click at [110, 219] on span "29" at bounding box center [112, 219] width 9 height 9
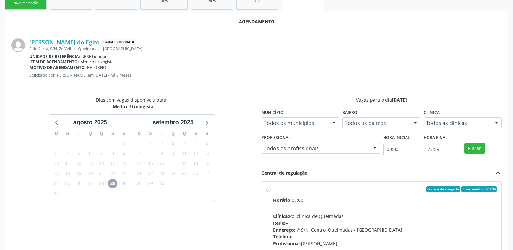
scroll to position [180, 0]
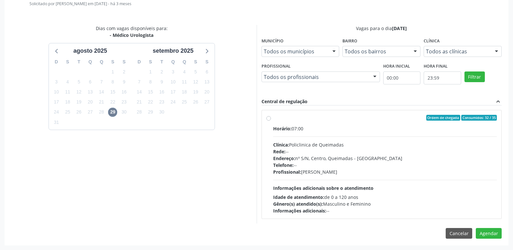
click at [436, 176] on div "Horário: 07:00 Clínica: Policlinica de Queimadas Rede: -- Endereço: nº S/N, Cen…" at bounding box center [385, 169] width 224 height 89
click at [271, 121] on input "Ordem de chegada Consumidos: 32 / 35 Horário: 07:00 Clínica: Policlinica de Que…" at bounding box center [269, 118] width 5 height 6
radio input "true"
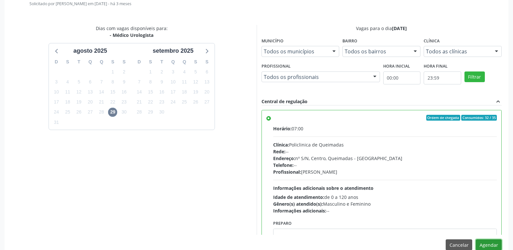
click at [496, 241] on button "Agendar" at bounding box center [489, 245] width 26 height 11
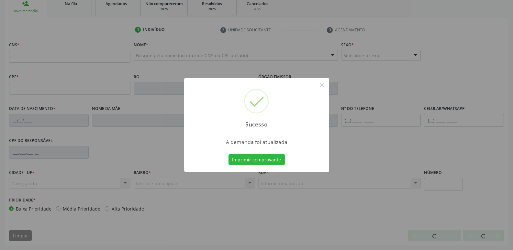
scroll to position [101, 0]
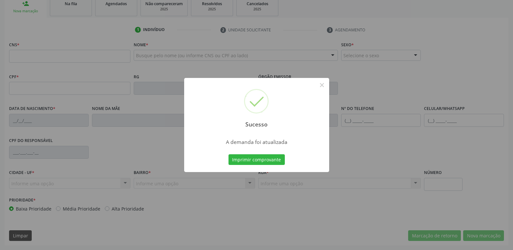
click at [229, 155] on button "Imprimir comprovante" at bounding box center [257, 160] width 56 height 11
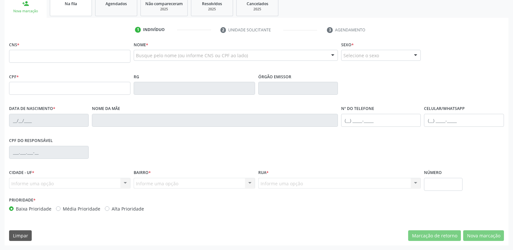
click at [76, 9] on link "Na fila" at bounding box center [71, 6] width 42 height 20
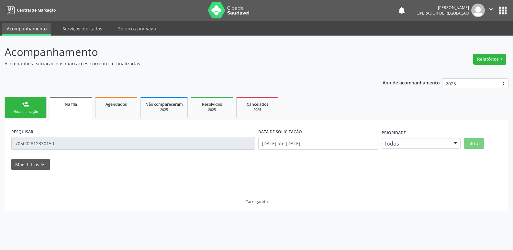
scroll to position [0, 0]
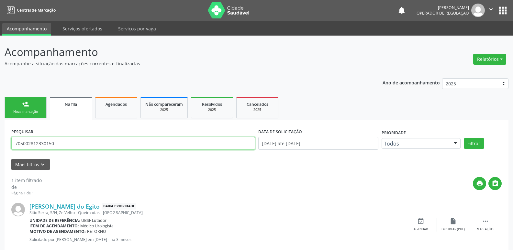
click at [72, 142] on input "705002812330150" at bounding box center [133, 143] width 244 height 13
type input "700104486553520"
click at [464, 138] on button "Filtrar" at bounding box center [474, 143] width 20 height 11
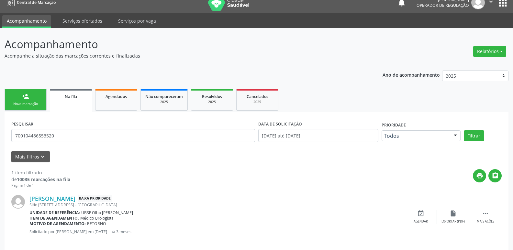
scroll to position [15, 0]
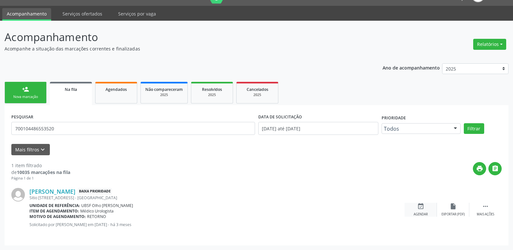
click at [418, 208] on icon "event_available" at bounding box center [421, 206] width 7 height 7
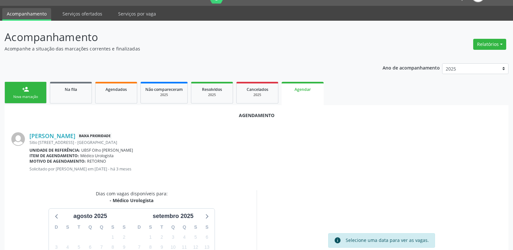
scroll to position [87, 0]
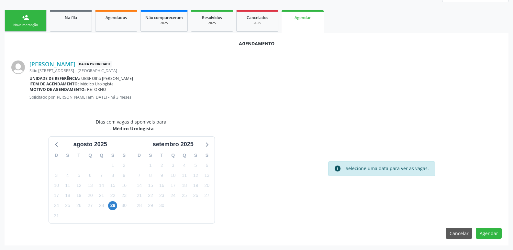
click at [118, 208] on div "29" at bounding box center [112, 206] width 11 height 10
click at [113, 206] on span "29" at bounding box center [112, 205] width 9 height 9
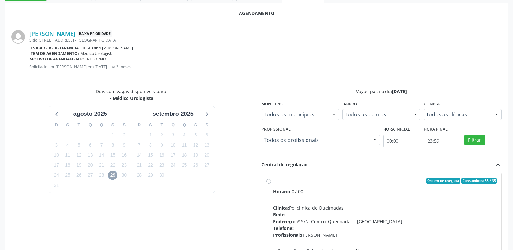
scroll to position [180, 0]
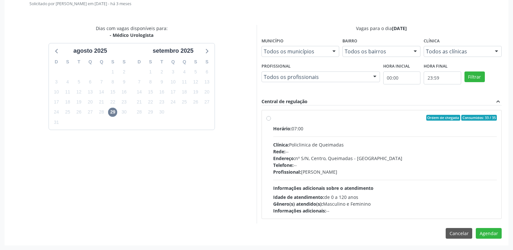
drag, startPoint x: 483, startPoint y: 157, endPoint x: 487, endPoint y: 202, distance: 44.6
click at [482, 158] on div "Endereço: nº S/N, Centro, Queimadas - PB" at bounding box center [385, 158] width 224 height 7
click at [271, 121] on input "Ordem de chegada Consumidos: 33 / 35 Horário: 07:00 Clínica: Policlinica de Que…" at bounding box center [269, 118] width 5 height 6
radio input "true"
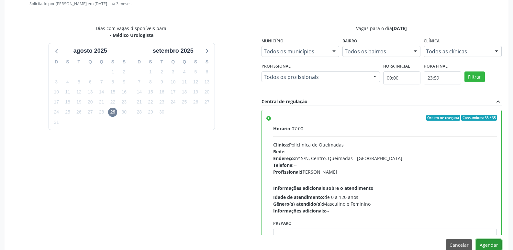
click at [487, 244] on button "Agendar" at bounding box center [489, 245] width 26 height 11
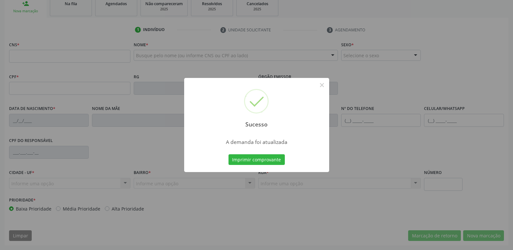
scroll to position [101, 0]
click at [229, 155] on button "Imprimir comprovante" at bounding box center [257, 160] width 56 height 11
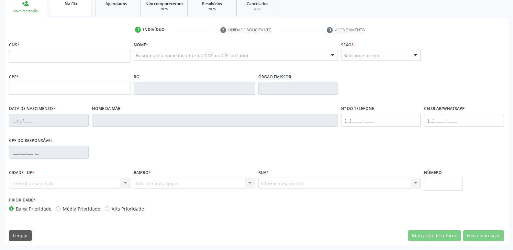
click at [78, 9] on link "Na fila" at bounding box center [71, 6] width 42 height 20
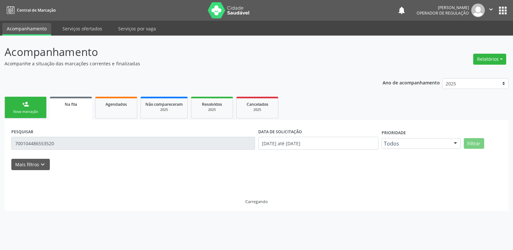
scroll to position [0, 0]
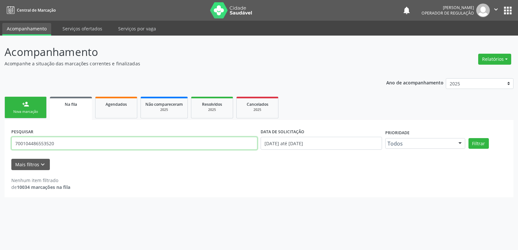
drag, startPoint x: 67, startPoint y: 143, endPoint x: 0, endPoint y: 142, distance: 67.1
click at [0, 142] on div "Acompanhamento Acompanhe a situação das marcações correntes e finalizadas Relat…" at bounding box center [259, 143] width 518 height 215
type input "esther v"
click at [469, 138] on button "Filtrar" at bounding box center [479, 143] width 20 height 11
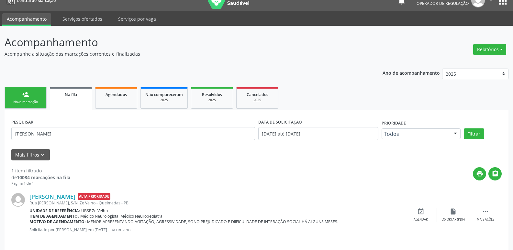
scroll to position [15, 0]
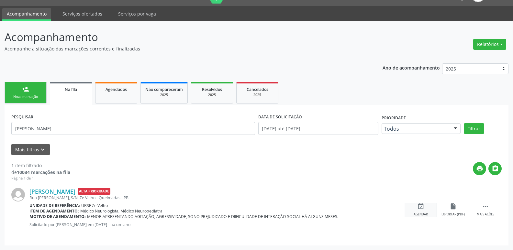
click at [423, 207] on icon "event_available" at bounding box center [421, 206] width 7 height 7
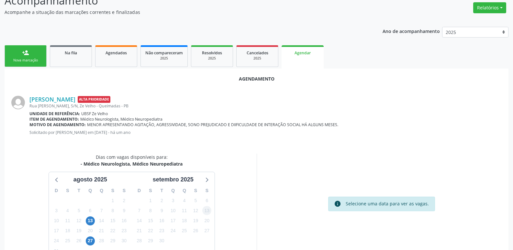
scroll to position [87, 0]
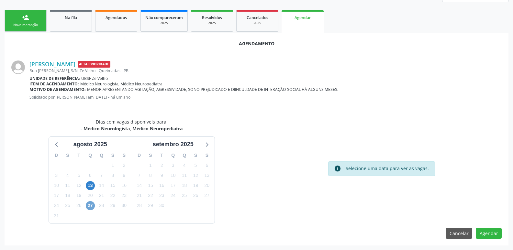
click at [92, 205] on span "27" at bounding box center [90, 205] width 9 height 9
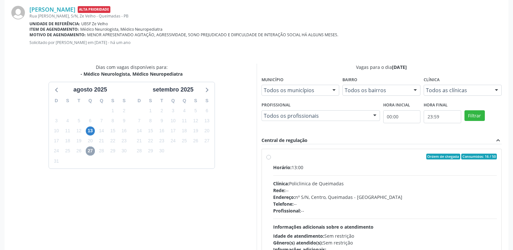
scroll to position [180, 0]
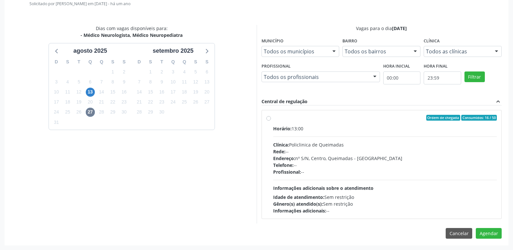
click at [411, 148] on div "Clínica: Policlinica de Queimadas" at bounding box center [385, 145] width 224 height 7
click at [271, 121] on input "Ordem de chegada Consumidos: 16 / 50 Horário: 13:00 Clínica: Policlinica de Que…" at bounding box center [269, 118] width 5 height 6
radio input "true"
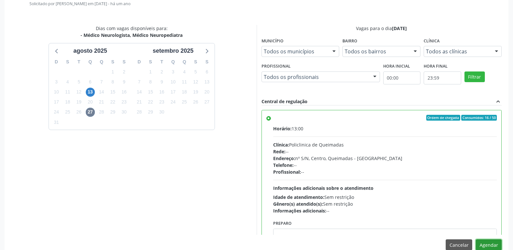
click at [487, 247] on button "Agendar" at bounding box center [489, 245] width 26 height 11
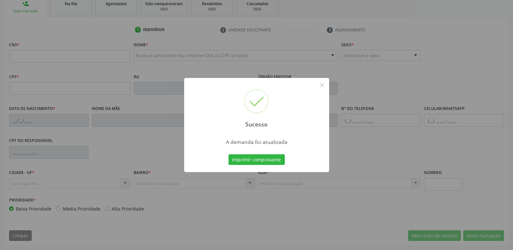
click at [229, 155] on button "Imprimir comprovante" at bounding box center [257, 160] width 56 height 11
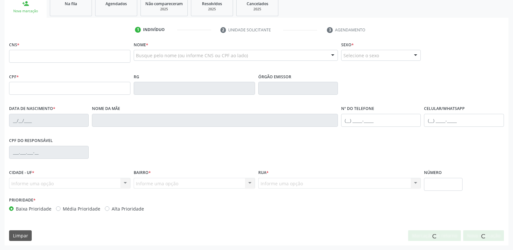
scroll to position [101, 0]
click at [63, 5] on div "Sucesso × A demanda foi atualizada Imprimir comprovante Cancel" at bounding box center [256, 125] width 513 height 250
click at [75, 8] on link "Na fila" at bounding box center [71, 6] width 42 height 20
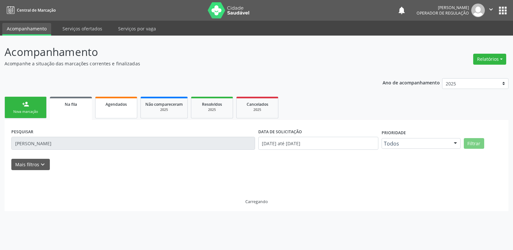
scroll to position [0, 0]
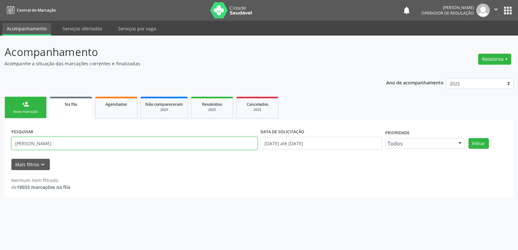
click at [151, 142] on input "esther v" at bounding box center [134, 143] width 246 height 13
type input "706805791836925"
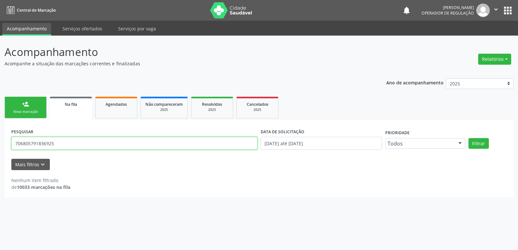
click at [469, 138] on button "Filtrar" at bounding box center [479, 143] width 20 height 11
click at [80, 143] on input "706805791836925" at bounding box center [134, 143] width 246 height 13
click at [469, 138] on button "Filtrar" at bounding box center [479, 143] width 20 height 11
click at [31, 107] on link "person_add Nova marcação" at bounding box center [26, 108] width 42 height 22
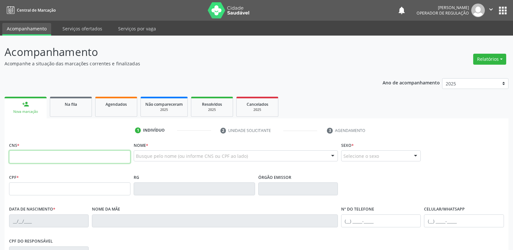
click at [38, 152] on input "text" at bounding box center [69, 157] width 121 height 13
type input "706 8057 9183 6925"
type input "185.182.234-82"
type input "22/04/2023"
type input "Diana Veras de Oliveira"
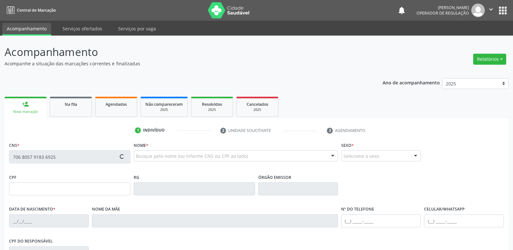
type input "(83) 99648-3101"
type input "119.109.144-95"
type input "191"
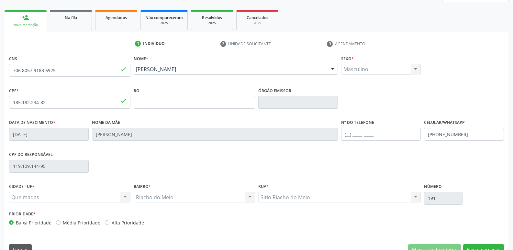
scroll to position [101, 0]
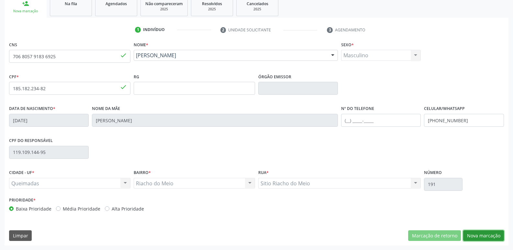
click at [475, 231] on button "Nova marcação" at bounding box center [484, 236] width 41 height 11
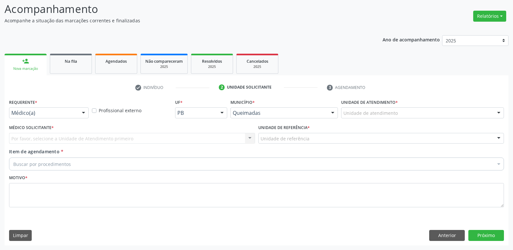
scroll to position [43, 0]
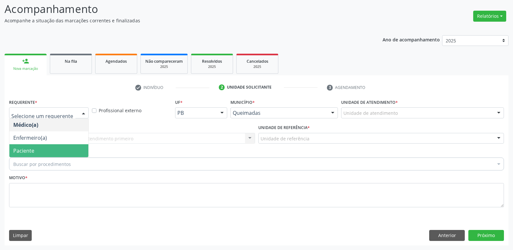
drag, startPoint x: 23, startPoint y: 152, endPoint x: 26, endPoint y: 149, distance: 4.6
click at [22, 152] on span "Paciente" at bounding box center [23, 150] width 21 height 7
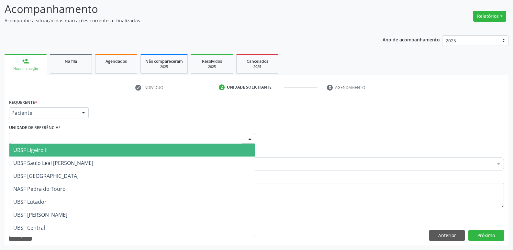
type input "ri"
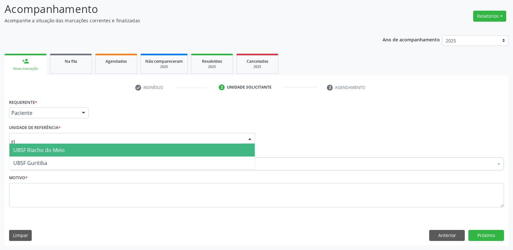
click at [27, 150] on span "UBSF Riacho do Meio" at bounding box center [39, 150] width 52 height 7
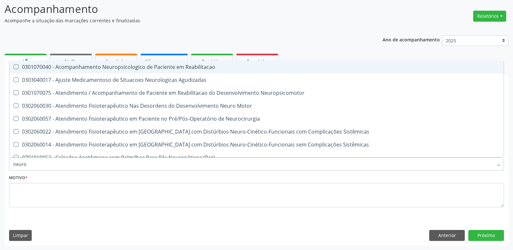
type input "neurop"
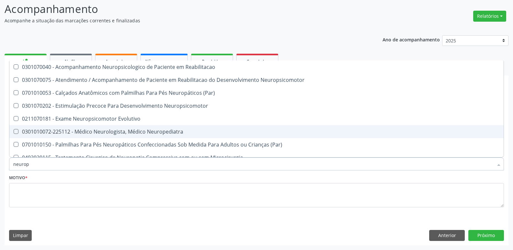
click at [199, 134] on div "0301010072-225112 - Médico Neurologista, Médico Neuropediatra" at bounding box center [256, 131] width 487 height 5
checkbox Neuropediatra "true"
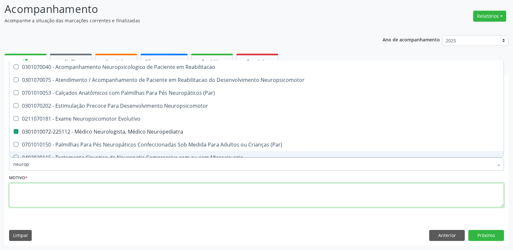
click at [61, 193] on textarea at bounding box center [256, 195] width 495 height 25
checkbox Neuropsicomotor "true"
checkbox Neuropediatra "false"
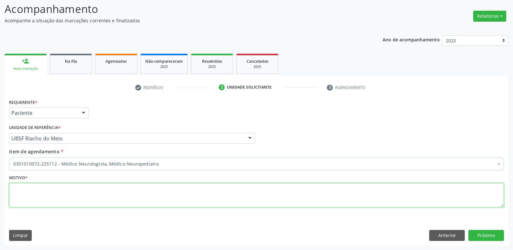
paste textarea "avaliação"
type textarea "avaliação"
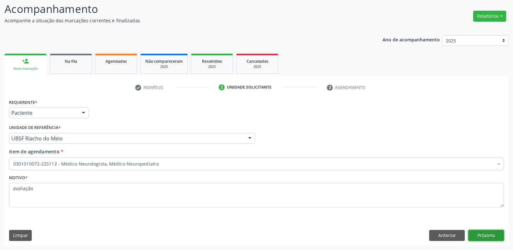
click at [479, 234] on button "Próximo" at bounding box center [487, 235] width 36 height 11
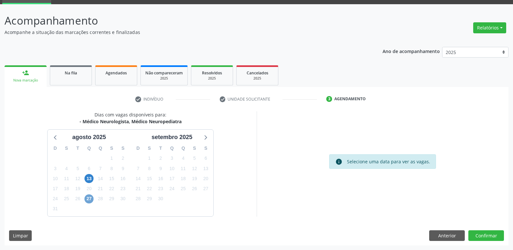
click at [89, 201] on span "27" at bounding box center [89, 199] width 9 height 9
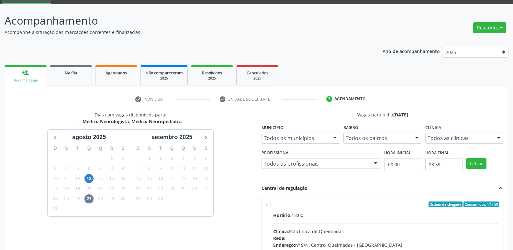
drag, startPoint x: 448, startPoint y: 213, endPoint x: 456, endPoint y: 175, distance: 38.4
click at [450, 211] on label "Ordem de chegada Consumidos: 17 / 50 Horário: 13:00 Clínica: Policlinica de Que…" at bounding box center [386, 251] width 226 height 99
click at [271, 208] on input "Ordem de chegada Consumidos: 17 / 50 Horário: 13:00 Clínica: Policlinica de Que…" at bounding box center [269, 205] width 5 height 6
radio input "true"
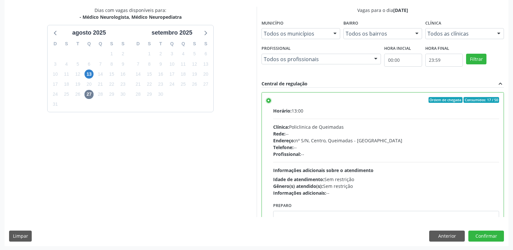
scroll to position [137, 0]
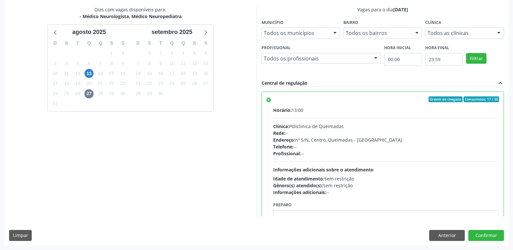
click at [484, 245] on div "Dias com vagas disponíveis para: - Médico Neurologista, Médico Neuropediatra ag…" at bounding box center [257, 125] width 504 height 239
click at [488, 232] on button "Confirmar" at bounding box center [487, 235] width 36 height 11
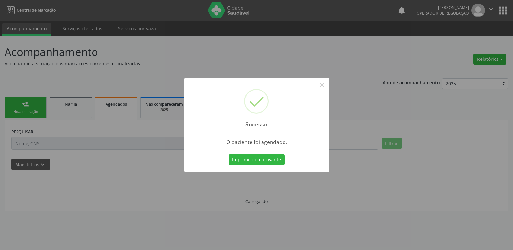
scroll to position [0, 0]
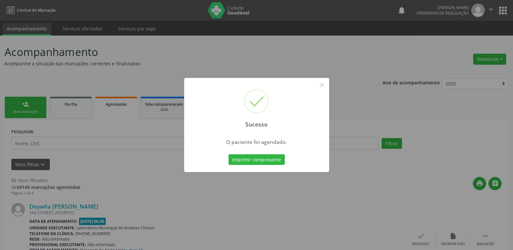
click at [229, 155] on button "Imprimir comprovante" at bounding box center [257, 160] width 56 height 11
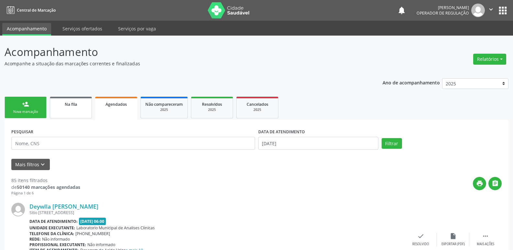
click at [79, 106] on div "Na fila" at bounding box center [71, 104] width 32 height 7
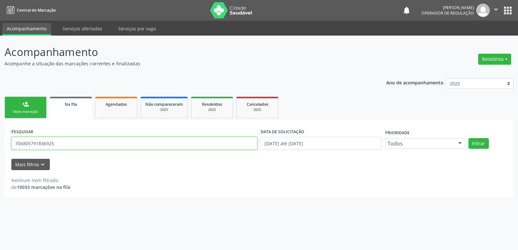
drag, startPoint x: 72, startPoint y: 146, endPoint x: 0, endPoint y: 144, distance: 71.9
click at [0, 144] on div "Acompanhamento Acompanhe a situação das marcações correntes e finalizadas Relat…" at bounding box center [259, 143] width 518 height 215
type input "703402043275300"
click at [469, 138] on button "Filtrar" at bounding box center [479, 143] width 20 height 11
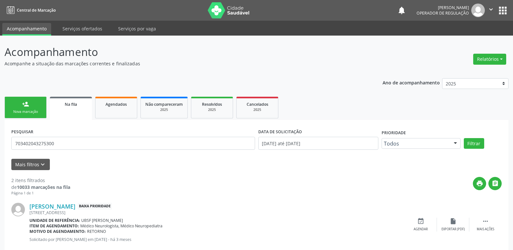
click at [417, 216] on div "Bernardo Araujo Barbosa Baixa Prioridade Rua Projetada 3, 193, Lutador - Queima…" at bounding box center [256, 225] width 491 height 58
click at [418, 223] on icon "event_available" at bounding box center [421, 221] width 7 height 7
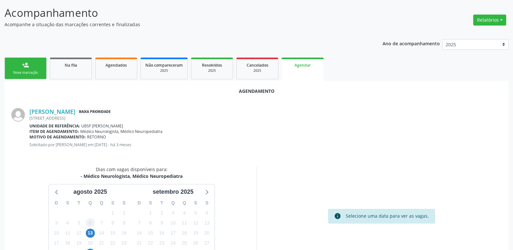
scroll to position [87, 0]
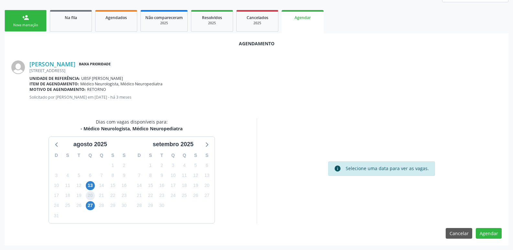
click at [90, 199] on span "20" at bounding box center [90, 195] width 9 height 9
click at [90, 203] on span "27" at bounding box center [90, 205] width 9 height 9
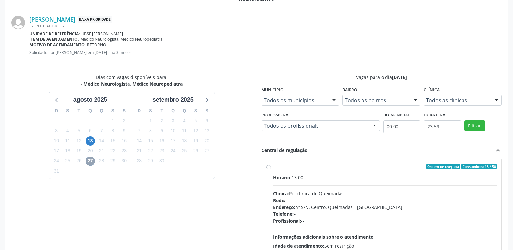
scroll to position [180, 0]
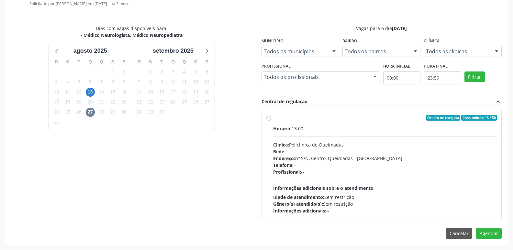
drag, startPoint x: 487, startPoint y: 190, endPoint x: 489, endPoint y: 207, distance: 17.0
click at [487, 191] on div "Horário: 13:00 Clínica: Policlinica de Queimadas Rede: -- Endereço: nº S/N, Cen…" at bounding box center [385, 169] width 224 height 89
click at [271, 121] on input "Ordem de chegada Consumidos: 18 / 50 Horário: 13:00 Clínica: Policlinica de Que…" at bounding box center [269, 118] width 5 height 6
radio input "true"
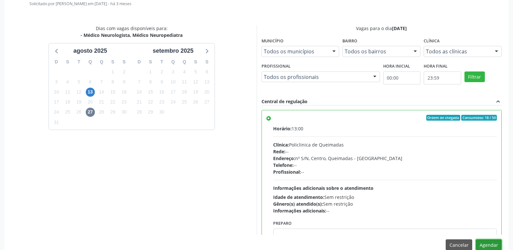
click at [489, 242] on button "Agendar" at bounding box center [489, 245] width 26 height 11
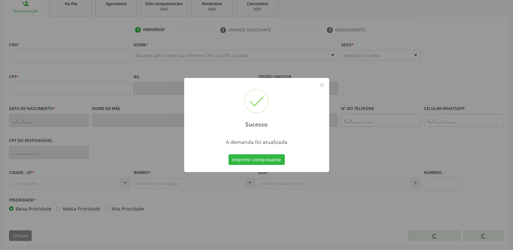
scroll to position [101, 0]
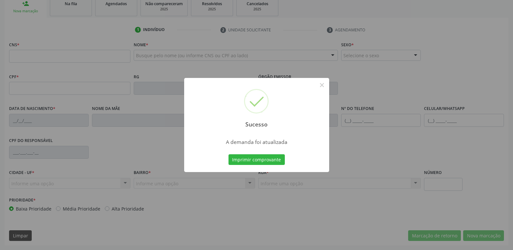
click at [229, 155] on button "Imprimir comprovante" at bounding box center [257, 160] width 56 height 11
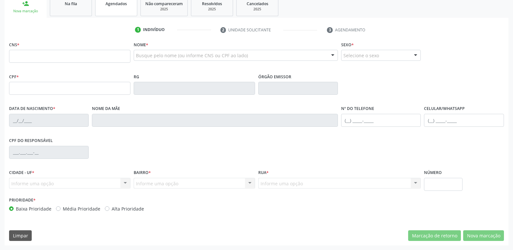
click at [118, 11] on link "Agendados" at bounding box center [116, 6] width 42 height 20
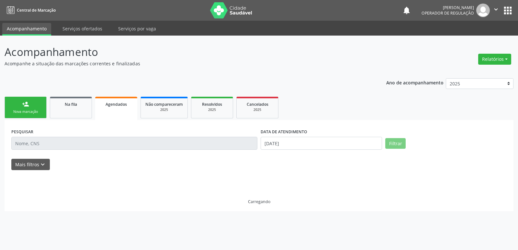
click at [51, 146] on input "text" at bounding box center [134, 143] width 246 height 13
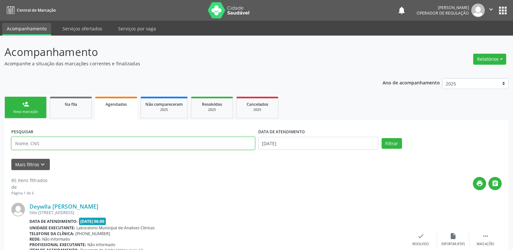
drag, startPoint x: 53, startPoint y: 142, endPoint x: 40, endPoint y: 124, distance: 22.2
click at [49, 138] on input "text" at bounding box center [133, 143] width 244 height 13
type input "maercio"
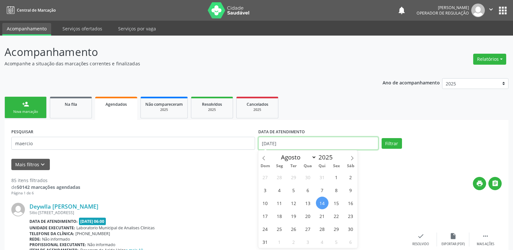
click at [285, 140] on input "[DATE]" at bounding box center [318, 143] width 120 height 13
click at [382, 138] on button "Filtrar" at bounding box center [392, 143] width 20 height 11
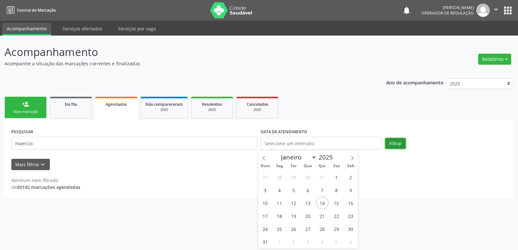
click at [393, 143] on button "Filtrar" at bounding box center [395, 143] width 20 height 11
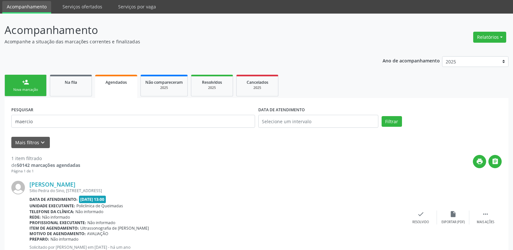
scroll to position [45, 0]
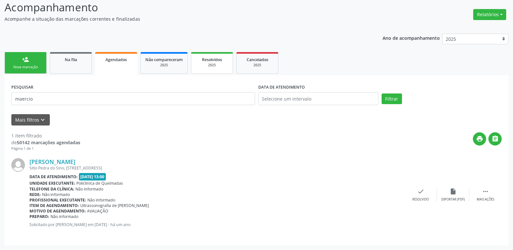
click at [222, 68] on div "2025" at bounding box center [212, 65] width 32 height 5
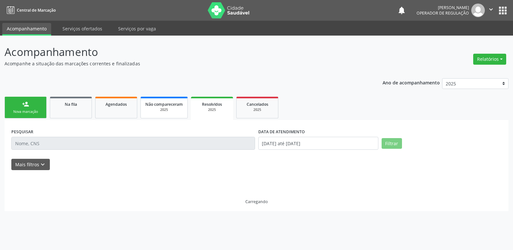
scroll to position [0, 0]
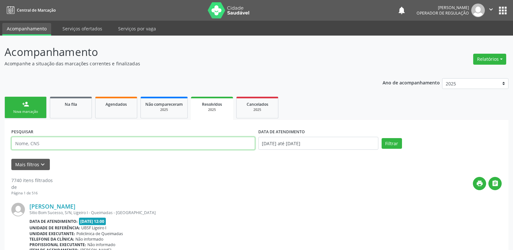
click at [81, 141] on input "text" at bounding box center [133, 143] width 244 height 13
type input "maercio"
click at [382, 138] on button "Filtrar" at bounding box center [392, 143] width 20 height 11
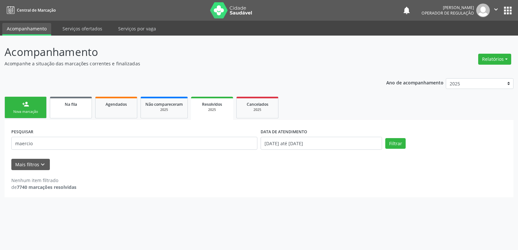
click at [51, 113] on link "Na fila" at bounding box center [71, 108] width 42 height 22
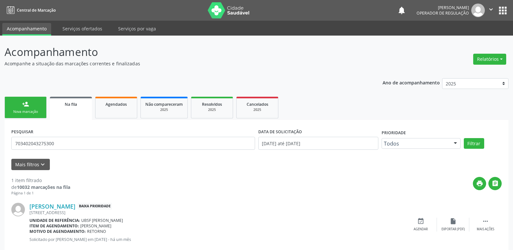
scroll to position [15, 0]
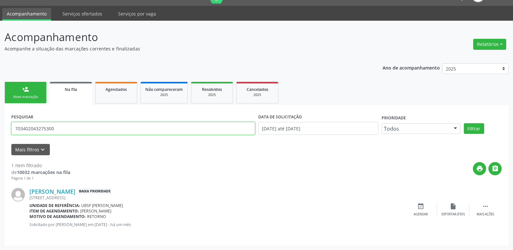
click at [92, 134] on input "703402043275300" at bounding box center [133, 128] width 244 height 13
click at [91, 132] on input "703402043275300" at bounding box center [133, 128] width 244 height 13
type input "708703178430990"
click at [464, 123] on button "Filtrar" at bounding box center [474, 128] width 20 height 11
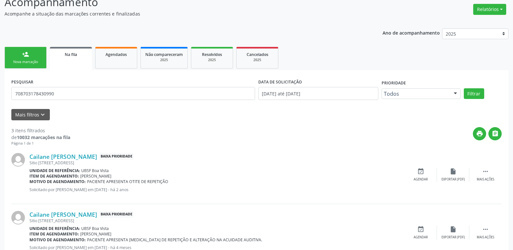
scroll to position [131, 0]
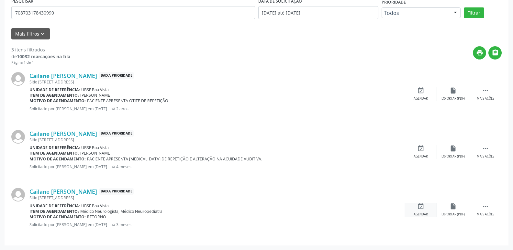
click at [425, 205] on div "event_available Agendar" at bounding box center [421, 210] width 32 height 14
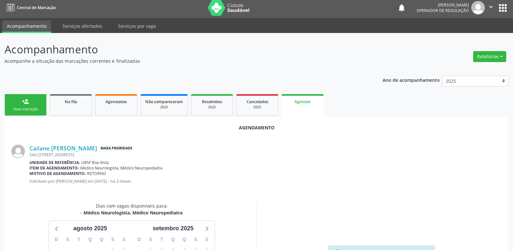
scroll to position [87, 0]
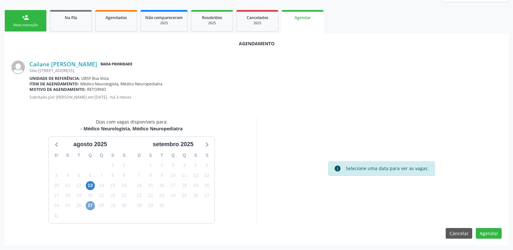
click at [91, 207] on span "27" at bounding box center [90, 205] width 9 height 9
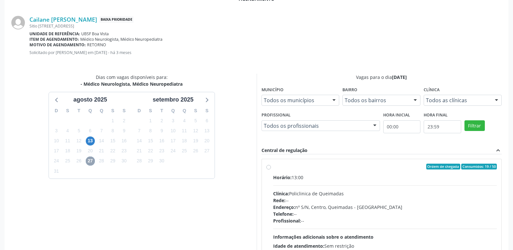
scroll to position [180, 0]
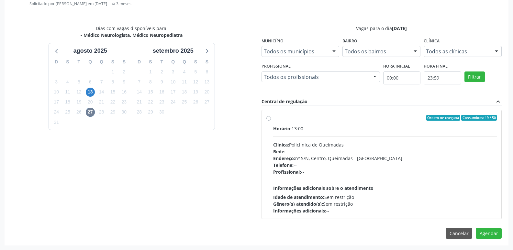
click at [470, 139] on div "Horário: 13:00 Clínica: Policlinica de Queimadas Rede: -- Endereço: nº S/N, Cen…" at bounding box center [385, 169] width 224 height 89
click at [271, 121] on input "Ordem de chegada Consumidos: 19 / 50 Horário: 13:00 Clínica: Policlinica de Que…" at bounding box center [269, 118] width 5 height 6
radio input "true"
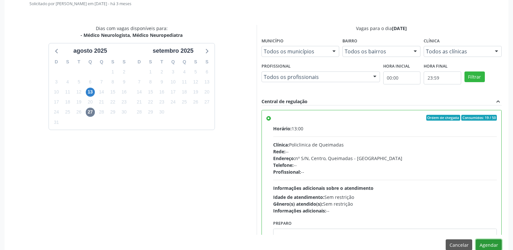
click at [490, 244] on button "Agendar" at bounding box center [489, 245] width 26 height 11
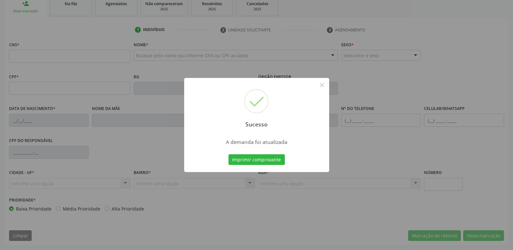
scroll to position [101, 0]
click at [229, 155] on button "Imprimir comprovante" at bounding box center [257, 160] width 56 height 11
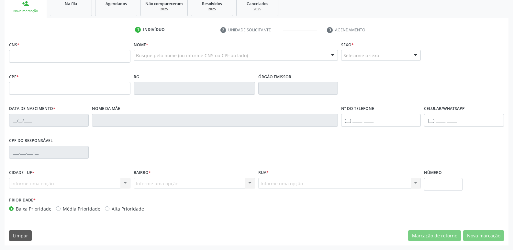
click at [63, 17] on ul "person_add Nova marcação Na fila Agendados Não compareceram 2025 Resolvidos 202…" at bounding box center [257, 5] width 504 height 23
click at [68, 4] on span "Na fila" at bounding box center [71, 4] width 12 height 6
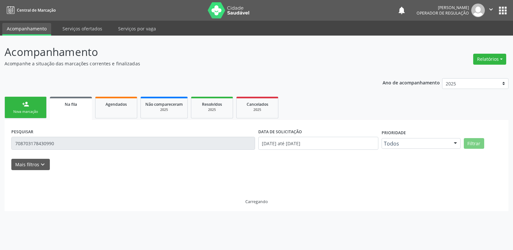
scroll to position [0, 0]
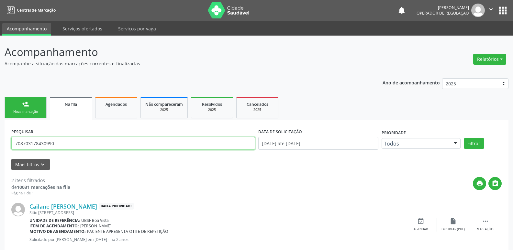
drag, startPoint x: 65, startPoint y: 144, endPoint x: 0, endPoint y: 149, distance: 65.6
click at [0, 149] on div "Acompanhamento Acompanhe a situação das marcações correntes e finalizadas Relat…" at bounding box center [256, 180] width 513 height 288
type input "898004127386691"
click at [464, 138] on button "Filtrar" at bounding box center [474, 143] width 20 height 11
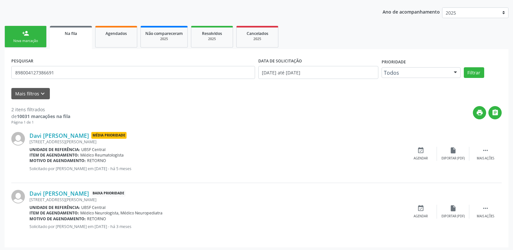
scroll to position [73, 0]
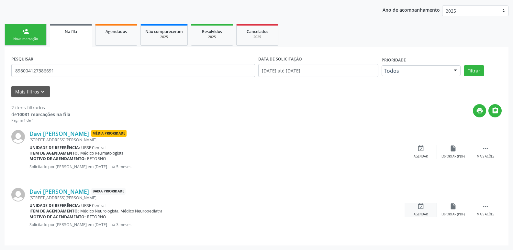
click at [420, 207] on icon "event_available" at bounding box center [421, 206] width 7 height 7
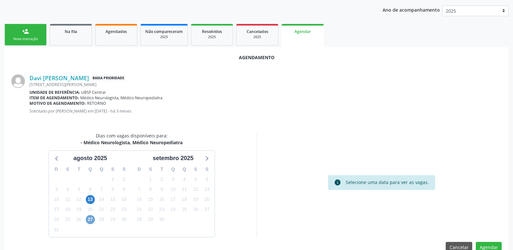
click at [92, 221] on span "27" at bounding box center [90, 219] width 9 height 9
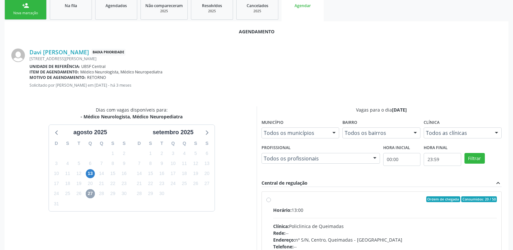
scroll to position [180, 0]
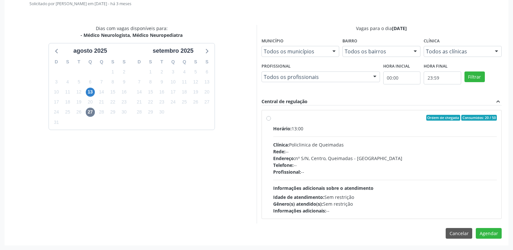
click at [433, 160] on div "Endereço: nº S/N, Centro, Queimadas - PB" at bounding box center [385, 158] width 224 height 7
click at [271, 121] on input "Ordem de chegada Consumidos: 20 / 50 Horário: 13:00 Clínica: Policlinica de Que…" at bounding box center [269, 118] width 5 height 6
radio input "true"
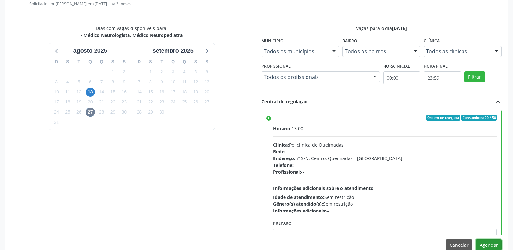
click at [495, 245] on button "Agendar" at bounding box center [489, 245] width 26 height 11
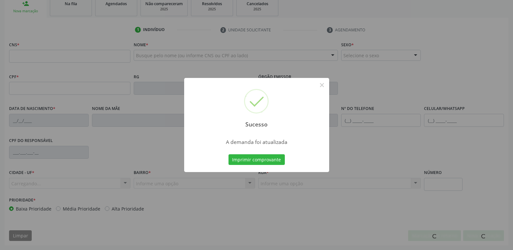
scroll to position [101, 0]
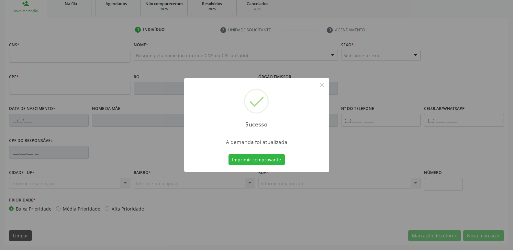
click at [229, 155] on button "Imprimir comprovante" at bounding box center [257, 160] width 56 height 11
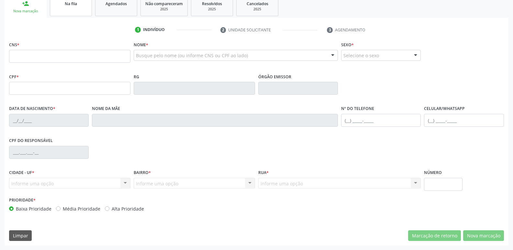
click at [79, 5] on div "Na fila" at bounding box center [71, 3] width 32 height 7
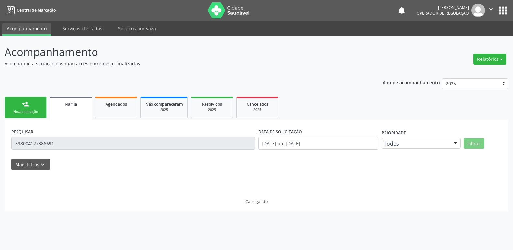
scroll to position [0, 0]
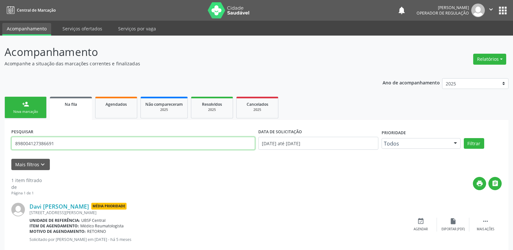
click at [66, 142] on input "898004127386691" at bounding box center [133, 143] width 244 height 13
click at [66, 141] on input "898004127386691" at bounding box center [133, 143] width 244 height 13
type input "701206083263019"
click at [464, 138] on button "Filtrar" at bounding box center [474, 143] width 20 height 11
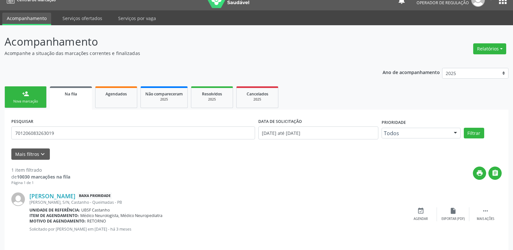
scroll to position [15, 0]
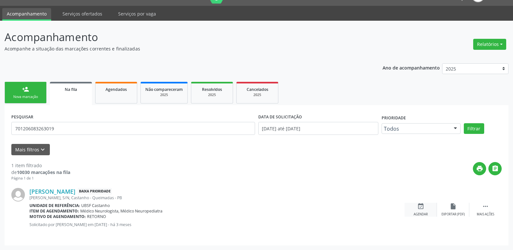
click at [429, 212] on div "event_available Agendar" at bounding box center [421, 210] width 32 height 14
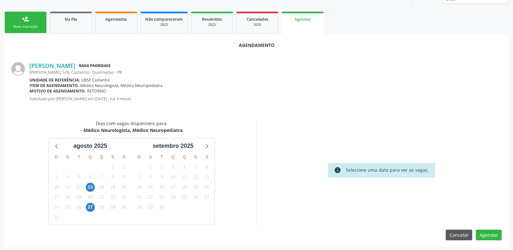
scroll to position [87, 0]
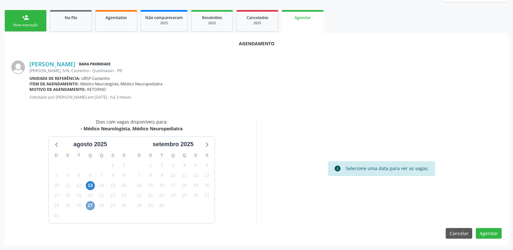
click at [95, 205] on span "27" at bounding box center [90, 205] width 9 height 9
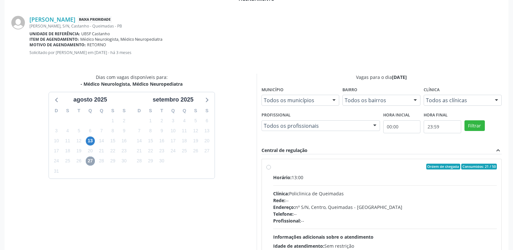
scroll to position [180, 0]
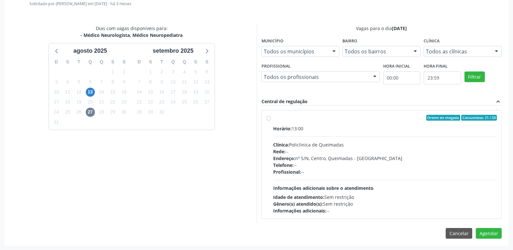
drag, startPoint x: 415, startPoint y: 177, endPoint x: 448, endPoint y: 201, distance: 40.4
click at [415, 178] on div "Horário: 13:00 Clínica: Policlinica de Queimadas Rede: -- Endereço: nº S/N, Cen…" at bounding box center [385, 169] width 224 height 89
click at [271, 121] on input "Ordem de chegada Consumidos: 21 / 50 Horário: 13:00 Clínica: Policlinica de Que…" at bounding box center [269, 118] width 5 height 6
radio input "true"
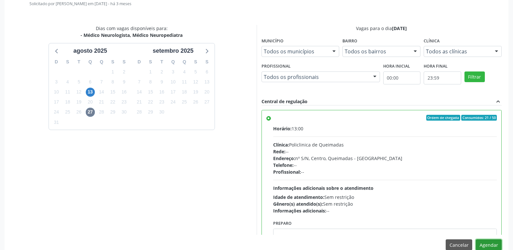
click at [485, 244] on button "Agendar" at bounding box center [489, 245] width 26 height 11
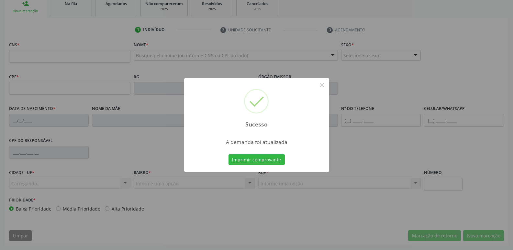
scroll to position [101, 0]
click at [229, 155] on button "Imprimir comprovante" at bounding box center [257, 160] width 56 height 11
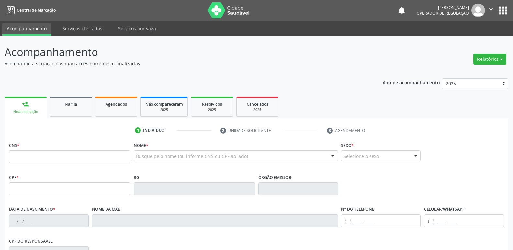
scroll to position [101, 0]
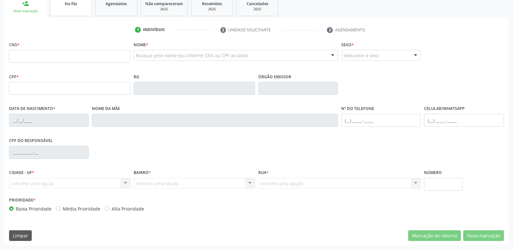
click at [61, 11] on link "Na fila" at bounding box center [71, 6] width 42 height 20
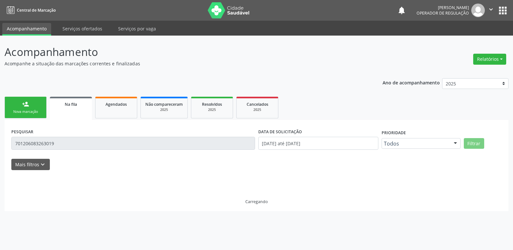
scroll to position [0, 0]
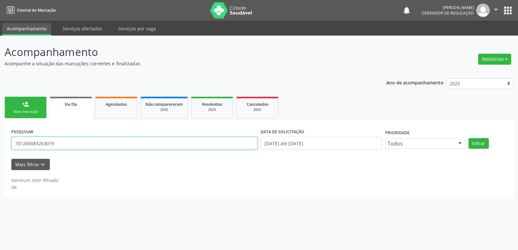
click at [69, 140] on input "701206083263019" at bounding box center [134, 143] width 246 height 13
type input "700506781070355"
click at [469, 138] on button "Filtrar" at bounding box center [479, 143] width 20 height 11
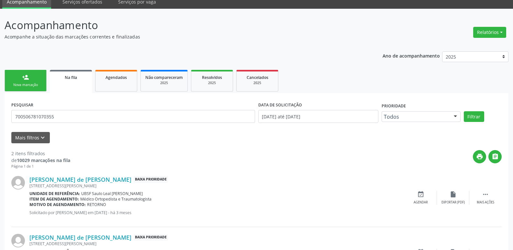
scroll to position [73, 0]
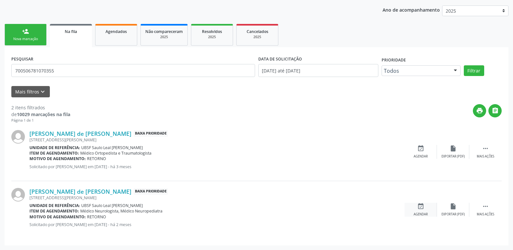
click at [416, 208] on div "event_available Agendar" at bounding box center [421, 210] width 32 height 14
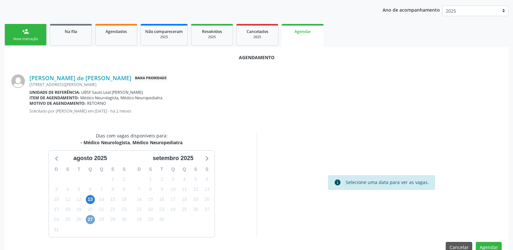
click at [92, 221] on span "27" at bounding box center [90, 219] width 9 height 9
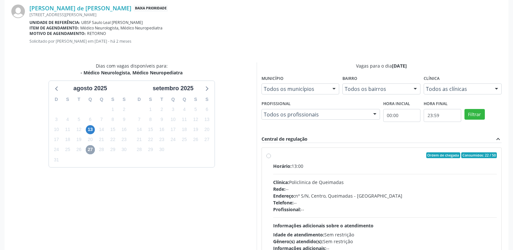
scroll to position [180, 0]
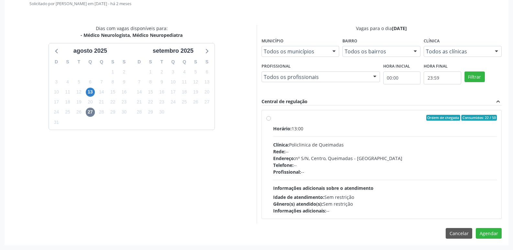
drag, startPoint x: 441, startPoint y: 181, endPoint x: 457, endPoint y: 211, distance: 33.9
click at [440, 184] on div "Horário: 13:00 Clínica: Policlinica de Queimadas Rede: -- Endereço: nº S/N, Cen…" at bounding box center [385, 169] width 224 height 89
click at [271, 121] on input "Ordem de chegada Consumidos: 22 / 50 Horário: 13:00 Clínica: Policlinica de Que…" at bounding box center [269, 118] width 5 height 6
radio input "true"
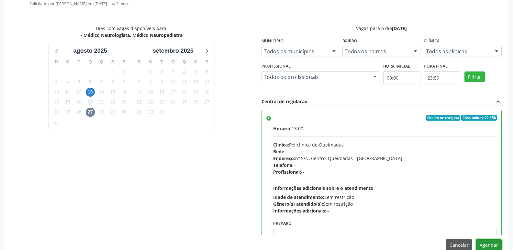
click at [493, 242] on button "Agendar" at bounding box center [489, 245] width 26 height 11
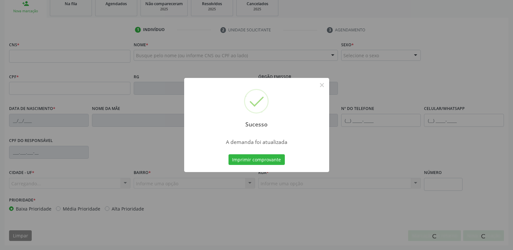
scroll to position [101, 0]
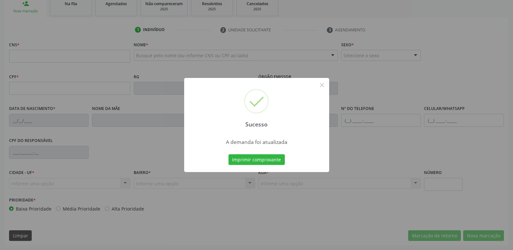
click at [229, 155] on button "Imprimir comprovante" at bounding box center [257, 160] width 56 height 11
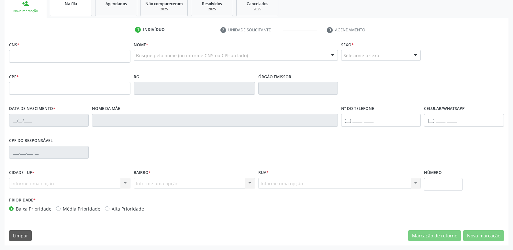
click at [72, 10] on link "Na fila" at bounding box center [71, 6] width 42 height 20
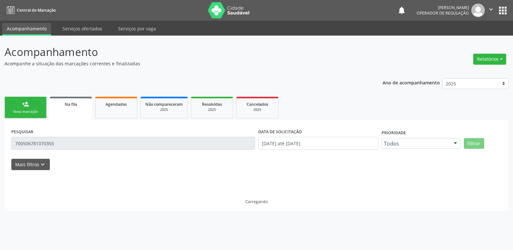
scroll to position [0, 0]
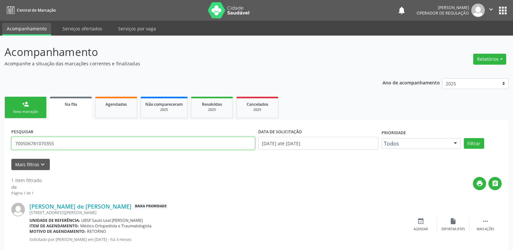
click at [70, 143] on input "700506781070355" at bounding box center [133, 143] width 244 height 13
type input "704204236878580"
click at [464, 138] on button "Filtrar" at bounding box center [474, 143] width 20 height 11
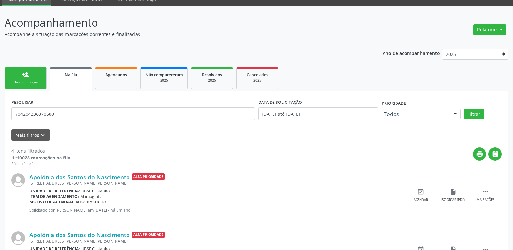
scroll to position [27, 0]
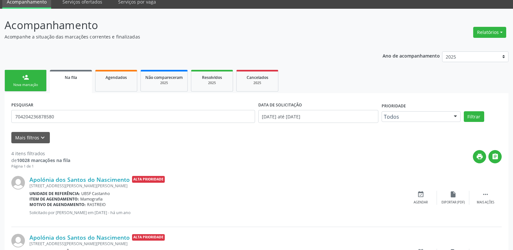
click at [32, 82] on link "person_add Nova marcação" at bounding box center [26, 81] width 42 height 22
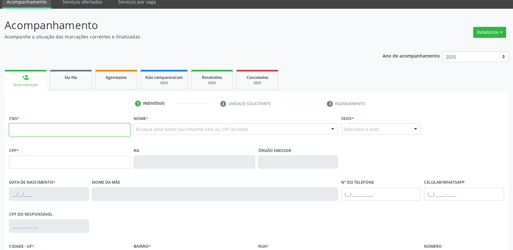
click at [74, 130] on input "text" at bounding box center [69, 130] width 121 height 13
type input "704 2042 3687 8580"
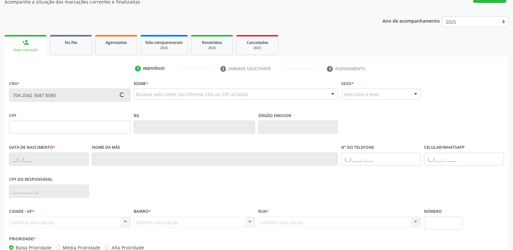
scroll to position [4, 0]
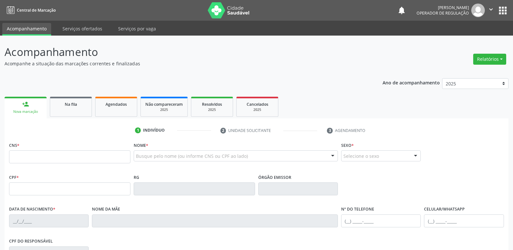
scroll to position [4, 0]
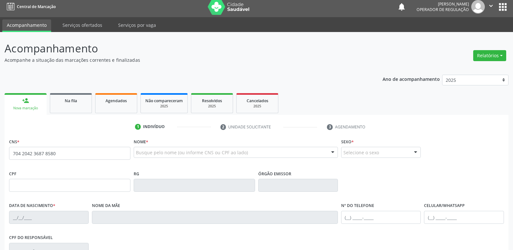
type input "704 2042 3687 8580"
type input "726.850.504-34"
type input "[DATE]"
type input "[PERSON_NAME]"
type input "[PHONE_NUMBER]"
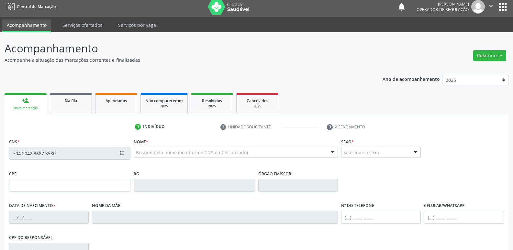
type input "[PHONE_NUMBER]"
type input "035.339.088-79"
type input "17"
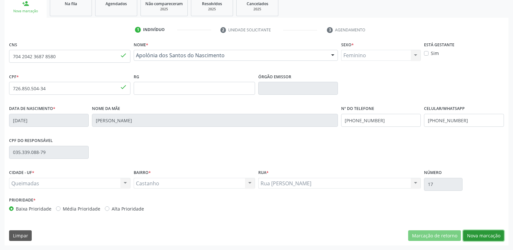
click at [491, 234] on button "Nova marcação" at bounding box center [484, 236] width 41 height 11
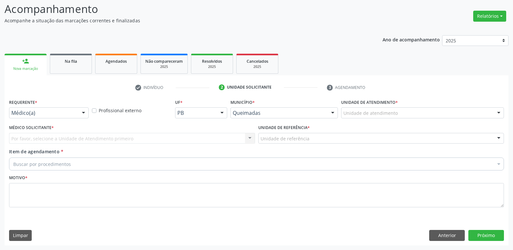
scroll to position [43, 0]
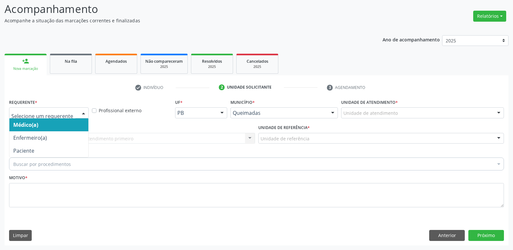
drag, startPoint x: 51, startPoint y: 112, endPoint x: 22, endPoint y: 141, distance: 41.0
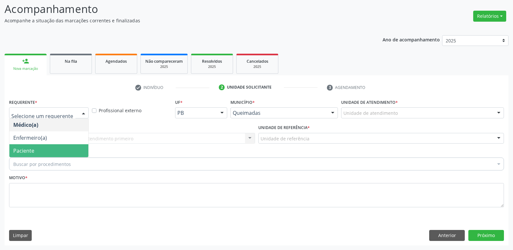
click at [27, 151] on span "Paciente" at bounding box center [23, 150] width 21 height 7
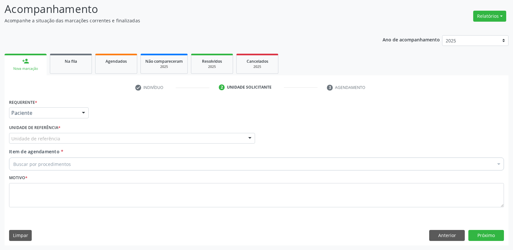
drag, startPoint x: 36, startPoint y: 126, endPoint x: 36, endPoint y: 135, distance: 8.7
click at [36, 127] on label "Unidade de referência *" at bounding box center [35, 128] width 52 height 10
click at [37, 135] on div "Unidade de referência" at bounding box center [132, 138] width 246 height 11
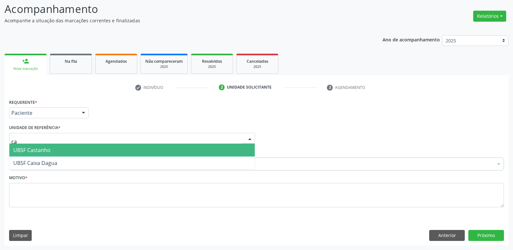
type input "cas"
click at [33, 153] on span "UBSF Castanho" at bounding box center [31, 150] width 37 height 7
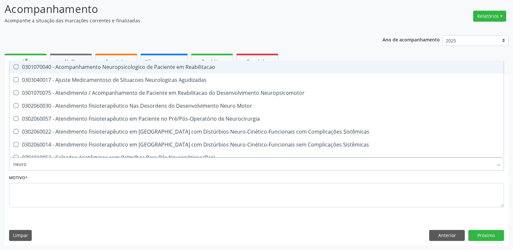
type input "neurop"
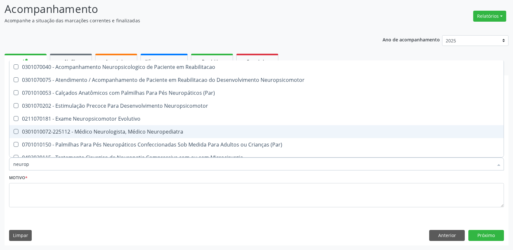
click at [83, 131] on div "0301010072-225112 - Médico Neurologista, Médico Neuropediatra" at bounding box center [256, 131] width 487 height 5
checkbox Neuropediatra "true"
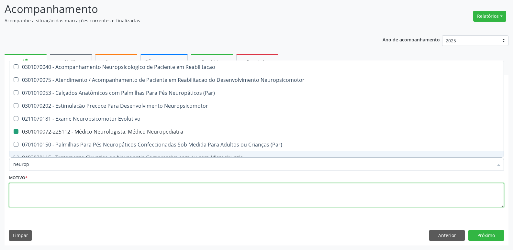
click at [60, 204] on textarea at bounding box center [256, 195] width 495 height 25
checkbox Neuropsicomotor "true"
checkbox Neuropediatra "false"
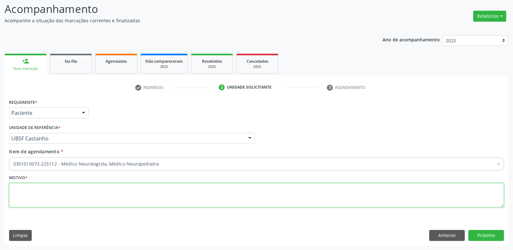
paste textarea "avaliação"
type textarea "avaliação"
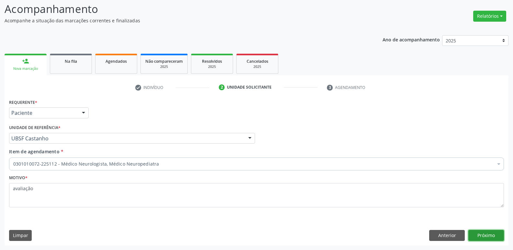
click at [473, 232] on button "Próximo" at bounding box center [487, 235] width 36 height 11
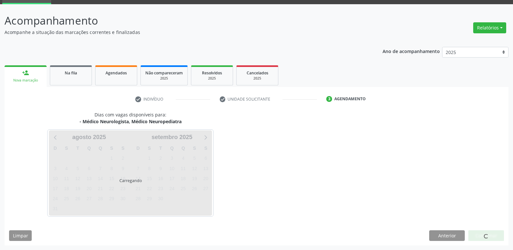
scroll to position [31, 0]
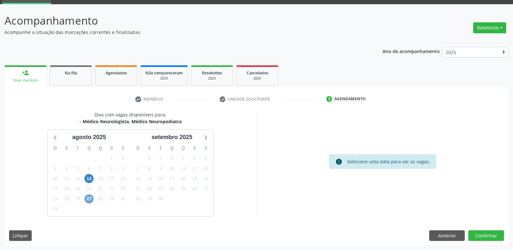
click at [91, 198] on span "27" at bounding box center [89, 199] width 9 height 9
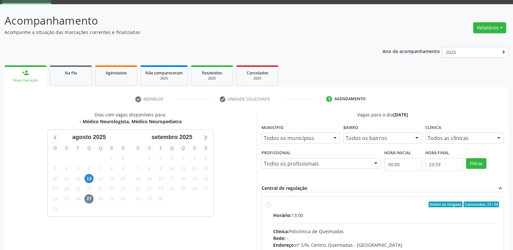
click at [413, 215] on div "Horário: 13:00" at bounding box center [386, 215] width 226 height 7
click at [271, 208] on input "Ordem de chegada Consumidos: 23 / 50 Horário: 13:00 Clínica: Policlinica de Que…" at bounding box center [269, 205] width 5 height 6
radio input "true"
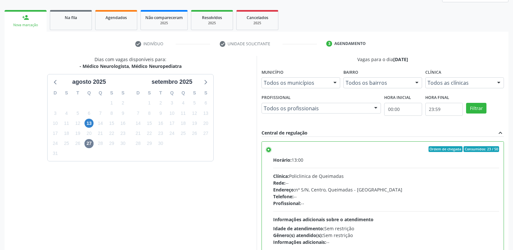
scroll to position [137, 0]
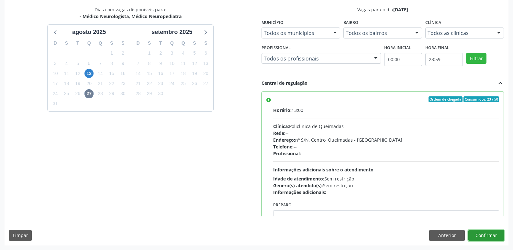
click at [480, 232] on button "Confirmar" at bounding box center [487, 235] width 36 height 11
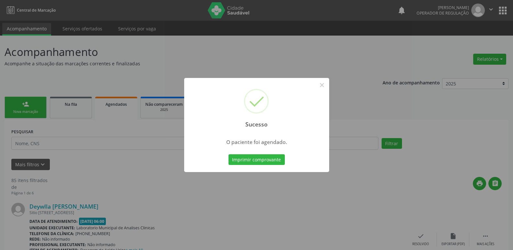
click at [229, 155] on button "Imprimir comprovante" at bounding box center [257, 160] width 56 height 11
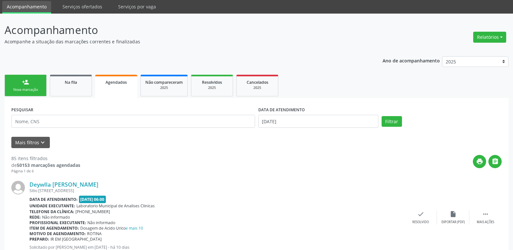
scroll to position [32, 0]
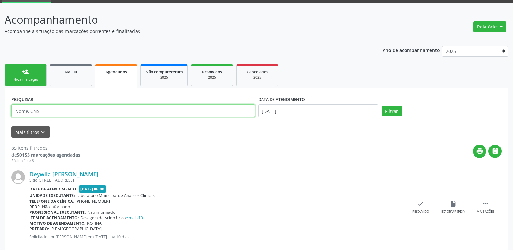
click at [61, 110] on input "text" at bounding box center [133, 111] width 244 height 13
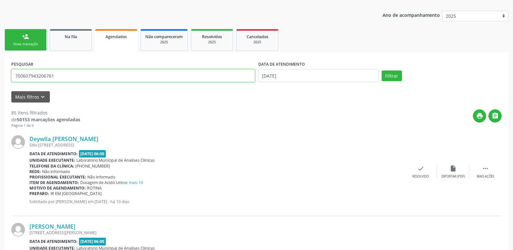
scroll to position [0, 0]
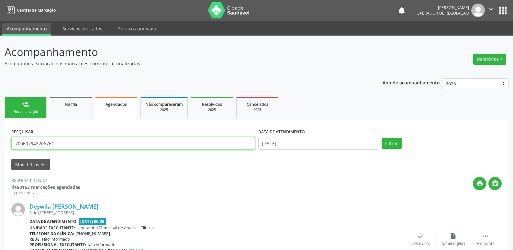
type input "700607943206761"
click at [382, 138] on button "Filtrar" at bounding box center [392, 143] width 20 height 11
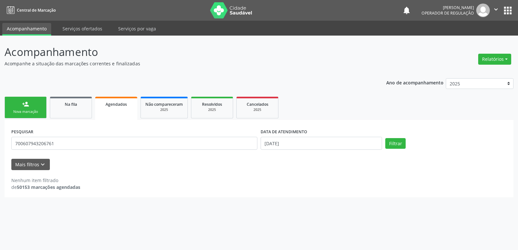
click at [30, 112] on div "Nova marcação" at bounding box center [25, 111] width 32 height 5
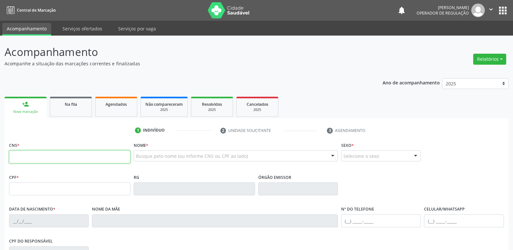
drag, startPoint x: 32, startPoint y: 151, endPoint x: 37, endPoint y: 133, distance: 17.8
click at [32, 151] on input "text" at bounding box center [69, 157] width 121 height 13
type input "700 6079 4320 6761"
type input "602.283.184-91"
type input "[DATE]"
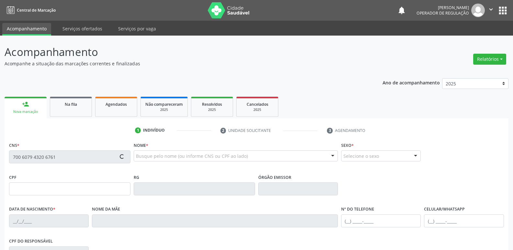
type input "[PERSON_NAME] da Conceicao"
type input "[PHONE_NUMBER]"
type input "034.545.434-01"
type input "55"
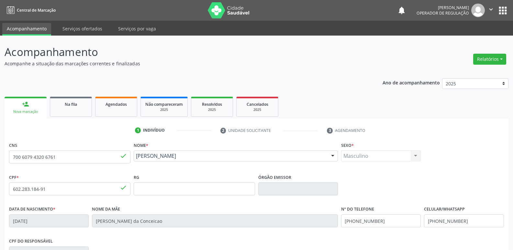
scroll to position [97, 0]
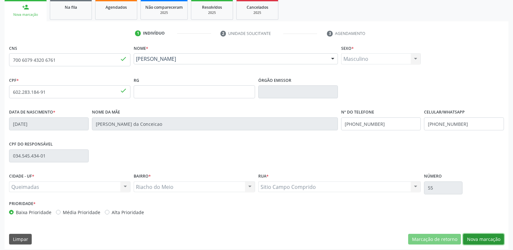
click at [479, 234] on button "Nova marcação" at bounding box center [484, 239] width 41 height 11
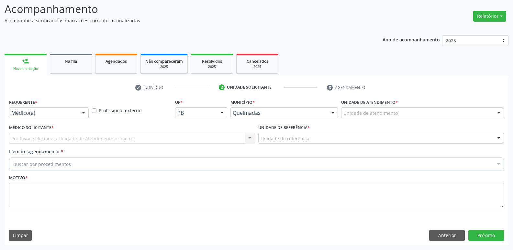
scroll to position [43, 0]
drag, startPoint x: 68, startPoint y: 113, endPoint x: 58, endPoint y: 134, distance: 23.6
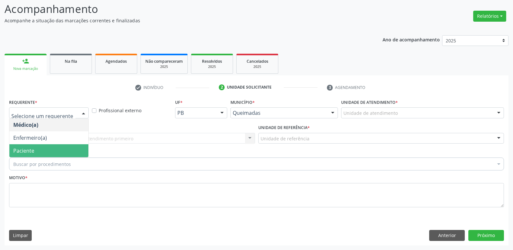
drag, startPoint x: 46, startPoint y: 150, endPoint x: 53, endPoint y: 144, distance: 9.5
click at [46, 150] on span "Paciente" at bounding box center [48, 150] width 79 height 13
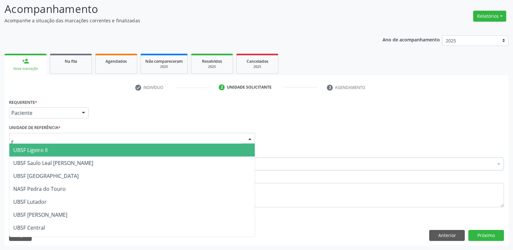
type input "ri"
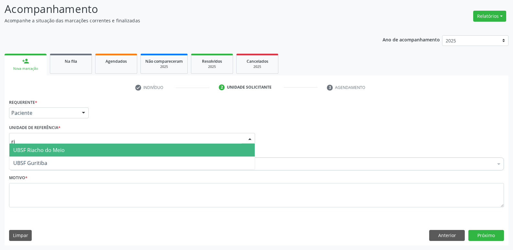
click at [54, 149] on span "UBSF Riacho do Meio" at bounding box center [39, 150] width 52 height 7
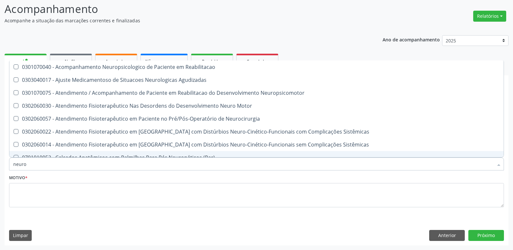
type input "neurop"
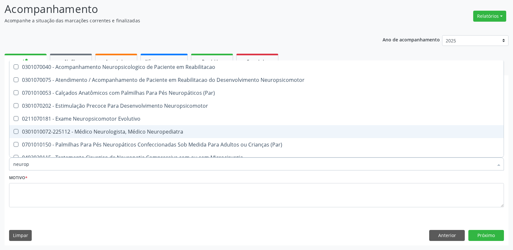
click at [36, 129] on div "0301010072-225112 - Médico Neurologista, Médico Neuropediatra" at bounding box center [256, 131] width 487 height 5
checkbox Neuropediatra "true"
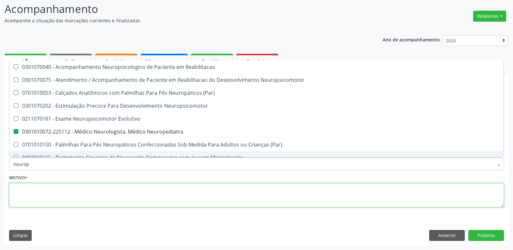
click at [46, 187] on textarea at bounding box center [256, 195] width 495 height 25
checkbox Neuropsicomotor "true"
checkbox Neuropediatra "false"
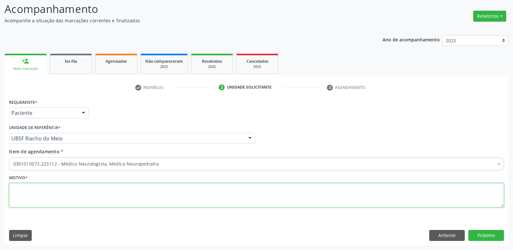
paste textarea "avaliação"
type textarea "avaliação"
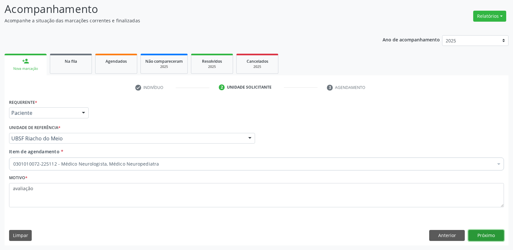
click at [499, 238] on button "Próximo" at bounding box center [487, 235] width 36 height 11
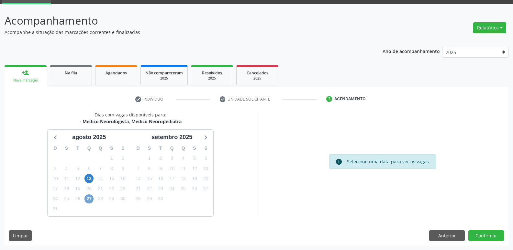
click at [90, 199] on span "27" at bounding box center [89, 199] width 9 height 9
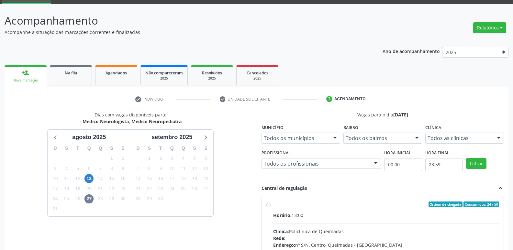
drag, startPoint x: 387, startPoint y: 229, endPoint x: 398, endPoint y: 225, distance: 11.4
click at [271, 208] on input "Ordem de chegada Consumidos: 24 / 50 Horário: 13:00 Clínica: Policlinica de Que…" at bounding box center [269, 205] width 5 height 6
radio input "true"
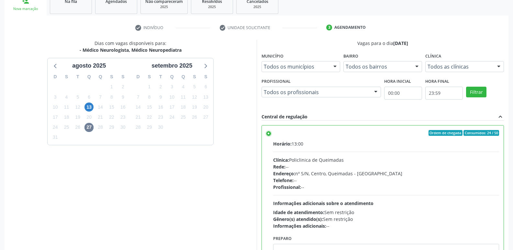
scroll to position [137, 0]
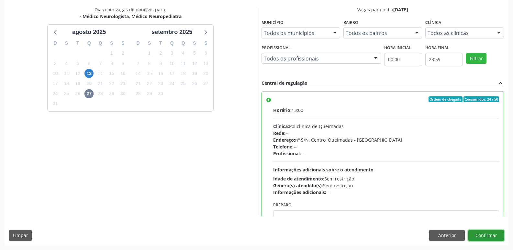
click at [489, 235] on button "Confirmar" at bounding box center [487, 235] width 36 height 11
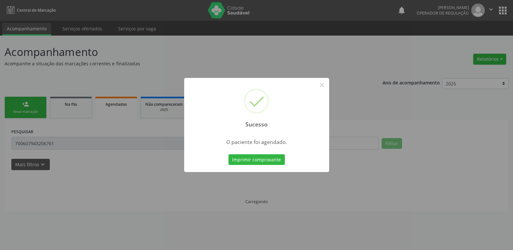
scroll to position [0, 0]
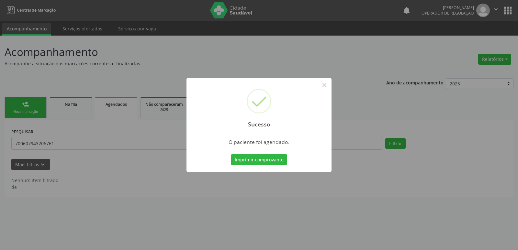
click at [231, 155] on button "Imprimir comprovante" at bounding box center [259, 160] width 56 height 11
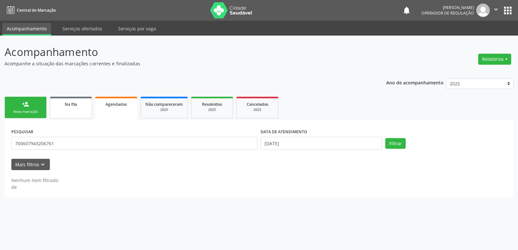
click at [52, 107] on link "Na fila" at bounding box center [71, 108] width 42 height 22
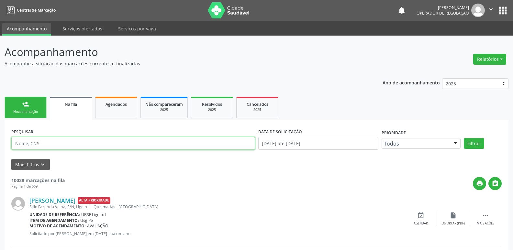
click at [59, 145] on input "text" at bounding box center [133, 143] width 244 height 13
click at [464, 138] on button "Filtrar" at bounding box center [474, 143] width 20 height 11
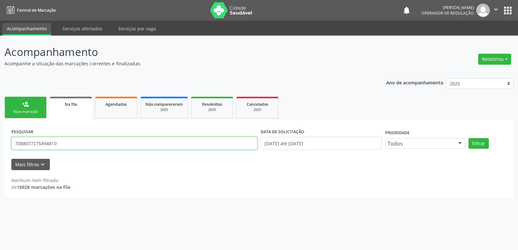
click at [40, 143] on input "7088077275894810" at bounding box center [134, 143] width 246 height 13
type input "708807727894810"
click at [469, 138] on button "Filtrar" at bounding box center [479, 143] width 20 height 11
click at [33, 92] on div "Ano de acompanhamento 2025 2024 2023 2022 2021 person_add Nova marcação Na fila…" at bounding box center [259, 136] width 509 height 124
click at [34, 100] on link "person_add Nova marcação" at bounding box center [26, 108] width 42 height 22
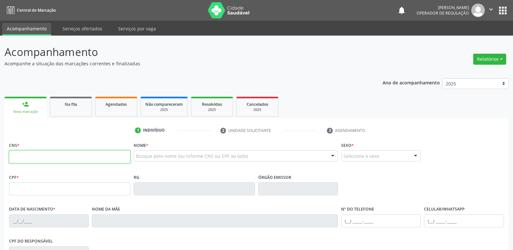
click at [55, 157] on input "text" at bounding box center [69, 157] width 121 height 13
type input "708 8077 2789 4810"
type input "160.072.944-47"
type input "[DATE]"
type input "[PERSON_NAME]"
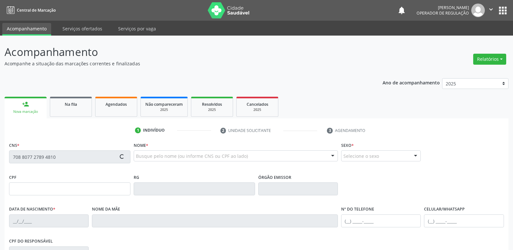
type input "[PHONE_NUMBER]"
type input "058.084.454-42"
type input "89"
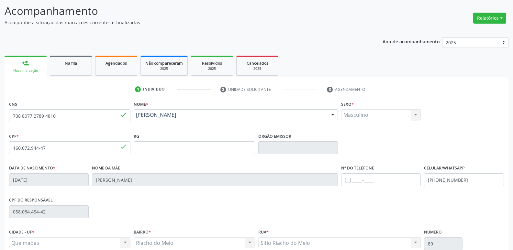
scroll to position [101, 0]
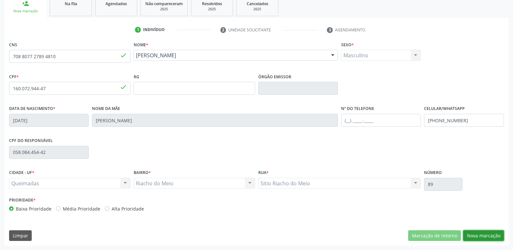
click at [471, 234] on button "Nova marcação" at bounding box center [484, 236] width 41 height 11
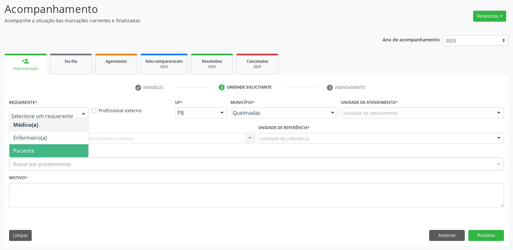
click at [25, 154] on span "Paciente" at bounding box center [23, 150] width 21 height 7
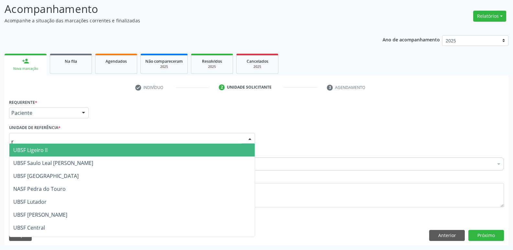
type input "ri"
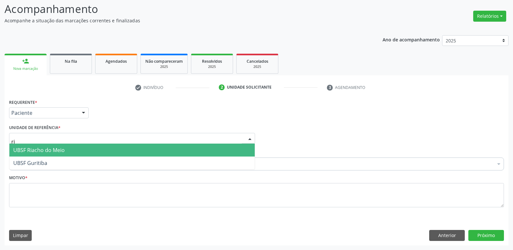
click at [29, 153] on span "UBSF Riacho do Meio" at bounding box center [39, 150] width 52 height 7
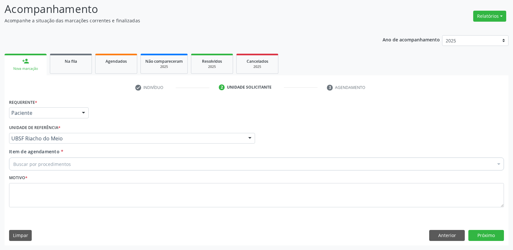
click at [19, 169] on div "Buscar por procedimentos" at bounding box center [256, 164] width 495 height 13
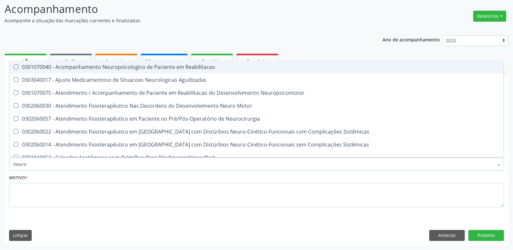
type input "neurop"
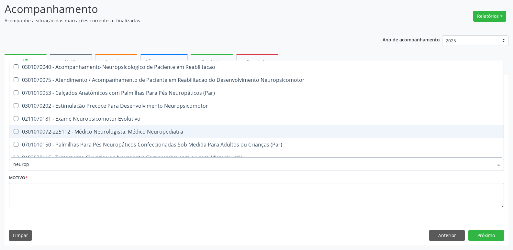
click at [84, 134] on div "0301010072-225112 - Médico Neurologista, Médico Neuropediatra" at bounding box center [256, 131] width 487 height 5
checkbox Neuropediatra "true"
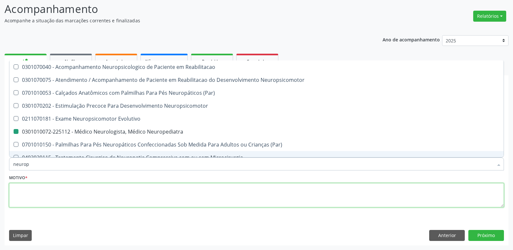
click at [64, 198] on textarea at bounding box center [256, 195] width 495 height 25
checkbox Neuropsicomotor "true"
checkbox Neuropediatra "false"
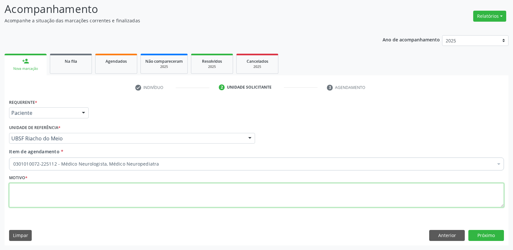
paste textarea "avaliação"
type textarea "avaliação"
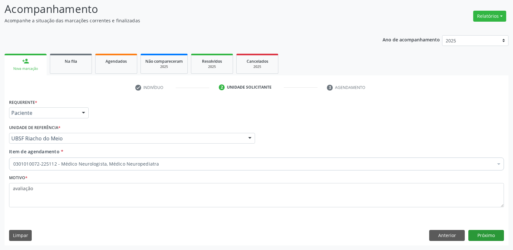
drag, startPoint x: 488, startPoint y: 229, endPoint x: 485, endPoint y: 235, distance: 7.0
click at [485, 235] on div "Requerente * Paciente Médico(a) Enfermeiro(a) Paciente Nenhum resultado encontr…" at bounding box center [257, 171] width 504 height 148
click at [485, 235] on button "Próximo" at bounding box center [487, 235] width 36 height 11
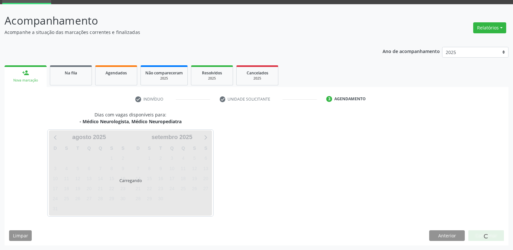
scroll to position [31, 0]
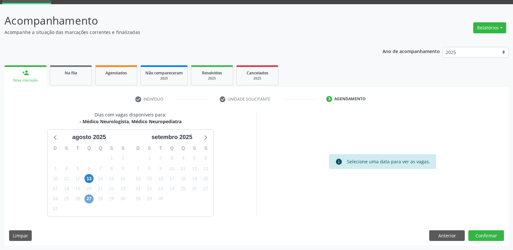
click at [88, 201] on span "27" at bounding box center [89, 199] width 9 height 9
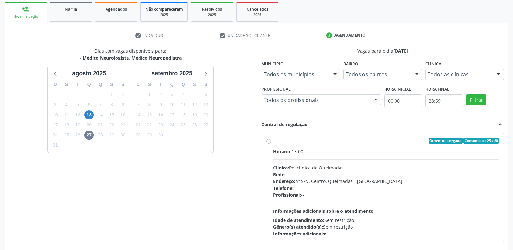
scroll to position [125, 0]
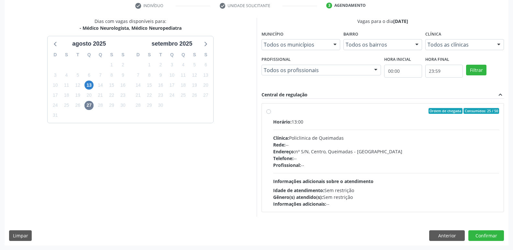
click at [467, 181] on div "Horário: 13:00 Clínica: Policlinica de Queimadas Rede: -- Endereço: nº S/N, Cen…" at bounding box center [386, 163] width 226 height 89
click at [271, 114] on input "Ordem de chegada Consumidos: 25 / 50 Horário: 13:00 Clínica: Policlinica de Que…" at bounding box center [269, 111] width 5 height 6
radio input "true"
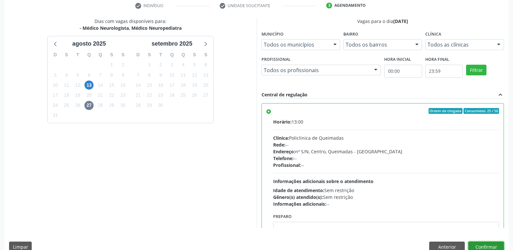
click at [478, 245] on button "Confirmar" at bounding box center [487, 247] width 36 height 11
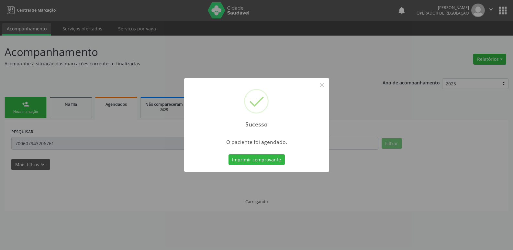
scroll to position [0, 0]
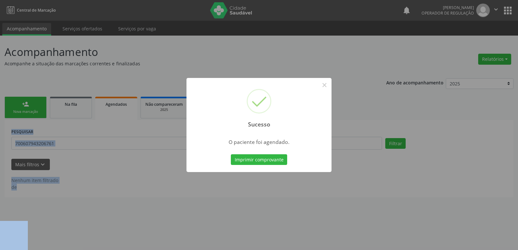
click at [231, 155] on button "Imprimir comprovante" at bounding box center [259, 160] width 56 height 11
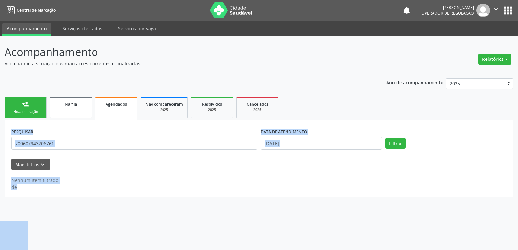
click at [71, 104] on span "Na fila" at bounding box center [71, 105] width 12 height 6
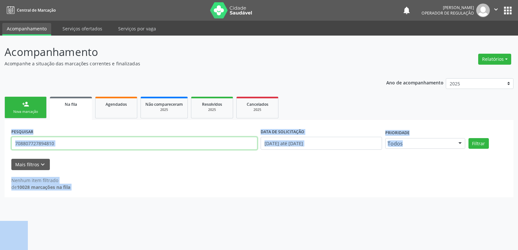
click at [76, 148] on input "708807727894810" at bounding box center [134, 143] width 246 height 13
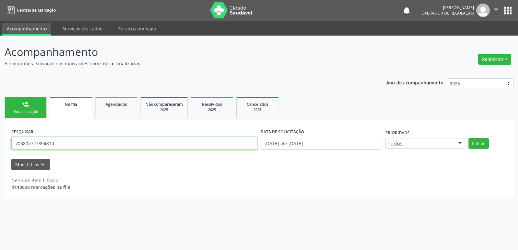
drag, startPoint x: 75, startPoint y: 147, endPoint x: 0, endPoint y: 143, distance: 75.3
click at [0, 143] on div "Acompanhamento Acompanhe a situação das marcações correntes e finalizadas Relat…" at bounding box center [259, 143] width 518 height 215
type input "700002542282107"
click at [469, 138] on button "Filtrar" at bounding box center [479, 143] width 20 height 11
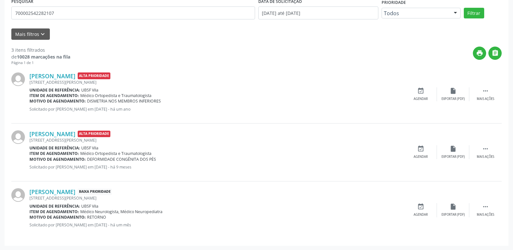
scroll to position [131, 0]
click at [422, 208] on icon "event_available" at bounding box center [421, 206] width 7 height 7
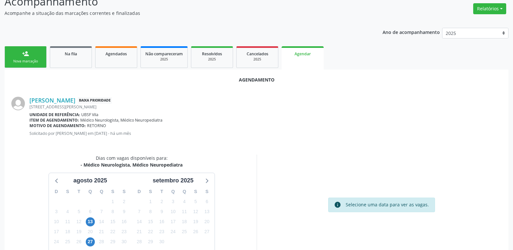
scroll to position [87, 0]
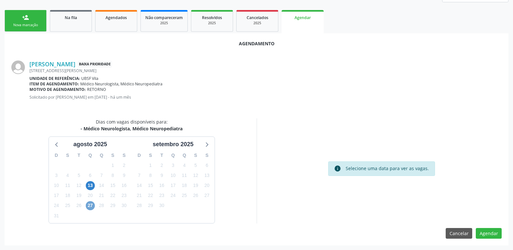
click at [93, 205] on span "27" at bounding box center [90, 205] width 9 height 9
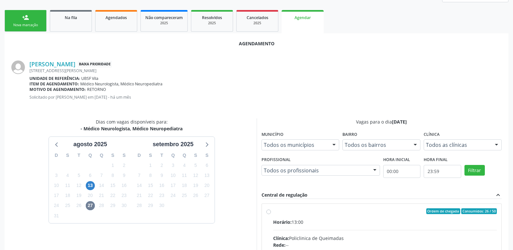
drag, startPoint x: 420, startPoint y: 234, endPoint x: 450, endPoint y: 186, distance: 56.6
click at [271, 214] on input "Ordem de chegada Consumidos: 26 / 50 Horário: 13:00 Clínica: Policlinica de Que…" at bounding box center [269, 212] width 5 height 6
radio input "true"
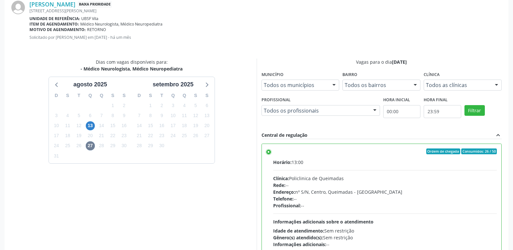
scroll to position [192, 0]
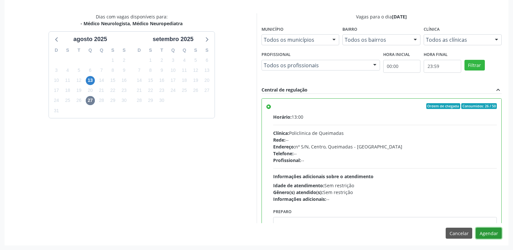
click at [490, 235] on button "Agendar" at bounding box center [489, 233] width 26 height 11
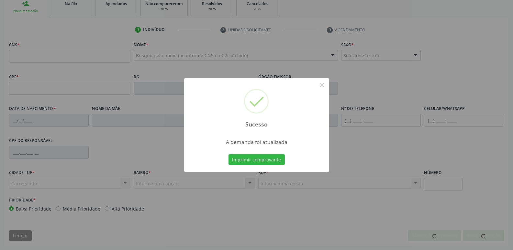
scroll to position [101, 0]
click at [229, 155] on button "Imprimir comprovante" at bounding box center [257, 160] width 56 height 11
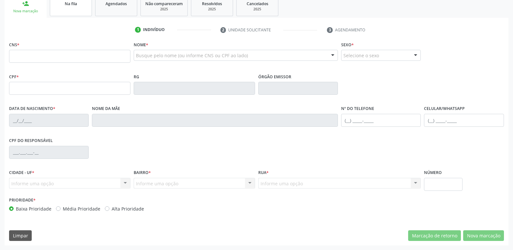
click at [80, 11] on link "Na fila" at bounding box center [71, 6] width 42 height 20
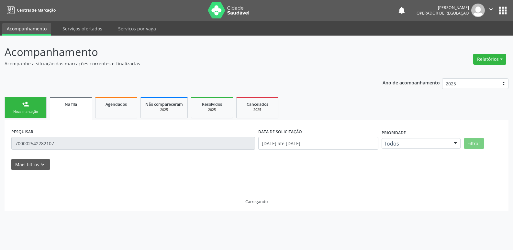
scroll to position [0, 0]
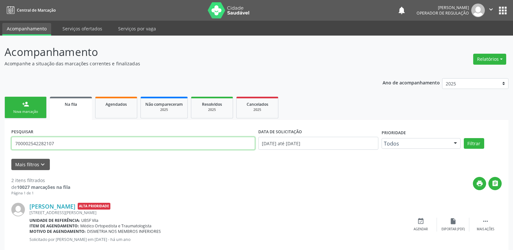
drag, startPoint x: 63, startPoint y: 144, endPoint x: 0, endPoint y: 146, distance: 63.5
click at [0, 146] on div "Acompanhamento Acompanhe a situação das marcações correntes e finalizadas Relat…" at bounding box center [256, 180] width 513 height 288
type input "704103211128650"
click at [464, 138] on button "Filtrar" at bounding box center [474, 143] width 20 height 11
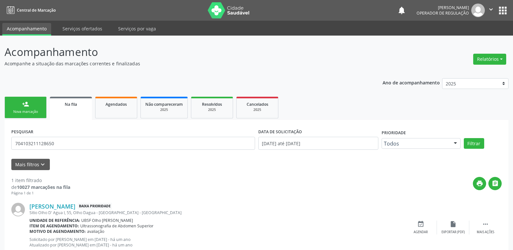
scroll to position [20, 0]
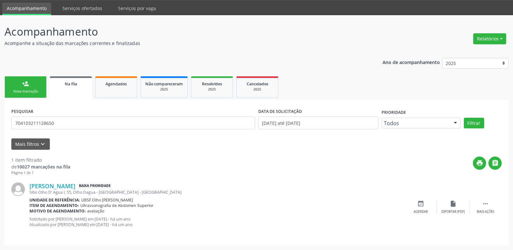
click at [45, 86] on link "person_add Nova marcação" at bounding box center [26, 87] width 42 height 22
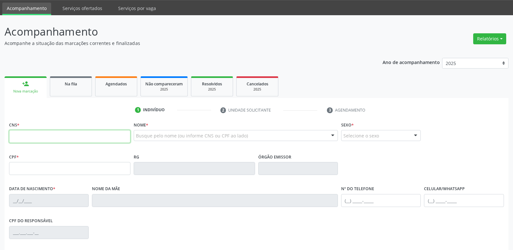
click at [30, 139] on input "text" at bounding box center [69, 136] width 121 height 13
type input "704 1032 1112 8650"
type input "175.055.314-76"
type input "[DATE]"
type input "[PERSON_NAME]"
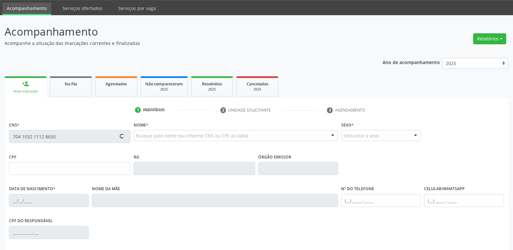
type input "[PHONE_NUMBER]"
type input "137.260.184-84"
type input "55"
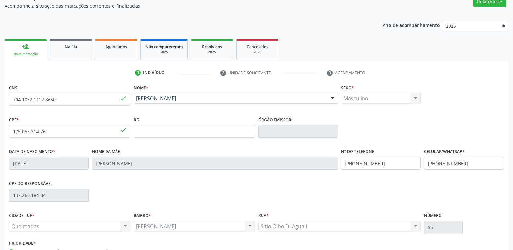
scroll to position [101, 0]
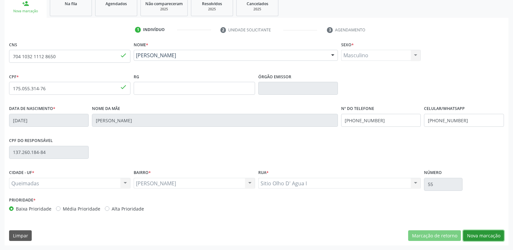
drag, startPoint x: 485, startPoint y: 238, endPoint x: 484, endPoint y: 233, distance: 4.6
click at [485, 234] on button "Nova marcação" at bounding box center [484, 236] width 41 height 11
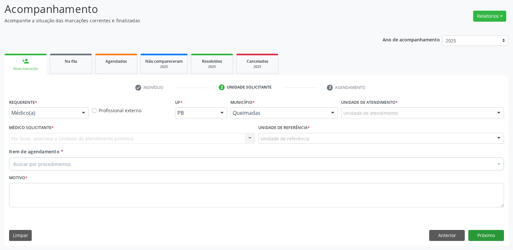
scroll to position [43, 0]
click at [66, 118] on div at bounding box center [49, 113] width 80 height 11
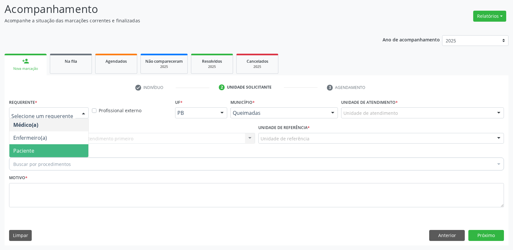
drag, startPoint x: 45, startPoint y: 156, endPoint x: 48, endPoint y: 148, distance: 8.3
click at [45, 155] on span "Paciente" at bounding box center [48, 150] width 79 height 13
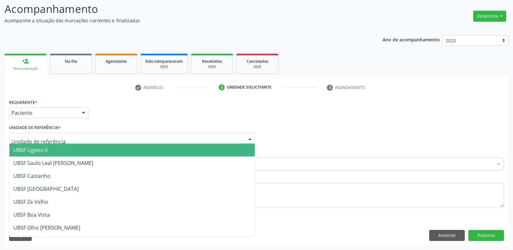
click at [52, 143] on div at bounding box center [132, 138] width 246 height 11
type input "ol"
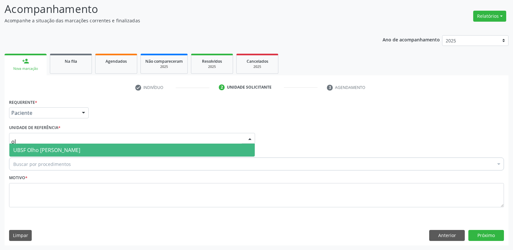
click at [51, 146] on span "UBSF Olho [PERSON_NAME]" at bounding box center [132, 150] width 246 height 13
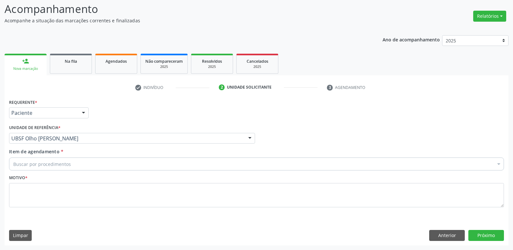
click at [51, 161] on div "Buscar por procedimentos" at bounding box center [256, 164] width 495 height 13
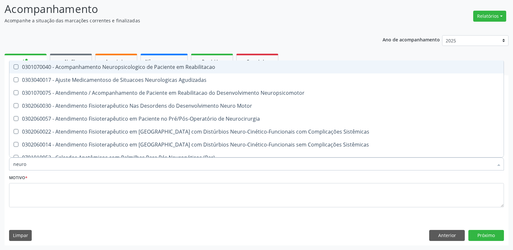
type input "neurop"
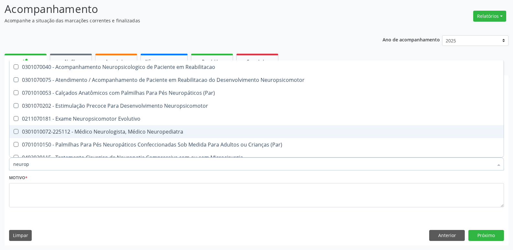
click at [75, 130] on div "0301010072-225112 - Médico Neurologista, Médico Neuropediatra" at bounding box center [256, 131] width 487 height 5
checkbox Neuropediatra "true"
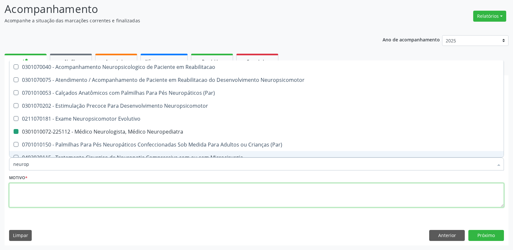
click at [33, 196] on textarea at bounding box center [256, 195] width 495 height 25
checkbox Neuropsicomotor "true"
checkbox Neuropediatra "false"
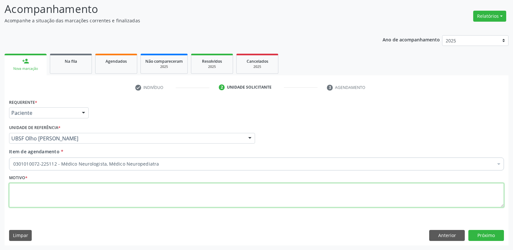
paste textarea "avaliação"
type textarea "avaliação"
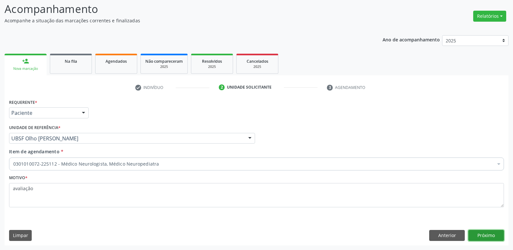
click at [485, 237] on button "Próximo" at bounding box center [487, 235] width 36 height 11
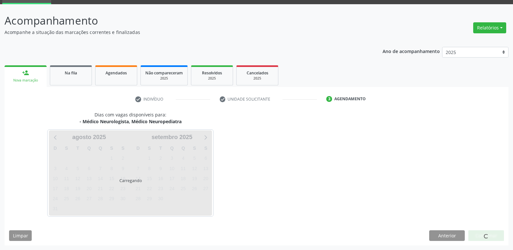
scroll to position [31, 0]
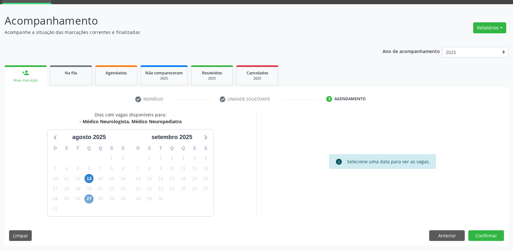
click at [92, 199] on span "27" at bounding box center [89, 199] width 9 height 9
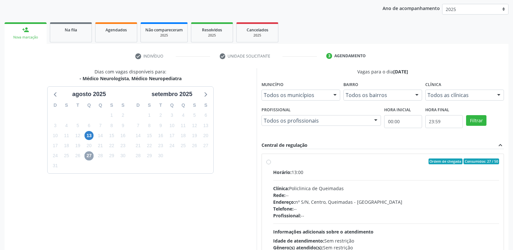
scroll to position [125, 0]
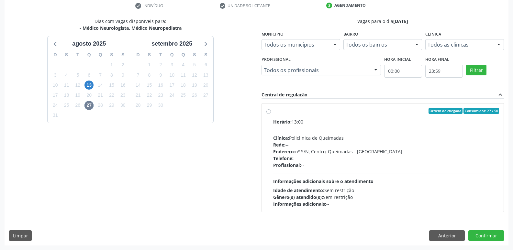
drag, startPoint x: 400, startPoint y: 170, endPoint x: 448, endPoint y: 196, distance: 54.5
click at [401, 171] on div "Horário: 13:00 Clínica: Policlinica de Queimadas Rede: -- Endereço: nº S/N, Cen…" at bounding box center [386, 163] width 226 height 89
click at [271, 114] on input "Ordem de chegada Consumidos: 27 / 50 Horário: 13:00 Clínica: Policlinica de Que…" at bounding box center [269, 111] width 5 height 6
radio input "true"
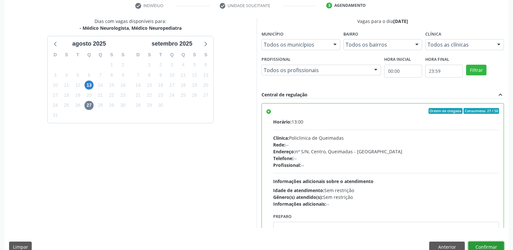
click at [479, 245] on button "Confirmar" at bounding box center [487, 247] width 36 height 11
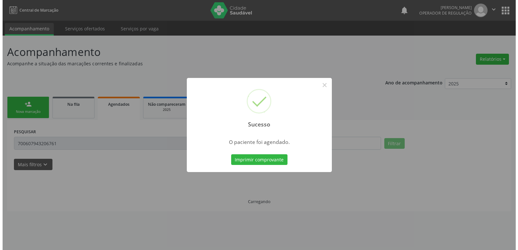
scroll to position [0, 0]
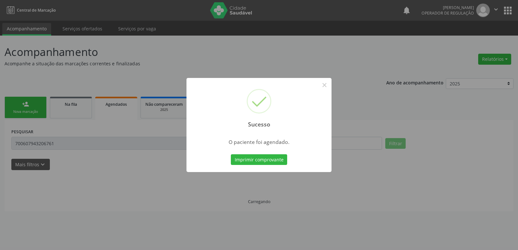
click at [231, 155] on button "Imprimir comprovante" at bounding box center [259, 160] width 56 height 11
